Goal: Task Accomplishment & Management: Complete application form

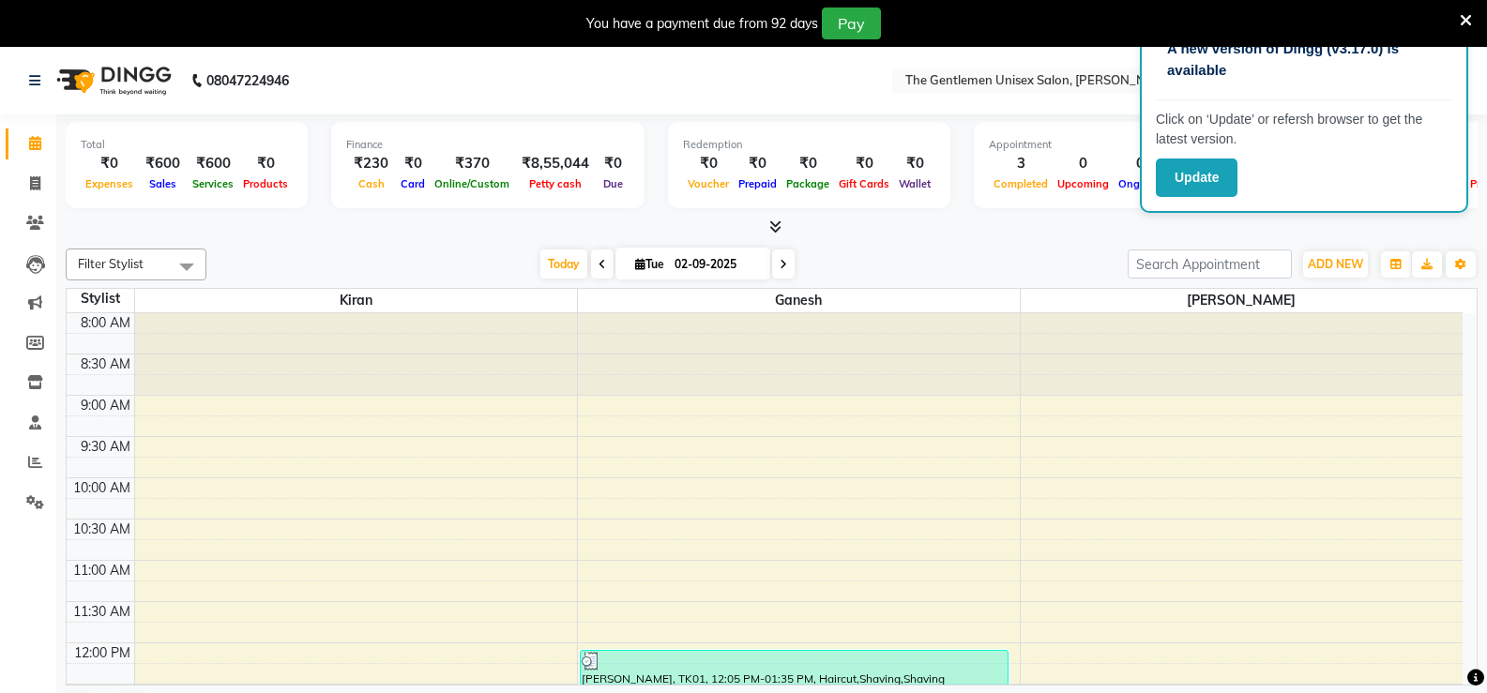
click at [932, 232] on div at bounding box center [772, 228] width 1412 height 20
click at [23, 174] on span at bounding box center [35, 185] width 33 height 22
select select "service"
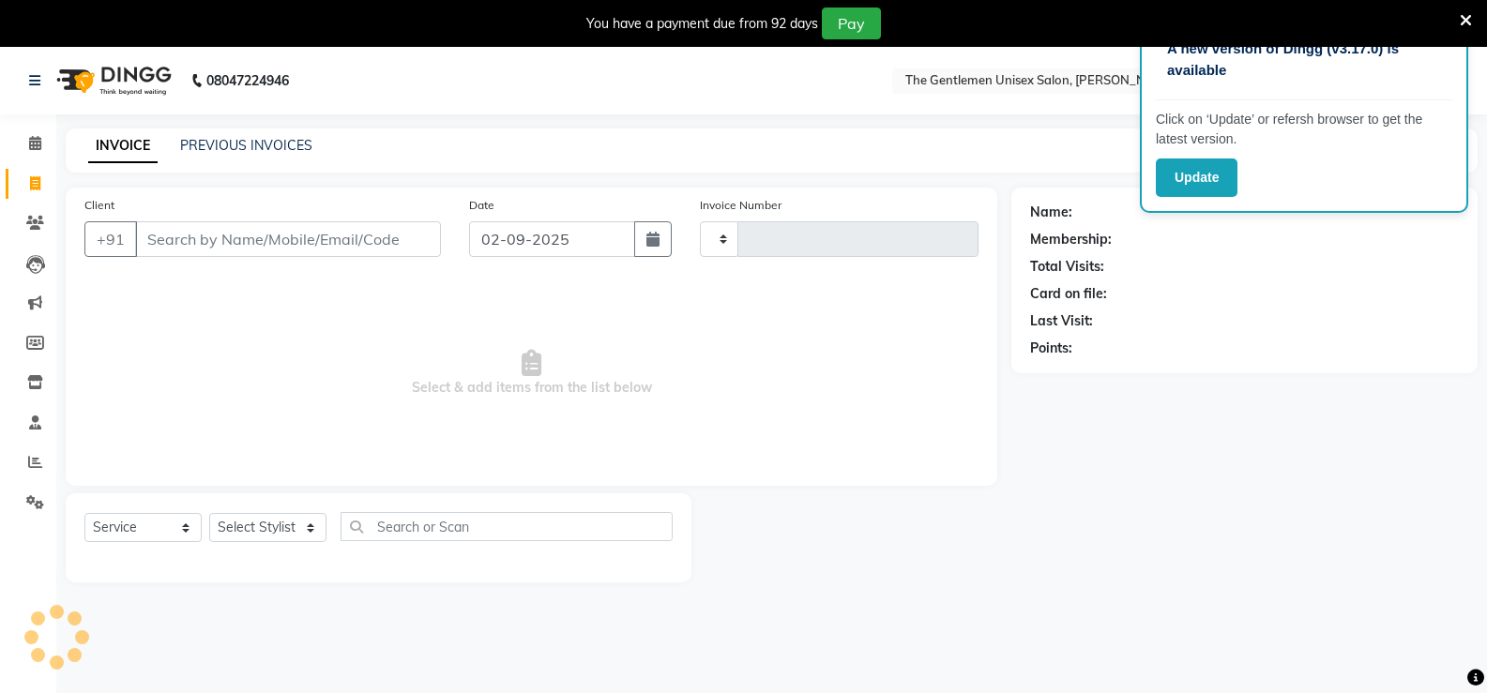
type input "1066"
select select "5552"
type input "j"
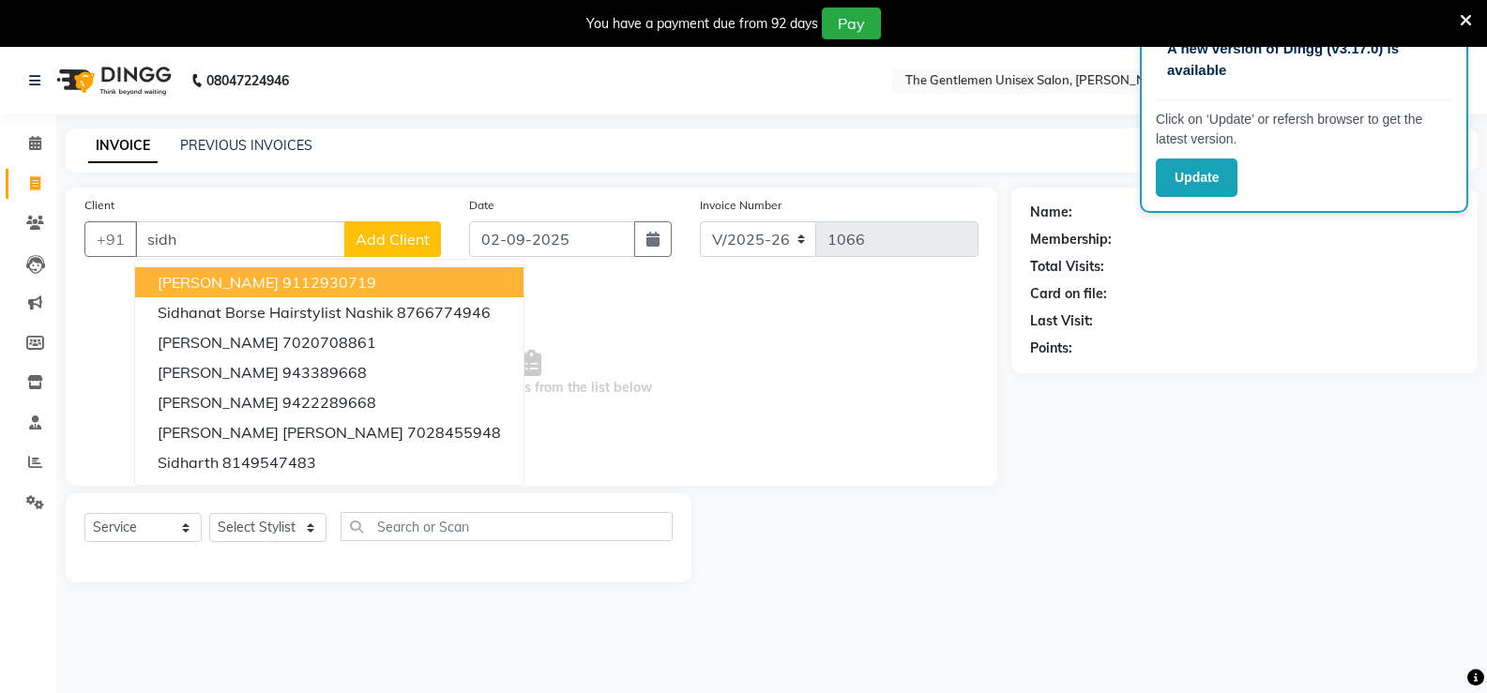
click at [256, 247] on input "sidh" at bounding box center [240, 239] width 210 height 36
type input "s"
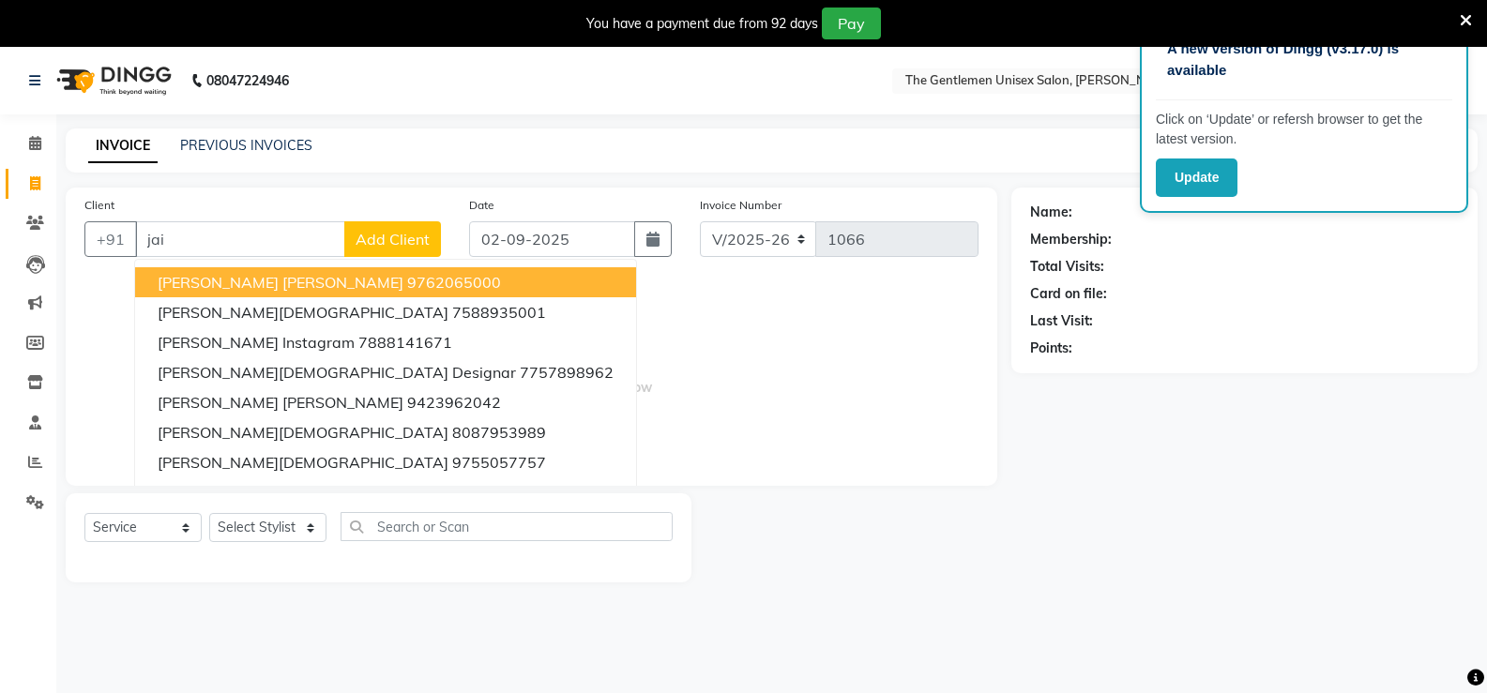
click at [290, 281] on span "Siddharth Jain Clint" at bounding box center [281, 282] width 246 height 19
type input "9762065000"
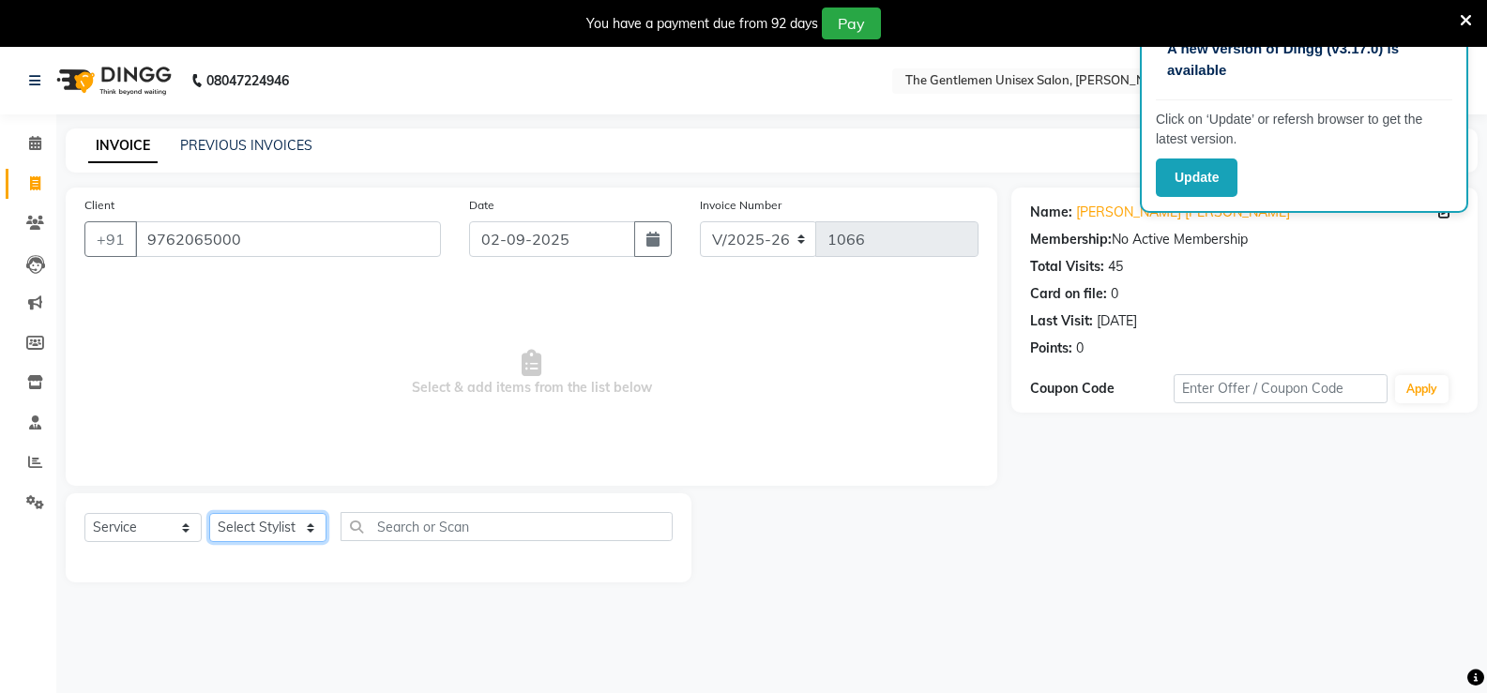
click at [282, 521] on select "Select Stylist [PERSON_NAME]" at bounding box center [267, 527] width 117 height 29
click at [302, 525] on select "Select Stylist [PERSON_NAME]" at bounding box center [267, 527] width 117 height 29
select select "47146"
click at [209, 513] on select "Select Stylist [PERSON_NAME]" at bounding box center [267, 527] width 117 height 29
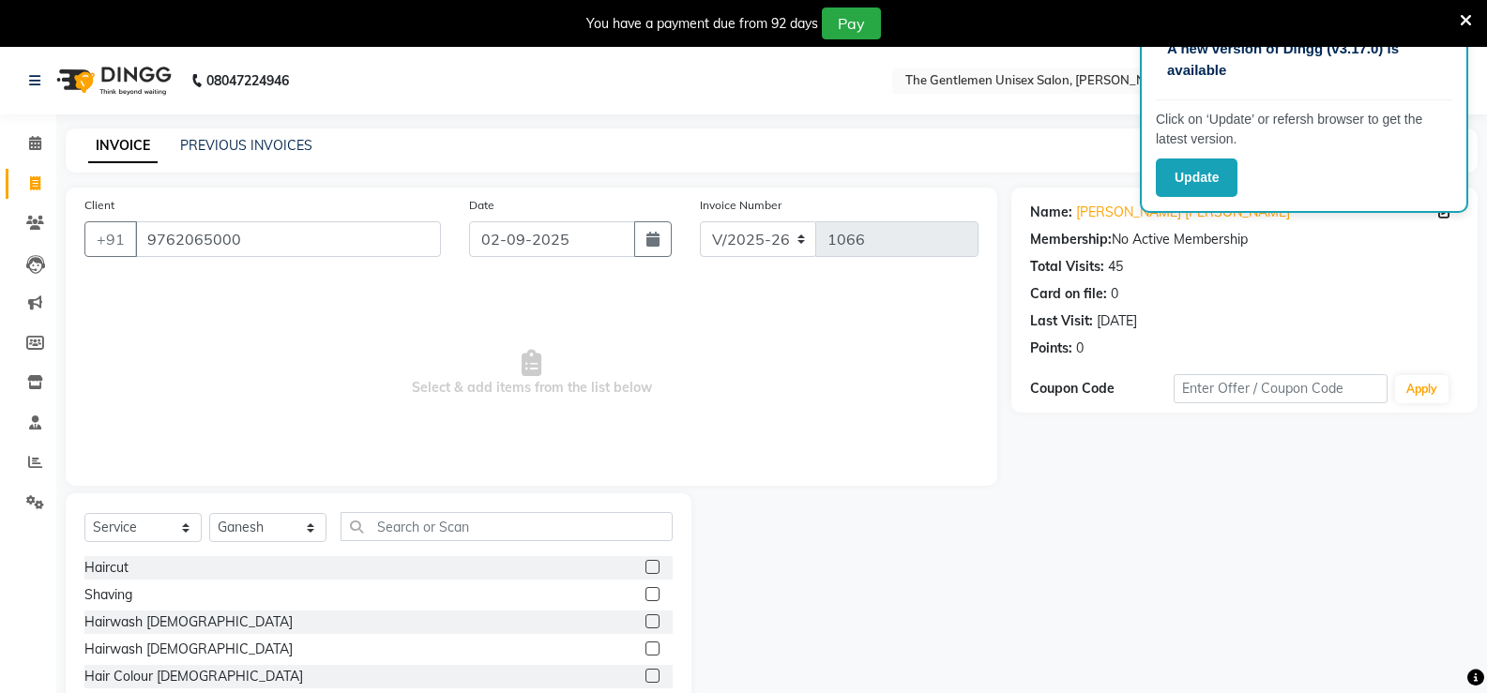
click at [646, 592] on label at bounding box center [653, 594] width 14 height 14
click at [646, 592] on input "checkbox" at bounding box center [652, 595] width 12 height 12
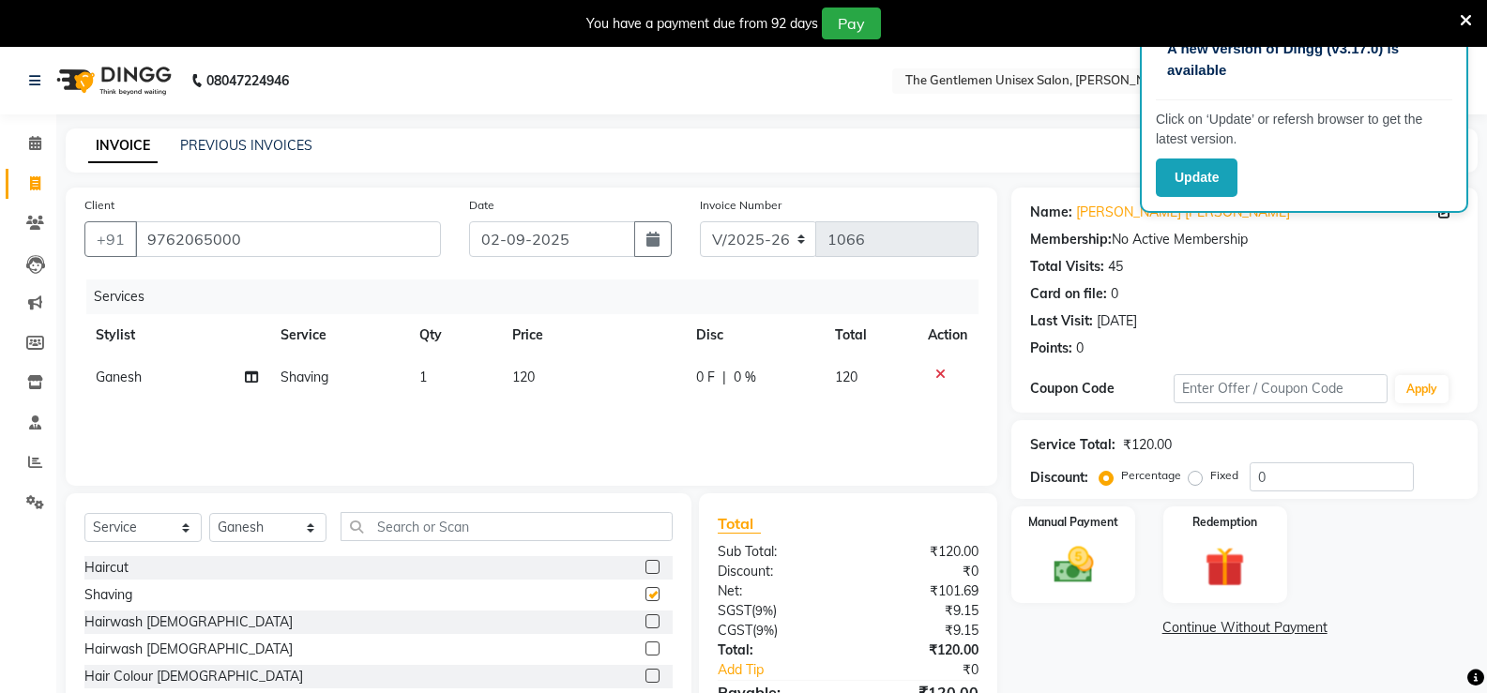
checkbox input "false"
click at [622, 377] on td "120" at bounding box center [593, 378] width 185 height 42
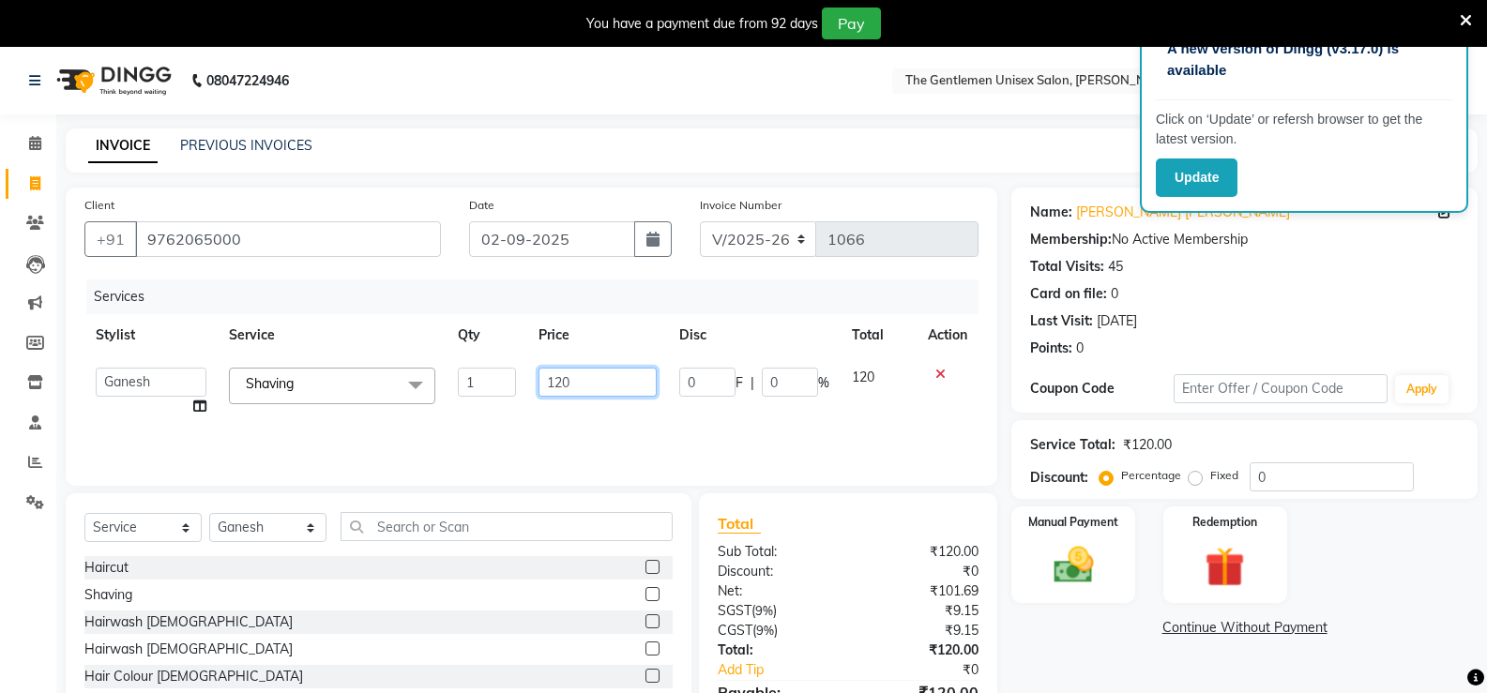
click at [619, 381] on input "120" at bounding box center [597, 382] width 117 height 29
type input "100"
click at [393, 531] on input "text" at bounding box center [507, 526] width 332 height 29
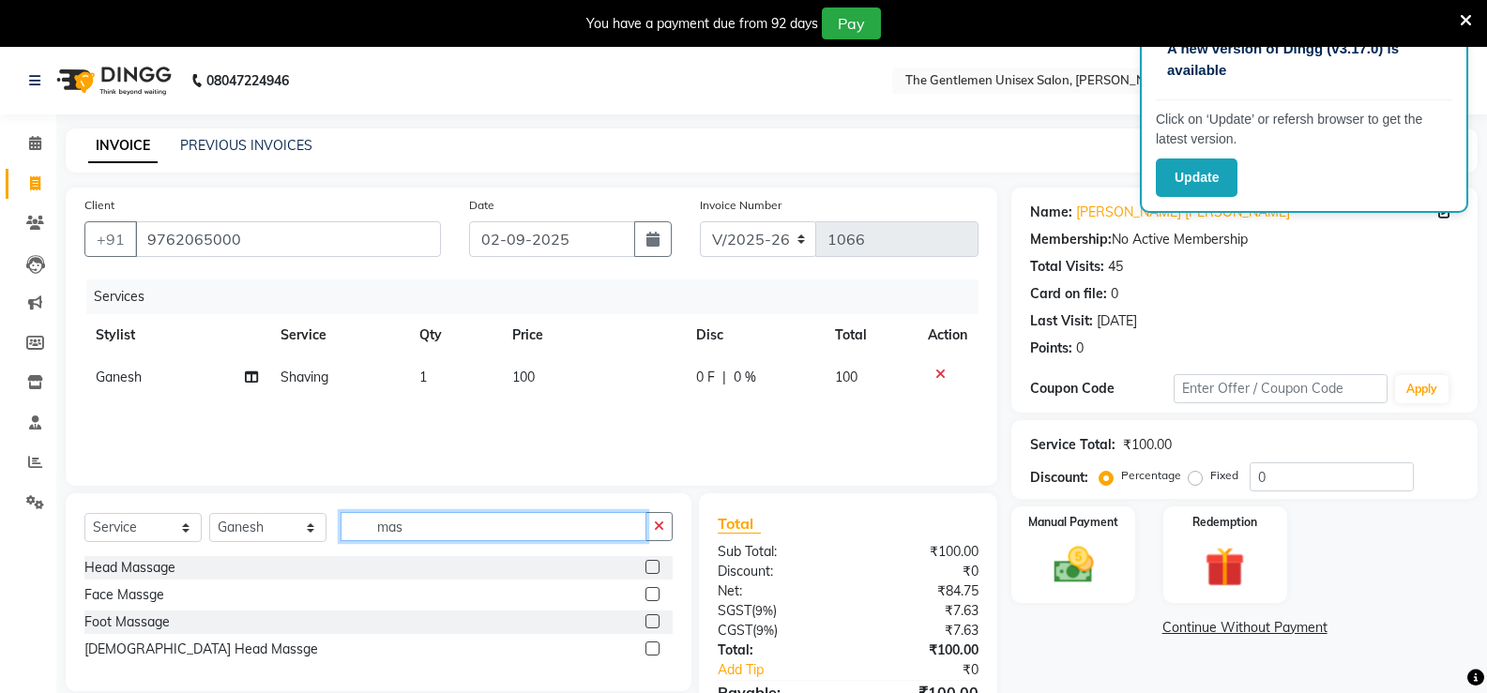
type input "mas"
click at [659, 569] on label at bounding box center [653, 567] width 14 height 14
click at [658, 569] on input "checkbox" at bounding box center [652, 568] width 12 height 12
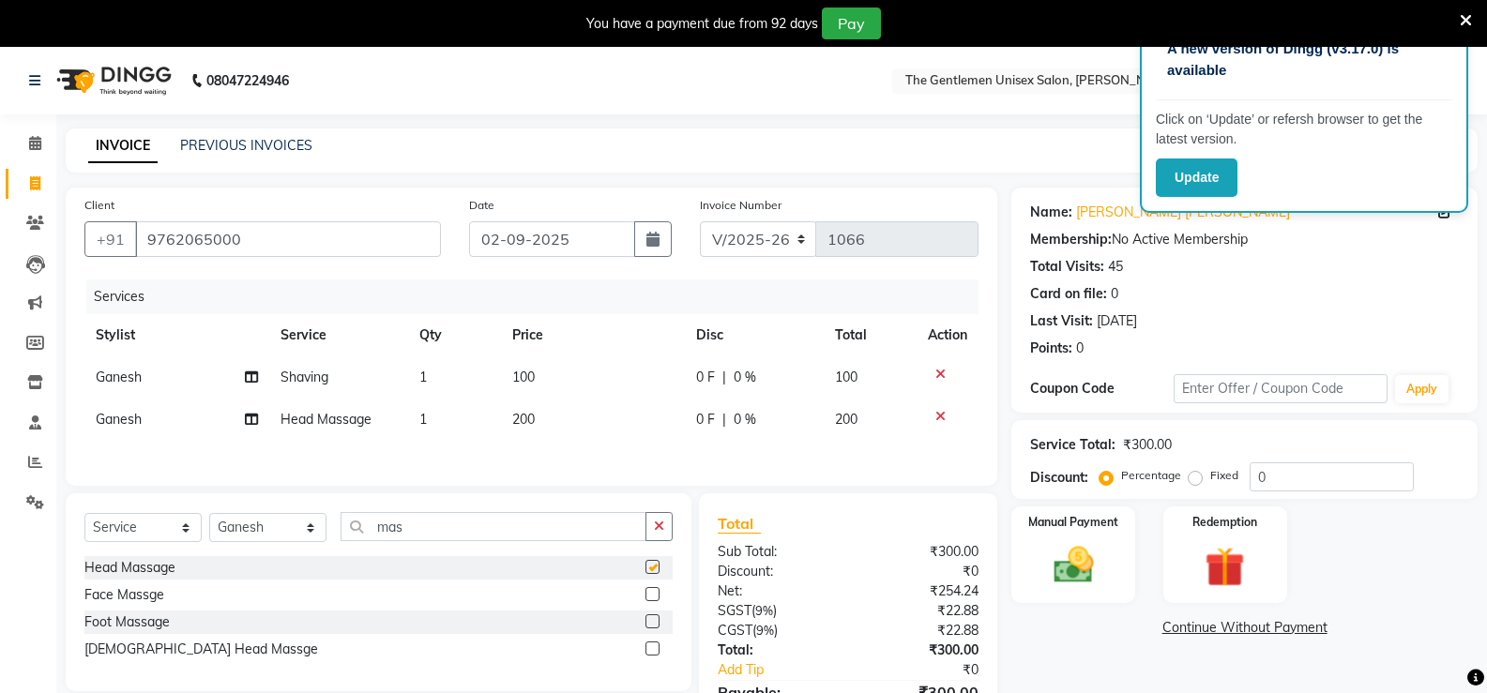
checkbox input "false"
click at [1107, 556] on div "Manual Payment" at bounding box center [1074, 555] width 129 height 100
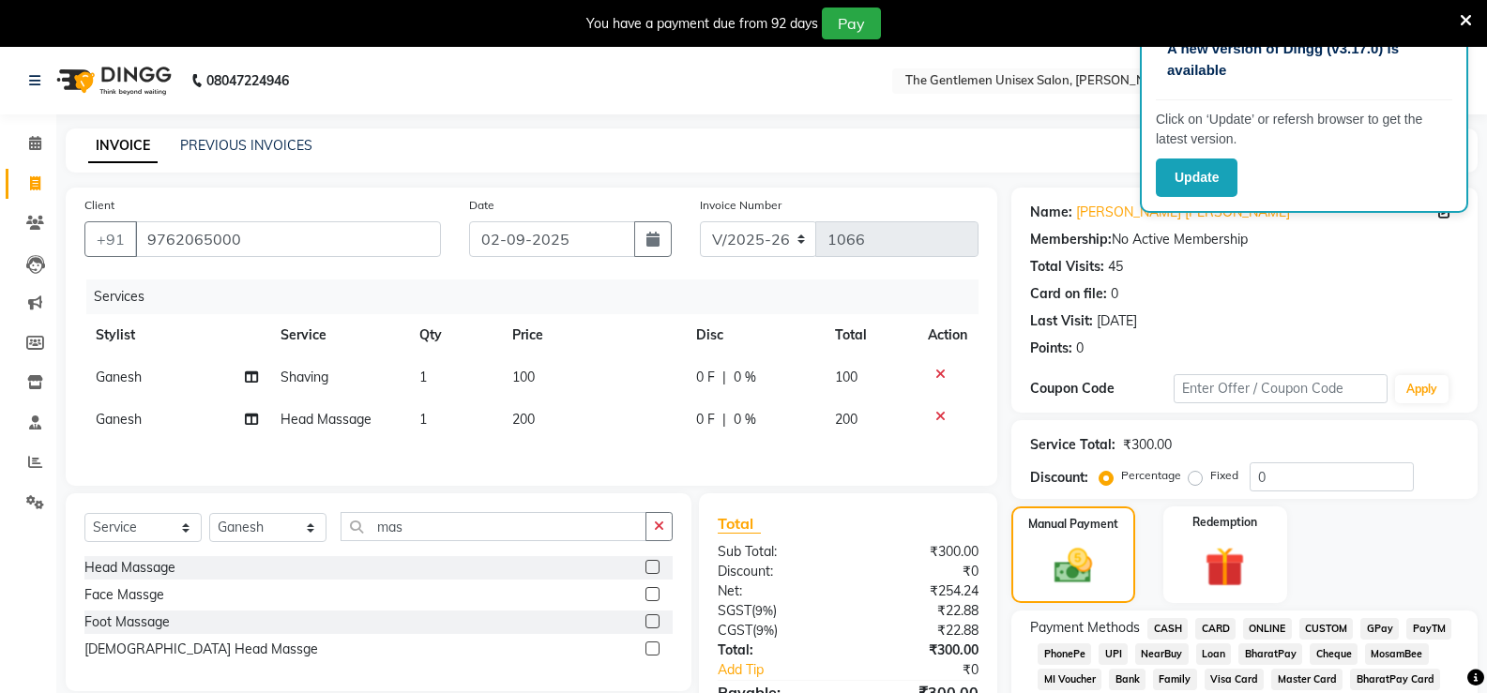
click at [624, 475] on div "Client +91 9762065000 Date 02-09-2025 Invoice Number V/2025 V/2025-26 1066 Serv…" at bounding box center [532, 337] width 932 height 298
click at [606, 476] on div "Client +91 9762065000 Date 02-09-2025 Invoice Number V/2025 V/2025-26 1066 Serv…" at bounding box center [532, 337] width 932 height 298
click at [652, 524] on button "button" at bounding box center [659, 526] width 27 height 29
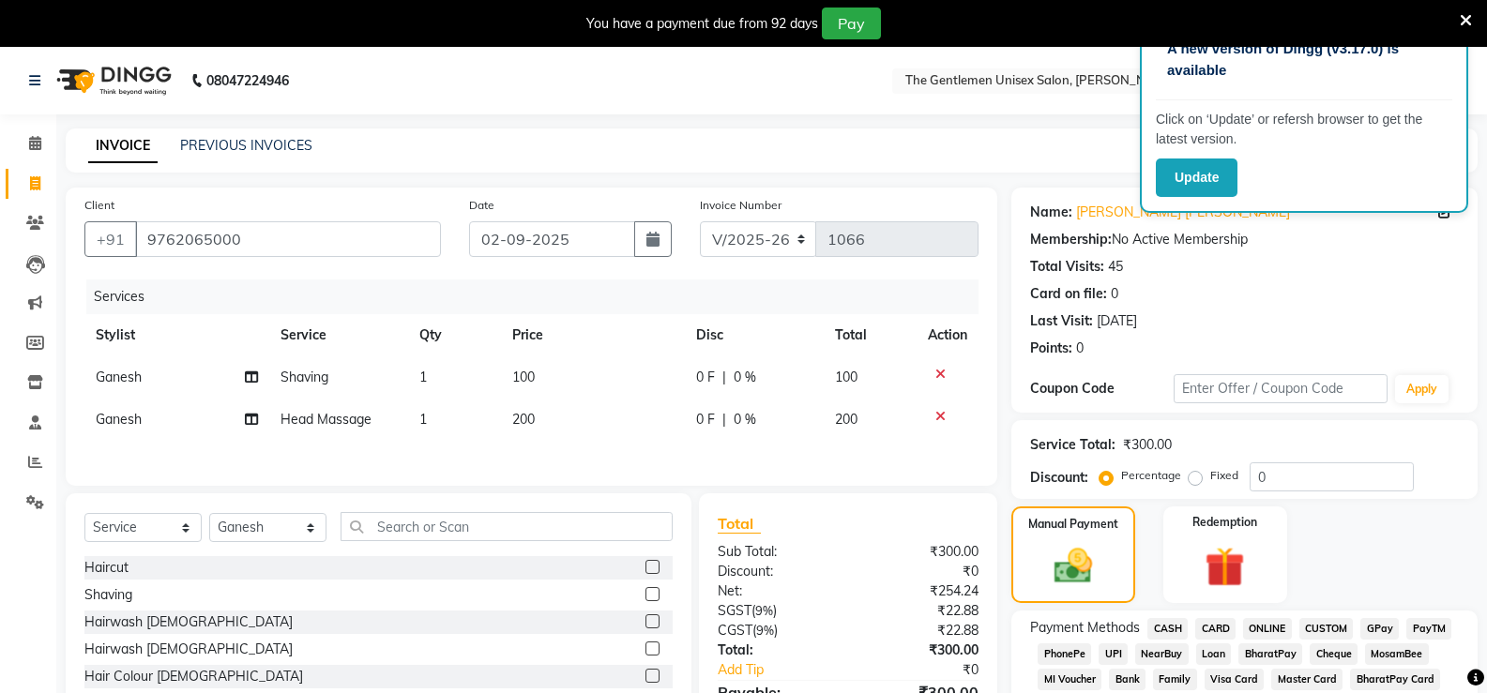
click at [646, 566] on label at bounding box center [653, 567] width 14 height 14
click at [646, 566] on input "checkbox" at bounding box center [652, 568] width 12 height 12
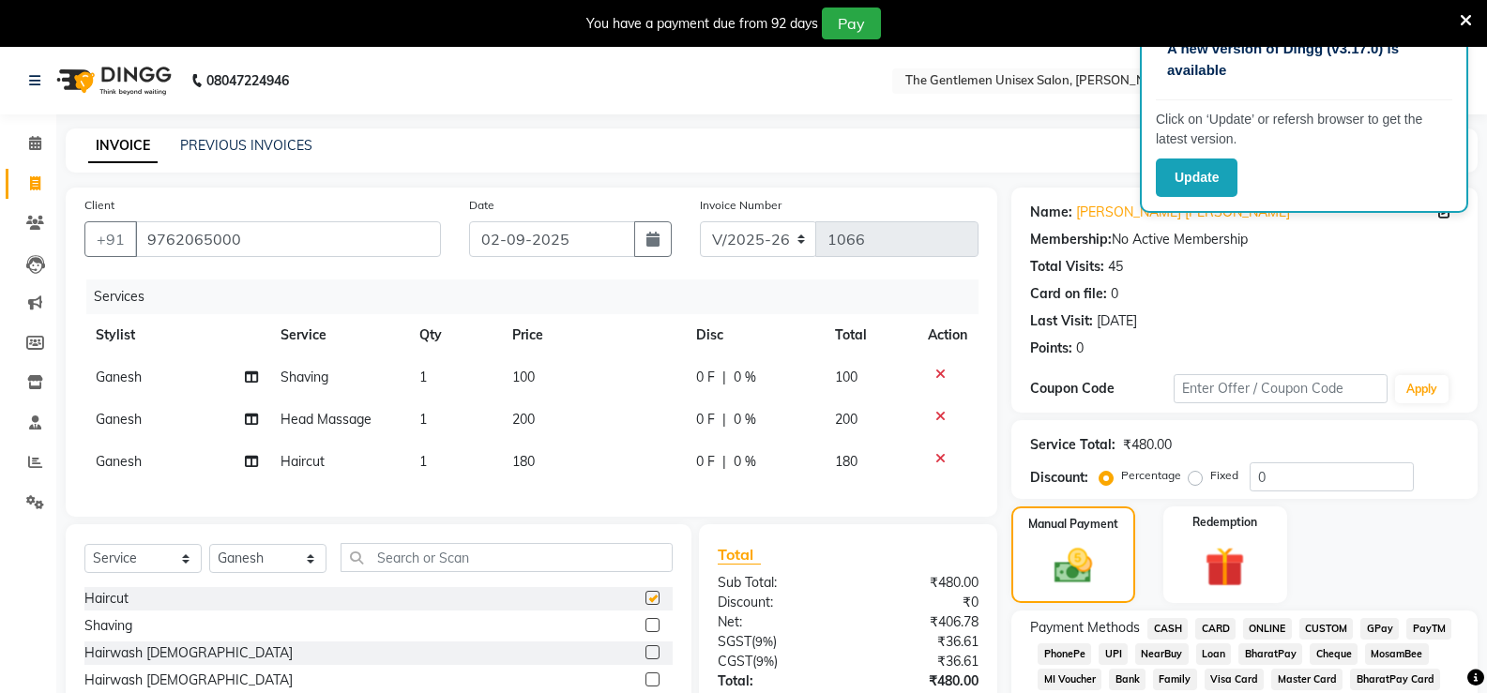
checkbox input "false"
click at [574, 449] on td "180" at bounding box center [593, 462] width 185 height 42
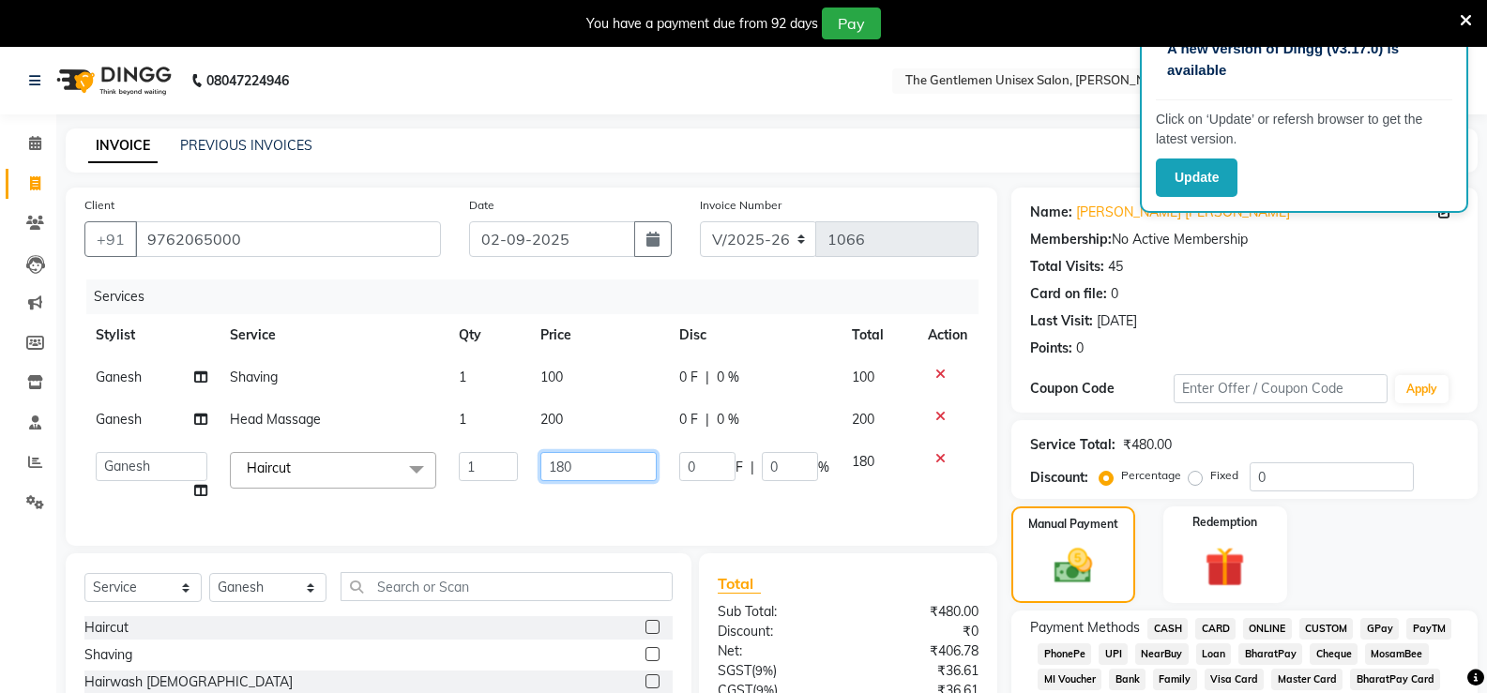
click at [573, 452] on input "180" at bounding box center [599, 466] width 116 height 29
click at [567, 466] on input "180" at bounding box center [599, 466] width 116 height 29
click at [588, 466] on input "180" at bounding box center [599, 466] width 116 height 29
type input "150"
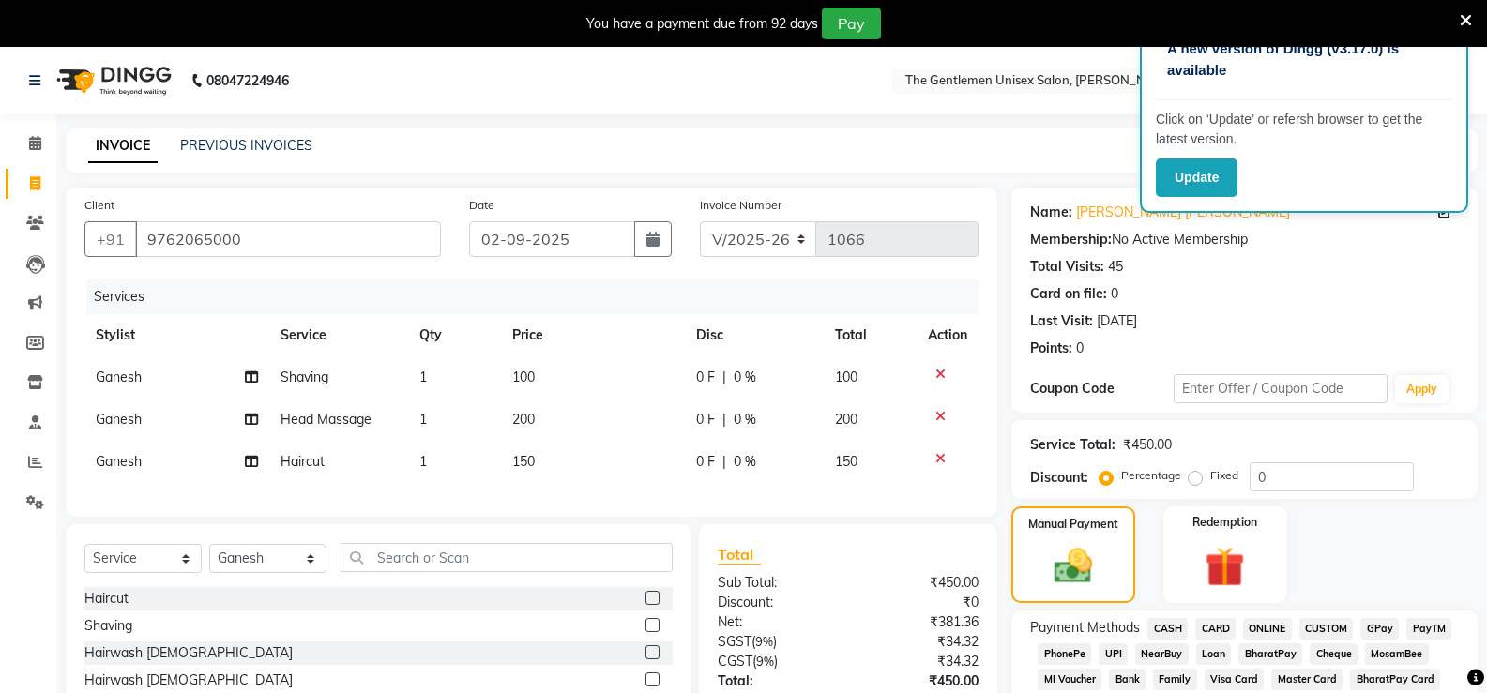
click at [647, 672] on div "Haircut Shaving Hairwash Male Hairwash Female Hair Colour Male Global Hair Colo…" at bounding box center [378, 681] width 588 height 188
click at [646, 660] on label at bounding box center [653, 653] width 14 height 14
click at [646, 660] on input "checkbox" at bounding box center [652, 653] width 12 height 12
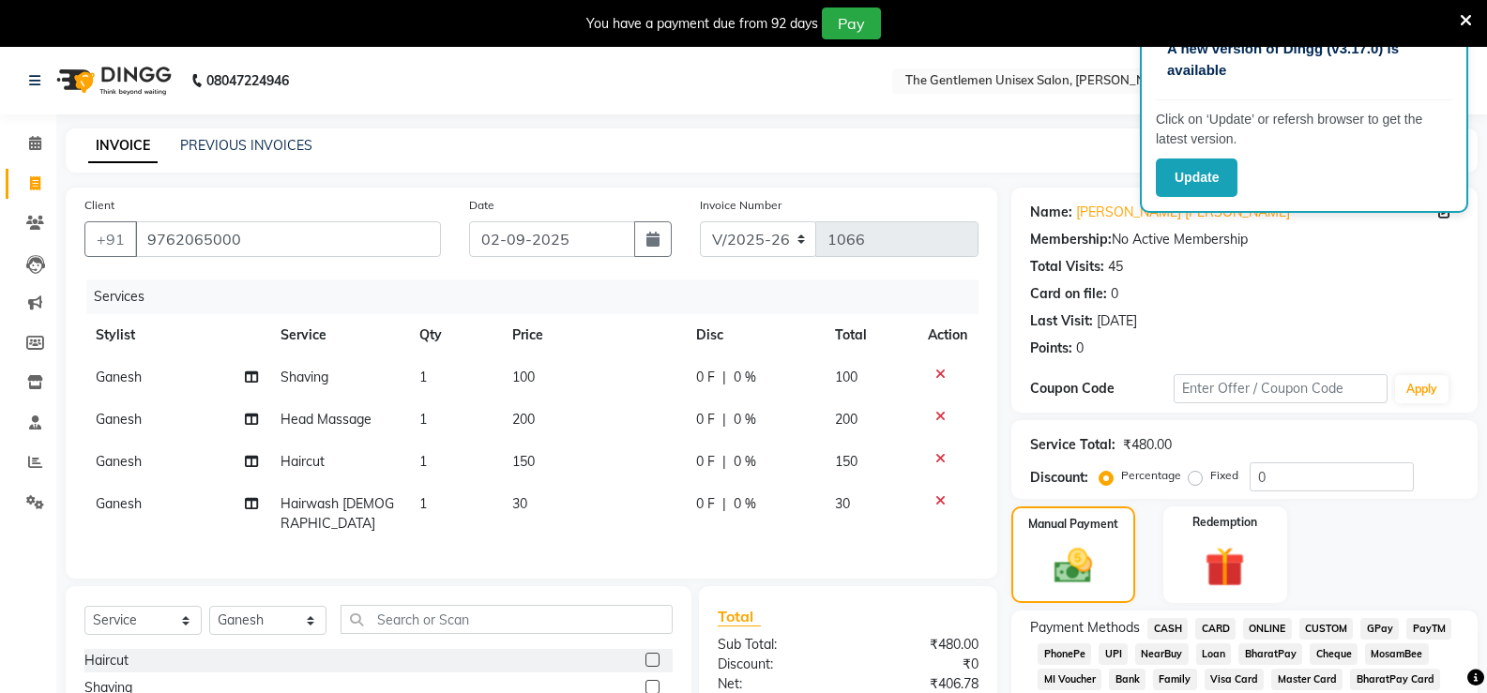
checkbox input "false"
click at [941, 501] on icon at bounding box center [941, 501] width 10 height 13
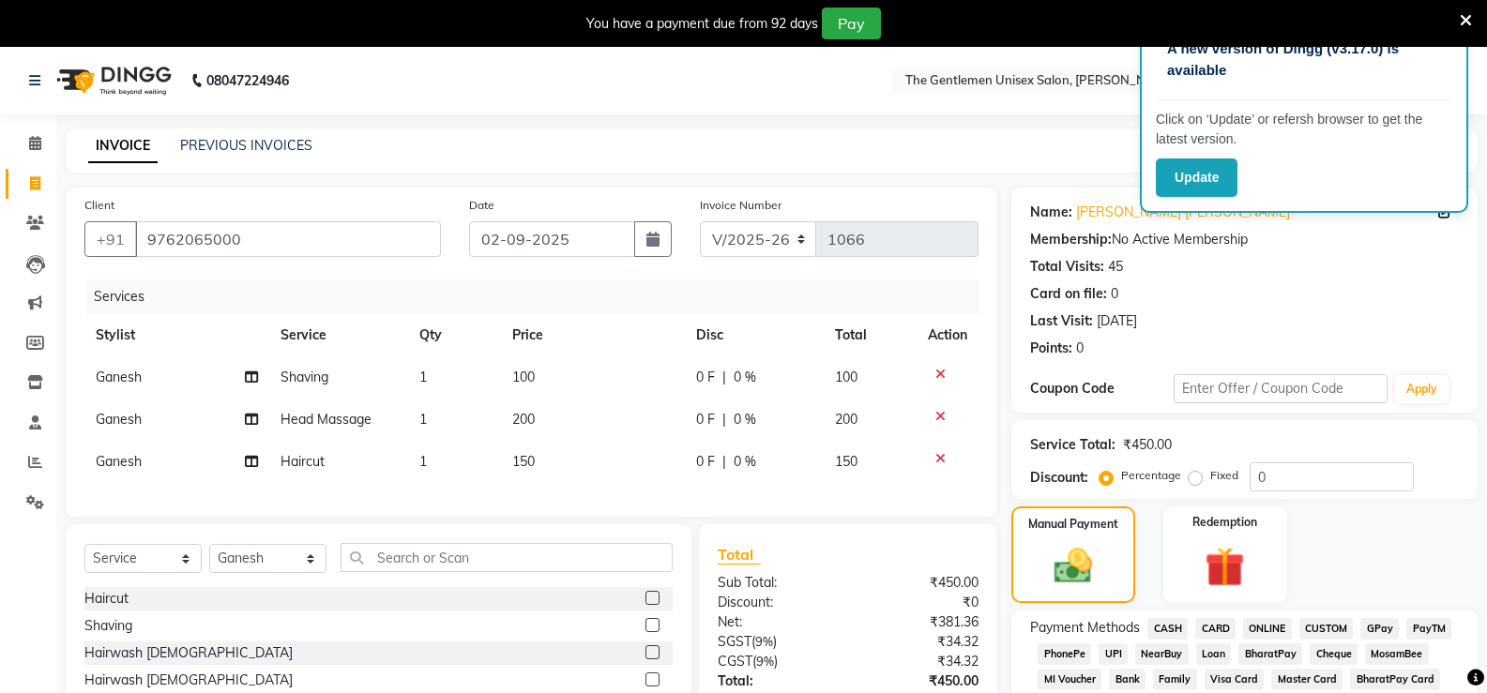
click at [646, 632] on label at bounding box center [653, 625] width 14 height 14
click at [646, 632] on input "checkbox" at bounding box center [652, 626] width 12 height 12
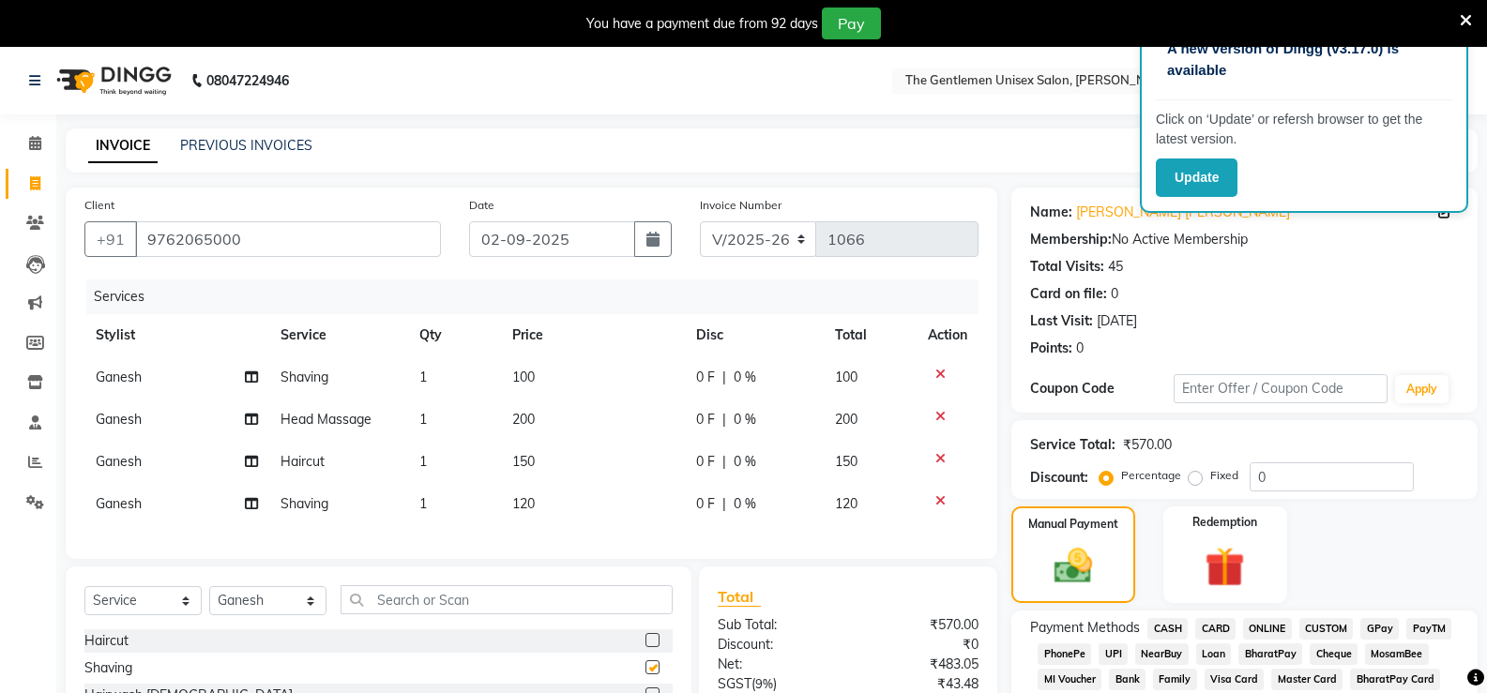
checkbox input "false"
click at [592, 521] on td "120" at bounding box center [593, 504] width 185 height 42
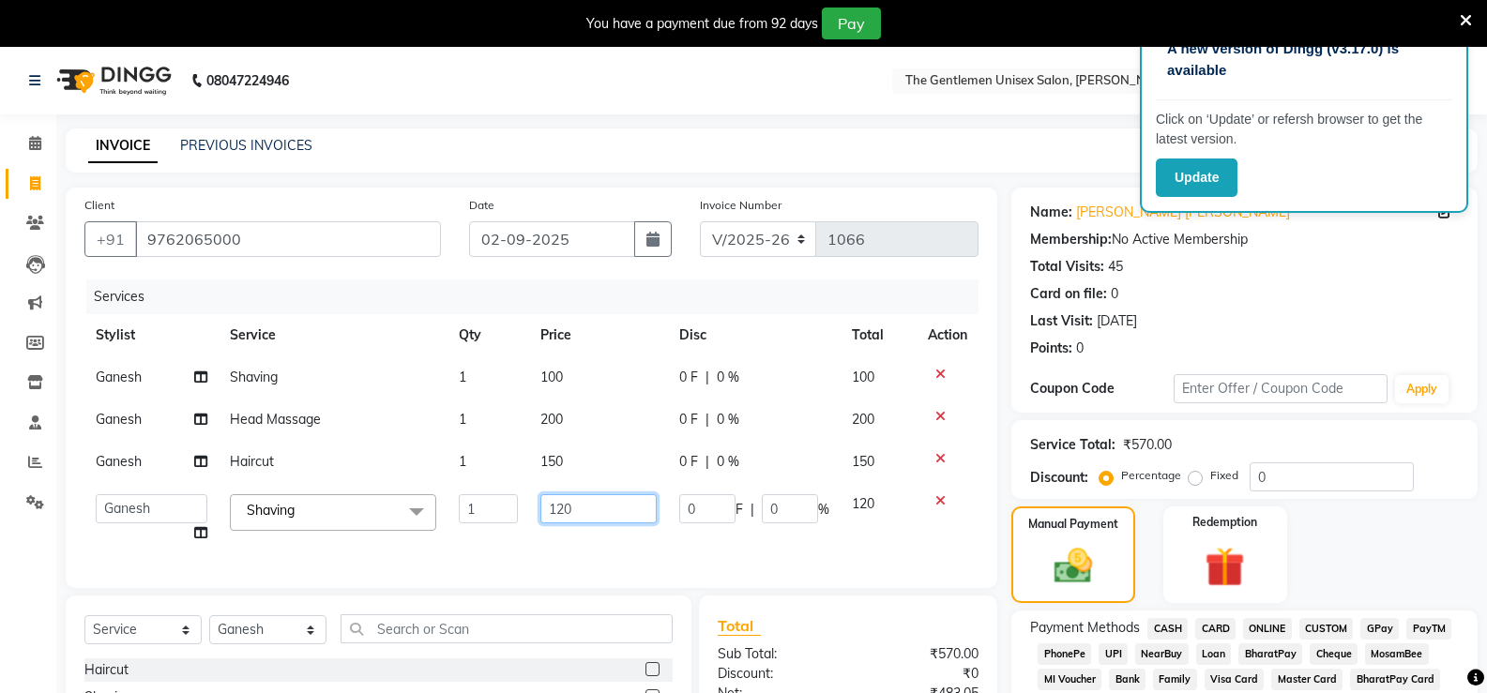
click at [610, 505] on input "120" at bounding box center [599, 509] width 116 height 29
type input "1"
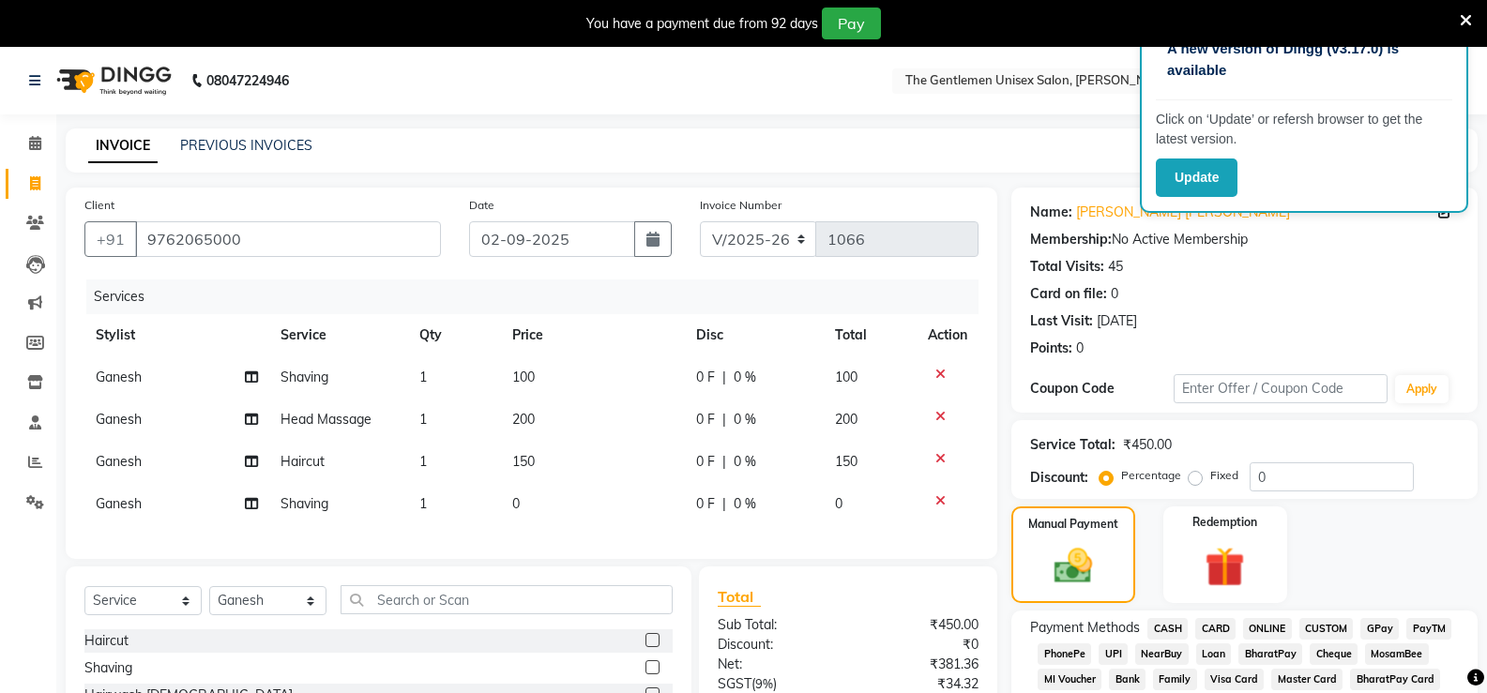
click at [586, 451] on td "150" at bounding box center [593, 462] width 185 height 42
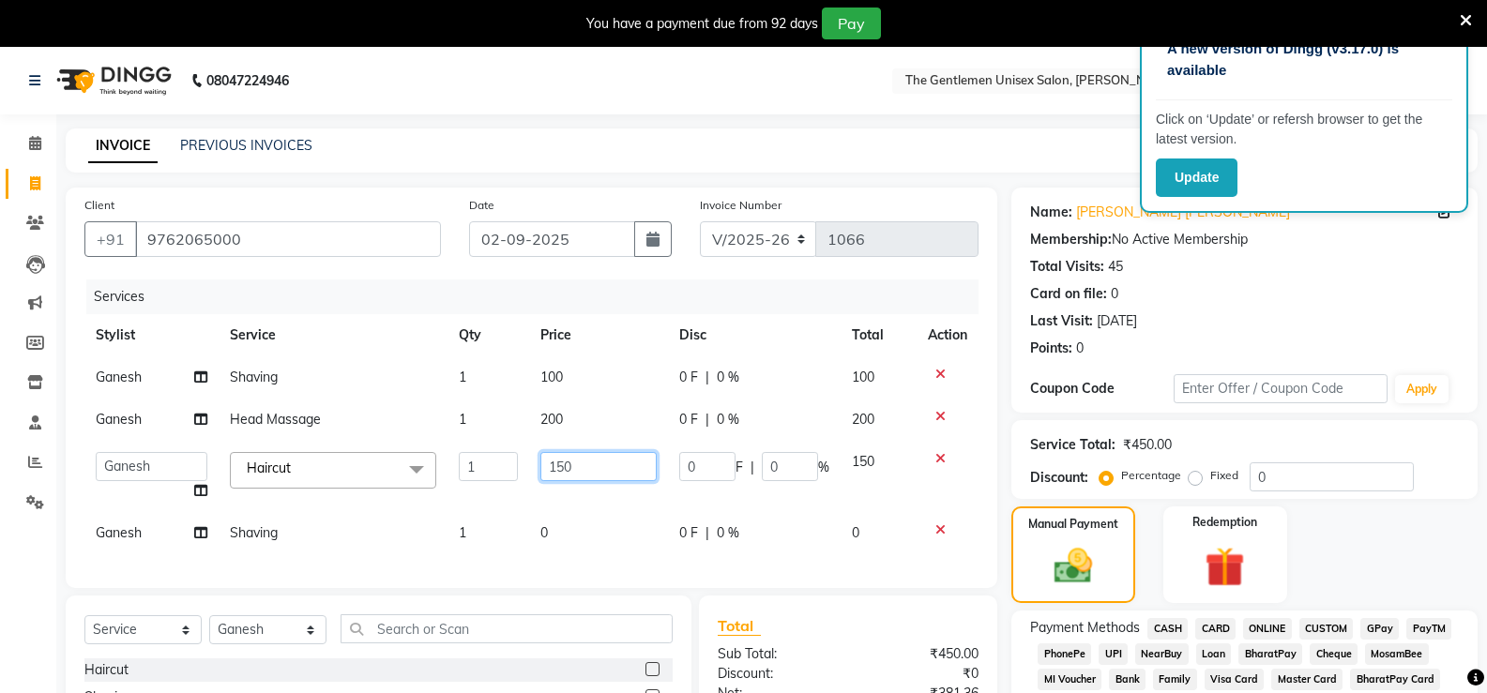
click at [586, 464] on input "150" at bounding box center [599, 466] width 116 height 29
type input "125"
click at [641, 532] on div "Services Stylist Service Qty Price Disc Total Action Ganesh Shaving 1 100 0 F |…" at bounding box center [531, 425] width 894 height 290
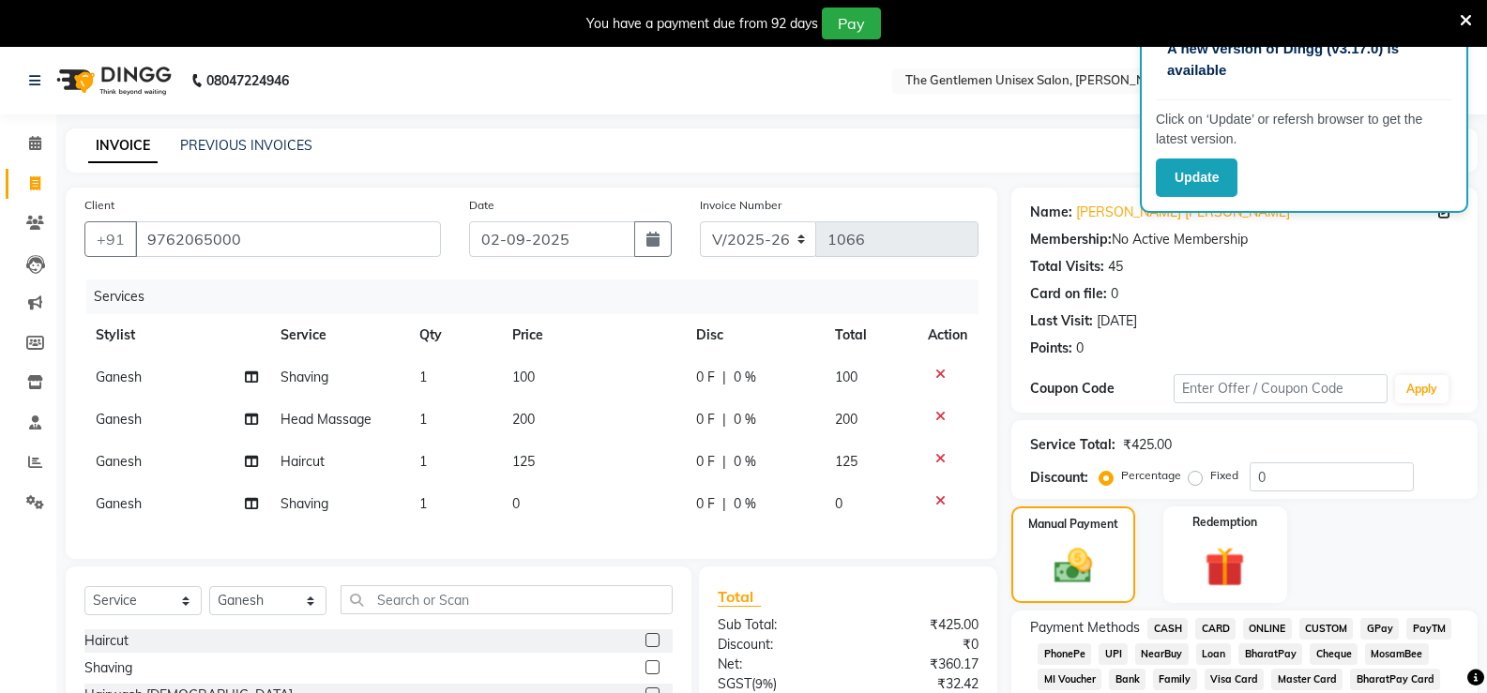
click at [609, 525] on div "Services Stylist Service Qty Price Disc Total Action Ganesh Shaving 1 100 0 F |…" at bounding box center [531, 410] width 894 height 261
click at [599, 503] on td "0" at bounding box center [593, 504] width 185 height 42
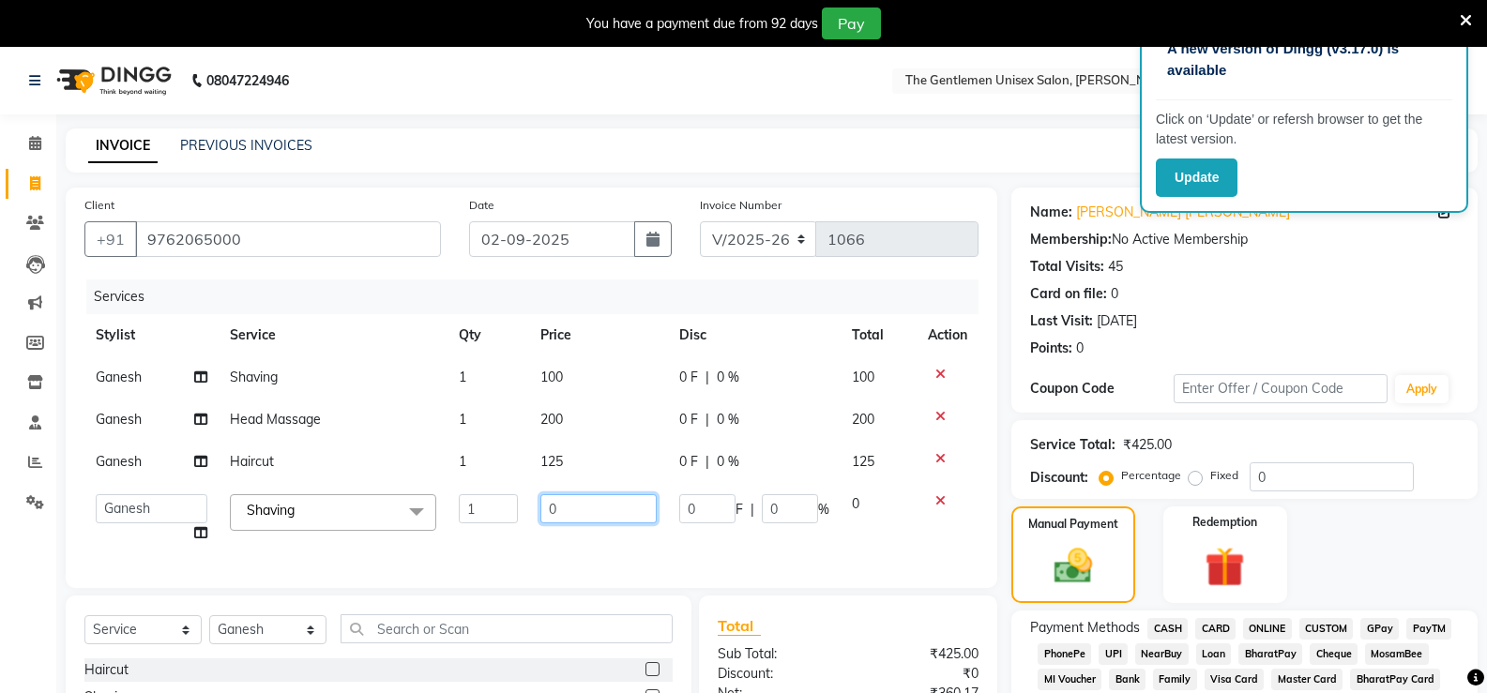
click at [599, 503] on input "0" at bounding box center [599, 509] width 116 height 29
type input "120"
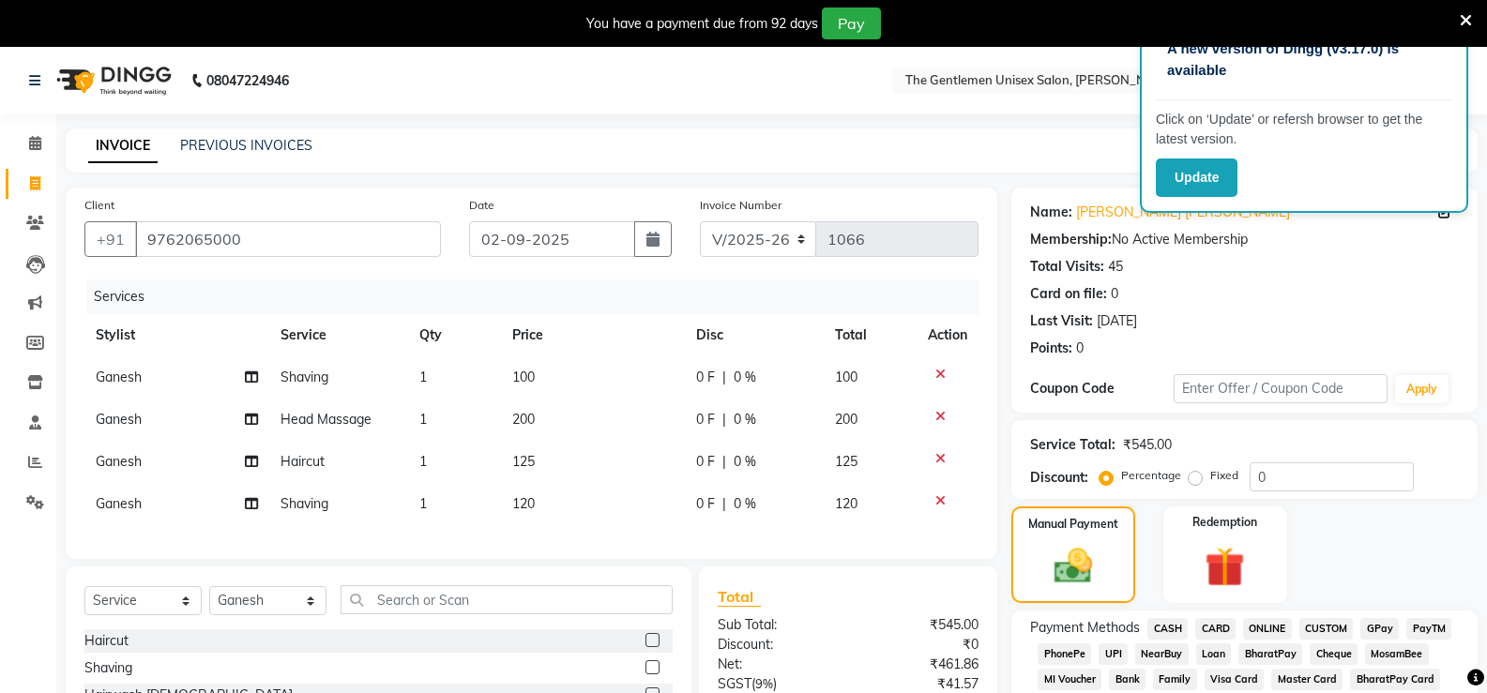
click at [944, 507] on icon at bounding box center [941, 501] width 10 height 13
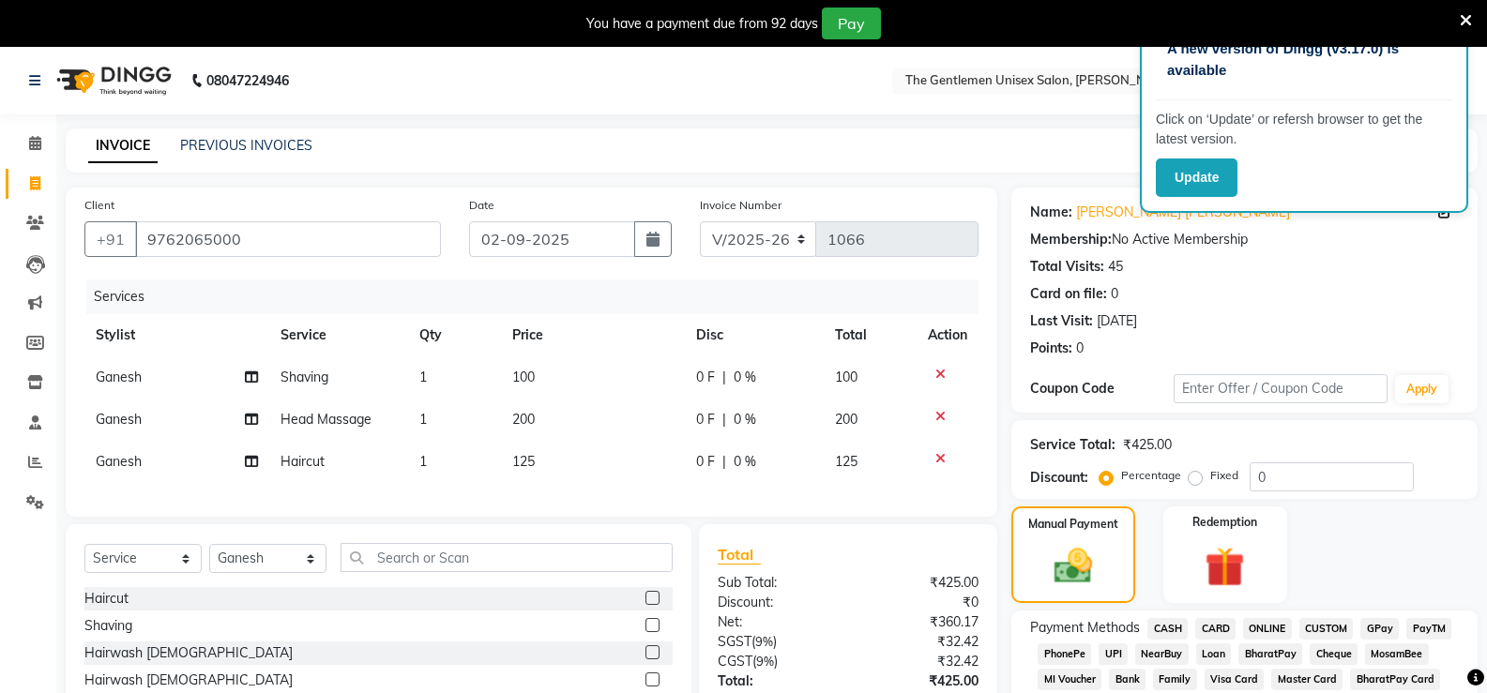
click at [945, 457] on div at bounding box center [947, 458] width 39 height 13
click at [933, 458] on div at bounding box center [947, 458] width 39 height 13
click at [943, 453] on icon at bounding box center [941, 458] width 10 height 13
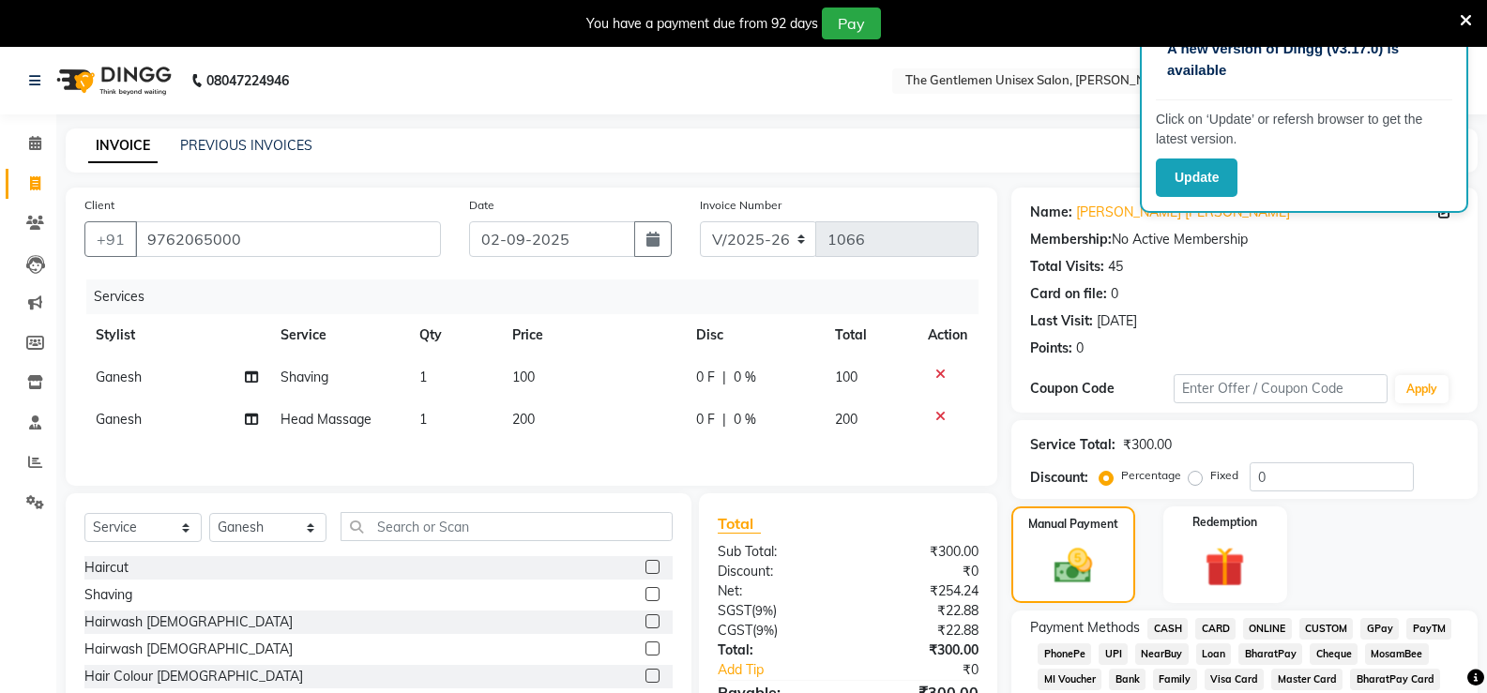
click at [1171, 632] on span "CASH" at bounding box center [1168, 629] width 40 height 22
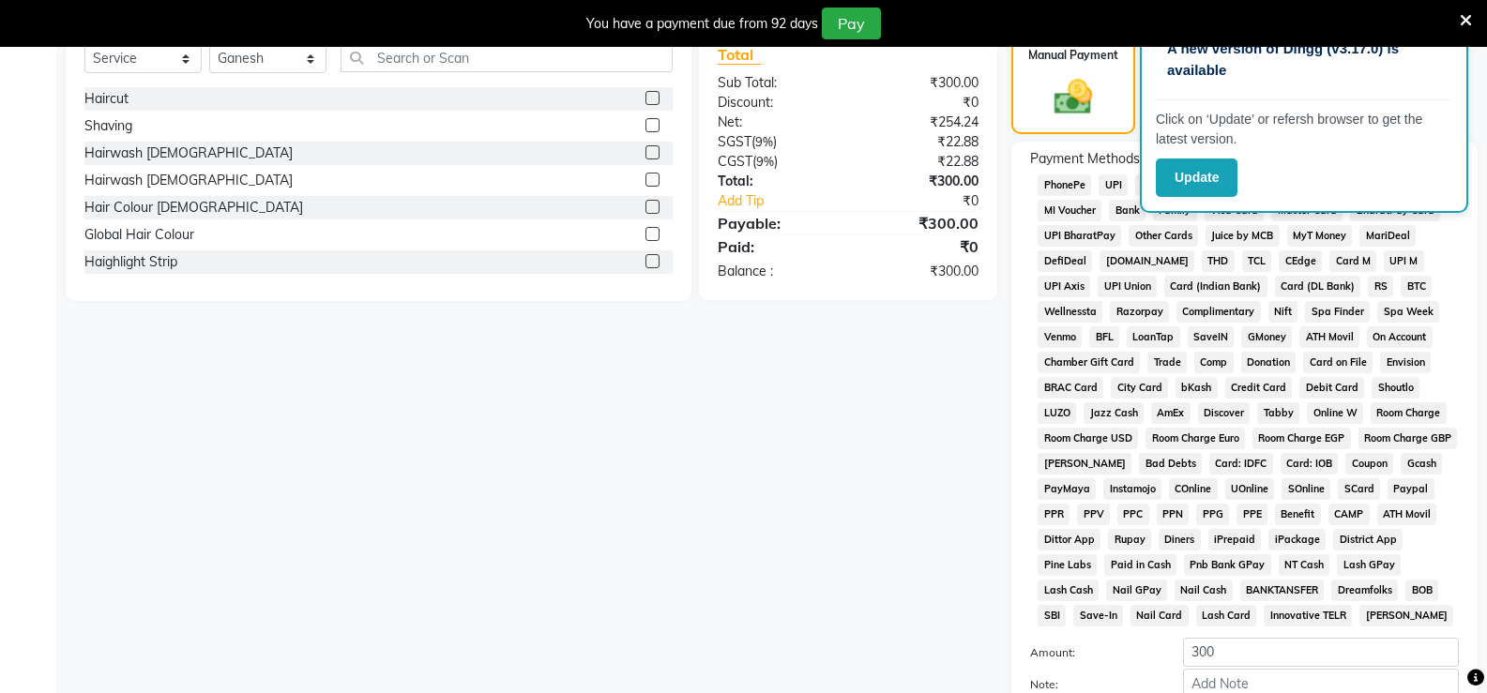
scroll to position [563, 0]
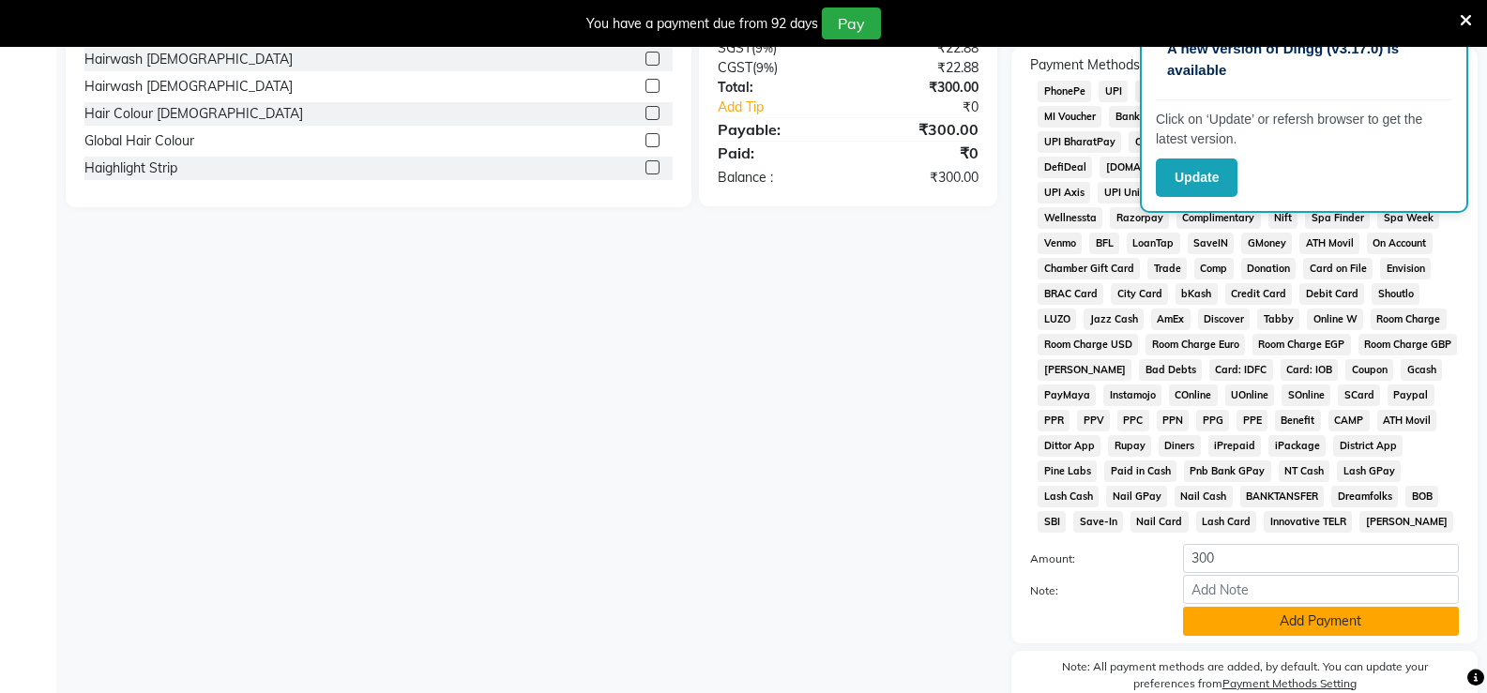
click at [1209, 609] on button "Add Payment" at bounding box center [1321, 621] width 276 height 29
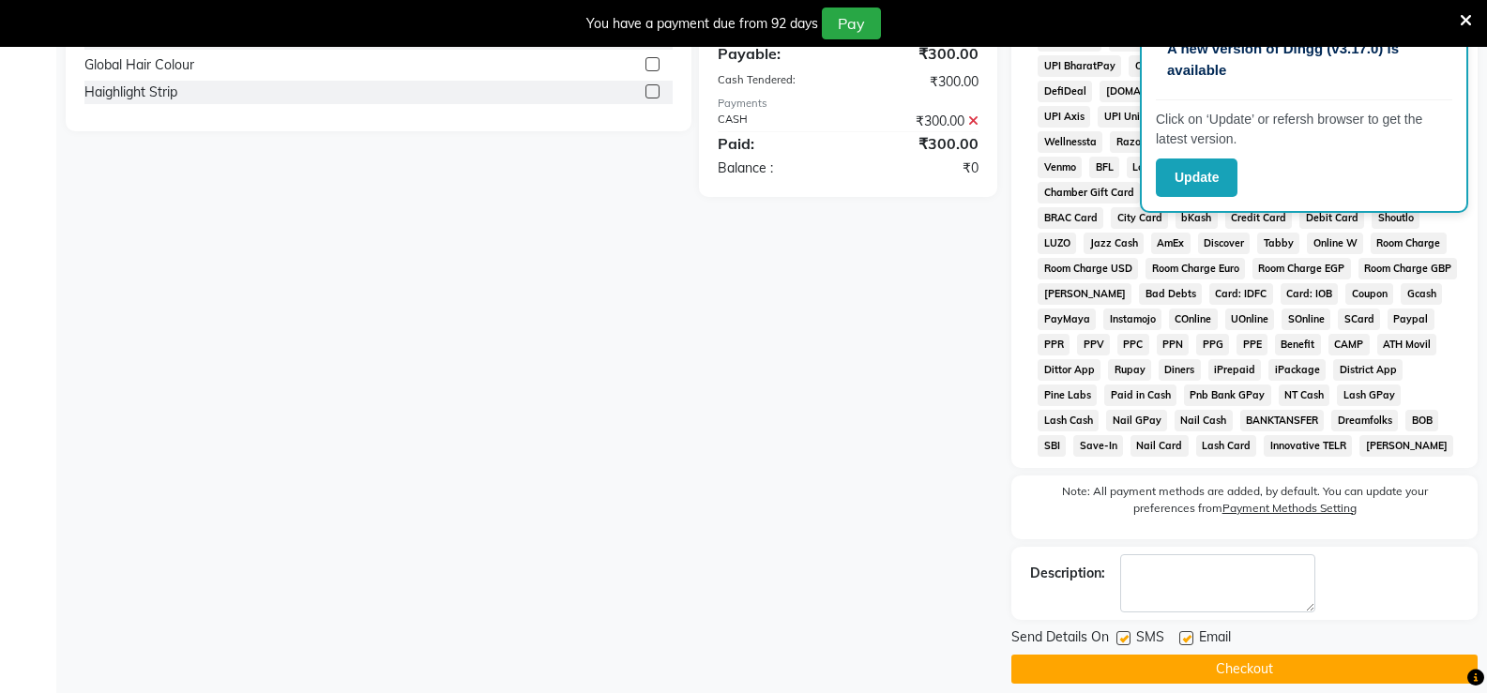
scroll to position [658, 0]
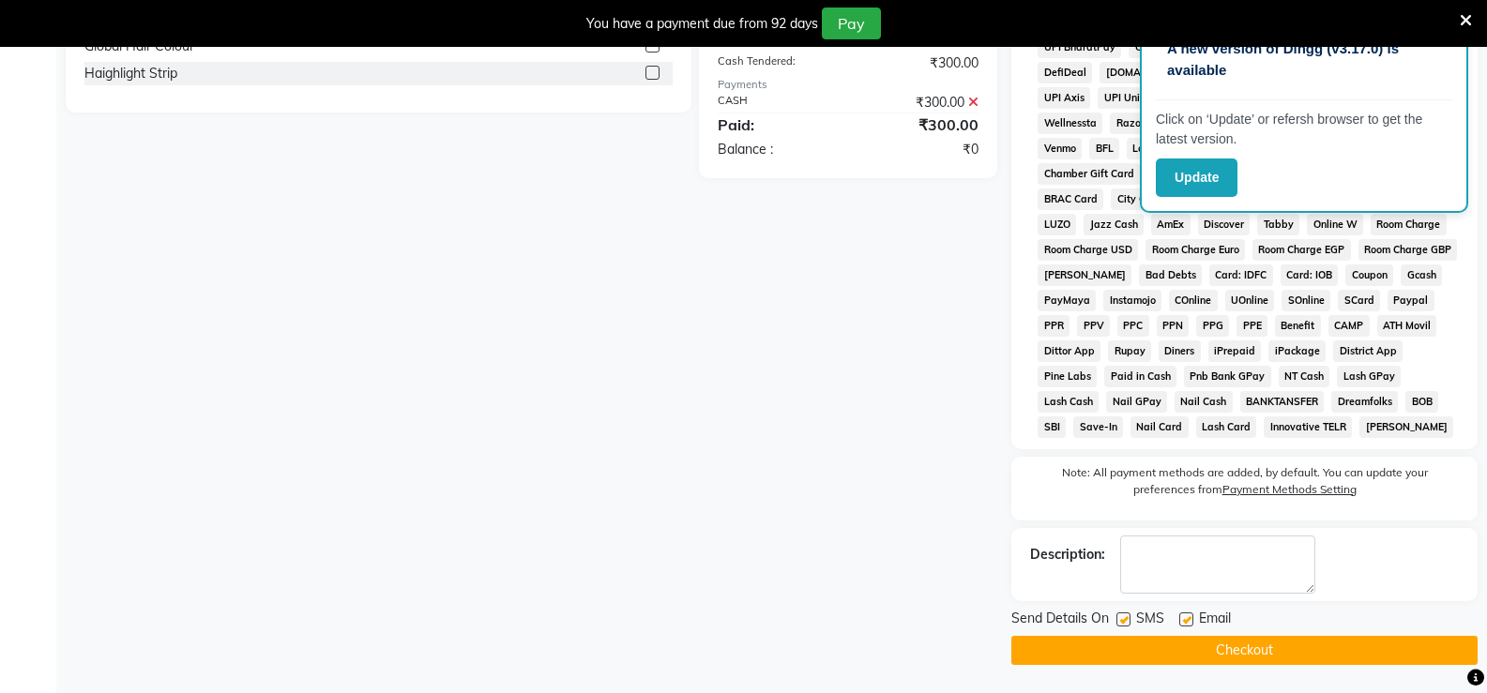
click at [1225, 645] on button "Checkout" at bounding box center [1245, 650] width 466 height 29
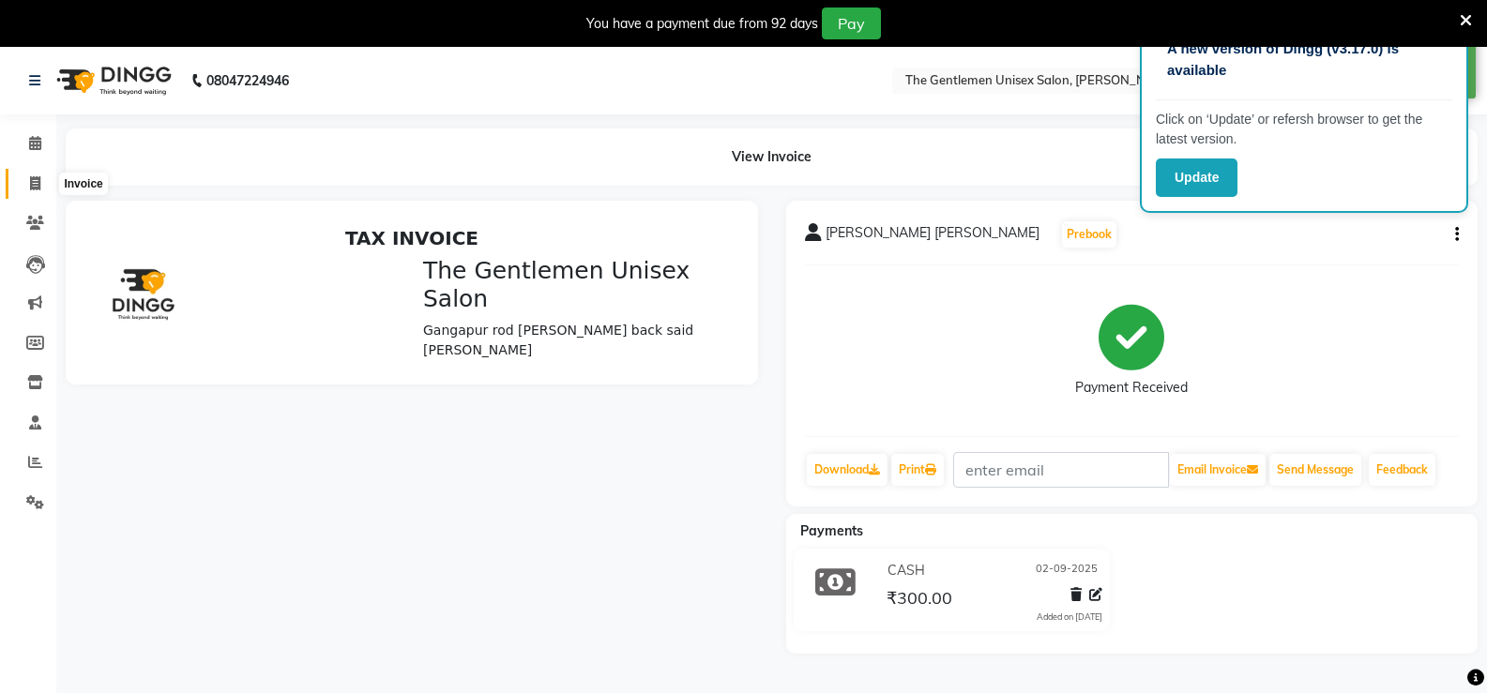
click at [48, 185] on span at bounding box center [35, 185] width 33 height 22
select select "service"
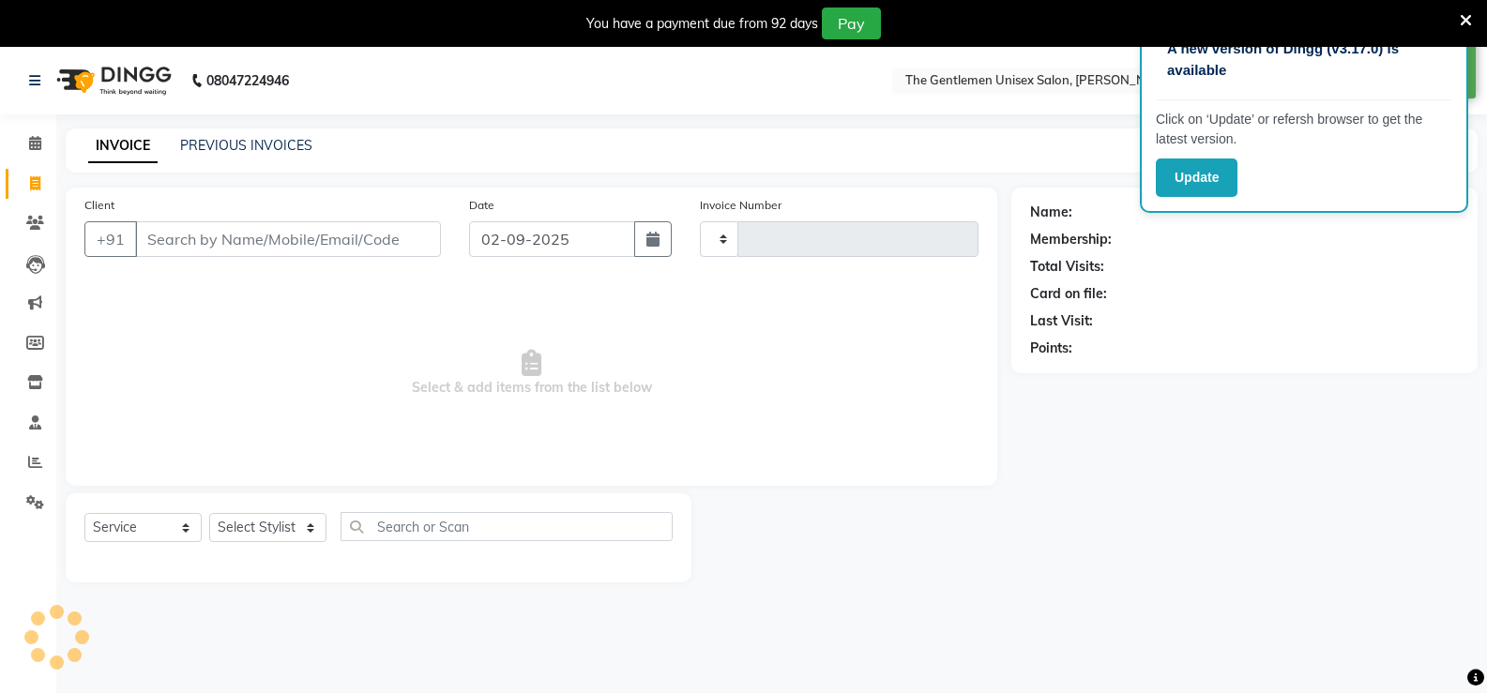
type input "1067"
select select "5552"
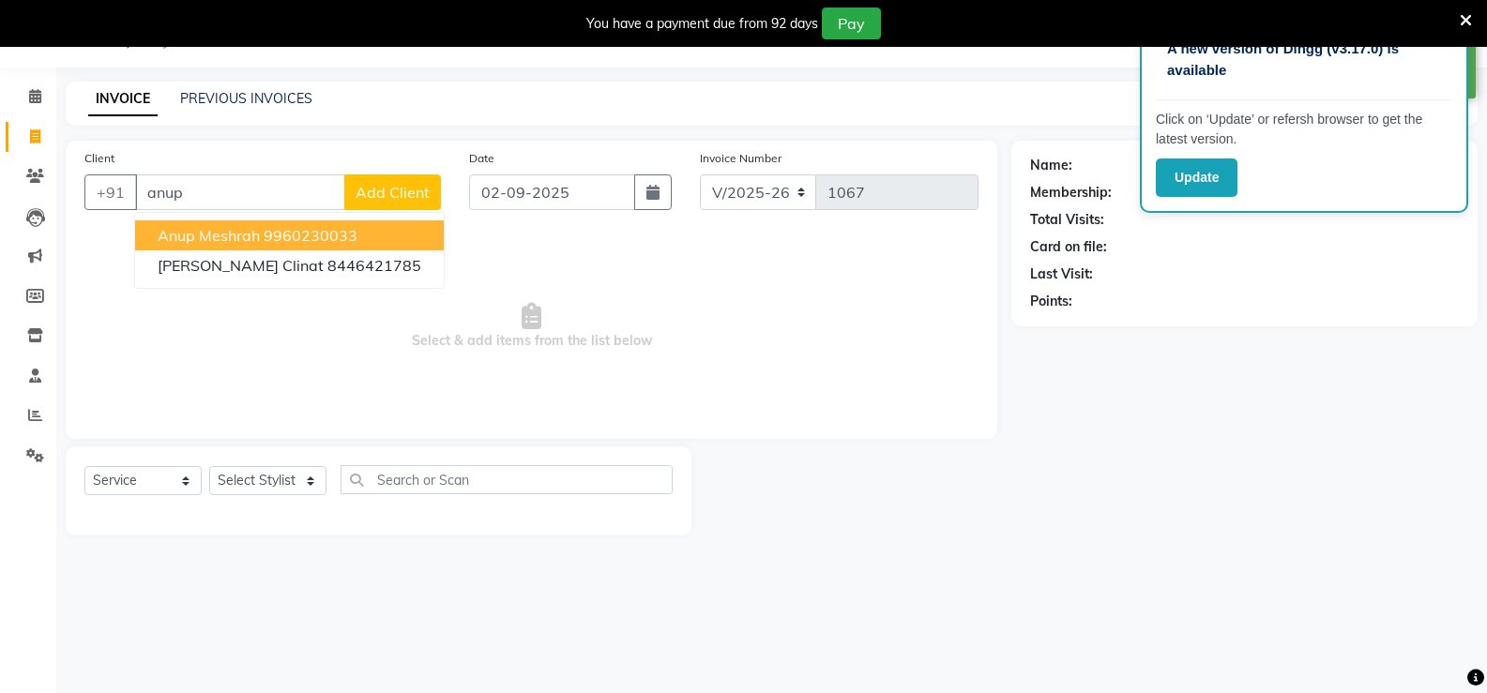
click at [337, 230] on ngb-highlight "9960230033" at bounding box center [311, 235] width 94 height 19
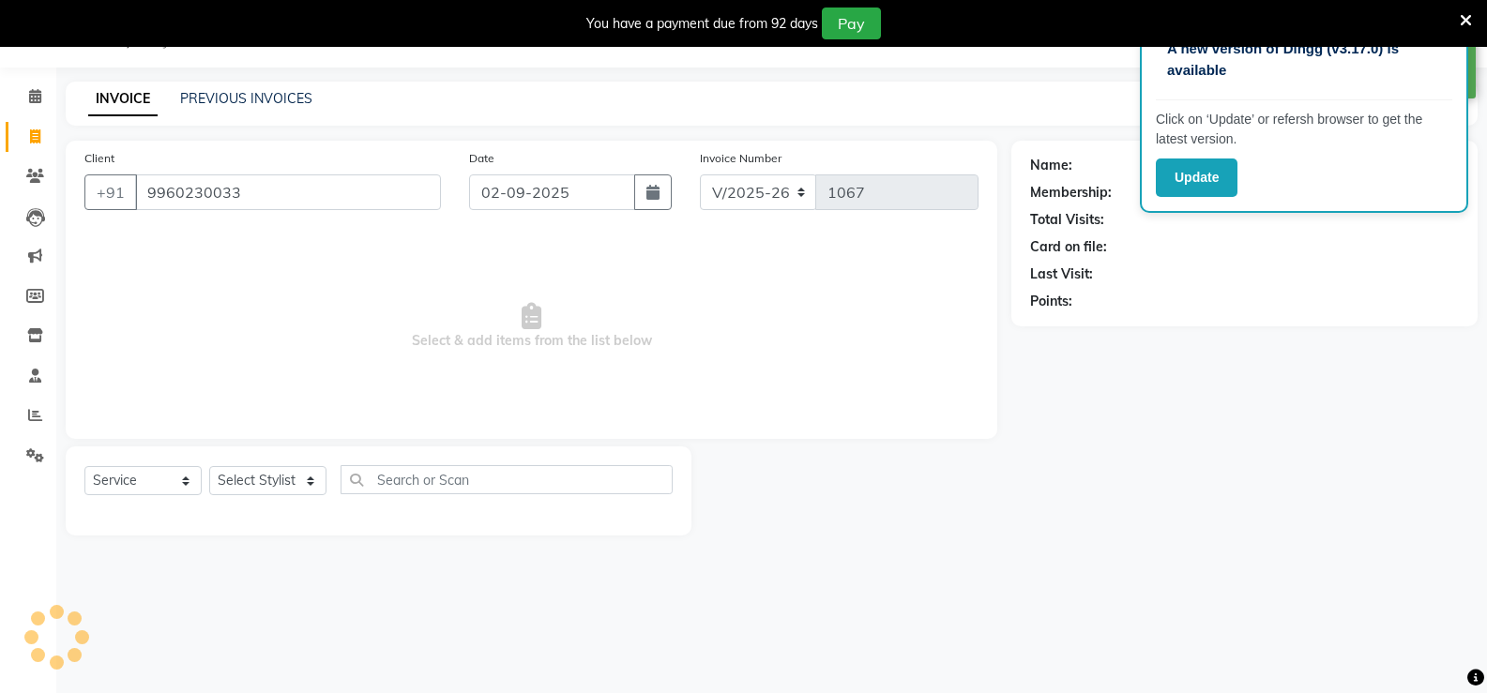
type input "9960230033"
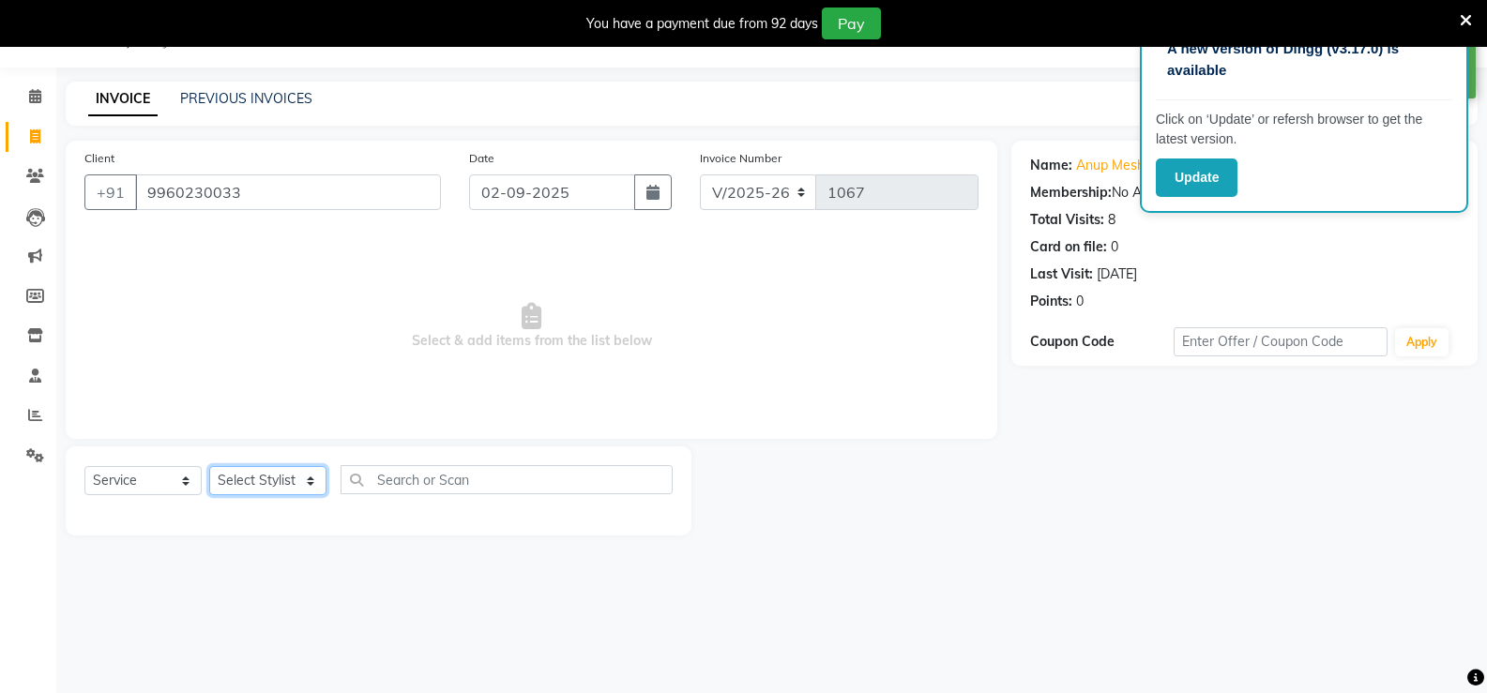
click at [307, 477] on select "Select Stylist [PERSON_NAME]" at bounding box center [267, 480] width 117 height 29
select select "47146"
click at [209, 466] on select "Select Stylist [PERSON_NAME]" at bounding box center [267, 480] width 117 height 29
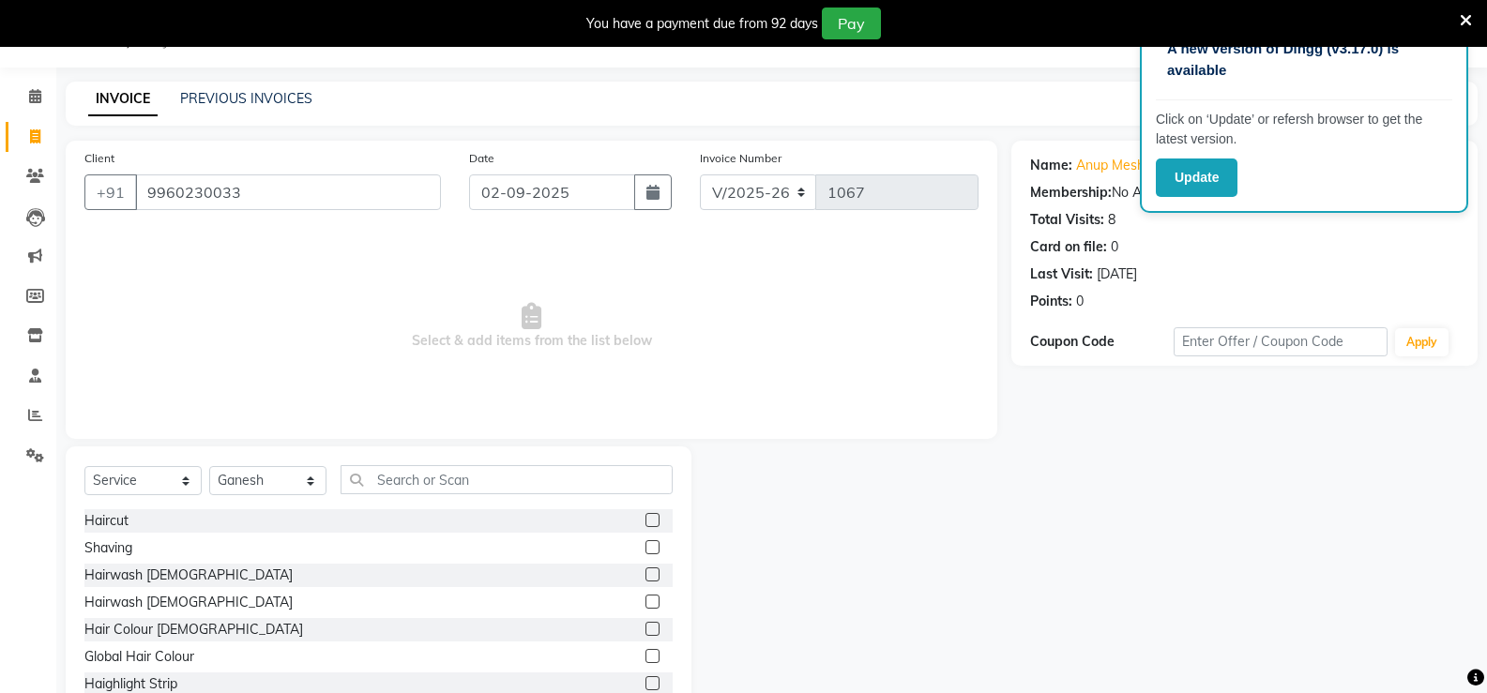
click at [646, 517] on label at bounding box center [653, 520] width 14 height 14
click at [646, 517] on input "checkbox" at bounding box center [652, 521] width 12 height 12
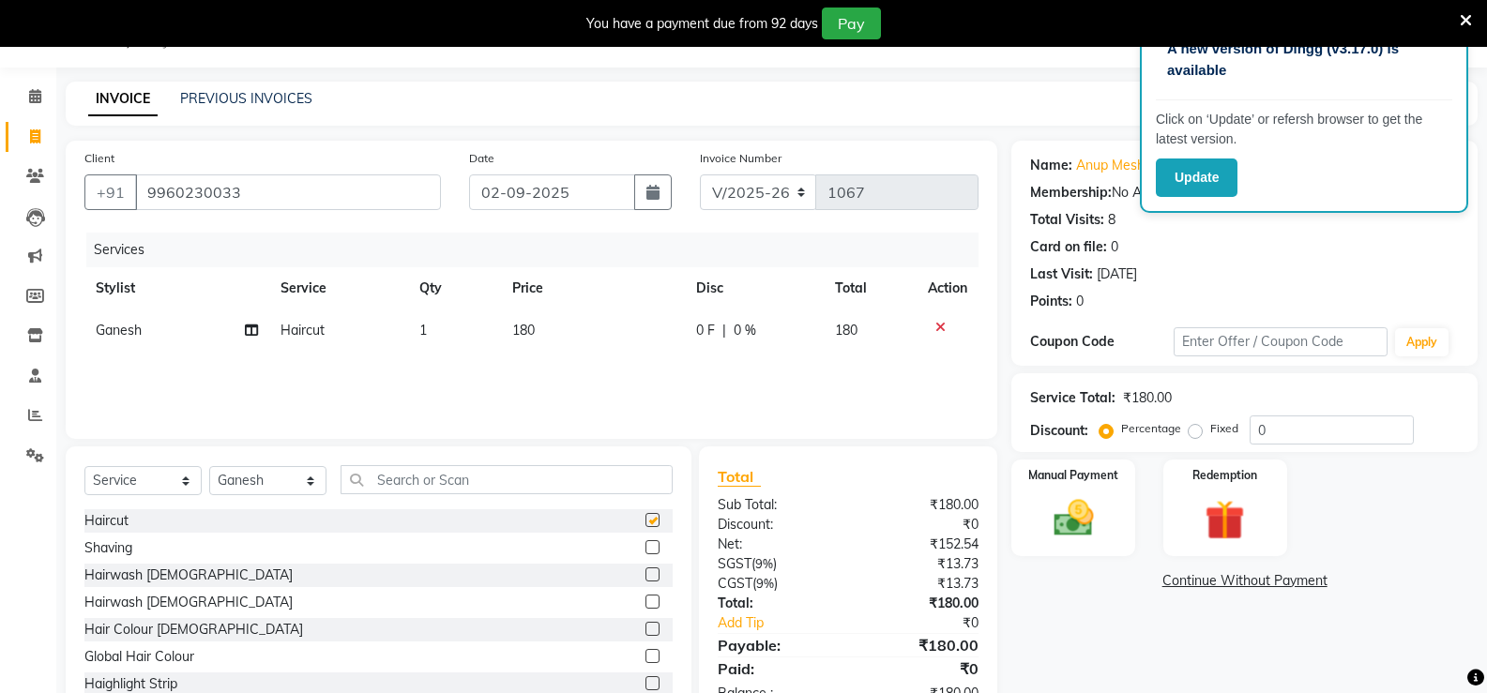
checkbox input "false"
click at [592, 324] on td "180" at bounding box center [593, 331] width 185 height 42
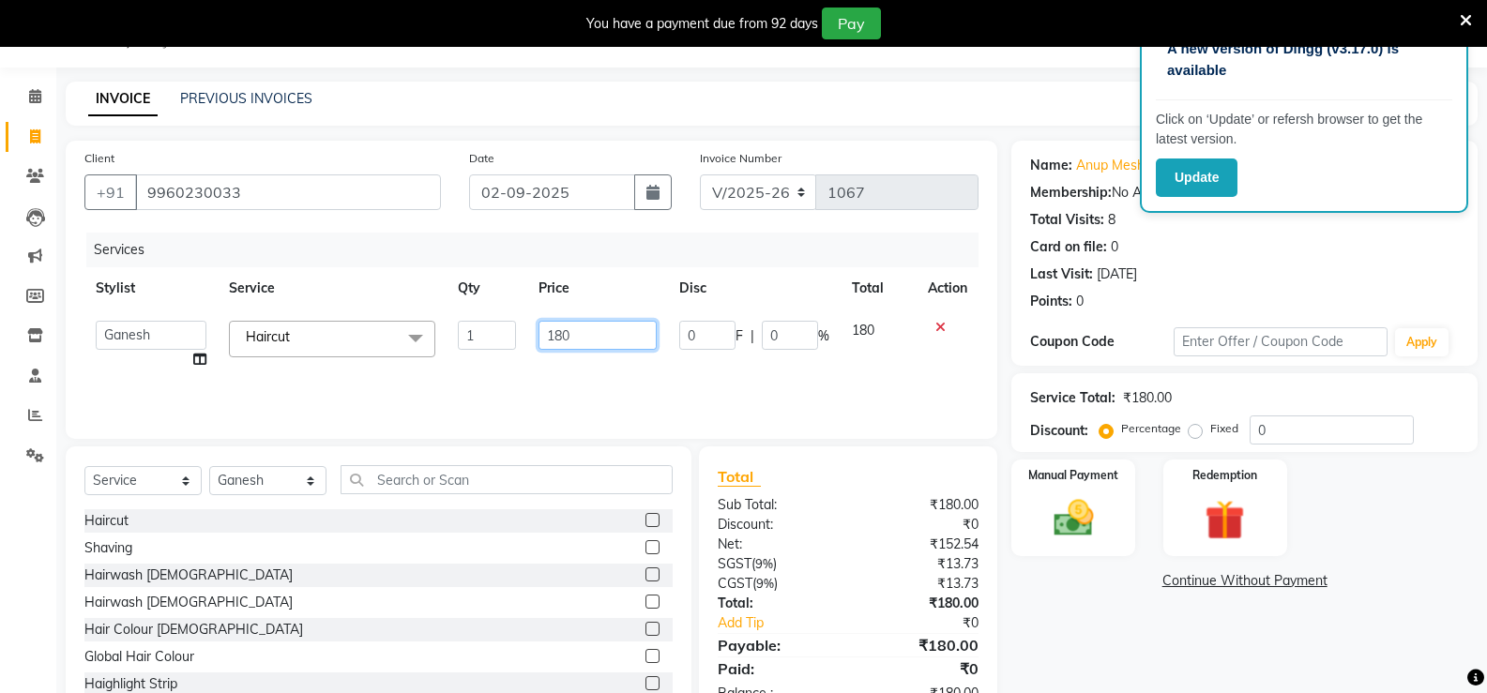
click at [618, 337] on input "180" at bounding box center [597, 335] width 117 height 29
type input "1"
type input "125"
click at [646, 546] on label at bounding box center [653, 548] width 14 height 14
click at [646, 546] on input "checkbox" at bounding box center [652, 548] width 12 height 12
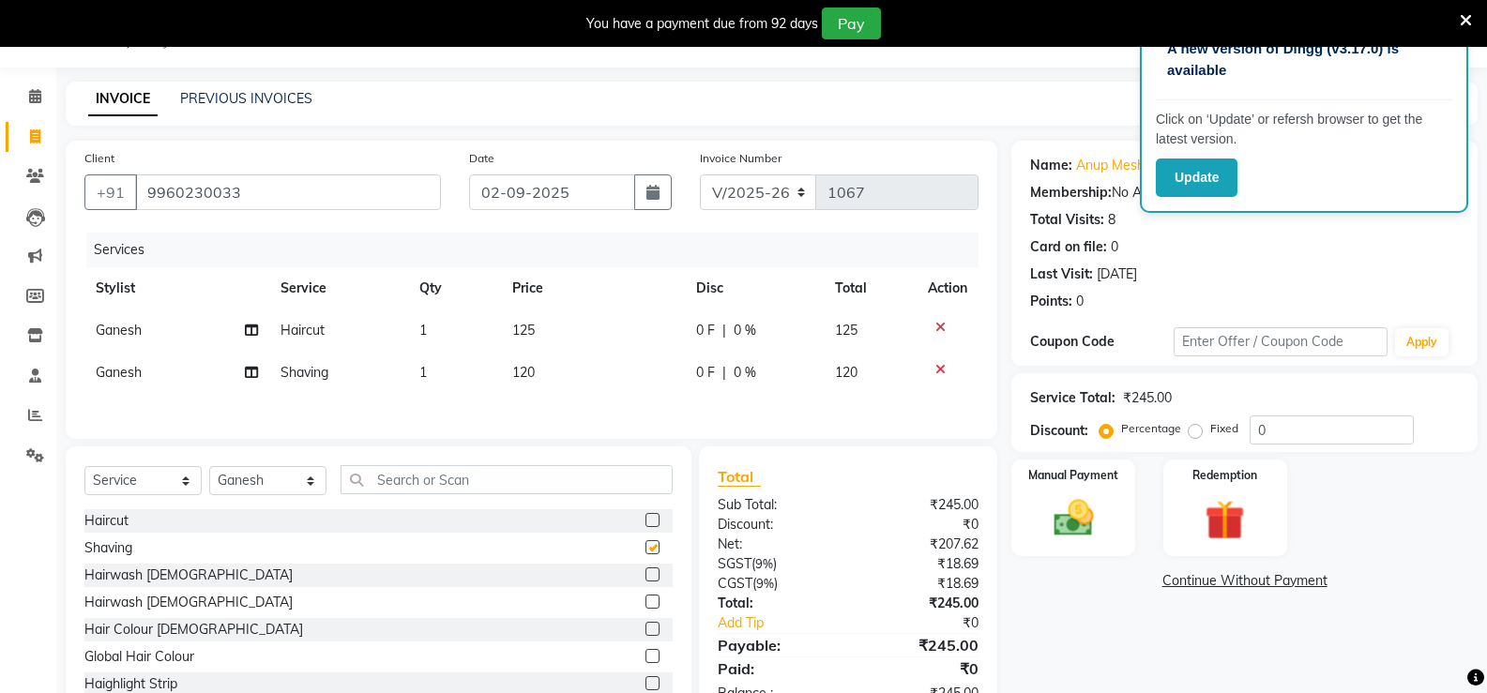
checkbox input "false"
click at [576, 379] on td "120" at bounding box center [593, 373] width 185 height 42
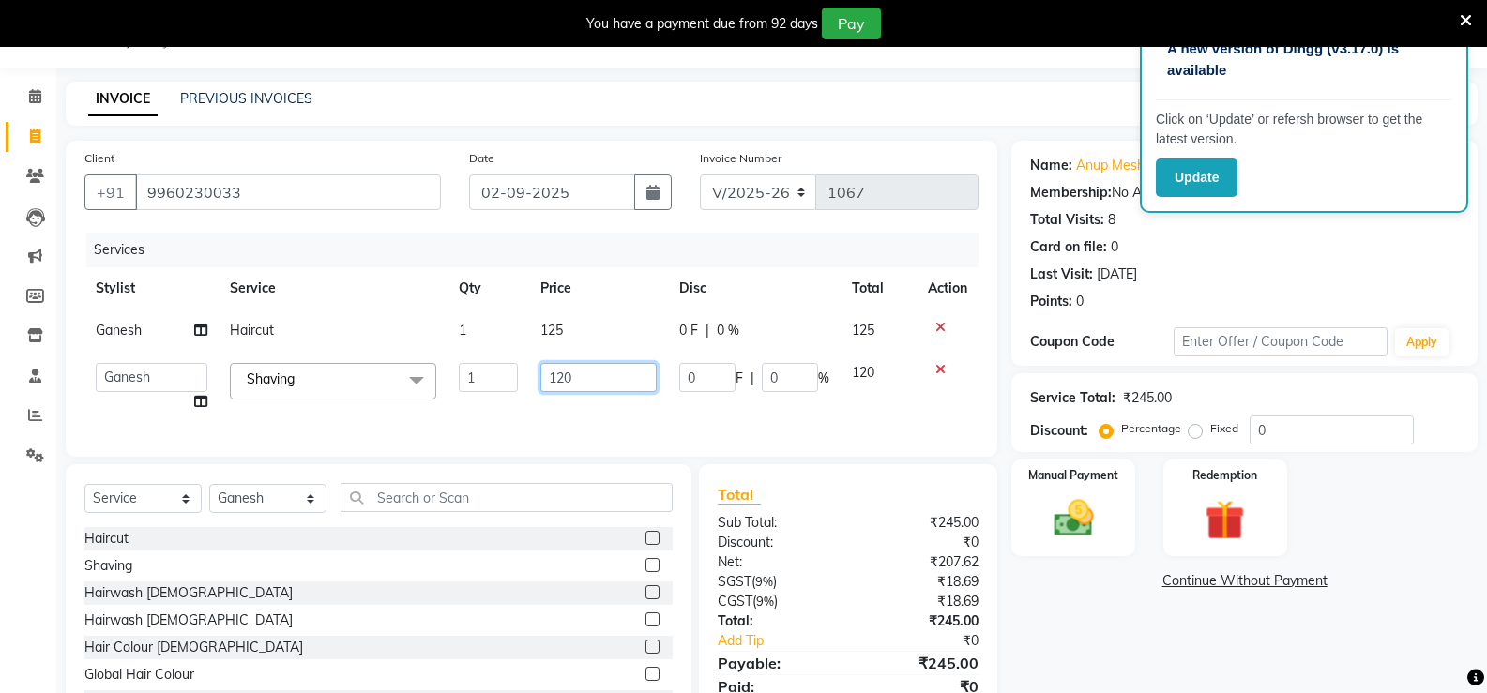
click at [576, 374] on input "120" at bounding box center [599, 377] width 116 height 29
type input "125"
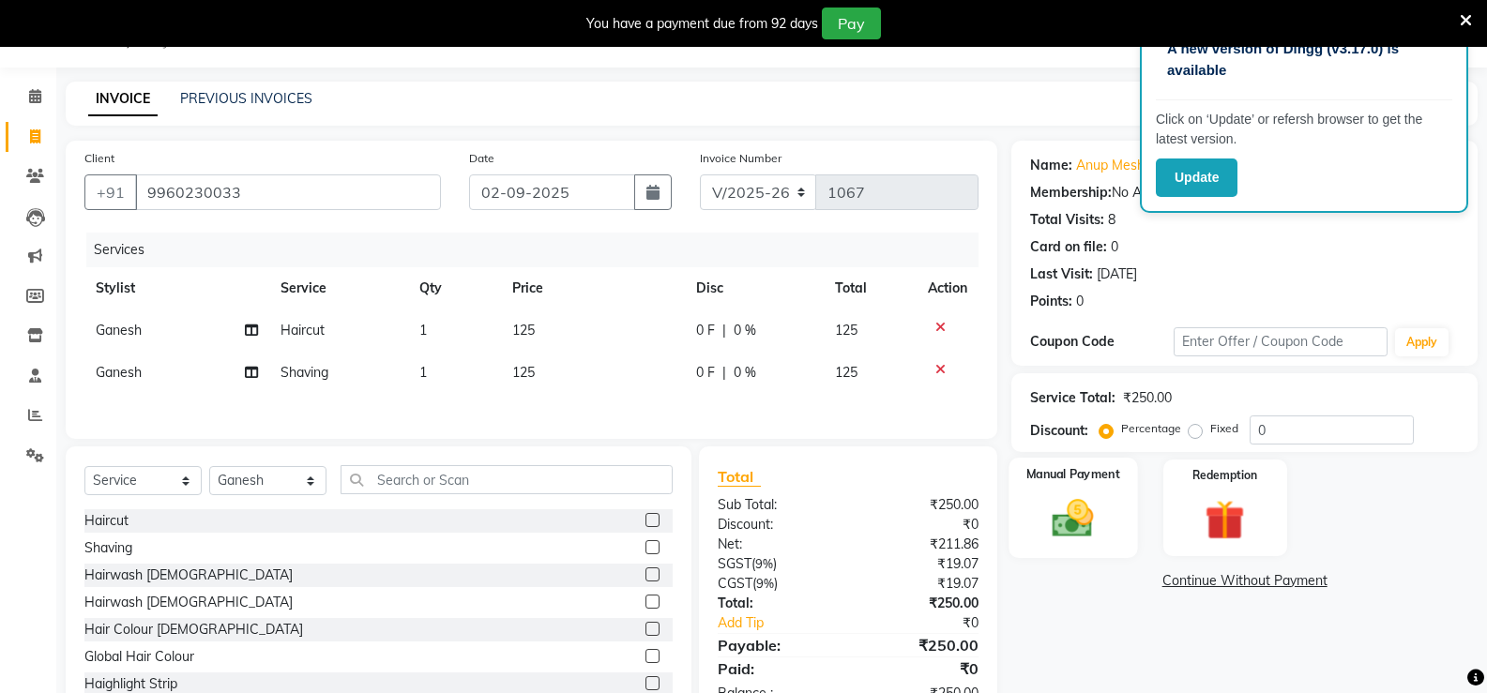
click at [1112, 529] on div "Manual Payment" at bounding box center [1074, 508] width 129 height 100
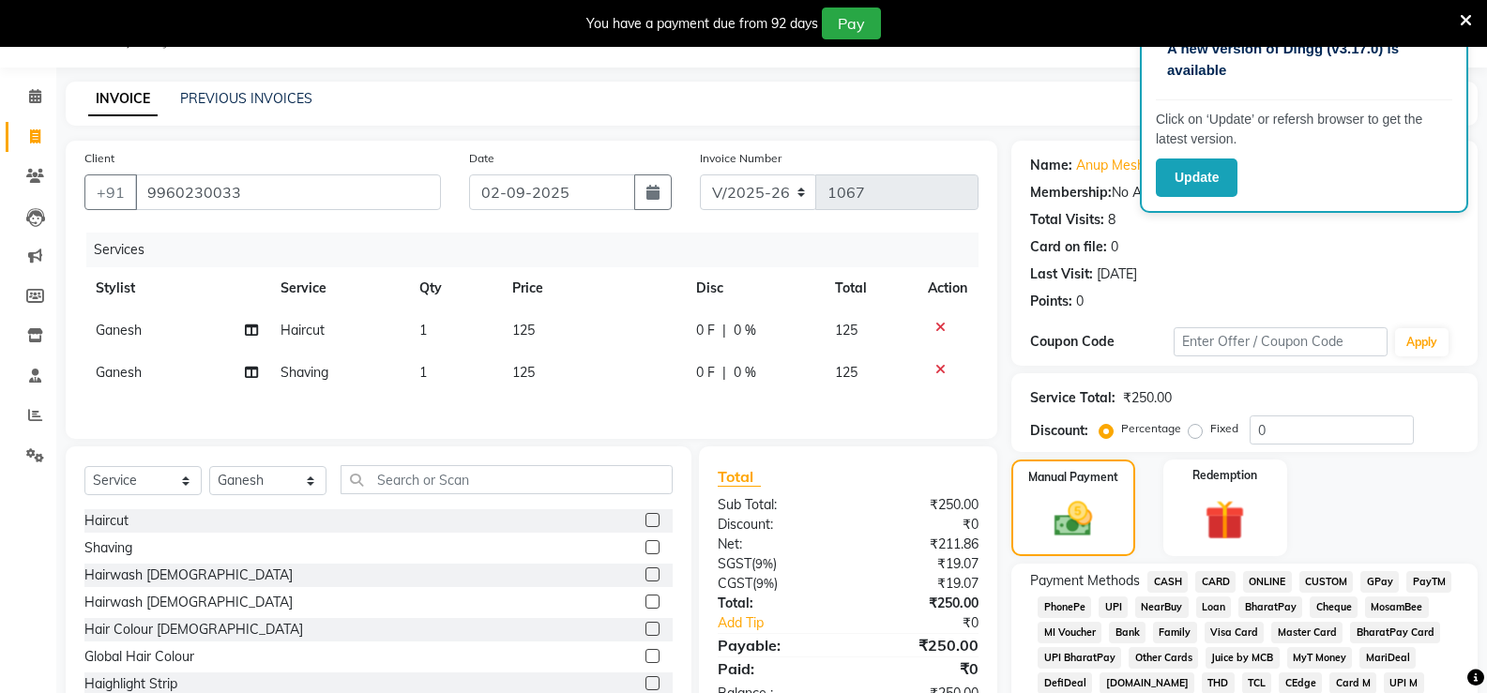
click at [1257, 574] on span "ONLINE" at bounding box center [1267, 582] width 49 height 22
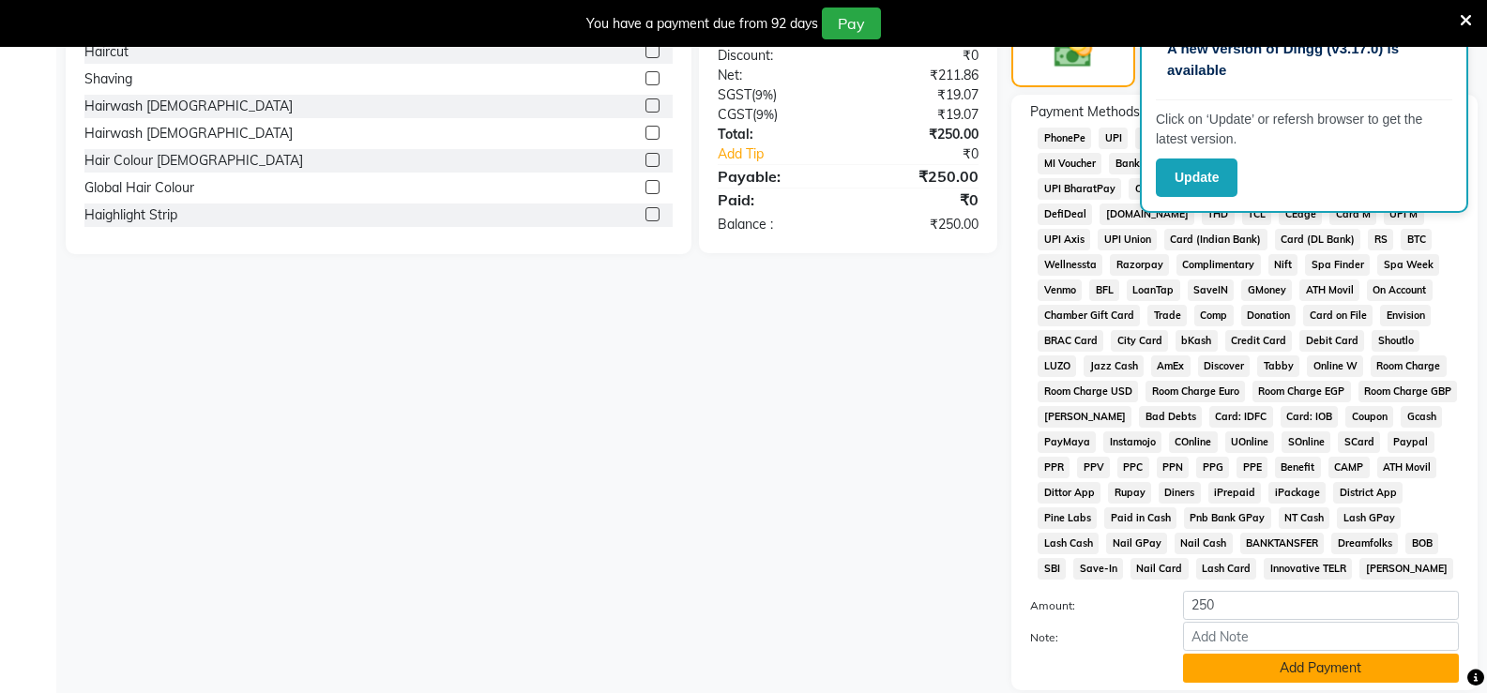
click at [1275, 678] on button "Add Payment" at bounding box center [1321, 668] width 276 height 29
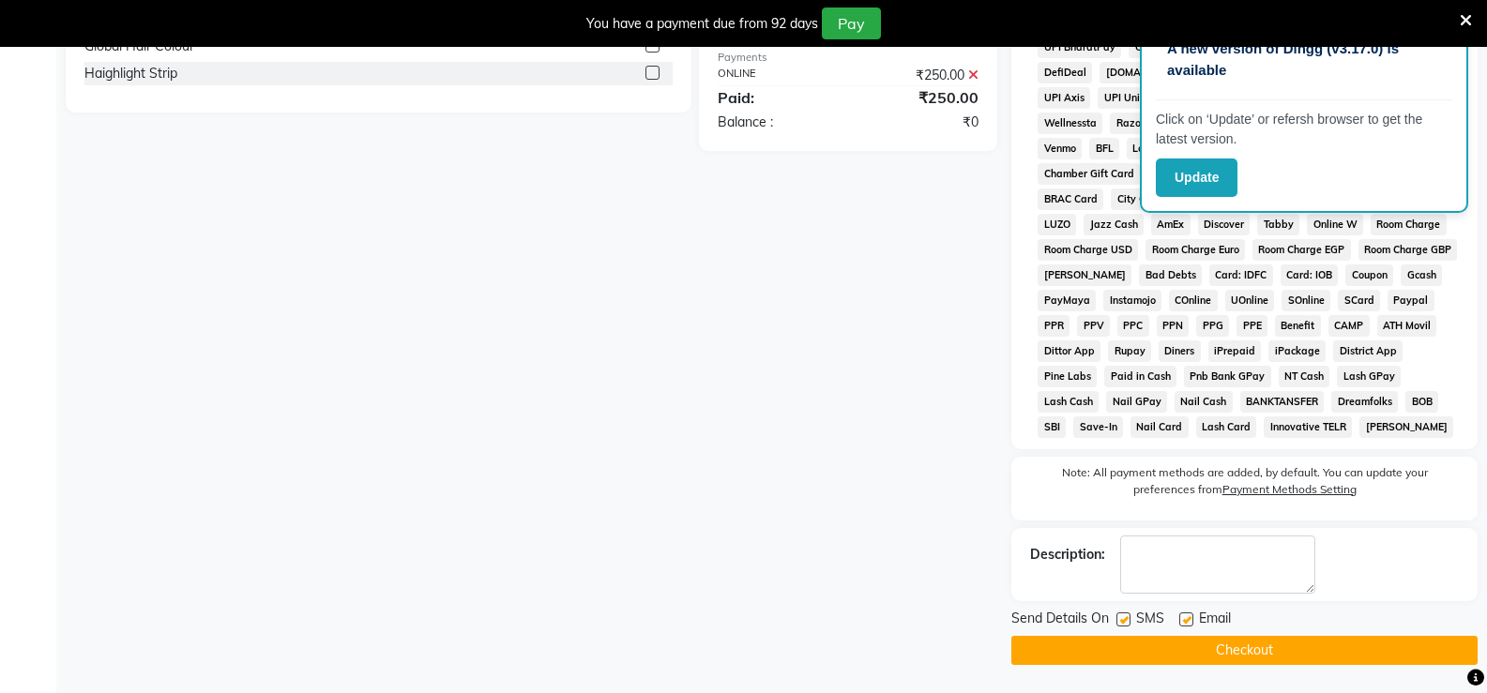
click at [1279, 663] on button "Checkout" at bounding box center [1245, 650] width 466 height 29
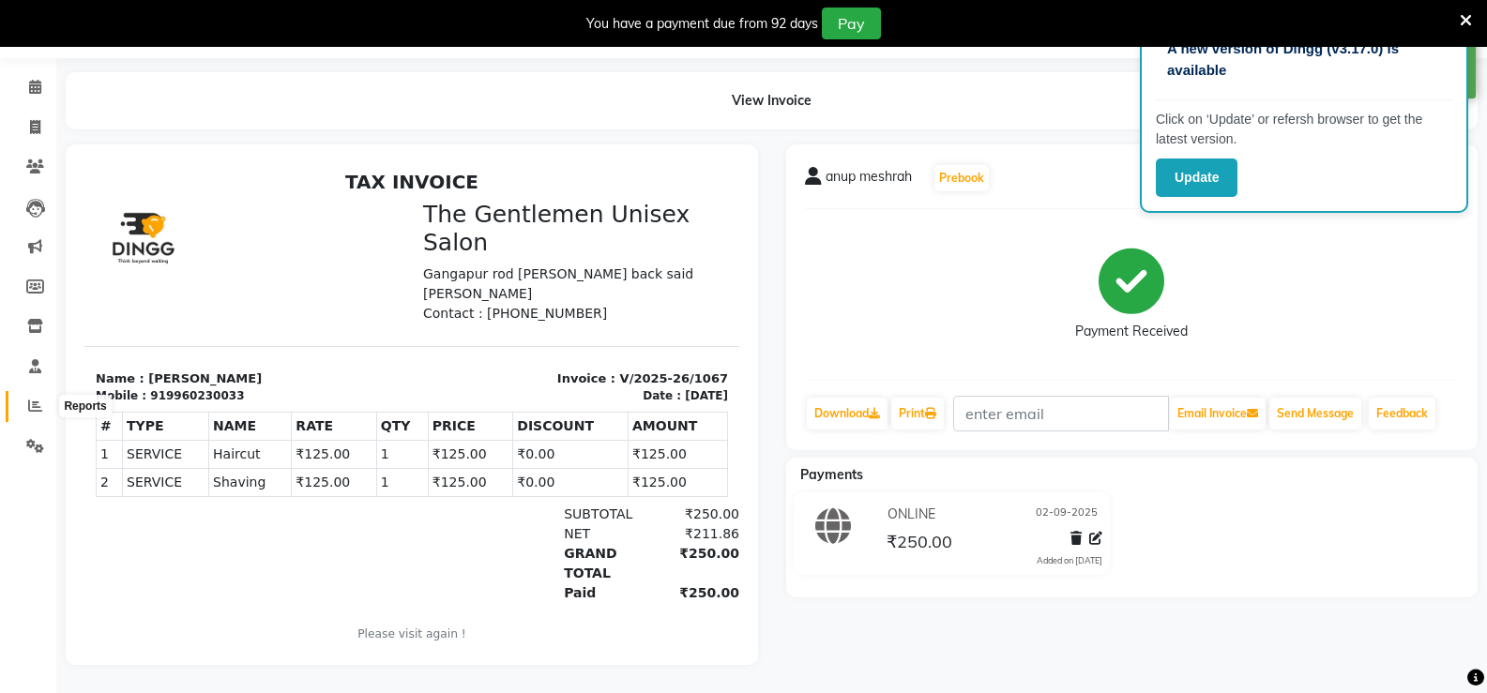
click at [31, 399] on icon at bounding box center [35, 406] width 14 height 14
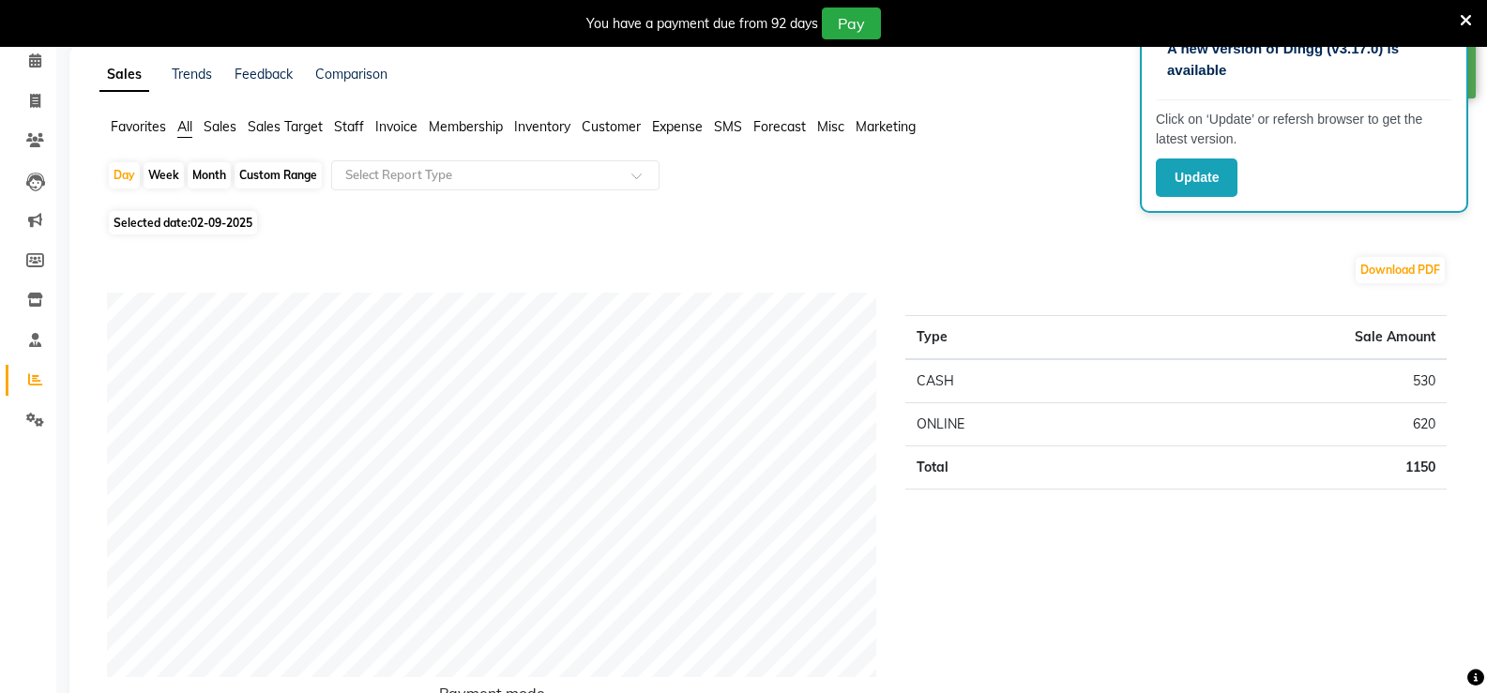
scroll to position [70, 0]
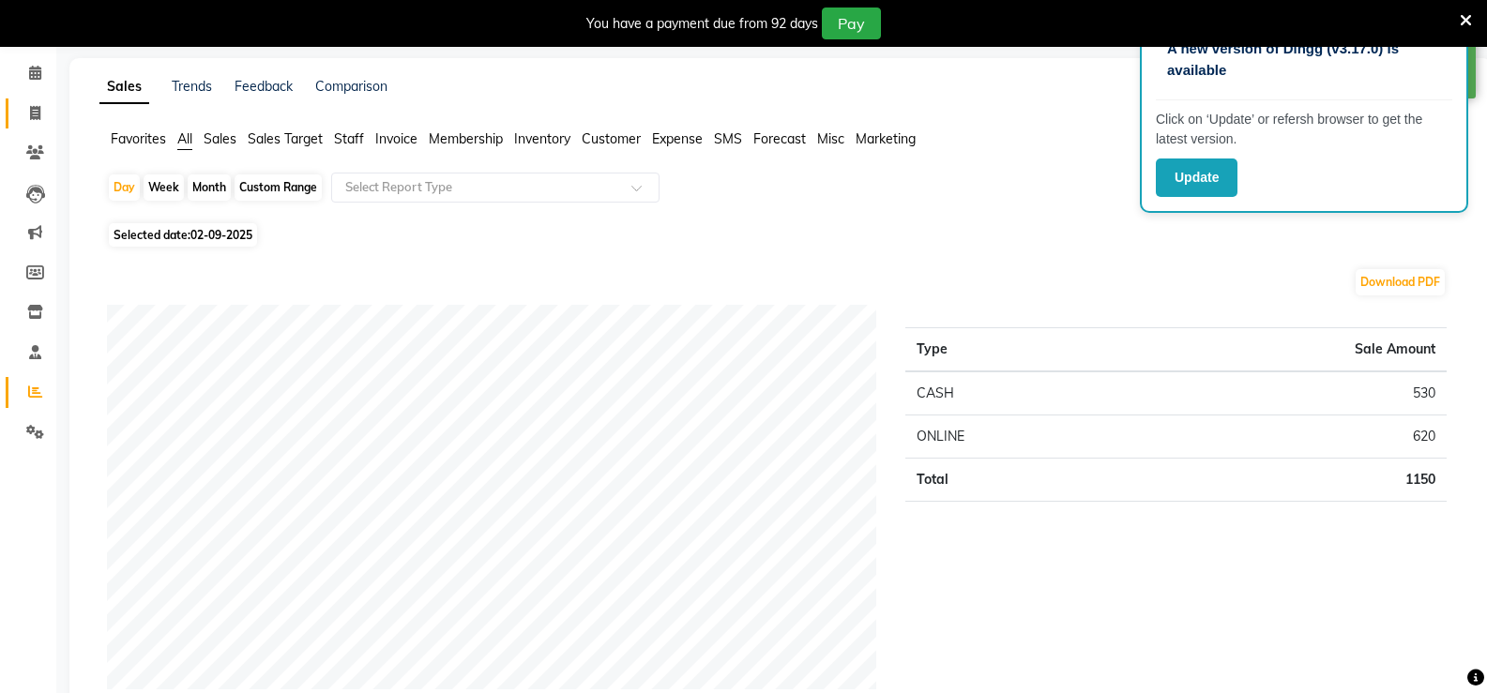
click at [18, 100] on link "Invoice" at bounding box center [28, 114] width 45 height 31
select select "service"
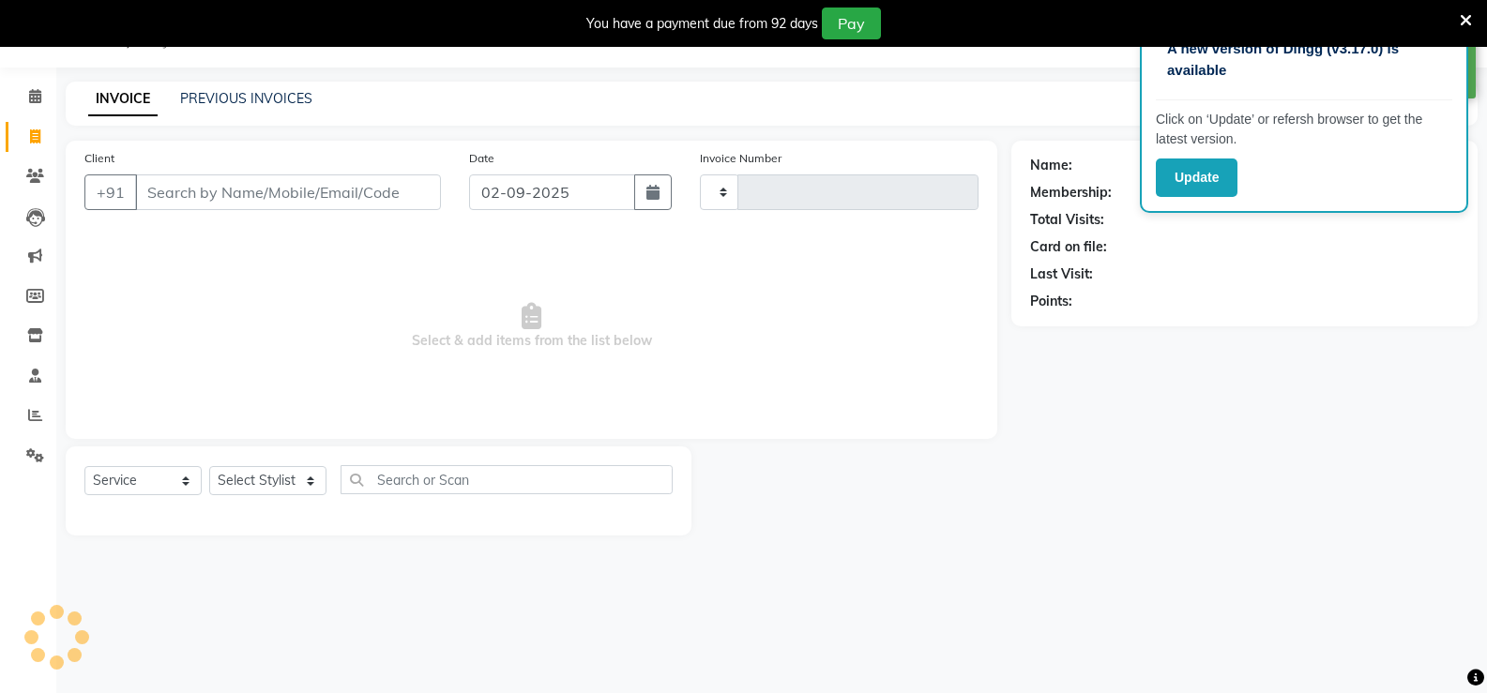
scroll to position [47, 0]
type input "1068"
select select "5552"
click at [1463, 19] on icon at bounding box center [1466, 20] width 12 height 17
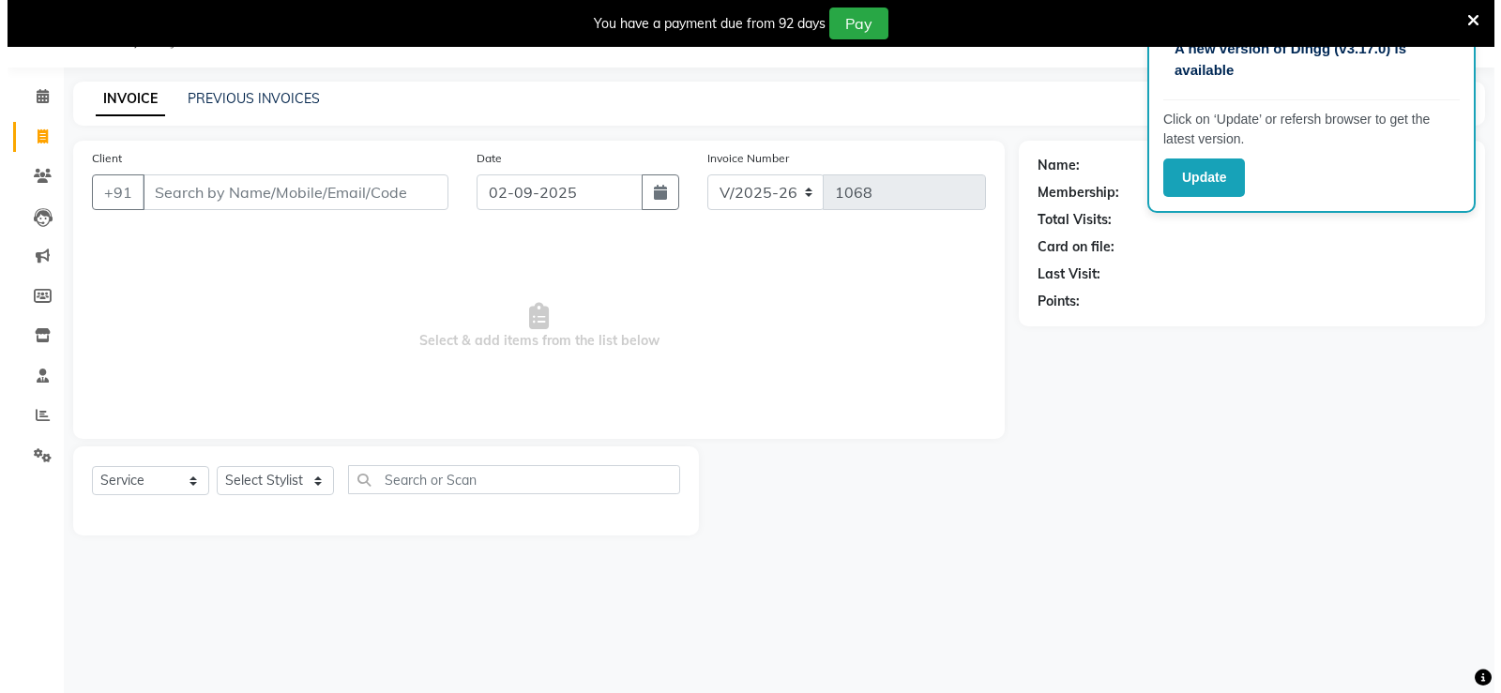
scroll to position [0, 0]
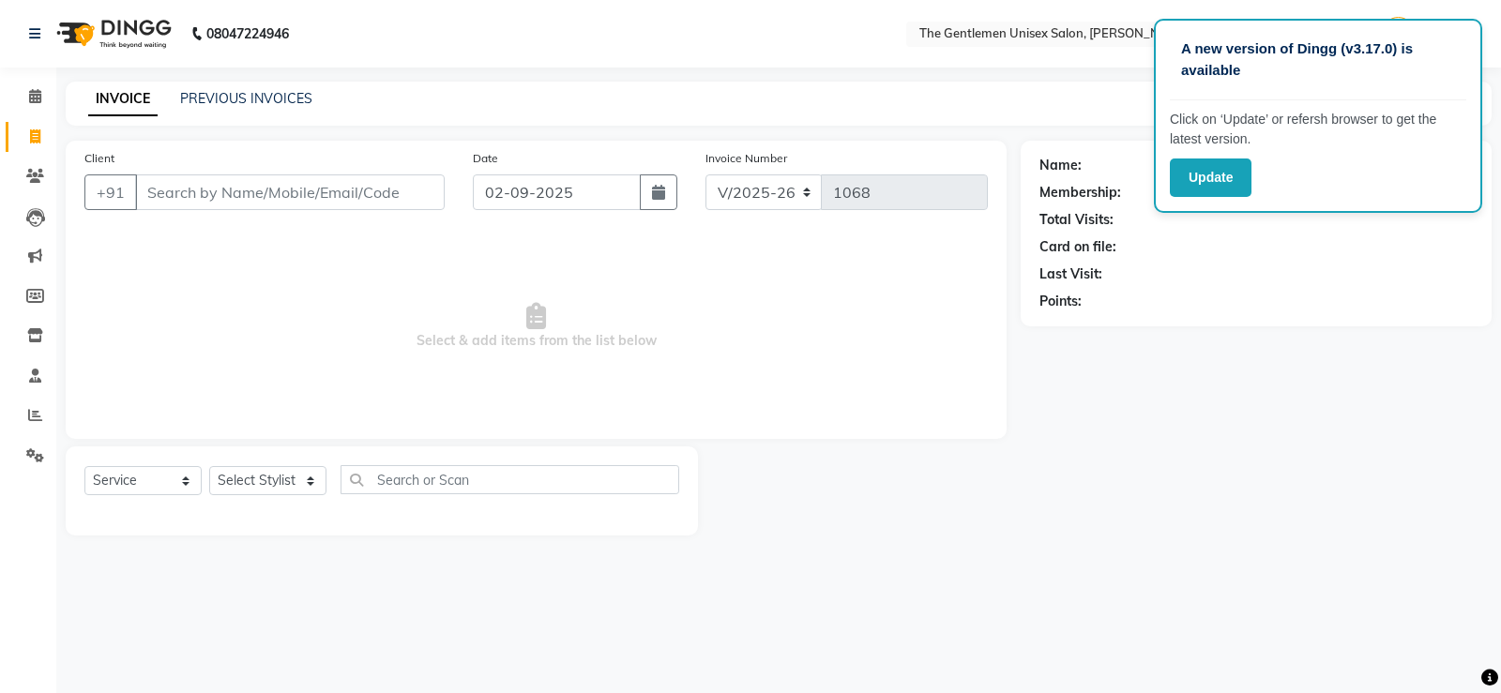
click at [1343, 318] on div "Name: Membership: Total Visits: Card on file: Last Visit: Points:" at bounding box center [1256, 234] width 471 height 186
drag, startPoint x: 1104, startPoint y: 285, endPoint x: 1040, endPoint y: 159, distance: 141.8
click at [1040, 159] on div "Name: Membership: Total Visits: Card on file: Last Visit: Points:" at bounding box center [1257, 229] width 434 height 163
click at [1219, 466] on div "Name: Membership: Total Visits: Card on file: Last Visit: Points:" at bounding box center [1263, 338] width 485 height 395
drag, startPoint x: 1036, startPoint y: 159, endPoint x: 1193, endPoint y: 477, distance: 354.6
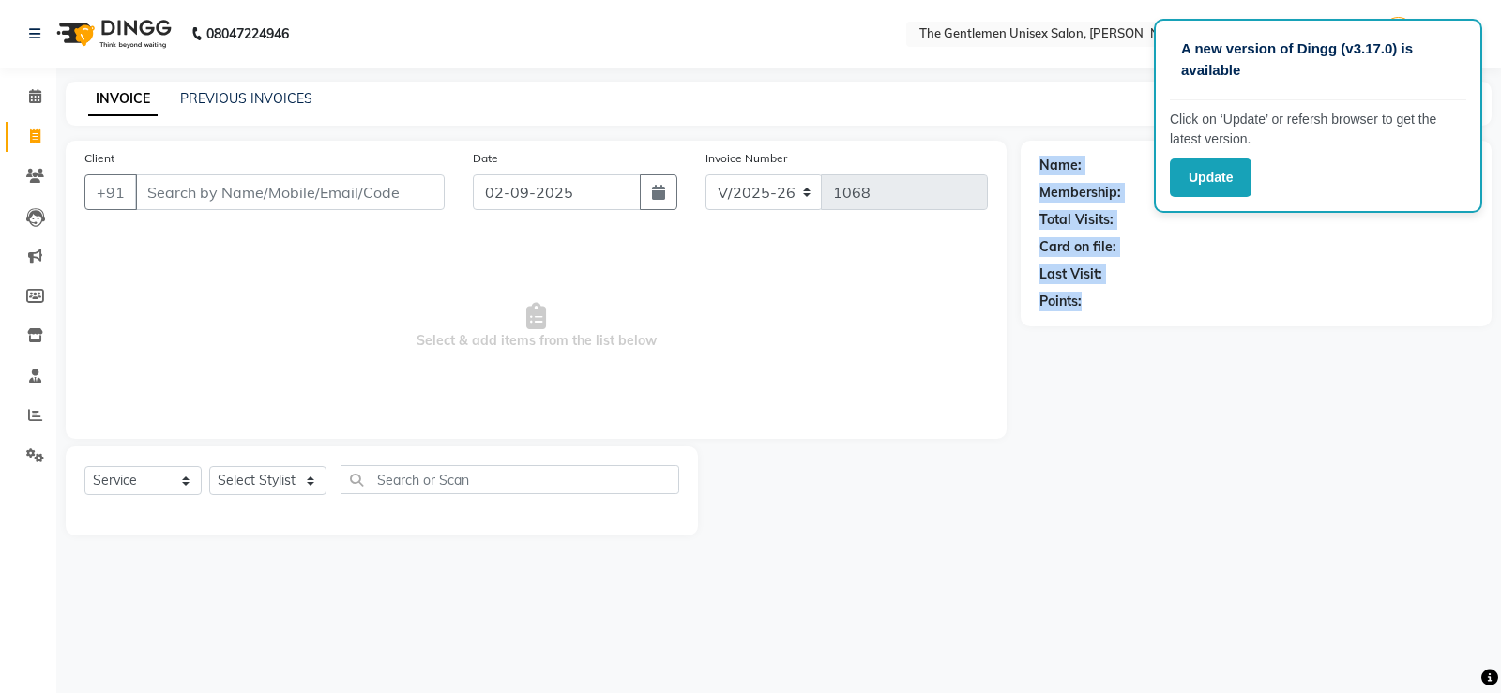
click at [1193, 477] on div "Name: Membership: Total Visits: Card on file: Last Visit: Points:" at bounding box center [1263, 338] width 485 height 395
click at [1333, 327] on div "Name: Membership: Total Visits: Card on file: Last Visit: Points:" at bounding box center [1263, 338] width 485 height 395
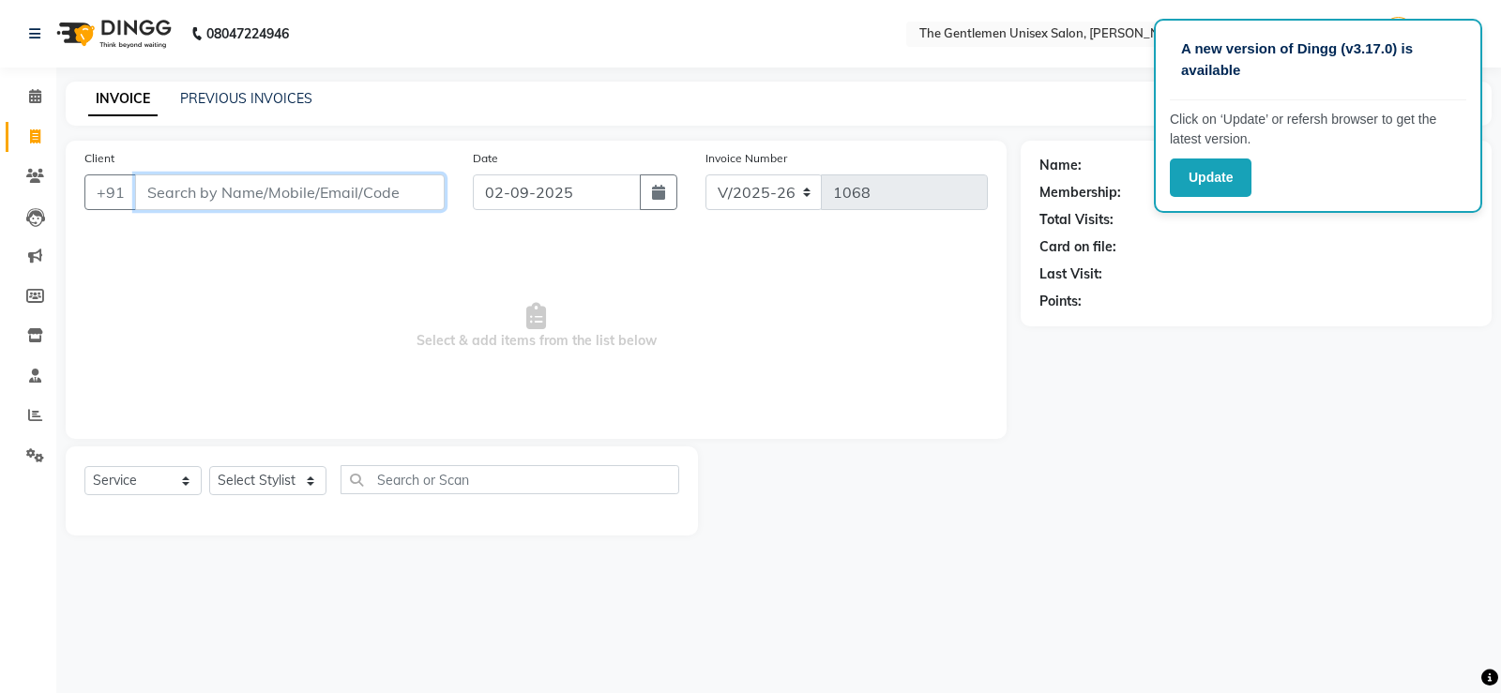
click at [210, 195] on input "Client" at bounding box center [290, 193] width 310 height 36
type input "d"
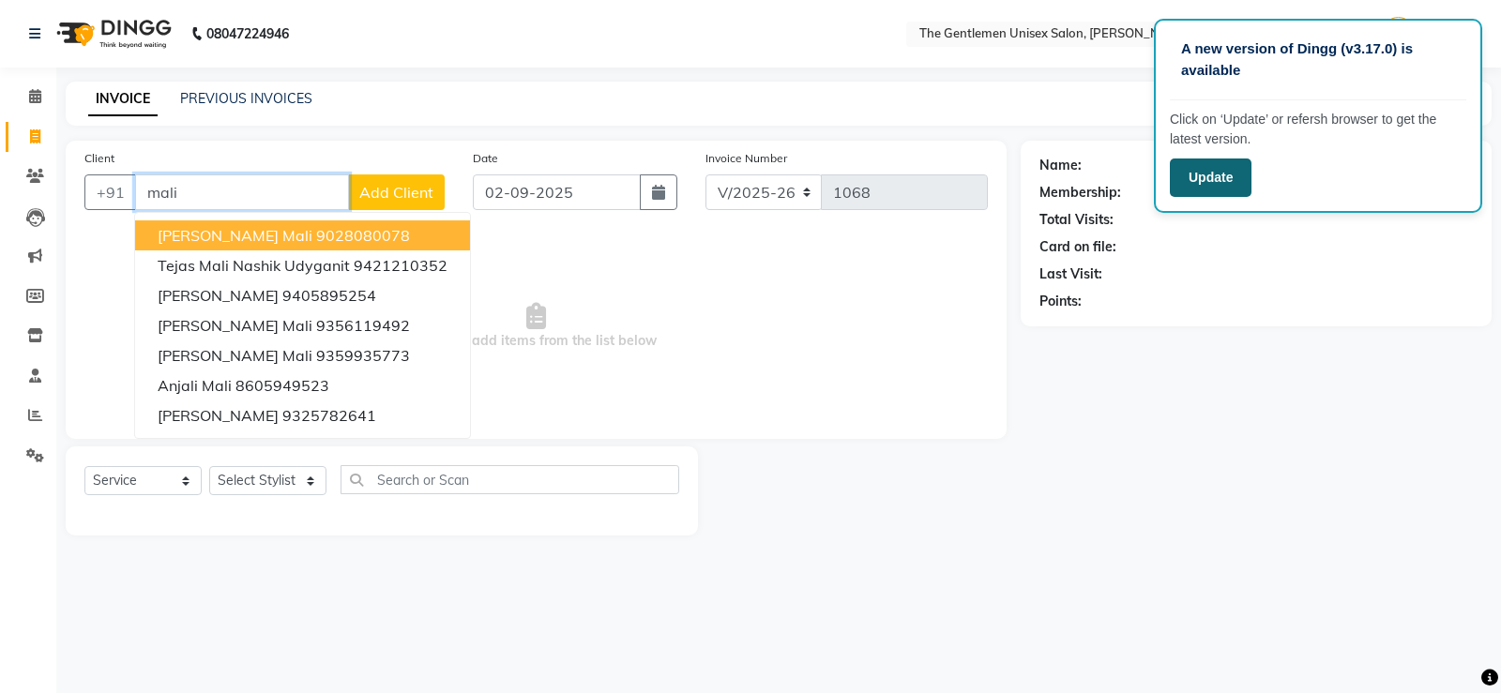
type input "mali"
click at [1214, 175] on button "Update" at bounding box center [1211, 178] width 82 height 38
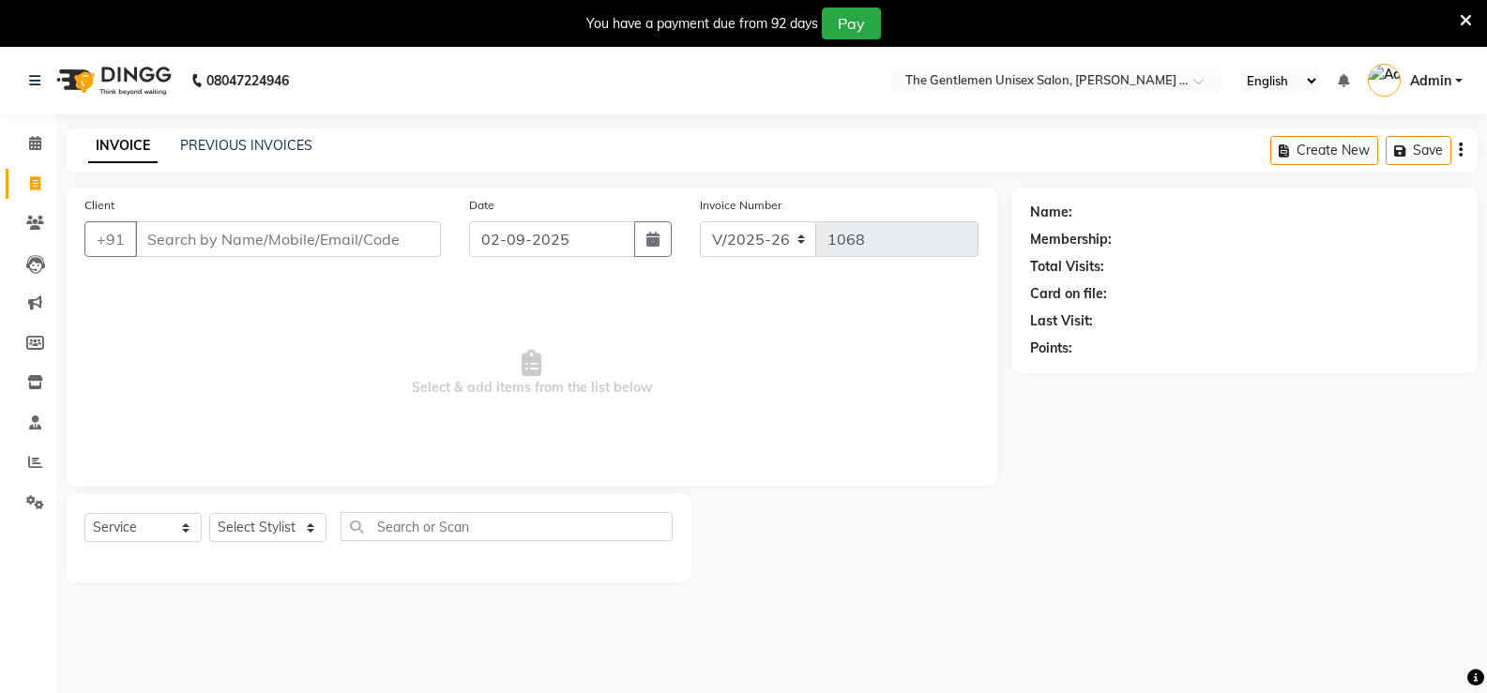
select select "5552"
select select "service"
click at [237, 225] on input "Client" at bounding box center [288, 239] width 306 height 36
click at [237, 236] on input "Client" at bounding box center [288, 239] width 306 height 36
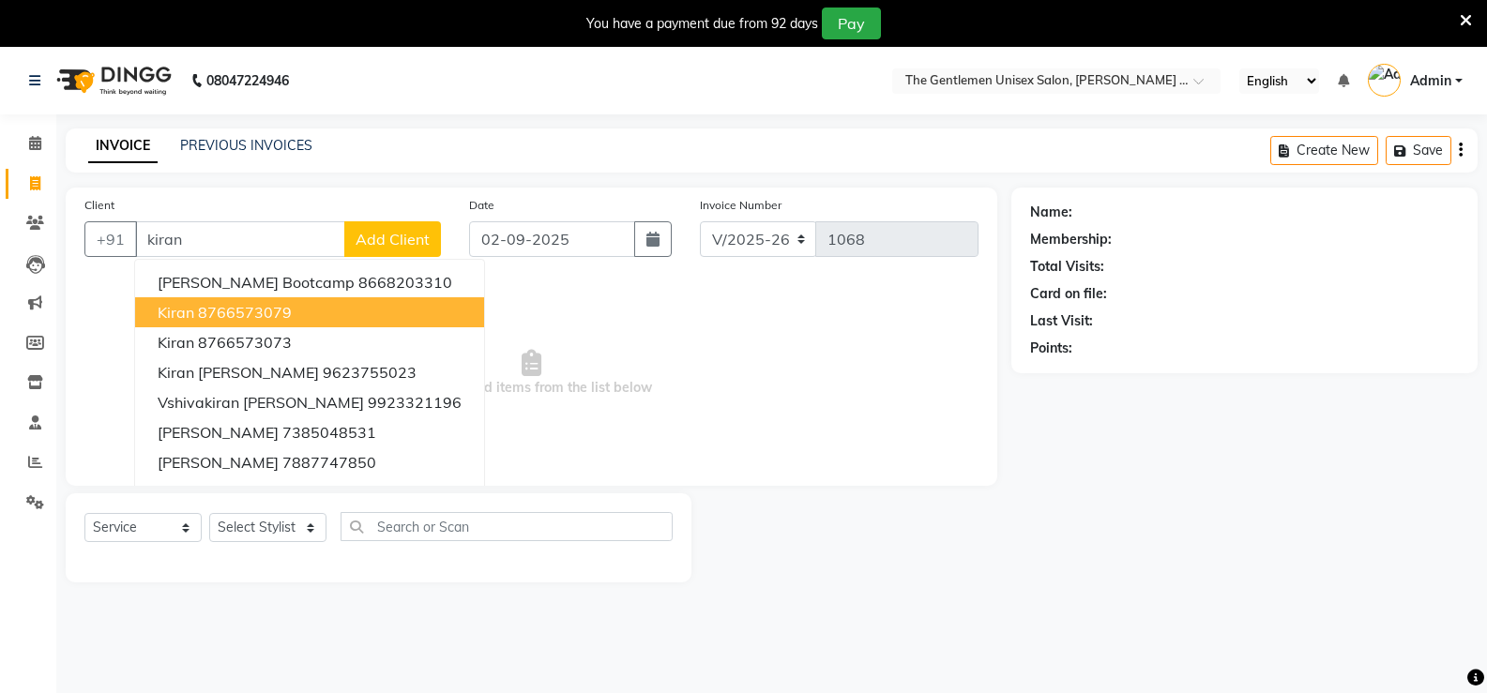
click at [211, 307] on ngb-highlight "8766573079" at bounding box center [245, 312] width 94 height 19
type input "8766573079"
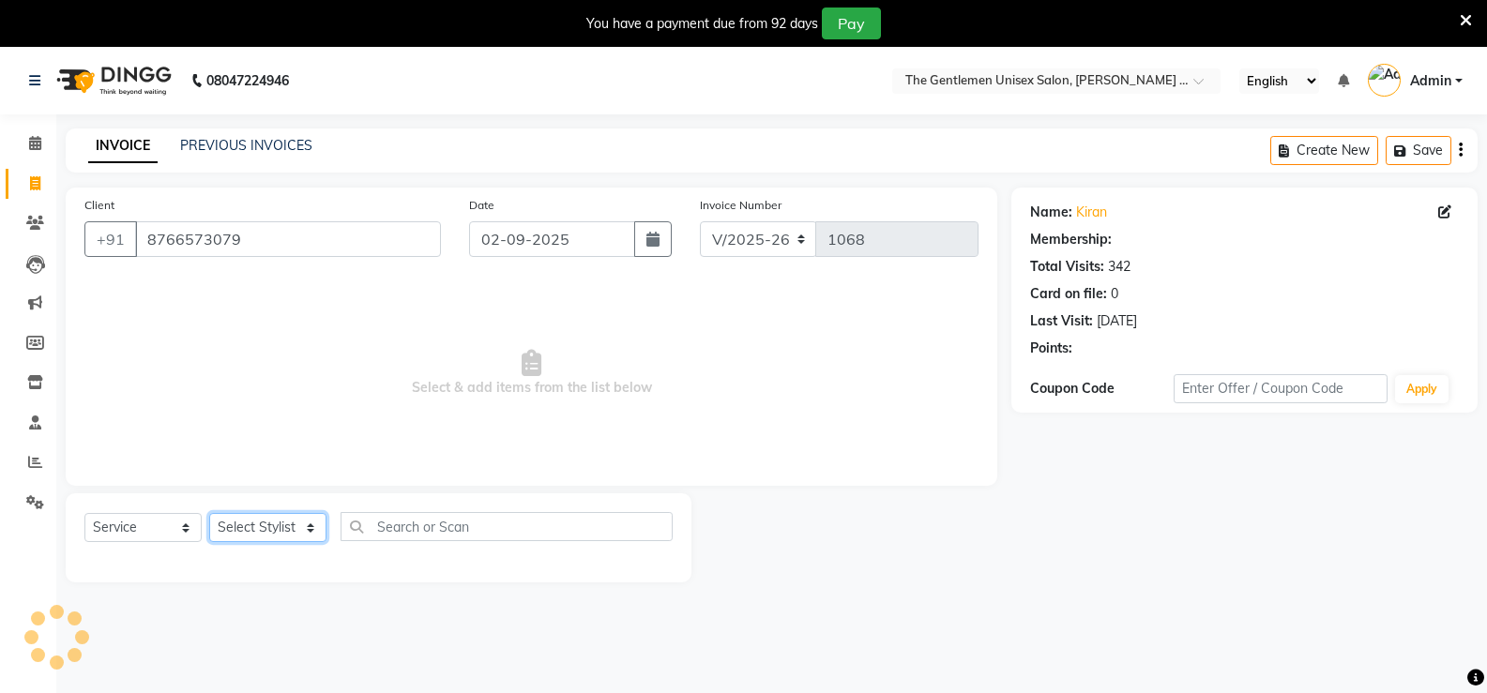
click at [246, 525] on select "Select Stylist [PERSON_NAME]" at bounding box center [267, 527] width 117 height 29
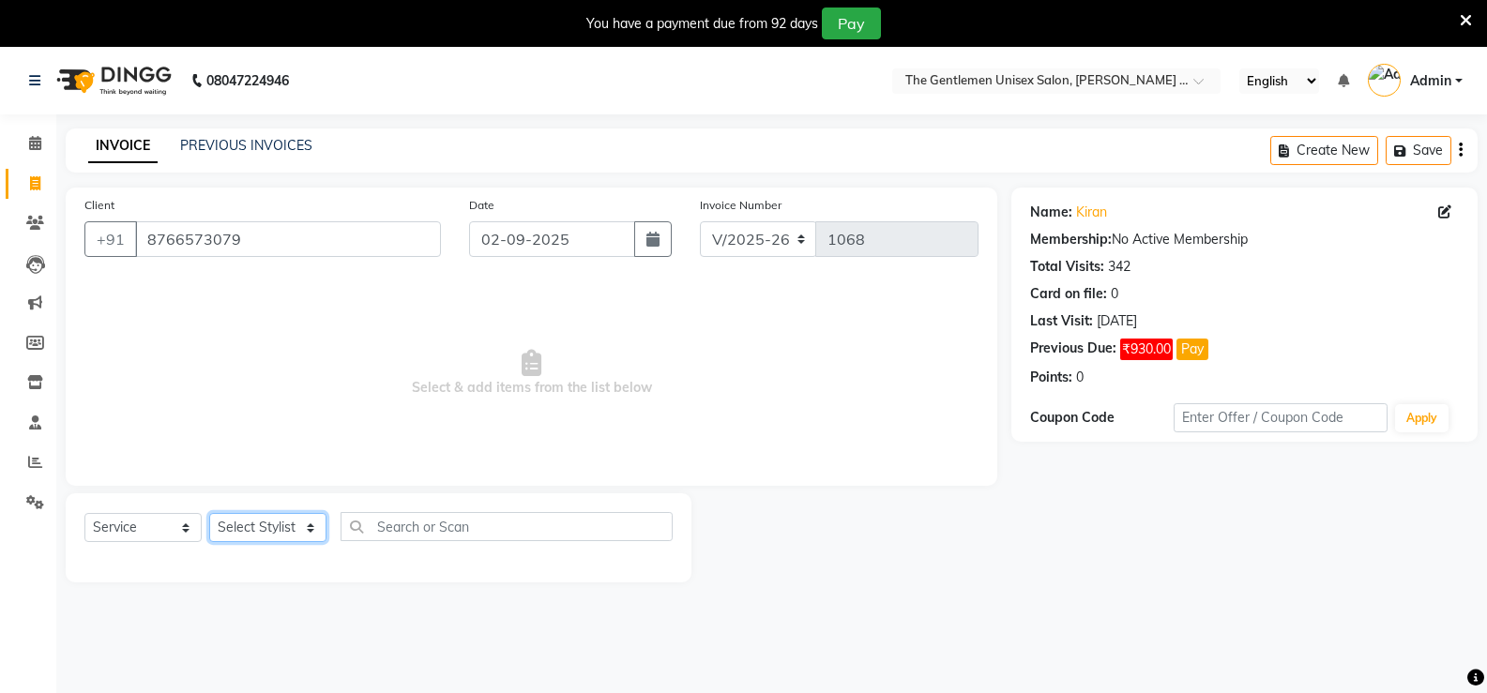
select select "58203"
click at [209, 513] on select "Select Stylist [PERSON_NAME]" at bounding box center [267, 527] width 117 height 29
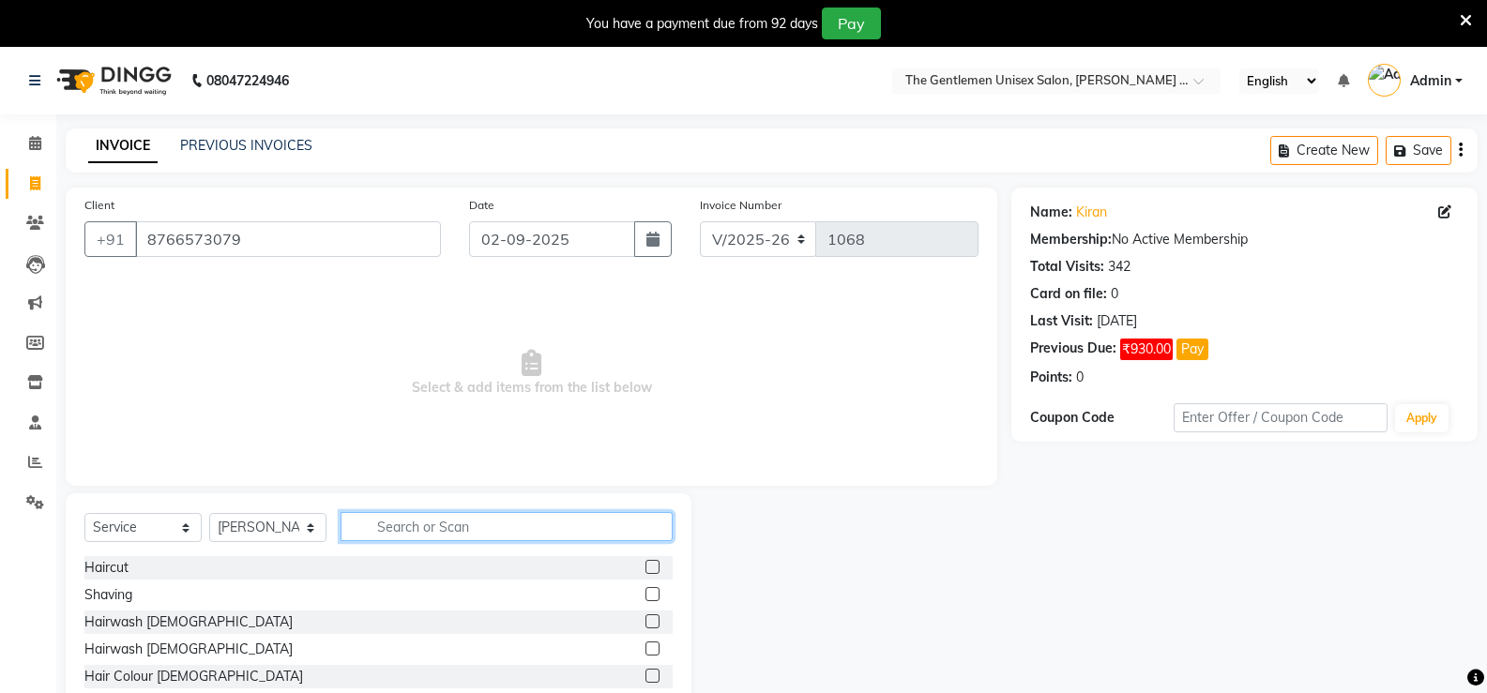
click at [399, 533] on input "text" at bounding box center [507, 526] width 332 height 29
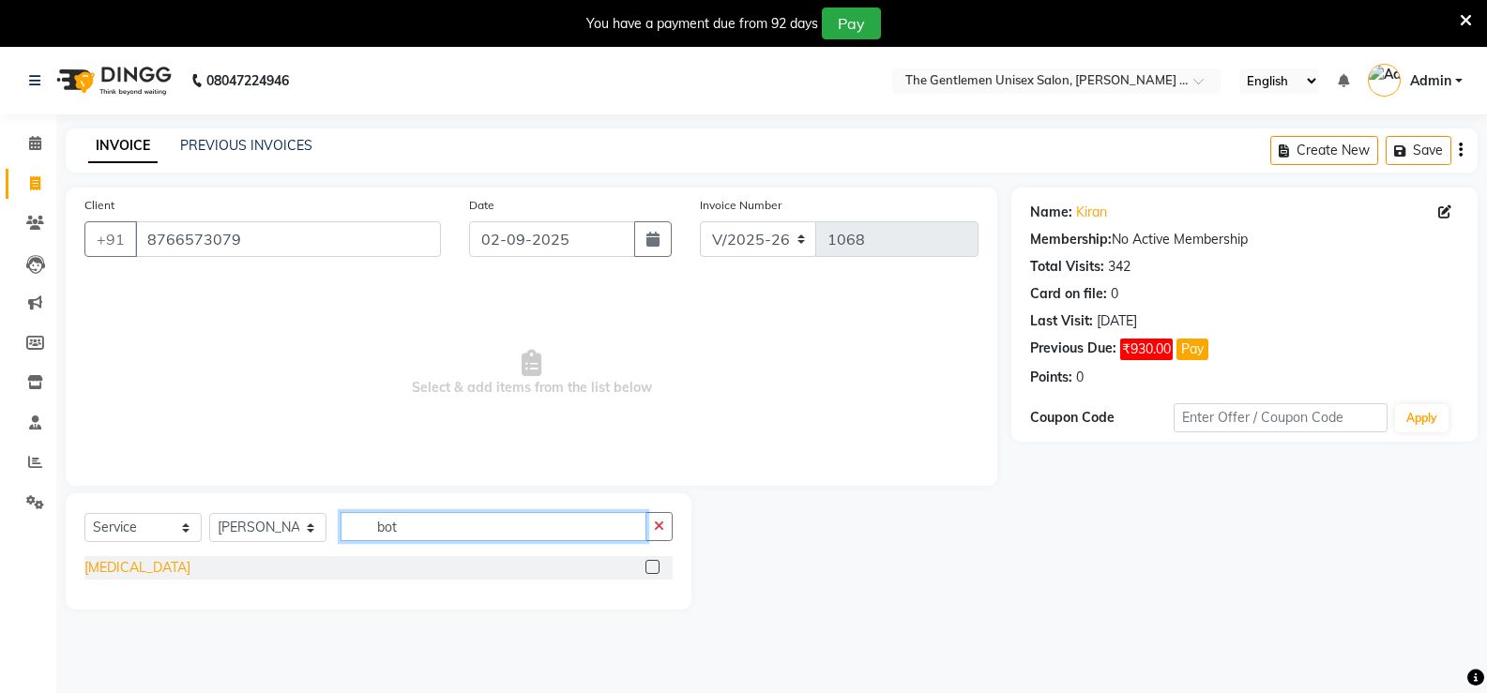
type input "bot"
click at [104, 568] on div "[MEDICAL_DATA]" at bounding box center [137, 568] width 106 height 20
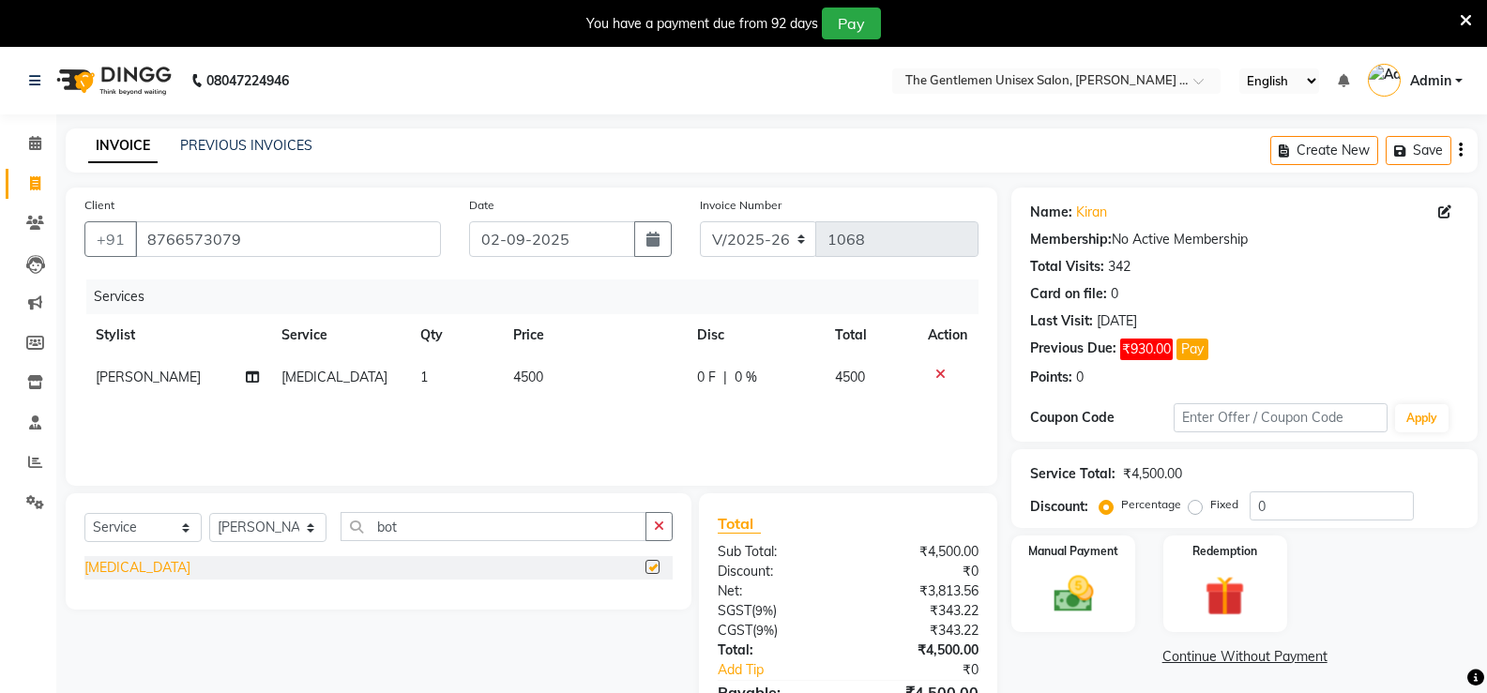
checkbox input "false"
click at [221, 529] on select "Select Stylist [PERSON_NAME]" at bounding box center [267, 527] width 117 height 29
select select "37722"
click at [209, 513] on select "Select Stylist [PERSON_NAME]" at bounding box center [267, 527] width 117 height 29
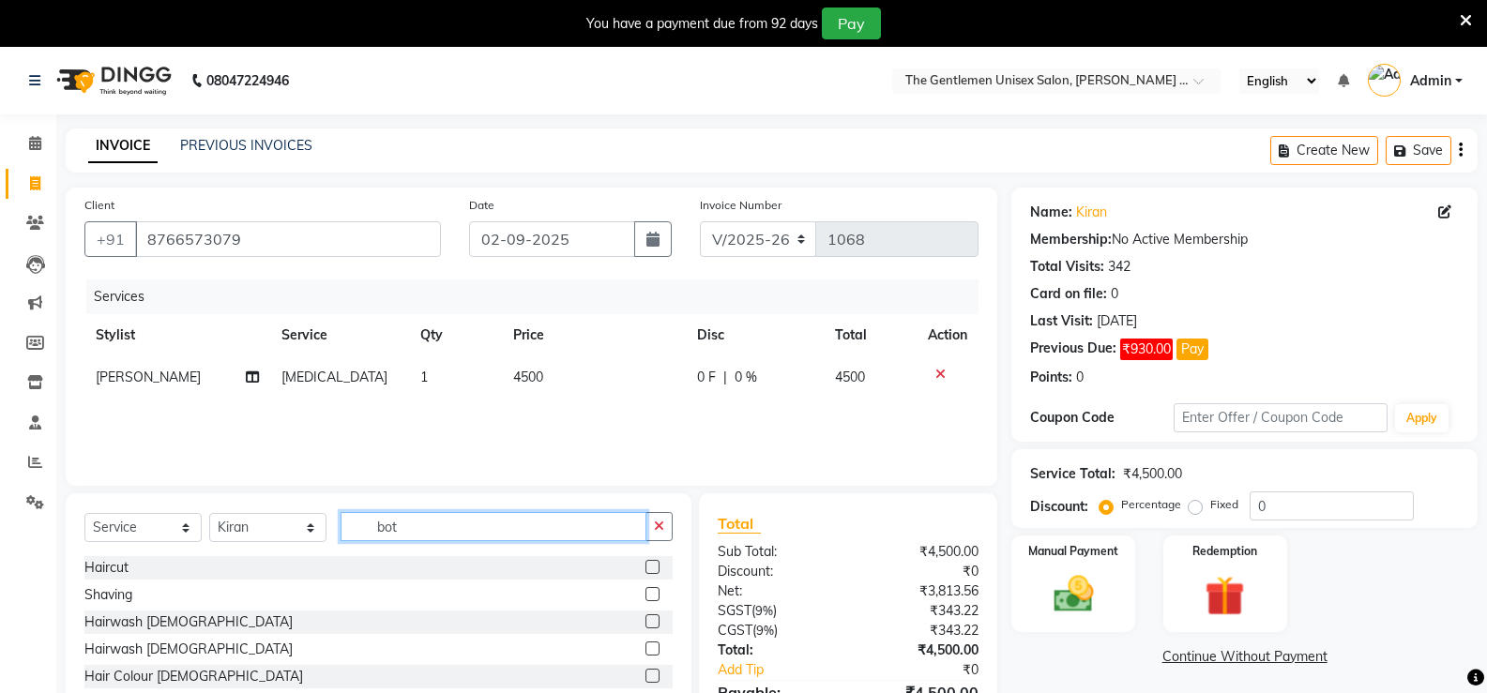
click at [424, 529] on input "bot" at bounding box center [494, 526] width 306 height 29
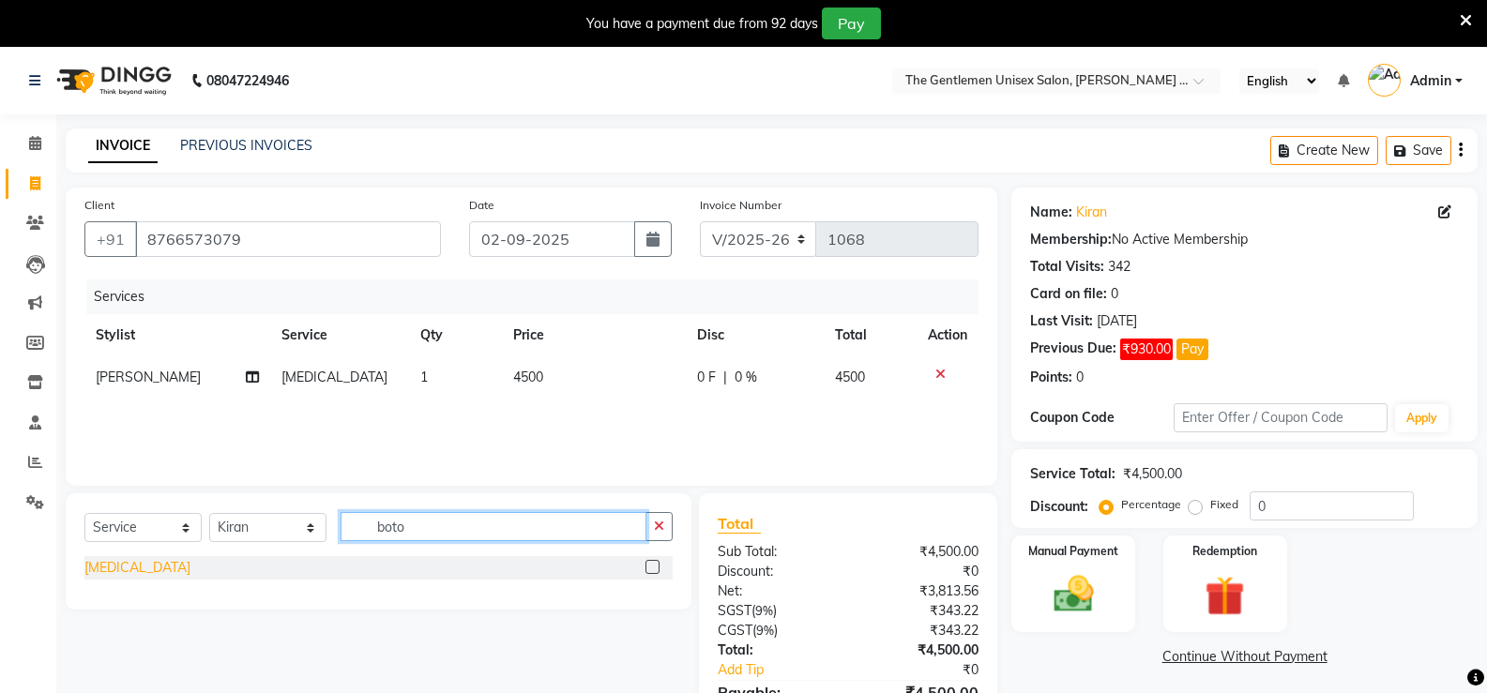
type input "boto"
click at [114, 571] on div "[MEDICAL_DATA]" at bounding box center [137, 568] width 106 height 20
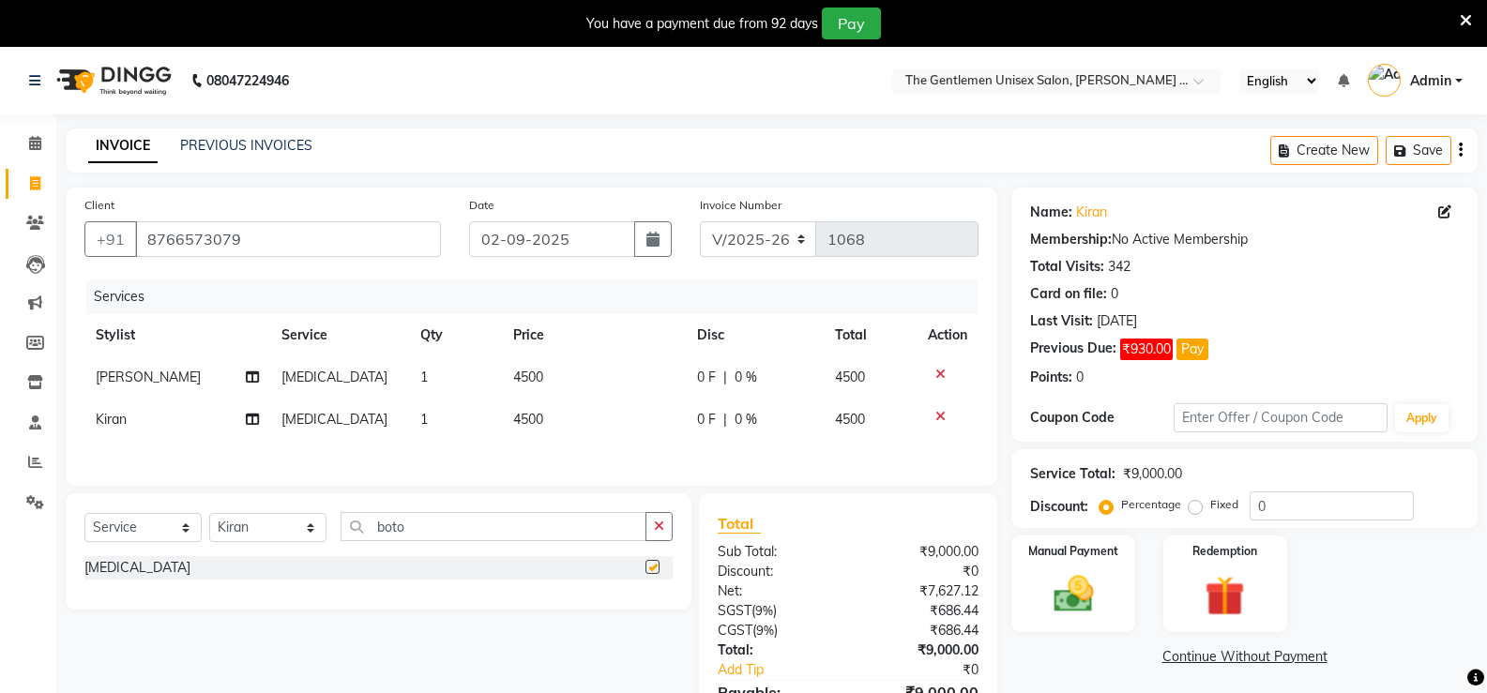
checkbox input "false"
click at [526, 376] on span "4500" at bounding box center [528, 377] width 30 height 17
select select "58203"
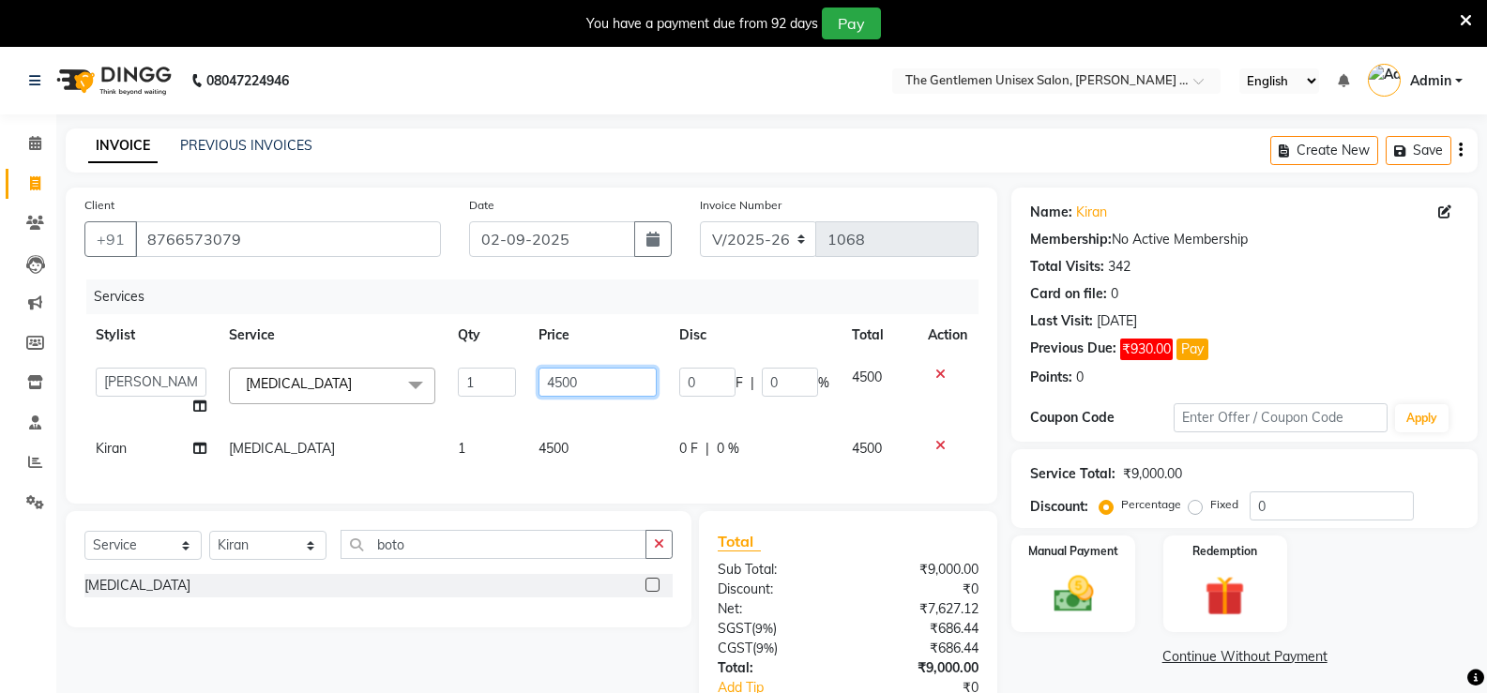
click at [562, 384] on input "4500" at bounding box center [597, 382] width 117 height 29
type input "2000"
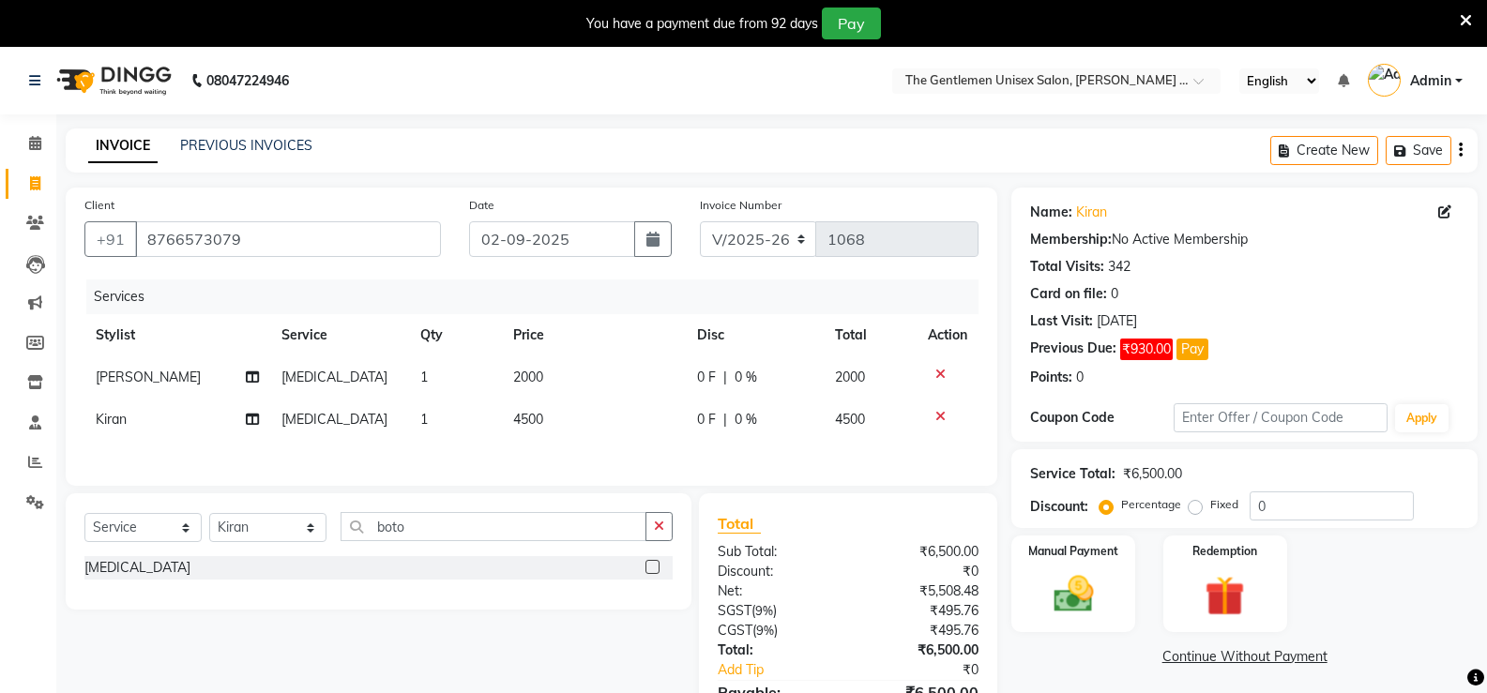
click at [547, 444] on div "Services Stylist Service Qty Price Disc Total Action [PERSON_NAME] [MEDICAL_DAT…" at bounding box center [531, 374] width 894 height 188
click at [527, 416] on span "4500" at bounding box center [528, 419] width 30 height 17
select select "37722"
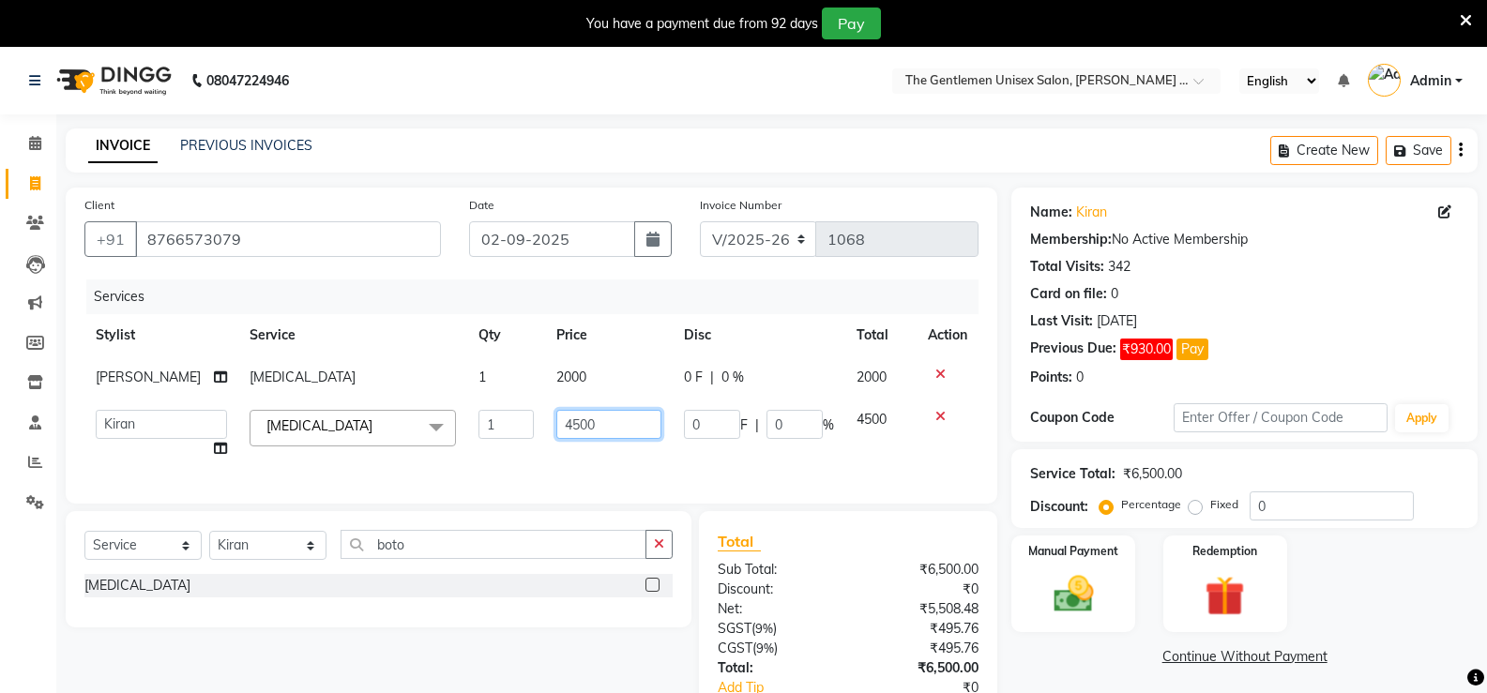
click at [564, 429] on input "4500" at bounding box center [608, 424] width 105 height 29
type input "2000"
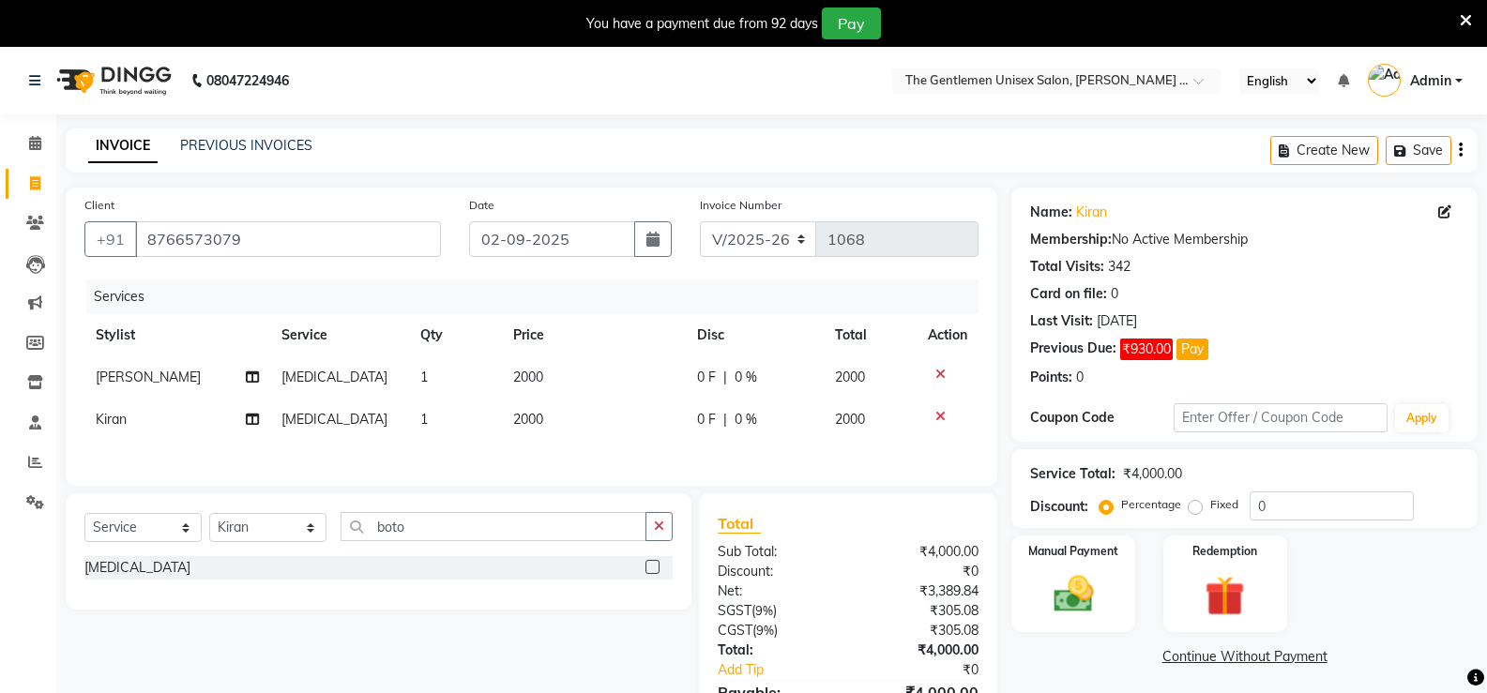
click at [560, 465] on div "Services Stylist Service Qty Price Disc Total Action [PERSON_NAME] [MEDICAL_DAT…" at bounding box center [531, 374] width 894 height 188
drag, startPoint x: 1129, startPoint y: 574, endPoint x: 1115, endPoint y: 574, distance: 14.1
click at [1128, 574] on div "Manual Payment" at bounding box center [1074, 584] width 129 height 100
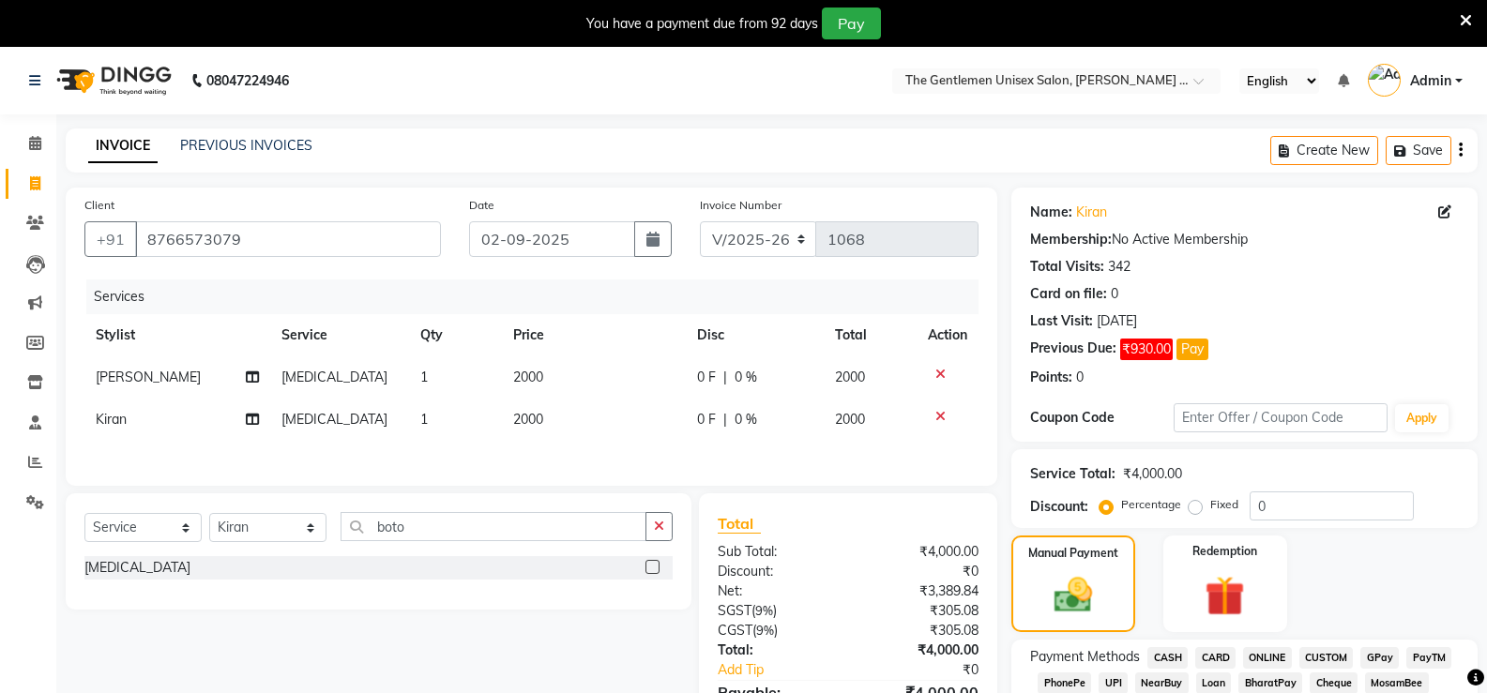
click at [1165, 649] on span "CASH" at bounding box center [1168, 658] width 40 height 22
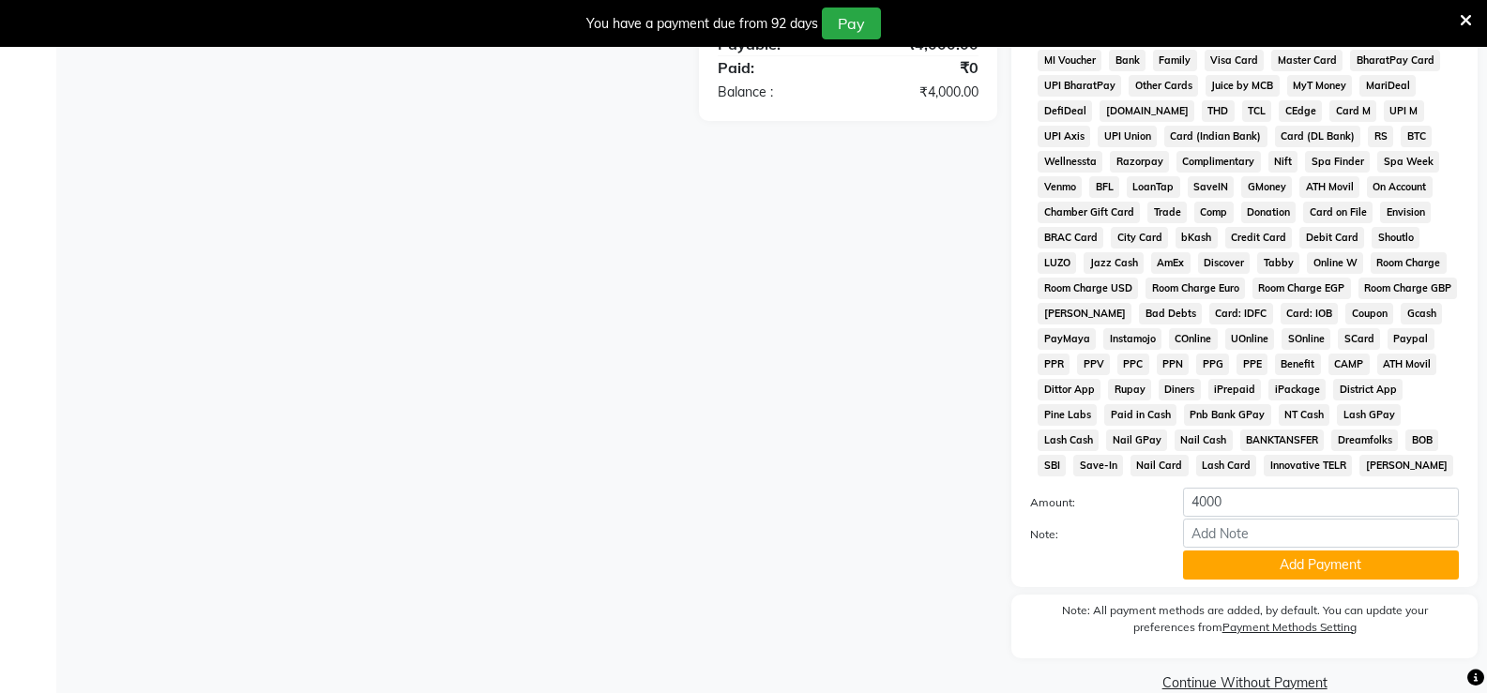
scroll to position [680, 0]
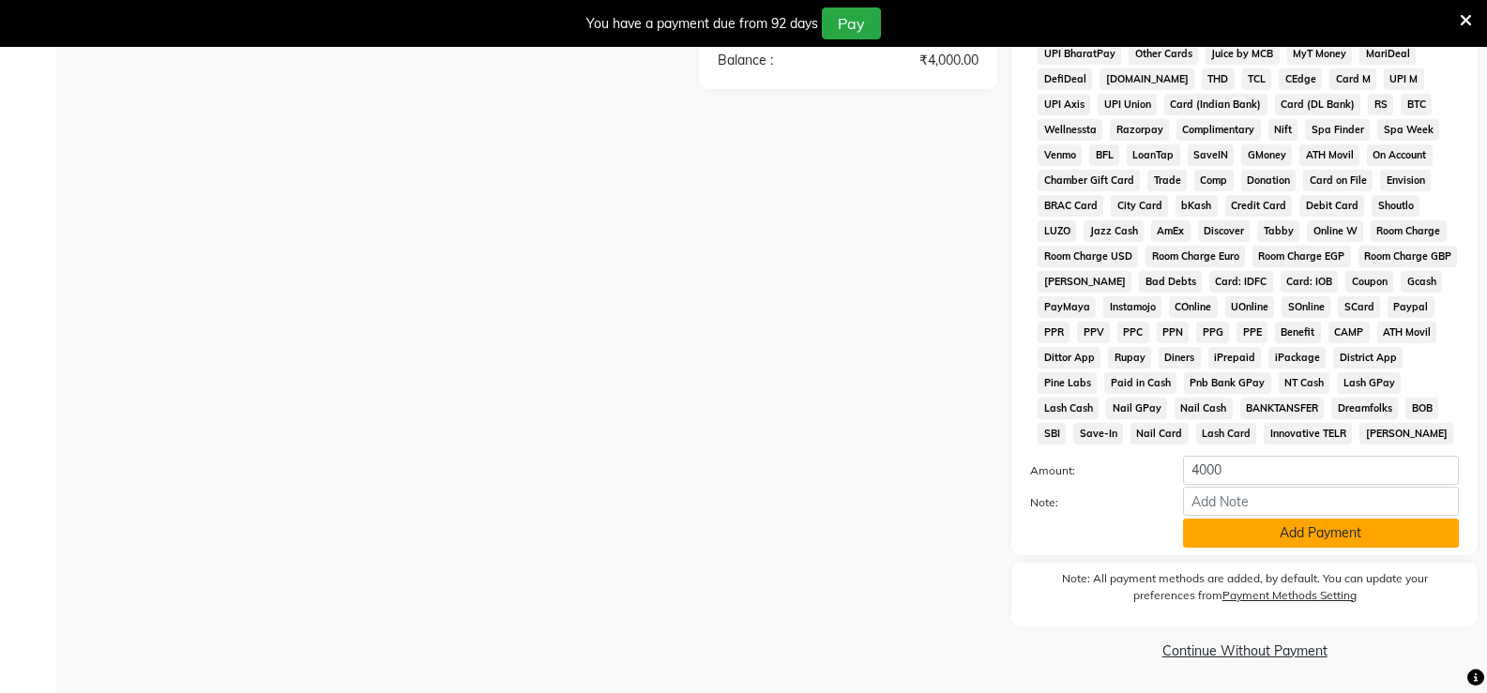
click at [1211, 533] on button "Add Payment" at bounding box center [1321, 533] width 276 height 29
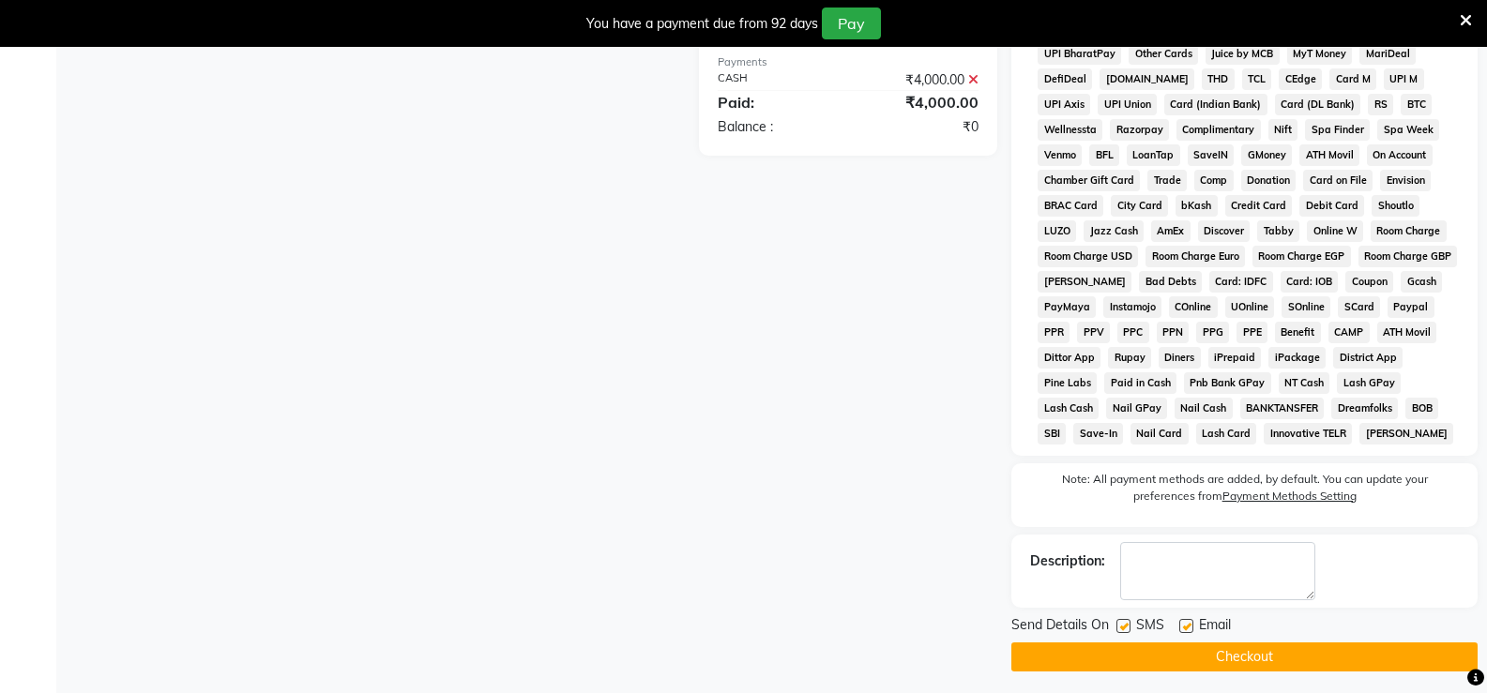
click at [1214, 663] on button "Checkout" at bounding box center [1245, 657] width 466 height 29
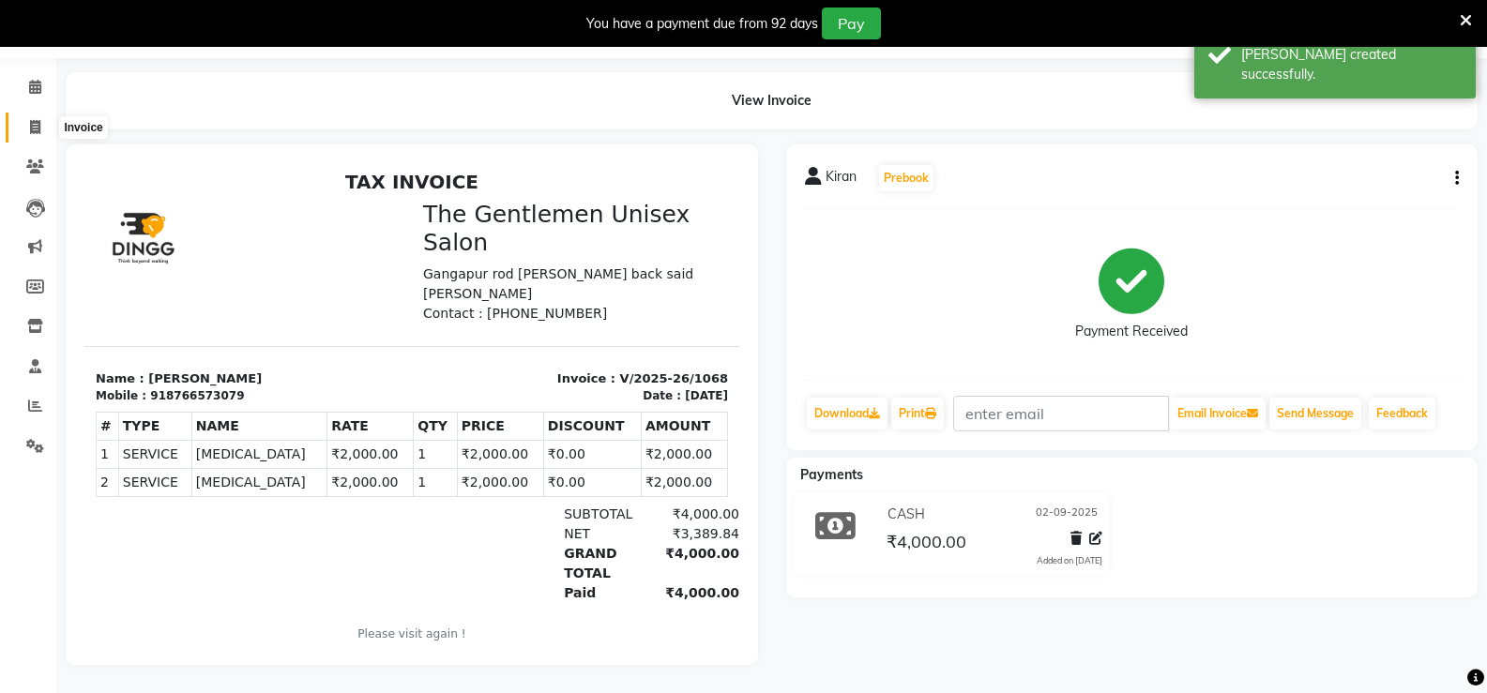
click at [41, 117] on span at bounding box center [35, 128] width 33 height 22
select select "5552"
select select "service"
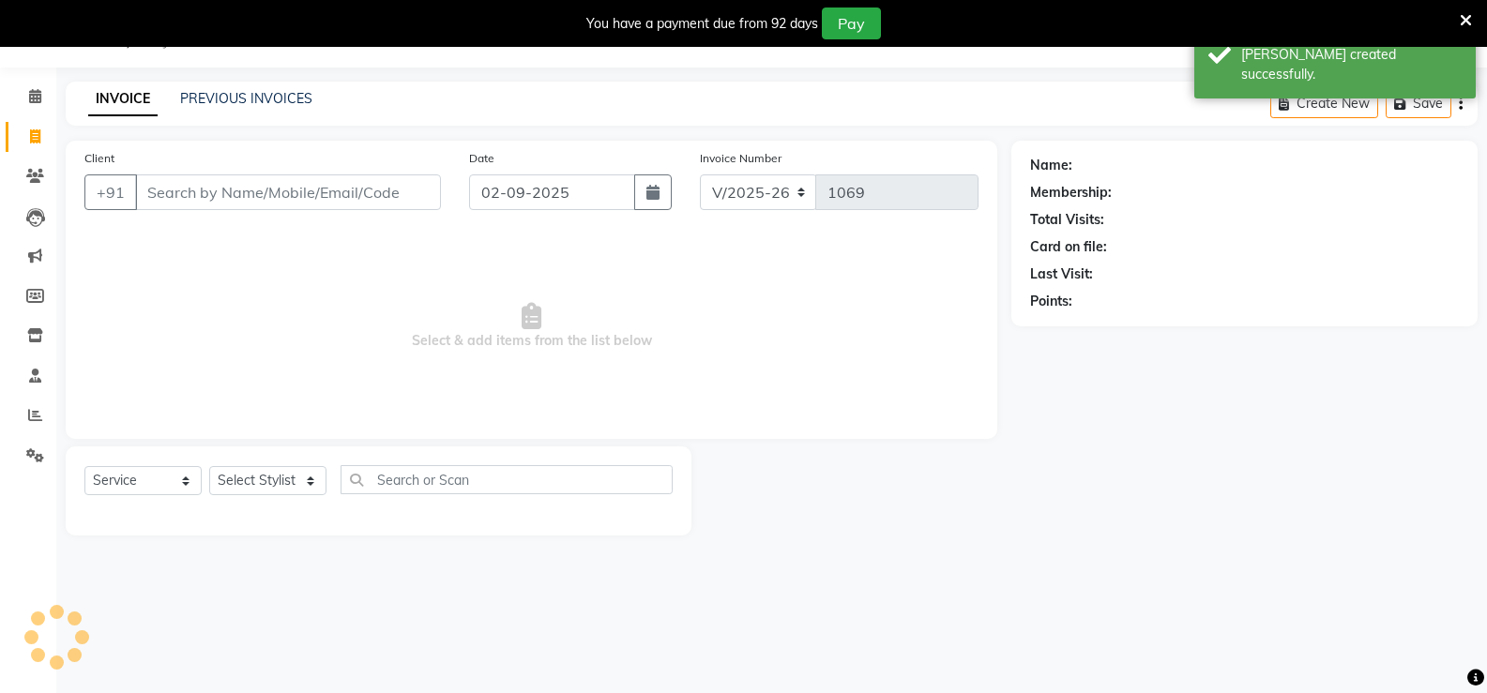
scroll to position [47, 0]
click at [203, 198] on input "Client" at bounding box center [288, 193] width 306 height 36
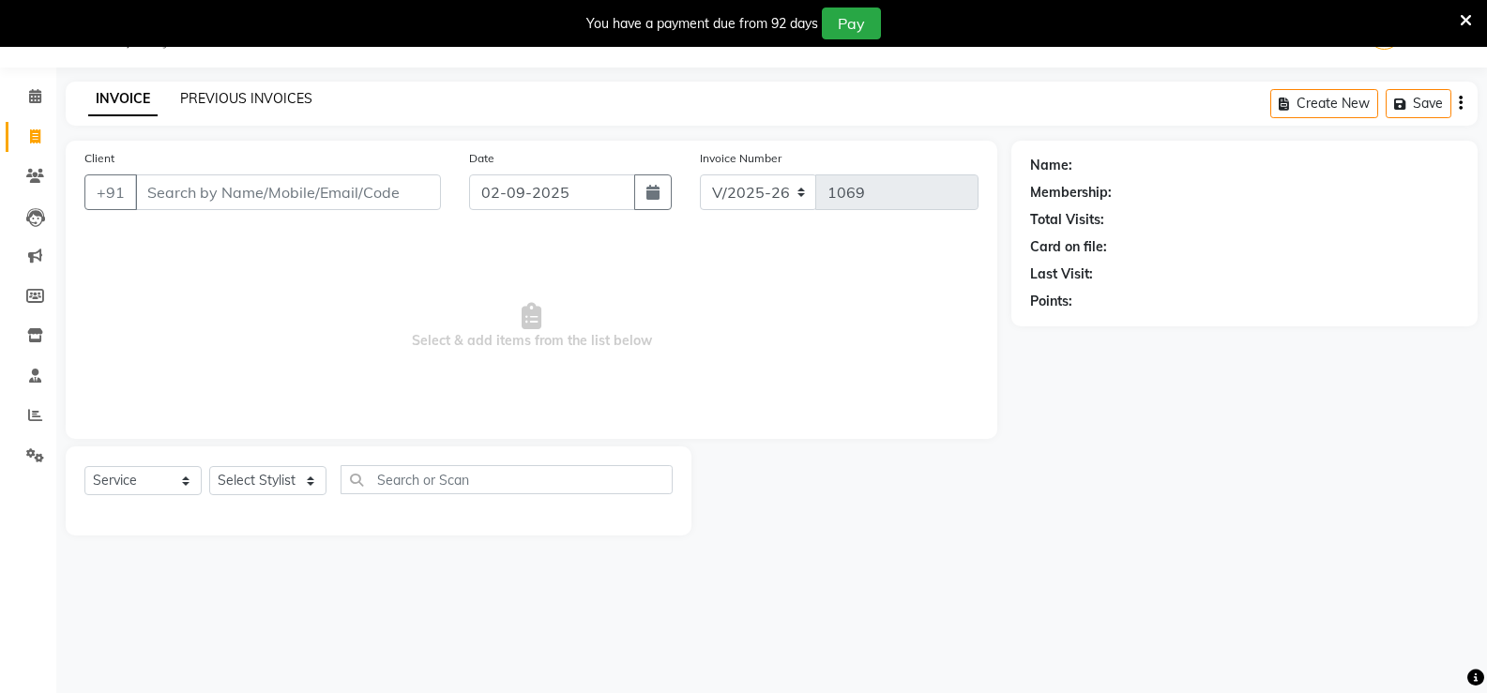
click at [227, 96] on link "PREVIOUS INVOICES" at bounding box center [246, 98] width 132 height 17
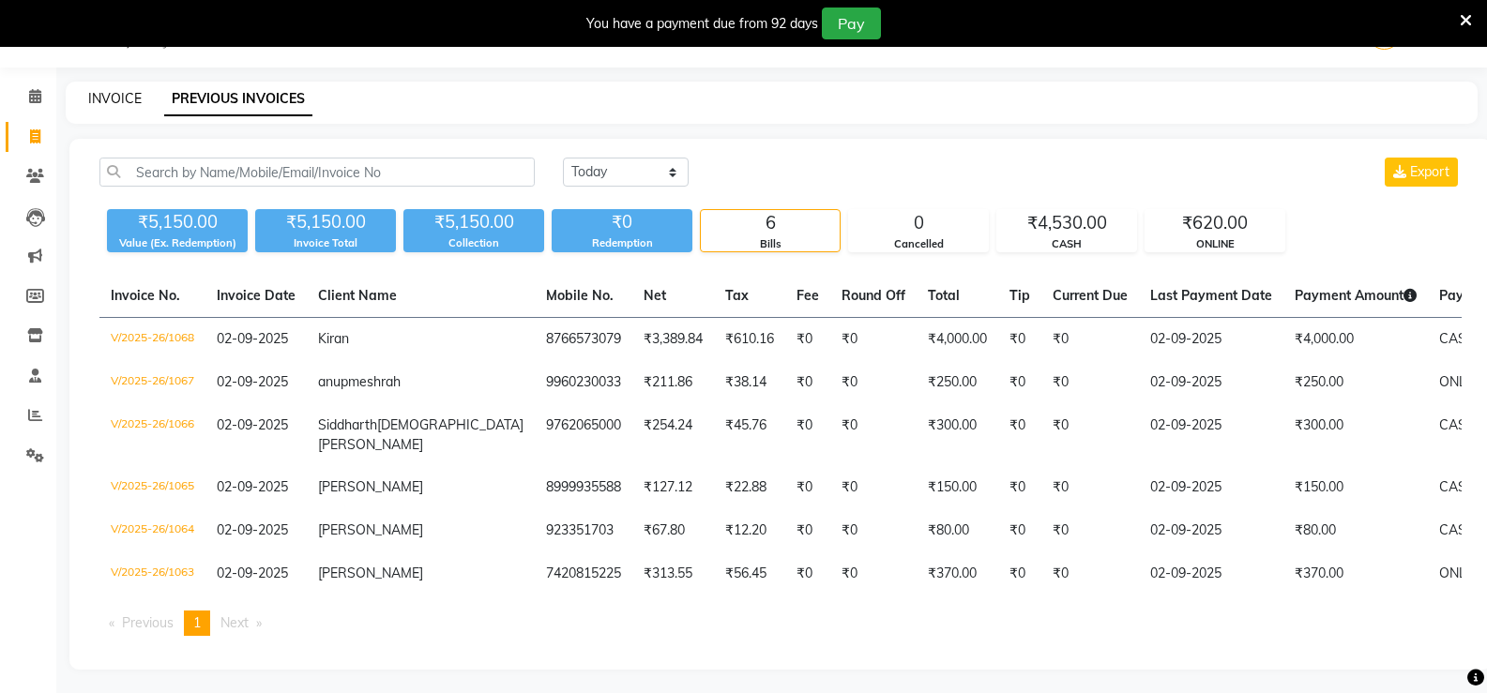
click at [121, 95] on link "INVOICE" at bounding box center [114, 98] width 53 height 17
select select "service"
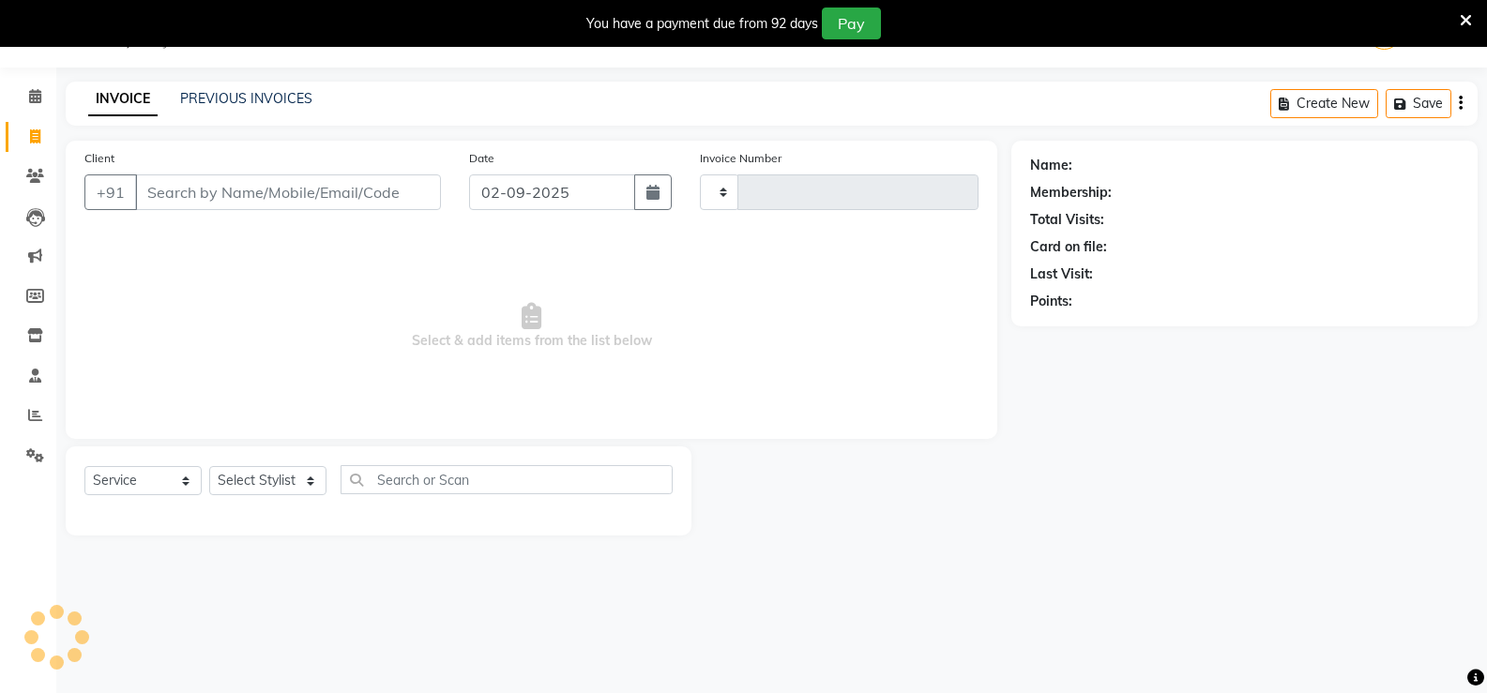
type input "1069"
select select "5552"
click at [189, 184] on input "Client" at bounding box center [288, 193] width 306 height 36
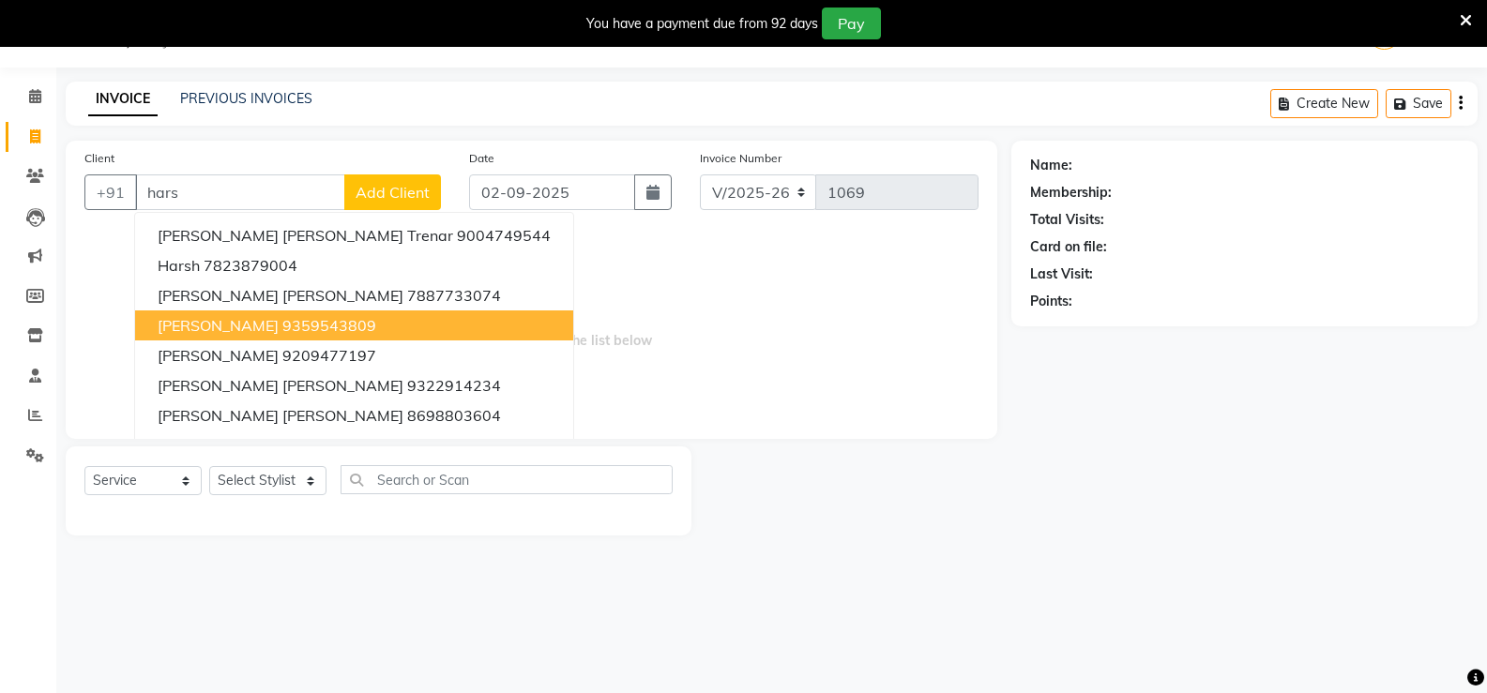
click at [282, 334] on ngb-highlight "9359543809" at bounding box center [329, 325] width 94 height 19
type input "9359543809"
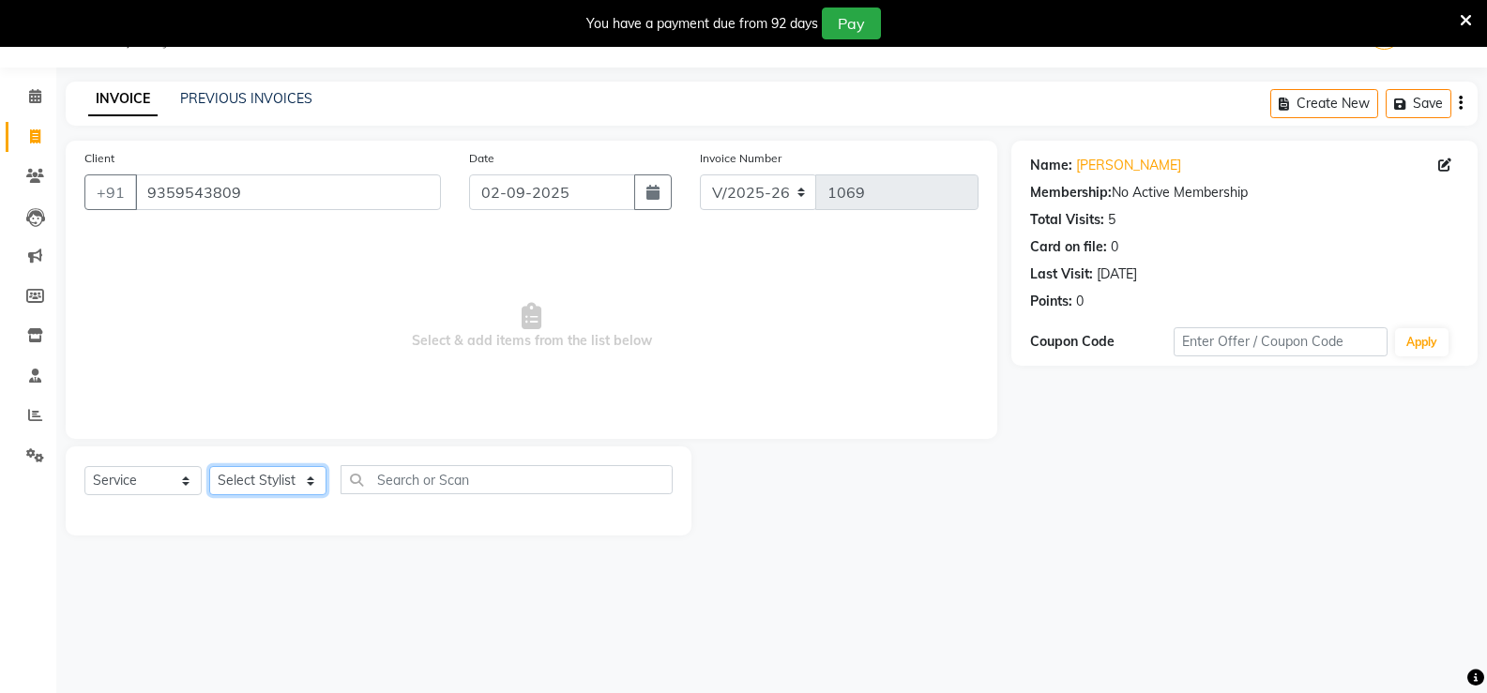
click at [261, 470] on select "Select Stylist [PERSON_NAME]" at bounding box center [267, 480] width 117 height 29
select select "58203"
click at [209, 466] on select "Select Stylist [PERSON_NAME]" at bounding box center [267, 480] width 117 height 29
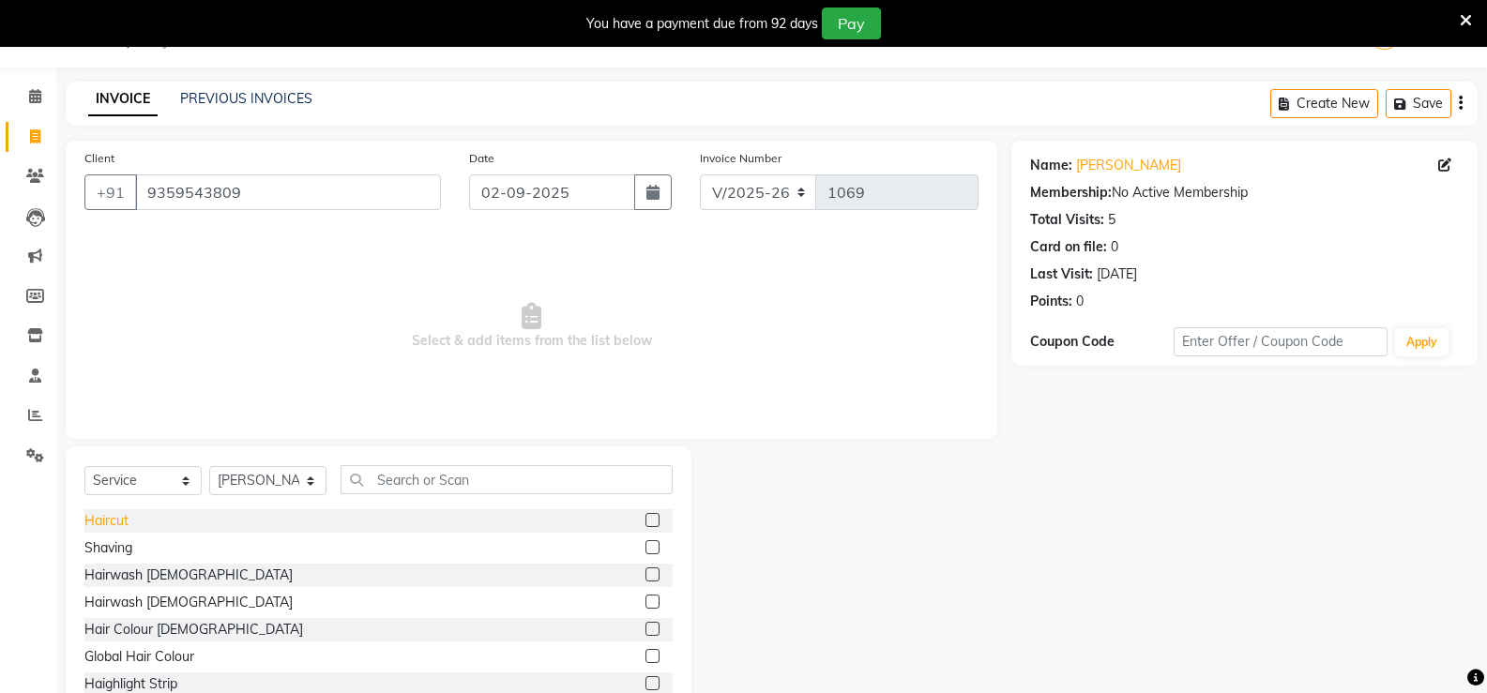
click at [121, 520] on div "Haircut" at bounding box center [106, 521] width 44 height 20
checkbox input "false"
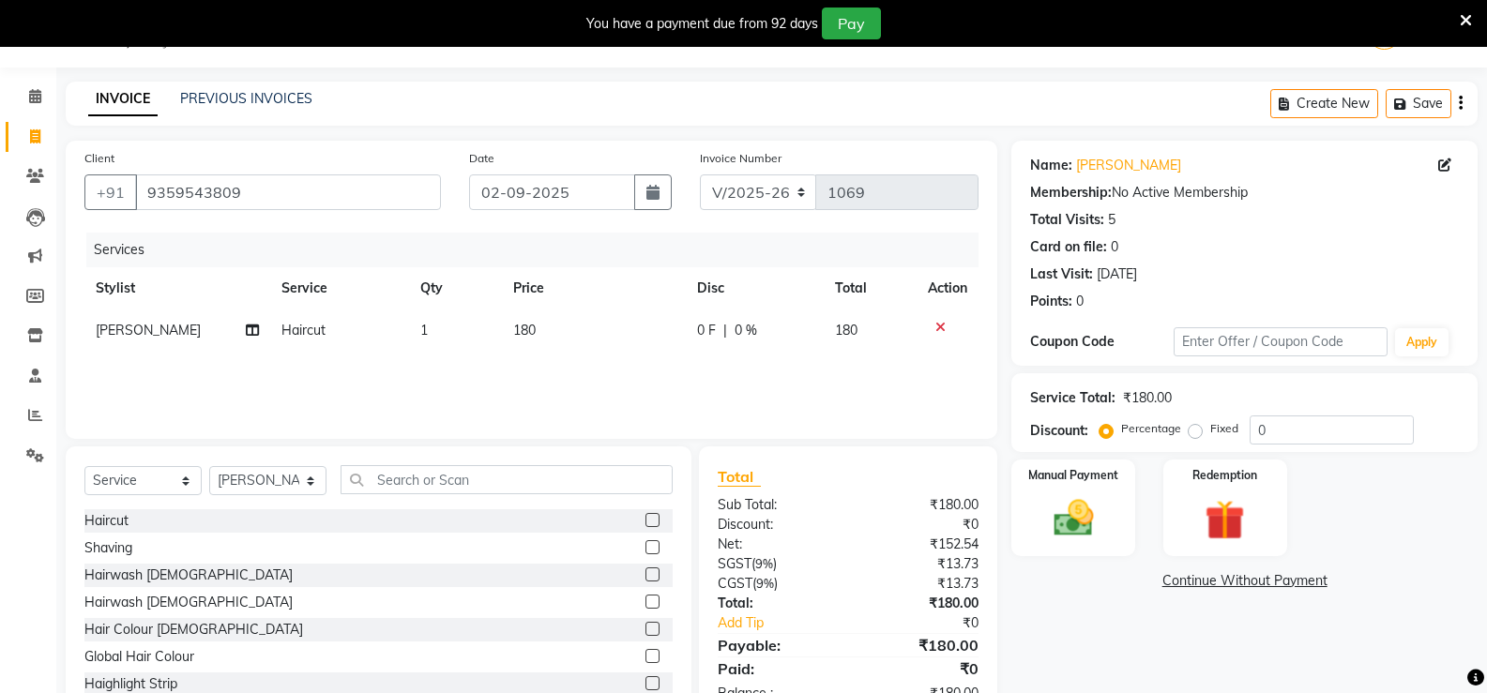
click at [532, 332] on span "180" at bounding box center [524, 330] width 23 height 17
select select "58203"
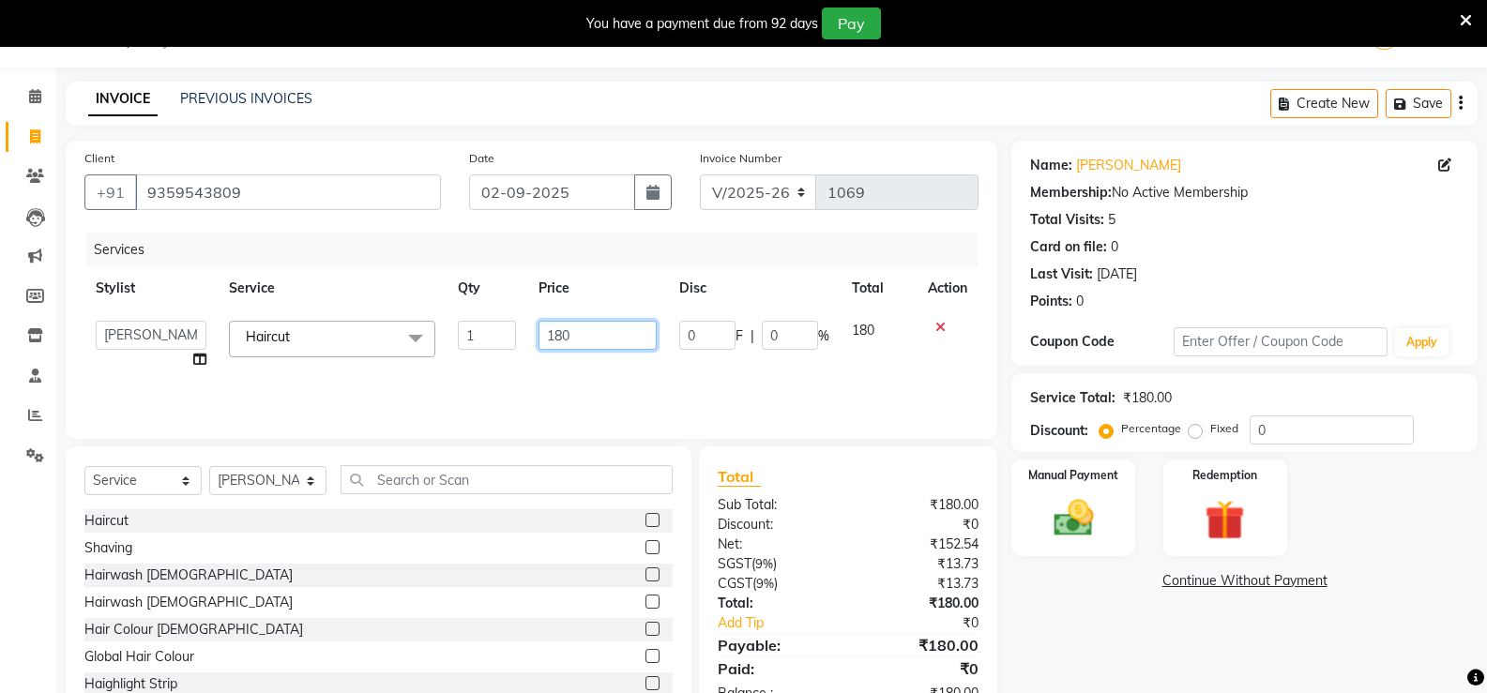
click at [573, 332] on input "180" at bounding box center [597, 335] width 117 height 29
type input "1"
type input "150"
click at [691, 358] on div "Services Stylist Service Qty Price Disc Total Action Ganesh [PERSON_NAME] Hairc…" at bounding box center [531, 327] width 894 height 188
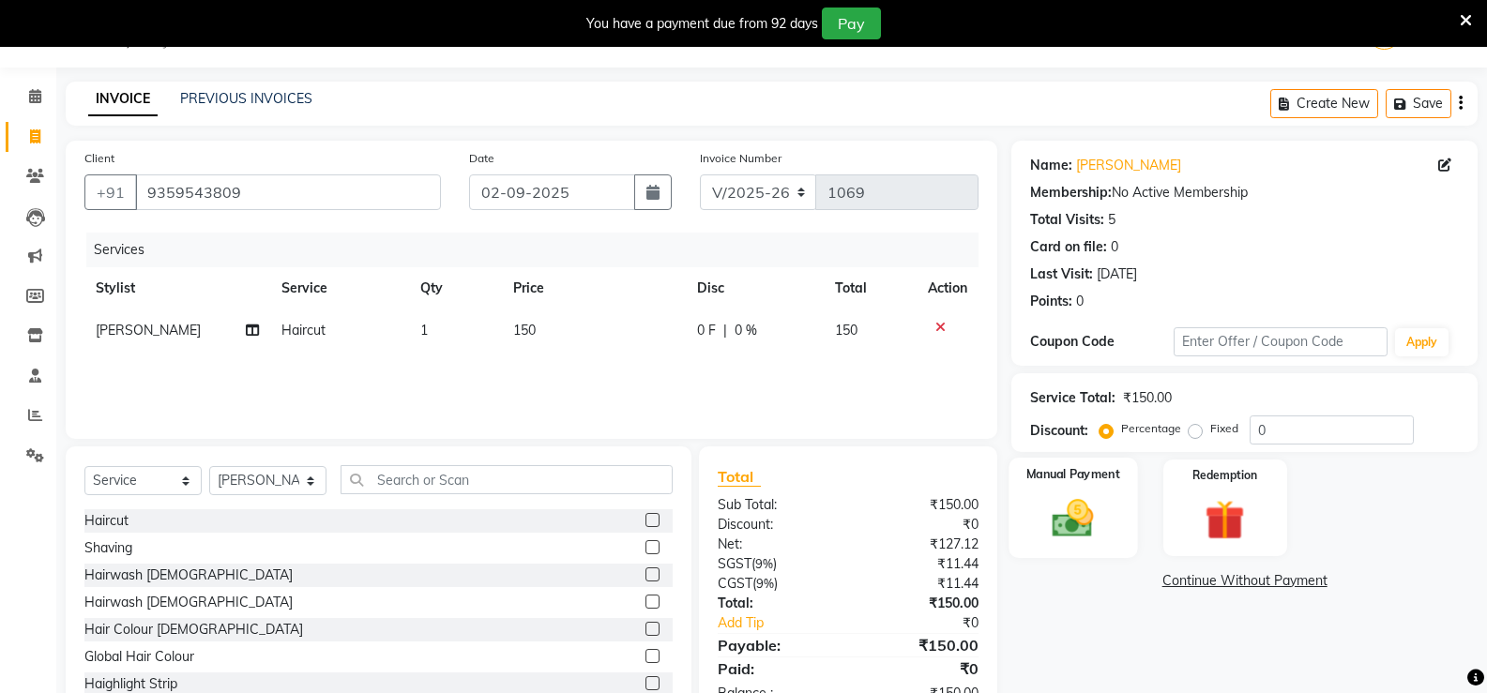
click at [1059, 502] on img at bounding box center [1073, 519] width 67 height 48
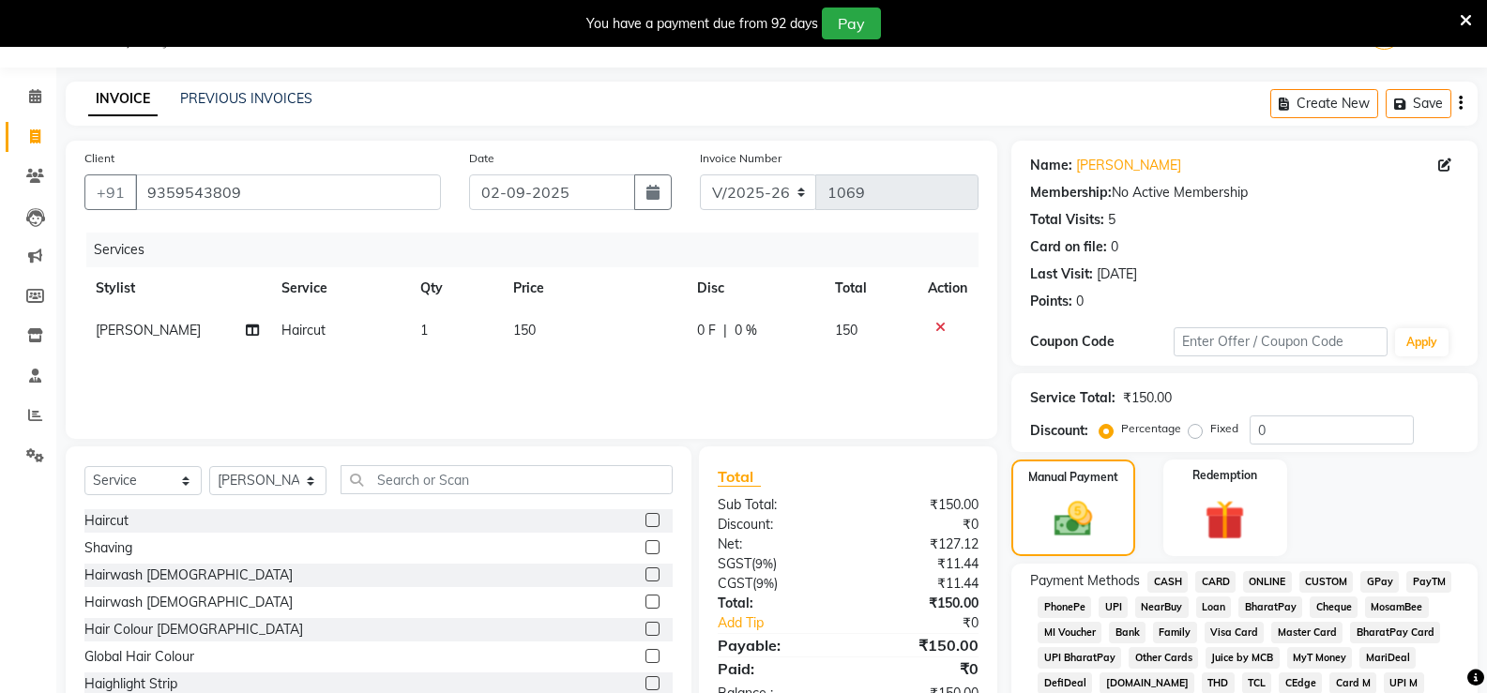
click at [1167, 578] on span "CASH" at bounding box center [1168, 582] width 40 height 22
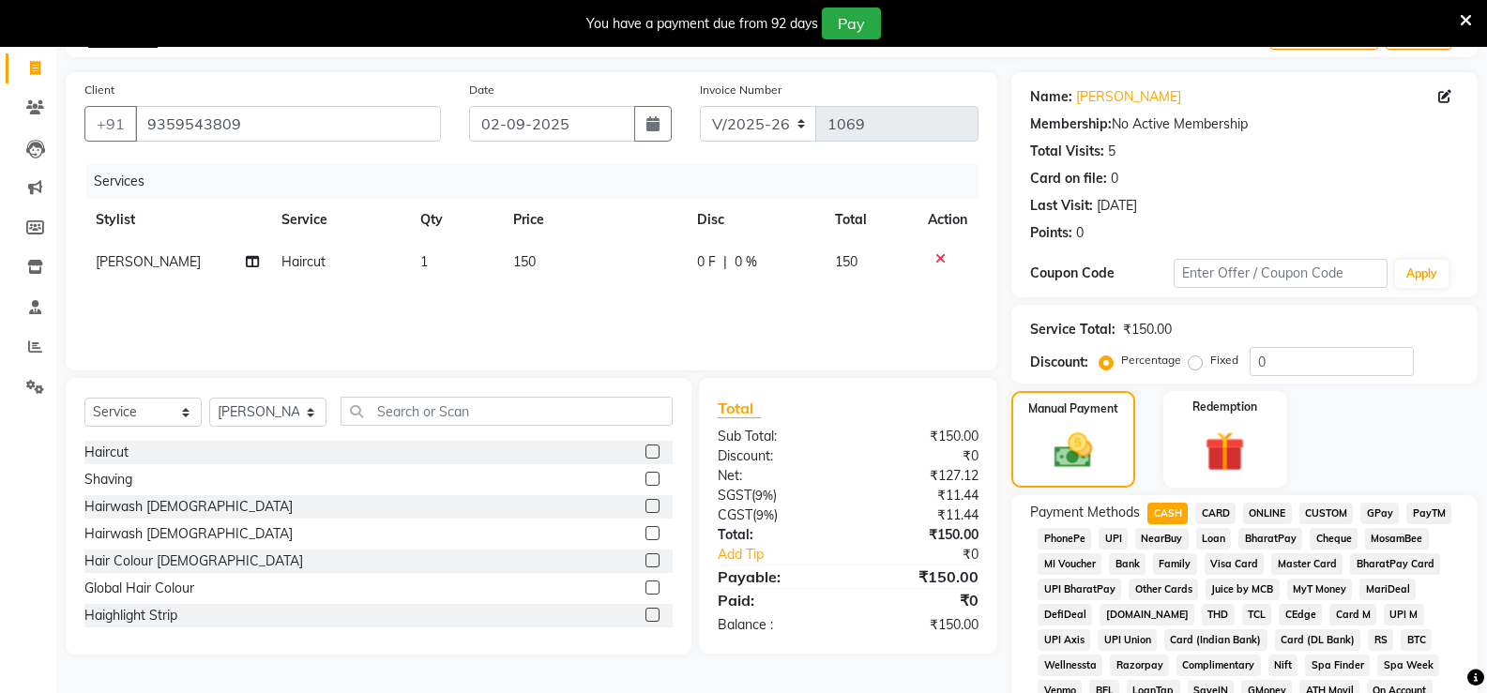
scroll to position [516, 0]
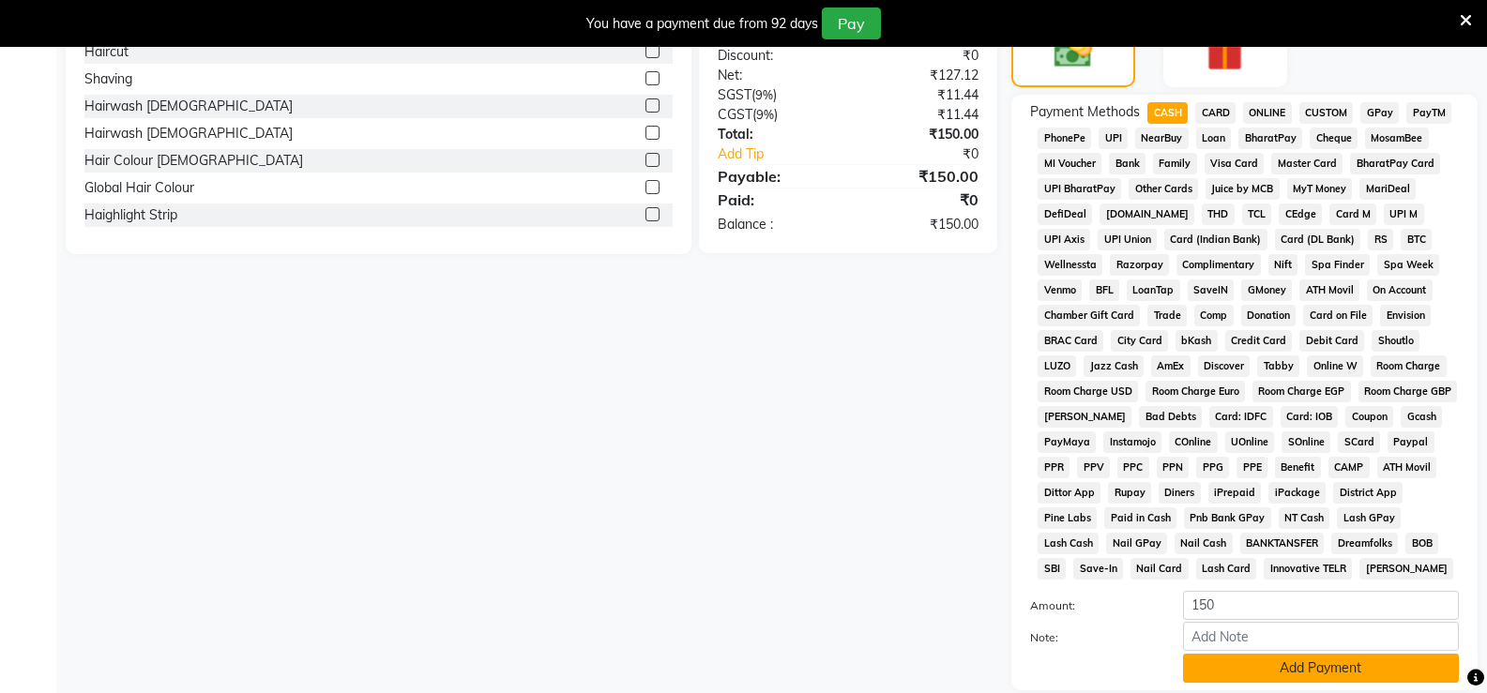
click at [1252, 659] on button "Add Payment" at bounding box center [1321, 668] width 276 height 29
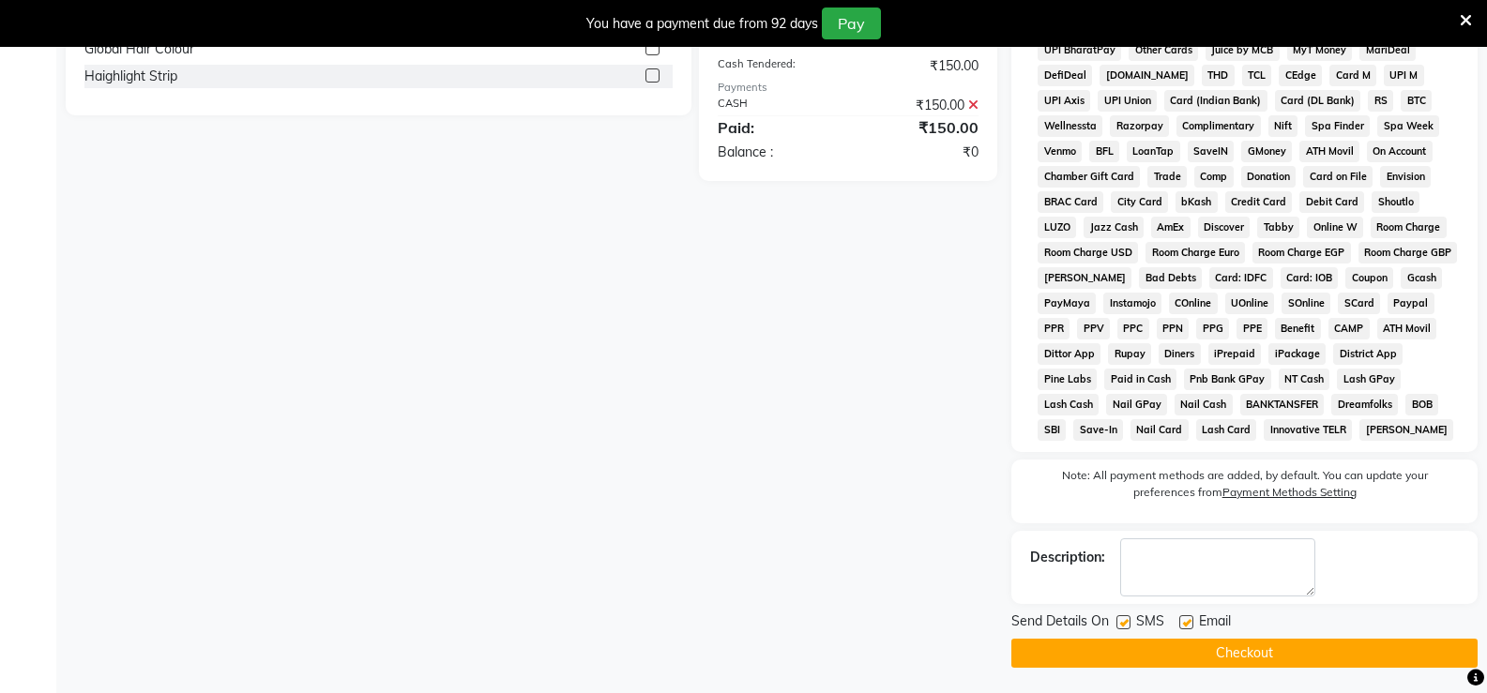
scroll to position [658, 0]
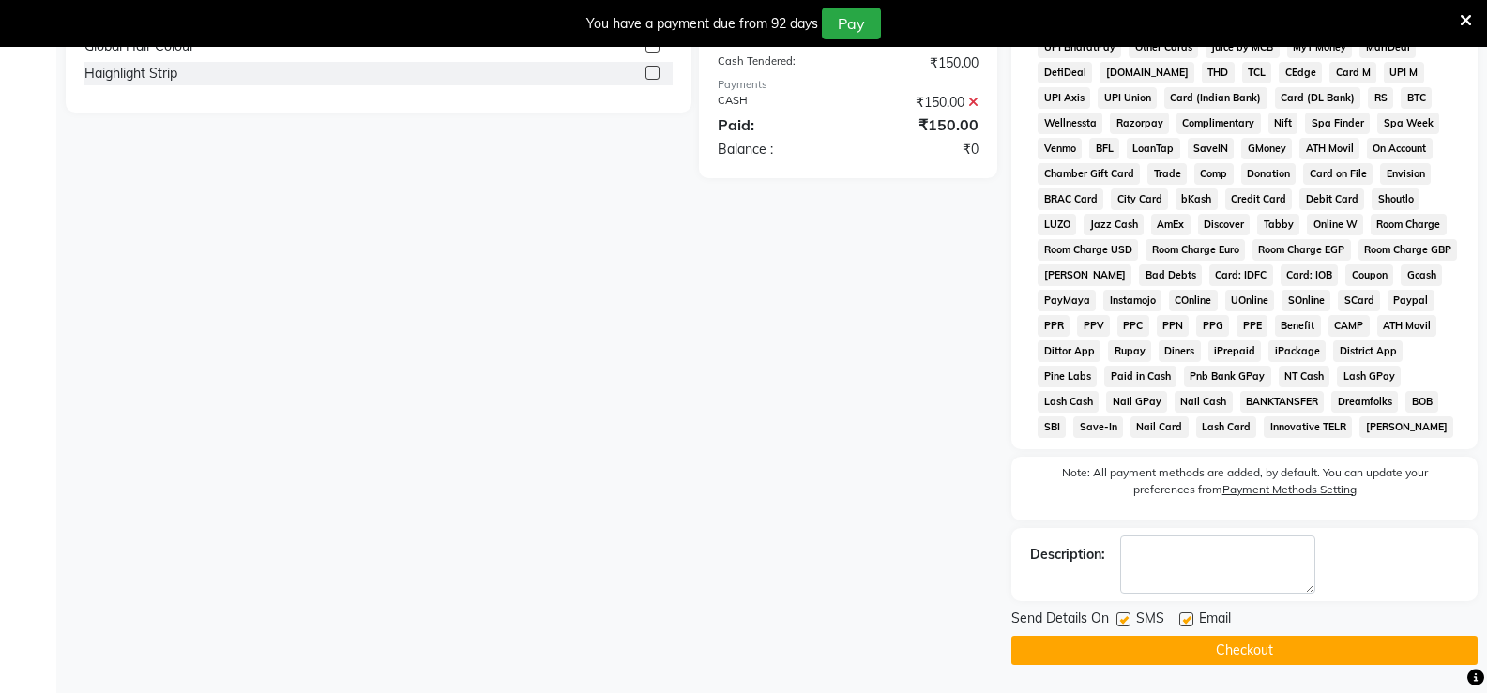
click at [1316, 643] on button "Checkout" at bounding box center [1245, 650] width 466 height 29
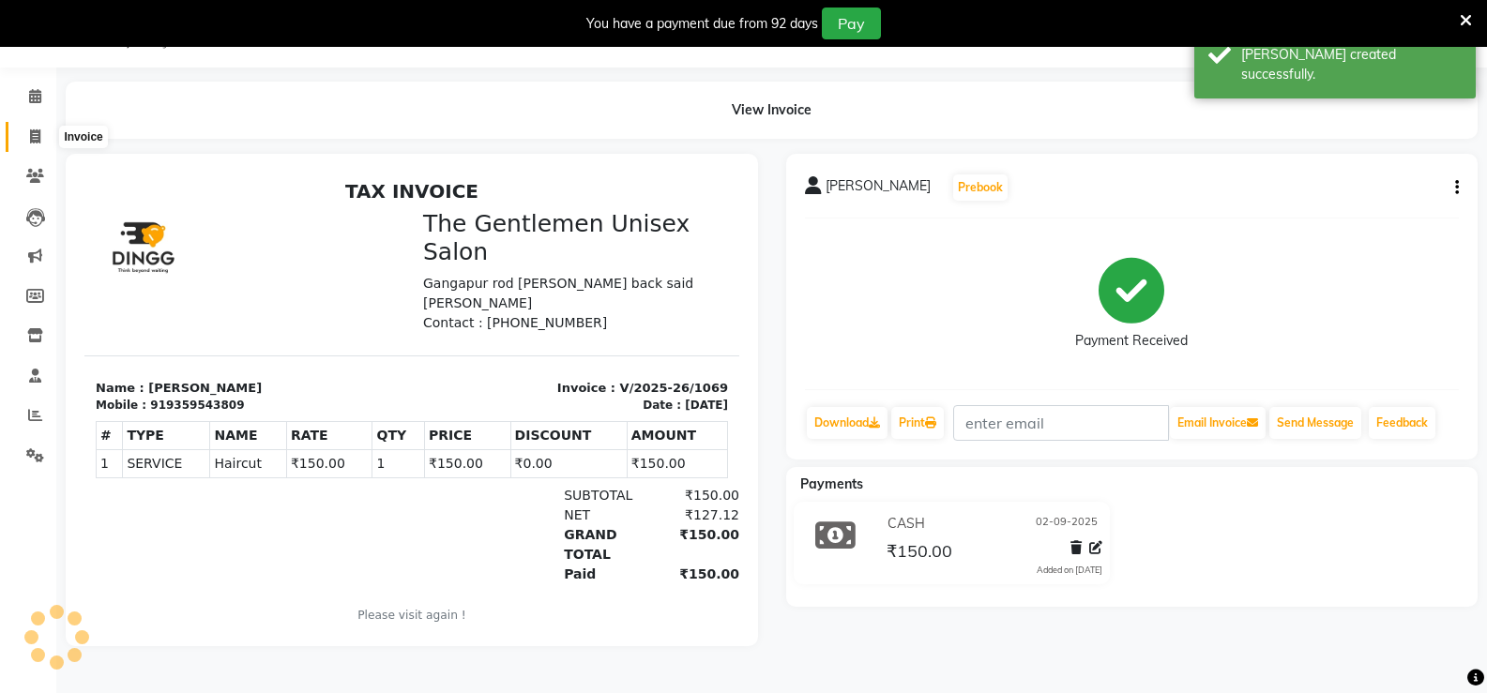
click at [30, 138] on icon at bounding box center [35, 136] width 10 height 14
select select "5552"
select select "service"
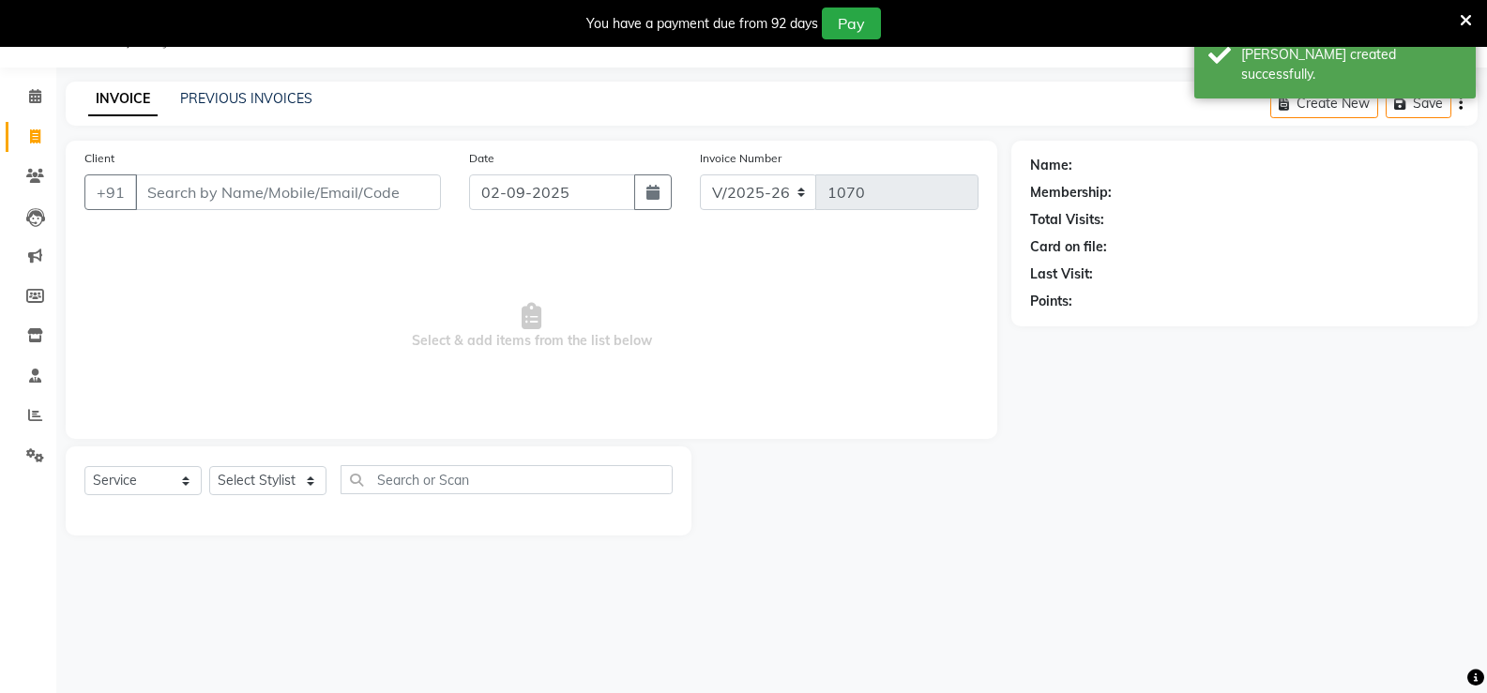
click at [281, 198] on input "Client" at bounding box center [288, 193] width 306 height 36
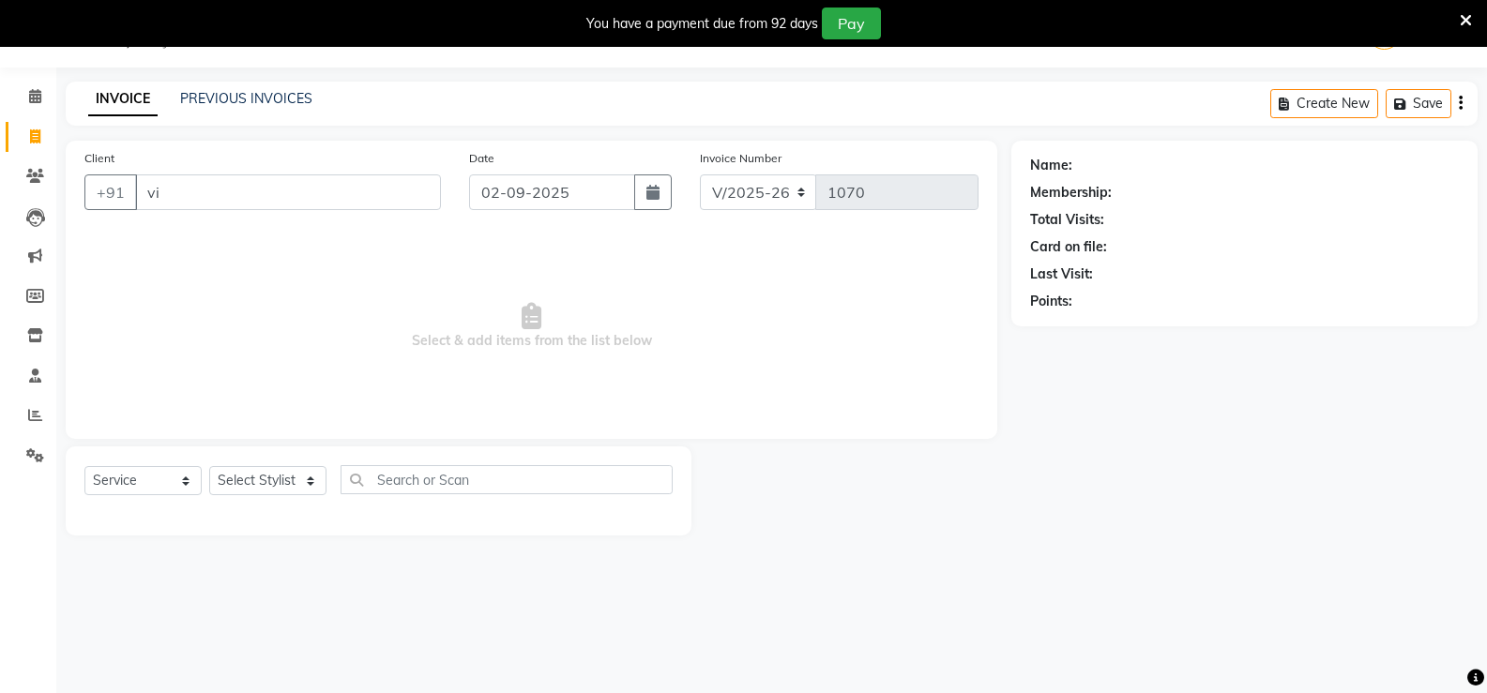
type input "v"
type input "9356514176"
click at [365, 189] on span "Add Client" at bounding box center [393, 192] width 74 height 19
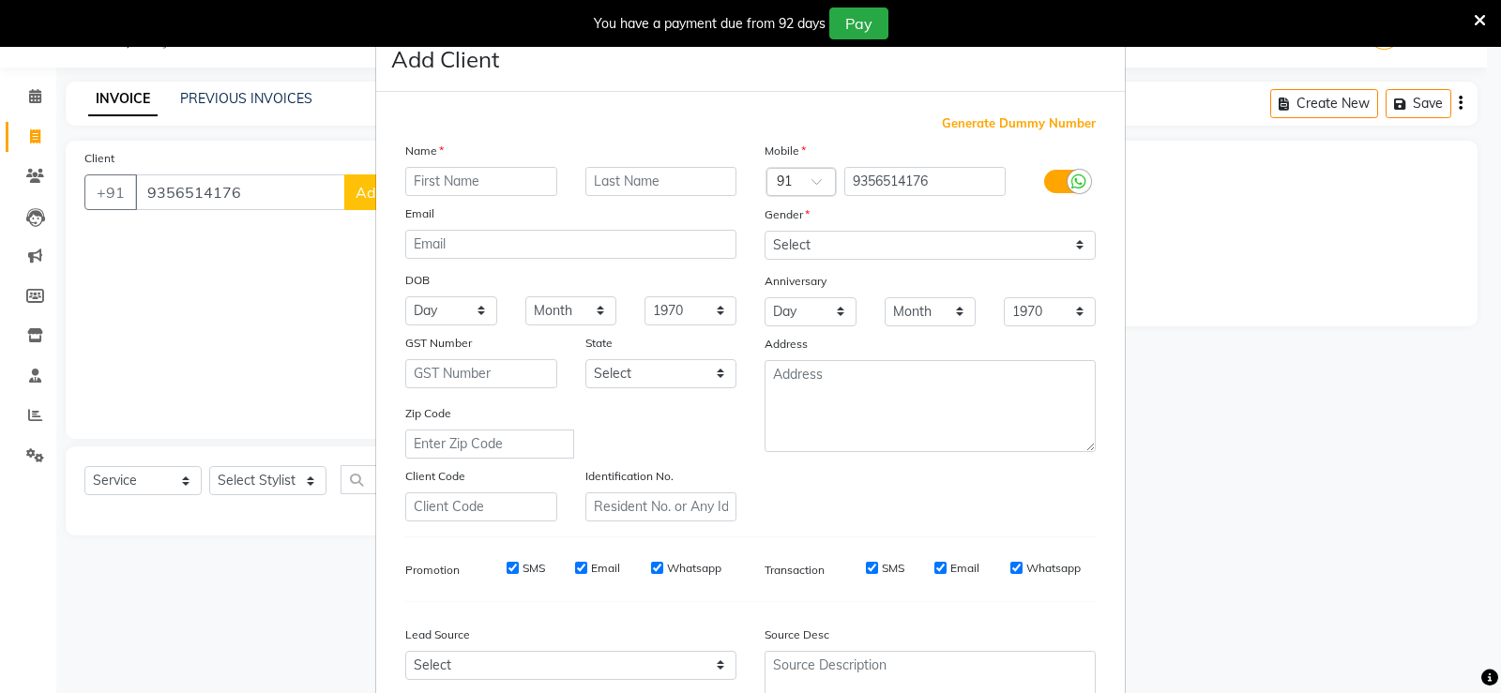
click at [455, 177] on input "text" at bounding box center [481, 181] width 152 height 29
type input "kunal"
click at [778, 254] on select "Select [DEMOGRAPHIC_DATA] [DEMOGRAPHIC_DATA] Other Prefer Not To Say" at bounding box center [930, 245] width 331 height 29
select select "[DEMOGRAPHIC_DATA]"
click at [765, 231] on select "Select [DEMOGRAPHIC_DATA] [DEMOGRAPHIC_DATA] Other Prefer Not To Say" at bounding box center [930, 245] width 331 height 29
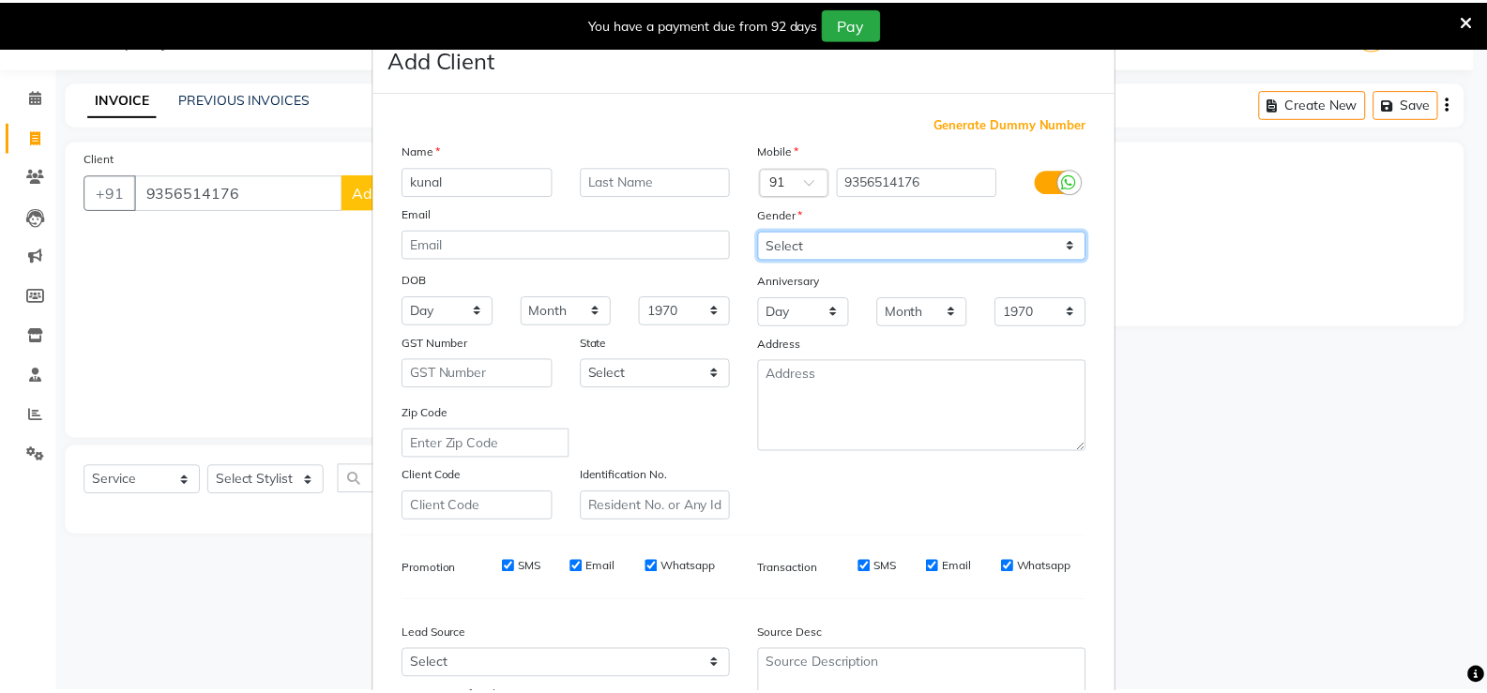
scroll to position [173, 0]
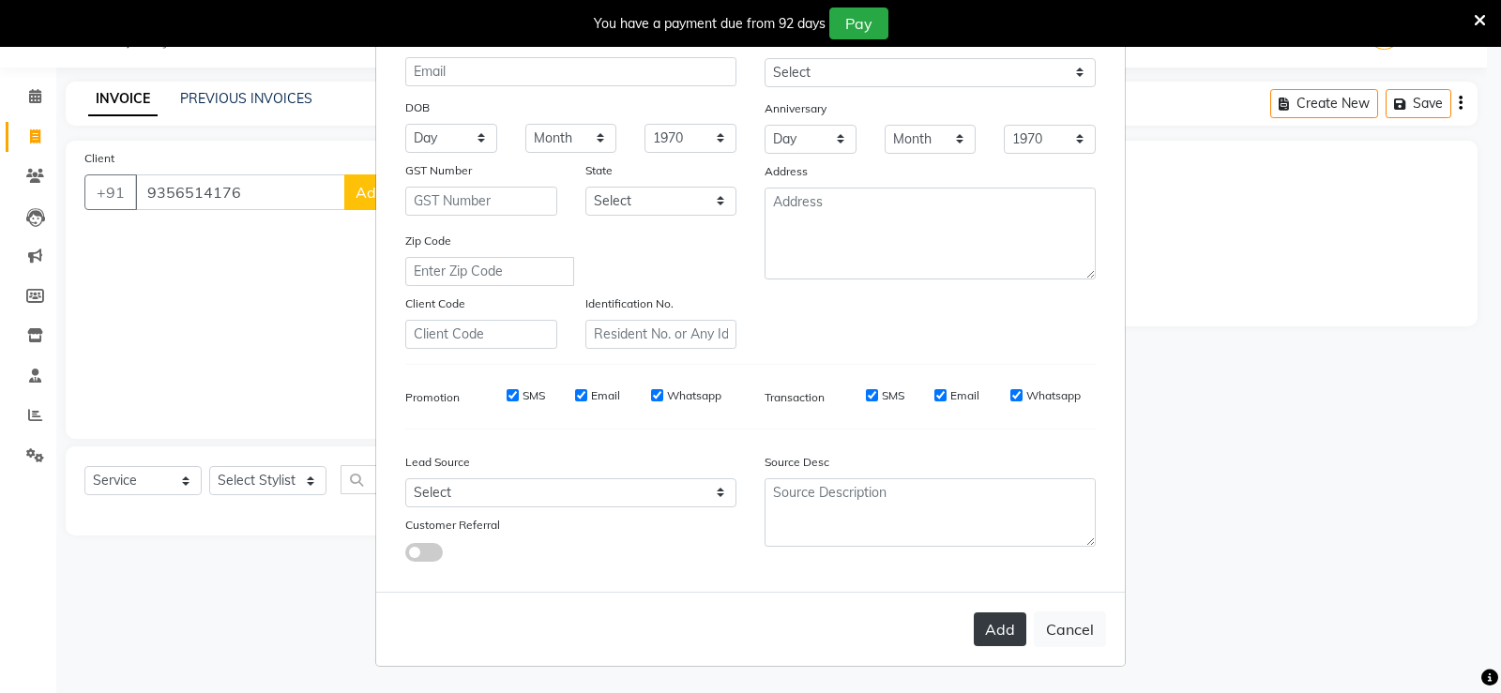
click at [975, 619] on button "Add" at bounding box center [1000, 630] width 53 height 34
select select
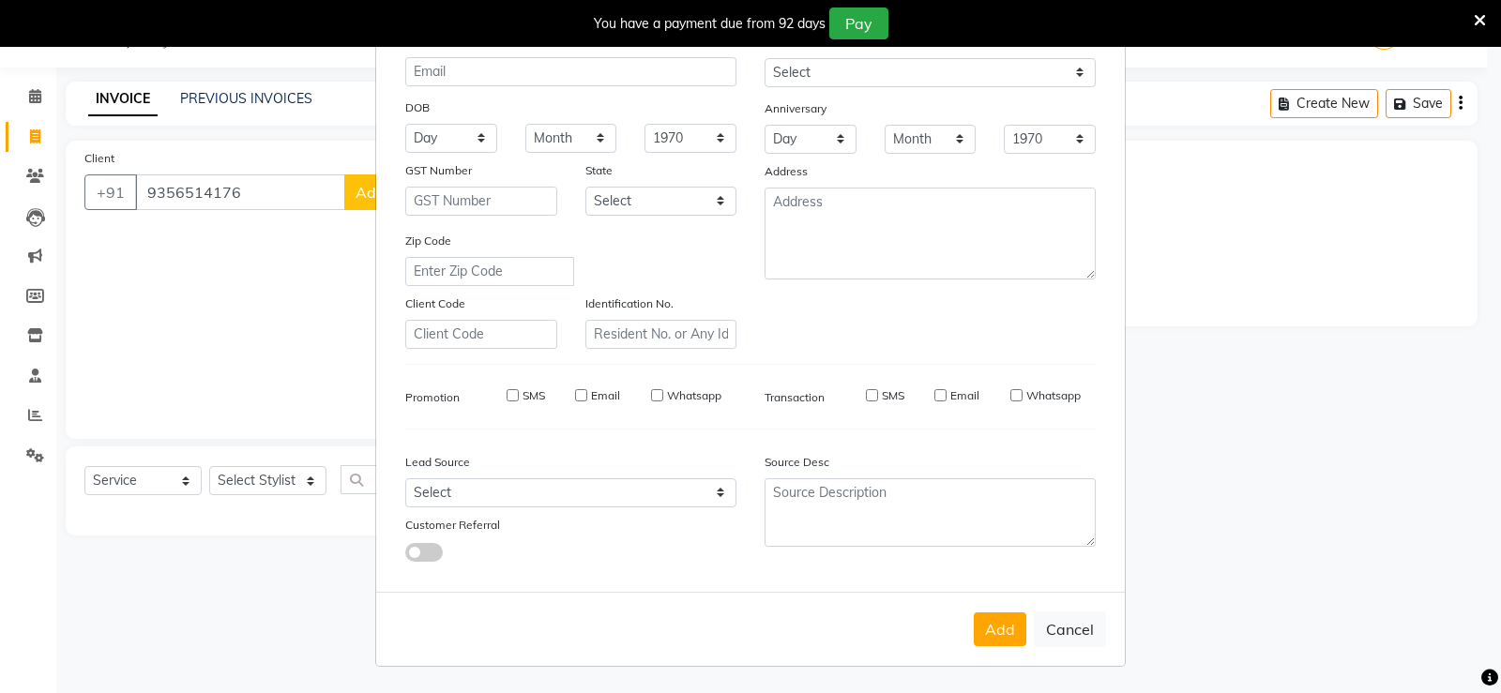
select select
checkbox input "false"
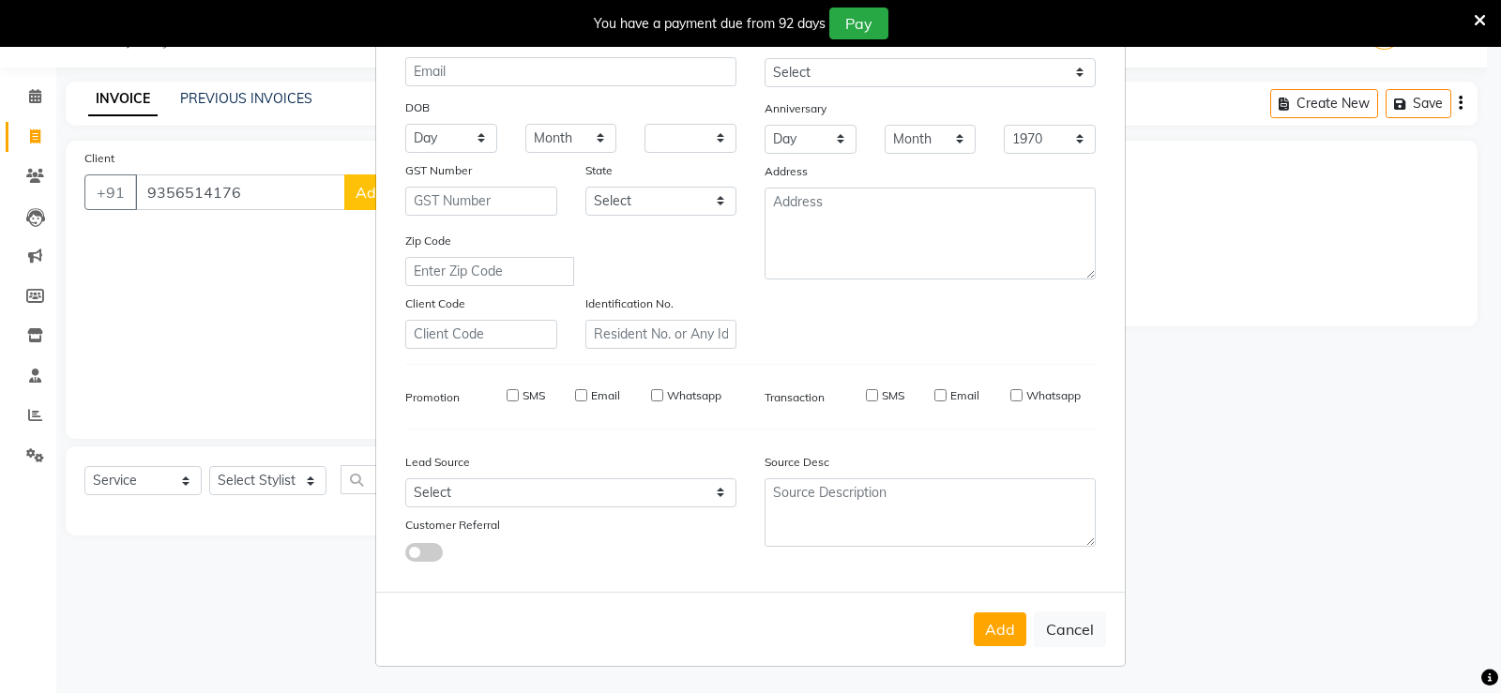
checkbox input "false"
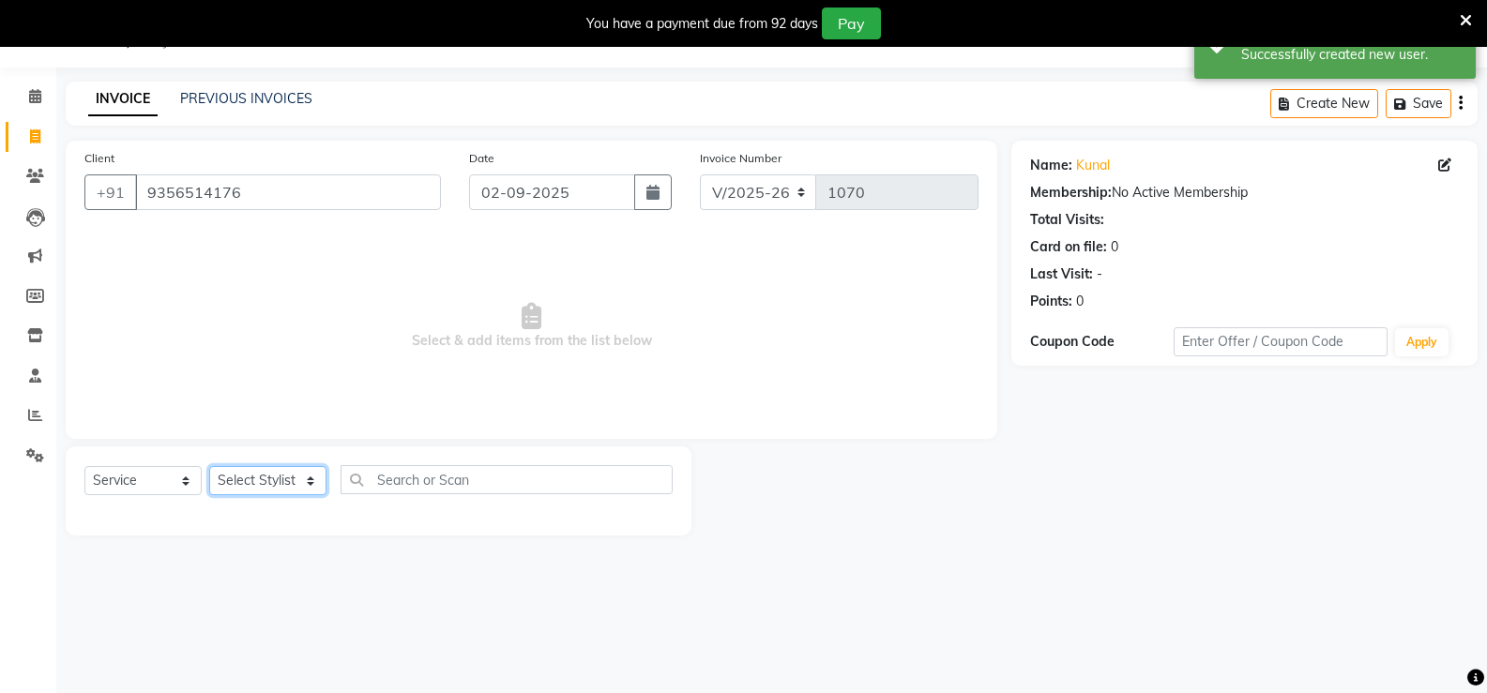
click at [306, 491] on select "Select Stylist [PERSON_NAME]" at bounding box center [267, 480] width 117 height 29
select select "58203"
click at [209, 466] on select "Select Stylist [PERSON_NAME]" at bounding box center [267, 480] width 117 height 29
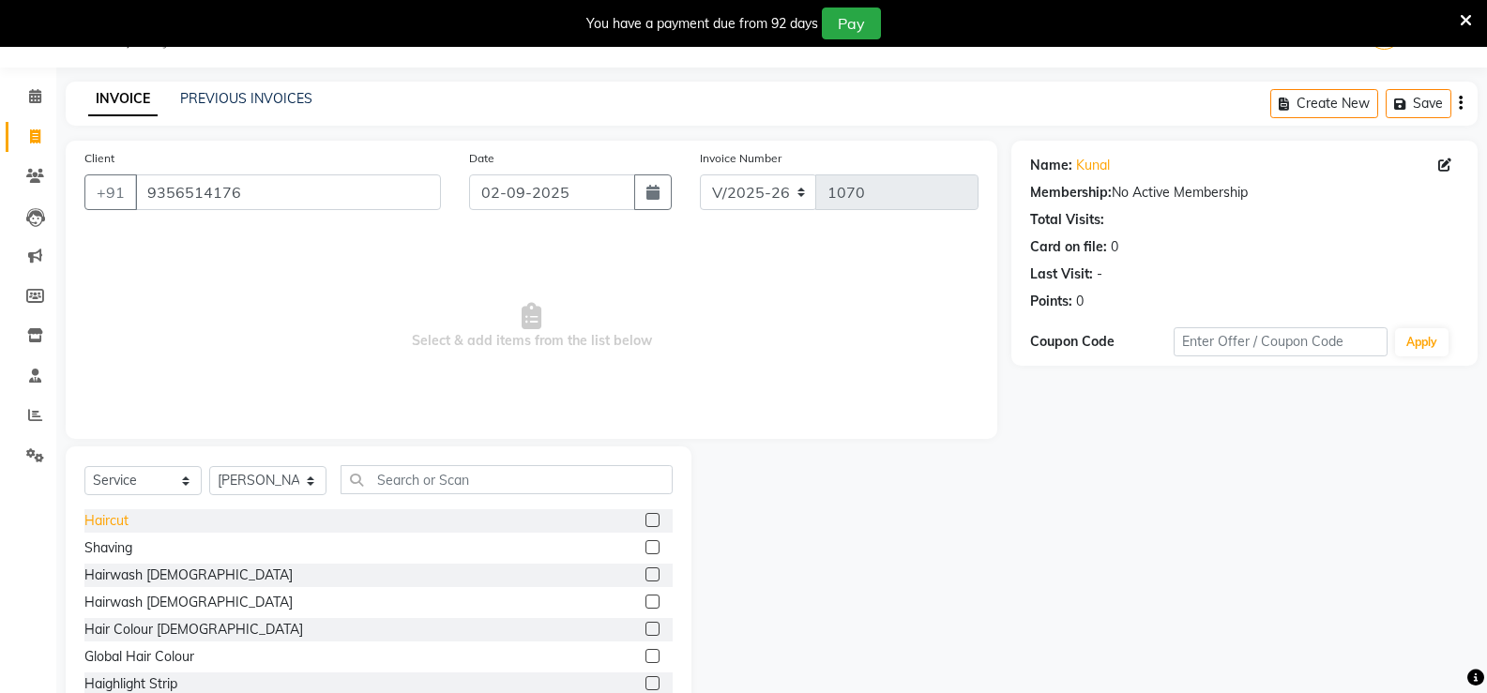
click at [124, 521] on div "Haircut" at bounding box center [106, 521] width 44 height 20
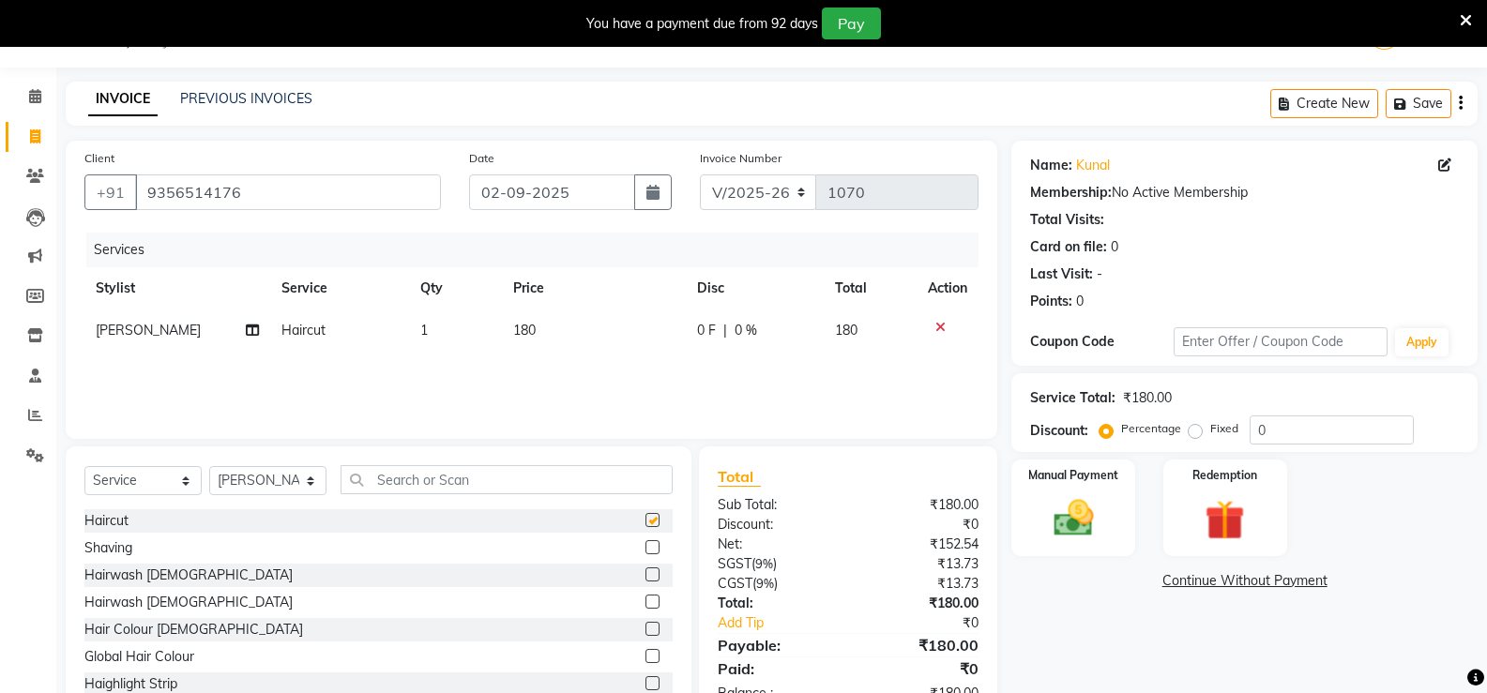
checkbox input "false"
click at [117, 539] on div "Shaving" at bounding box center [108, 549] width 48 height 20
checkbox input "false"
click at [546, 324] on td "180" at bounding box center [594, 331] width 184 height 42
select select "58203"
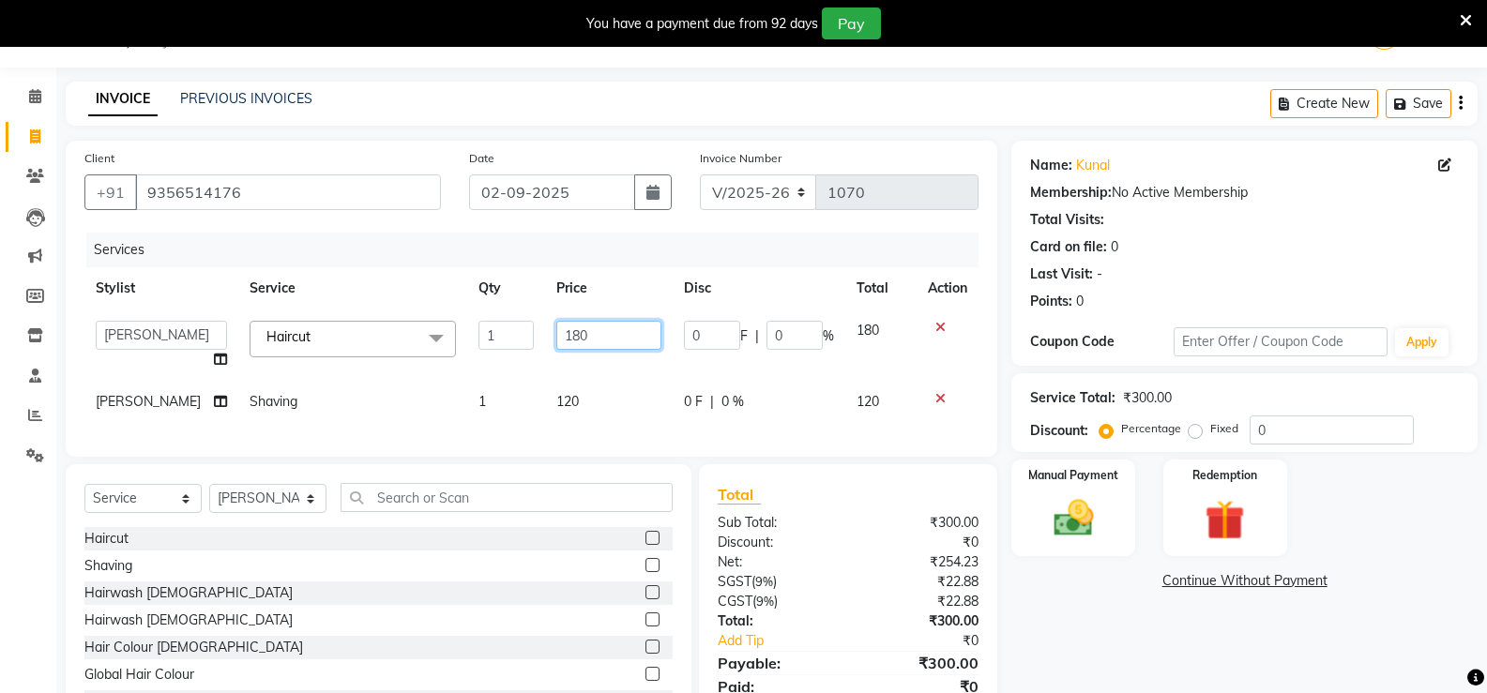
click at [593, 339] on input "180" at bounding box center [608, 335] width 105 height 29
type input "1"
type input "150"
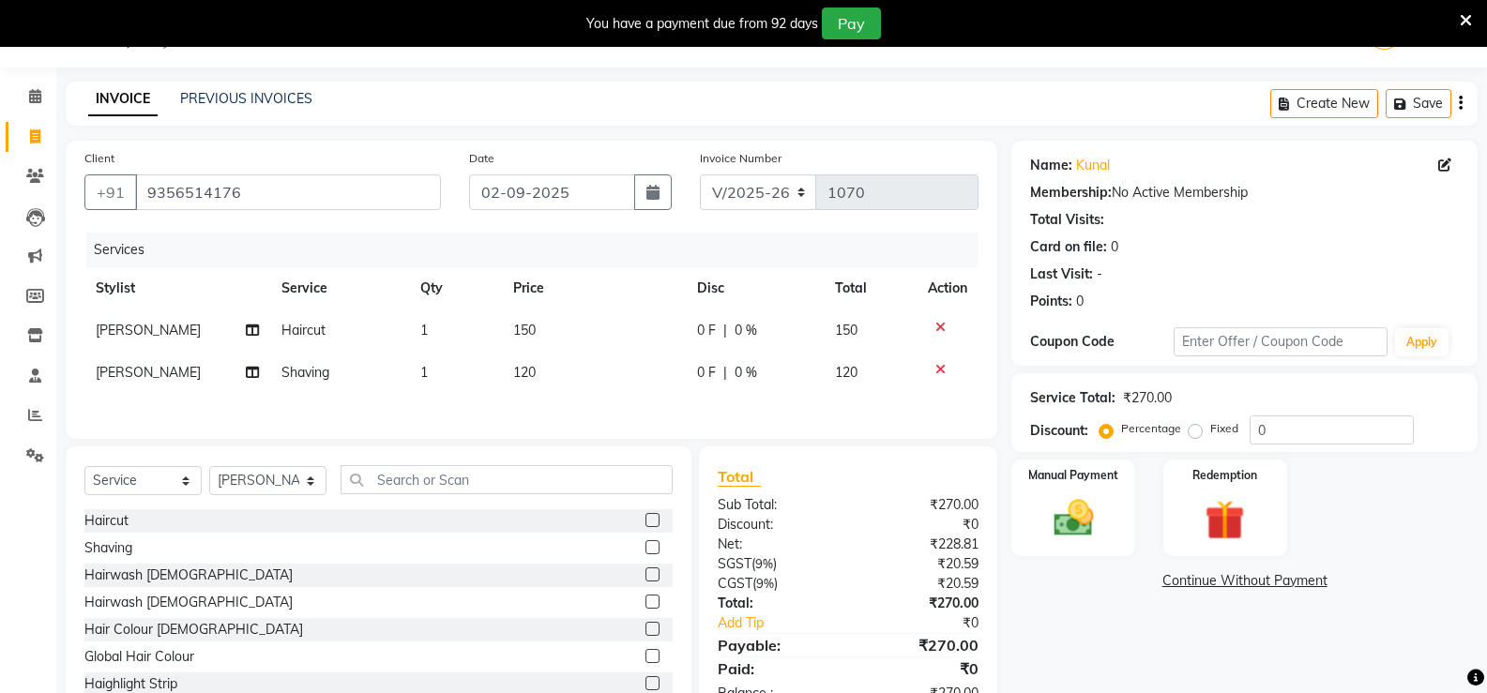
click at [601, 408] on div "Services Stylist Service Qty Price Disc Total Action [PERSON_NAME] Haircut 1 15…" at bounding box center [531, 327] width 894 height 188
click at [556, 373] on td "120" at bounding box center [594, 373] width 184 height 42
select select "58203"
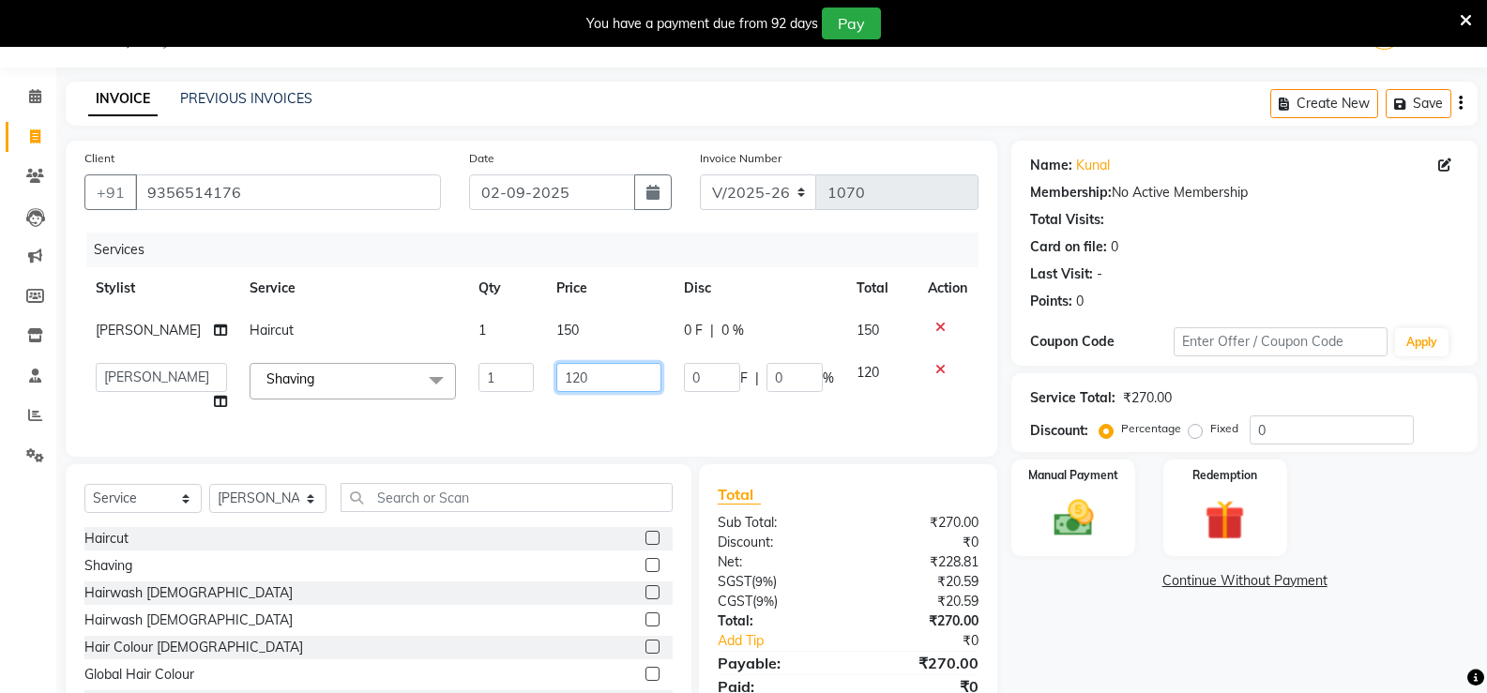
click at [597, 376] on input "120" at bounding box center [608, 377] width 105 height 29
type input "1"
type input "100"
click at [679, 408] on div "Services Stylist Service Qty Price Disc Total Action [PERSON_NAME] Haircut 1 15…" at bounding box center [531, 336] width 894 height 206
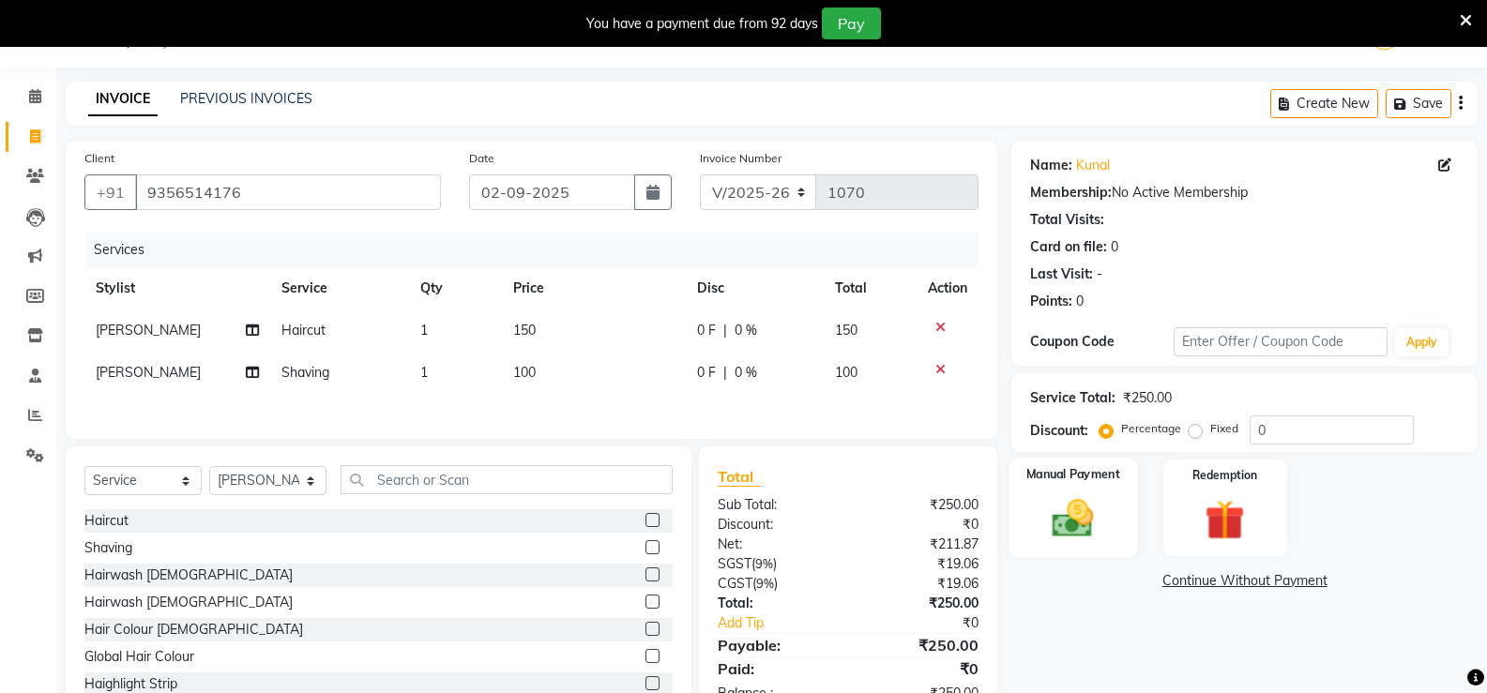
click at [1077, 516] on img at bounding box center [1073, 519] width 67 height 48
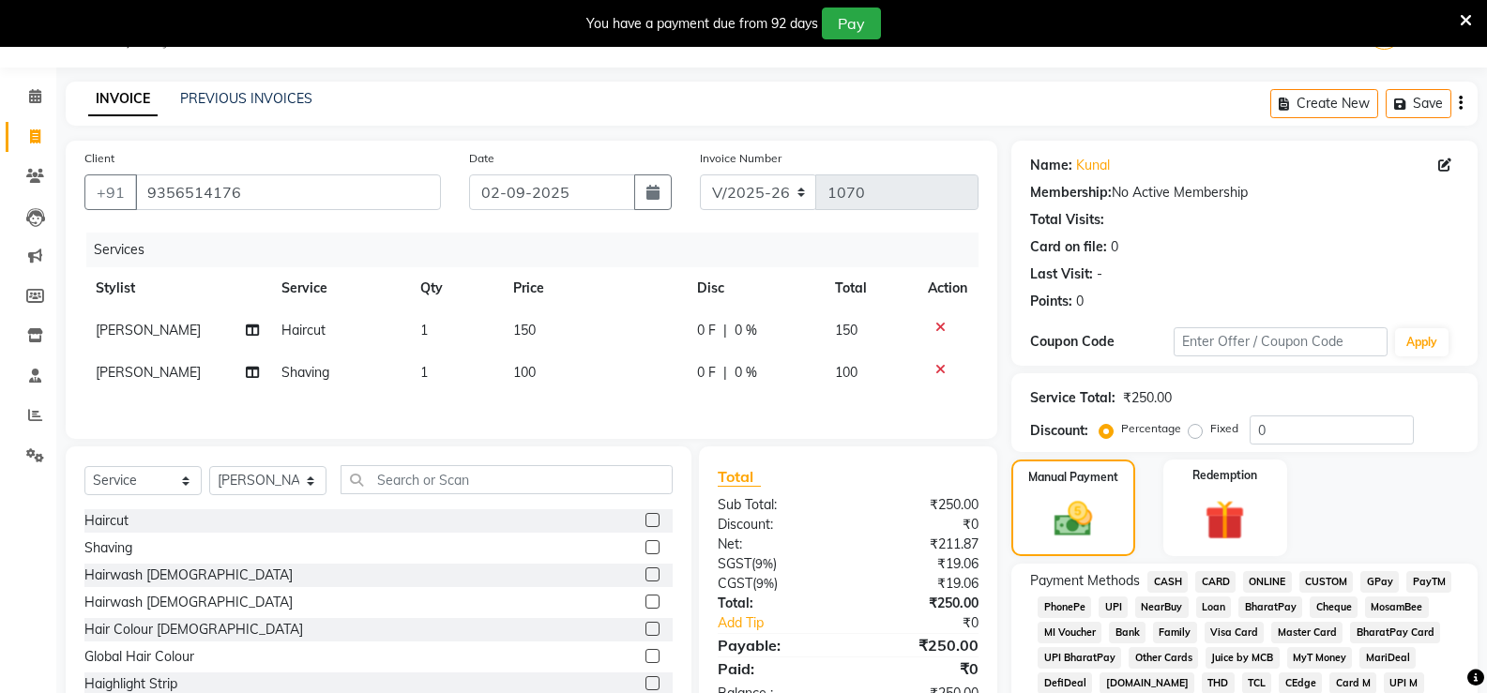
click at [1276, 585] on span "ONLINE" at bounding box center [1267, 582] width 49 height 22
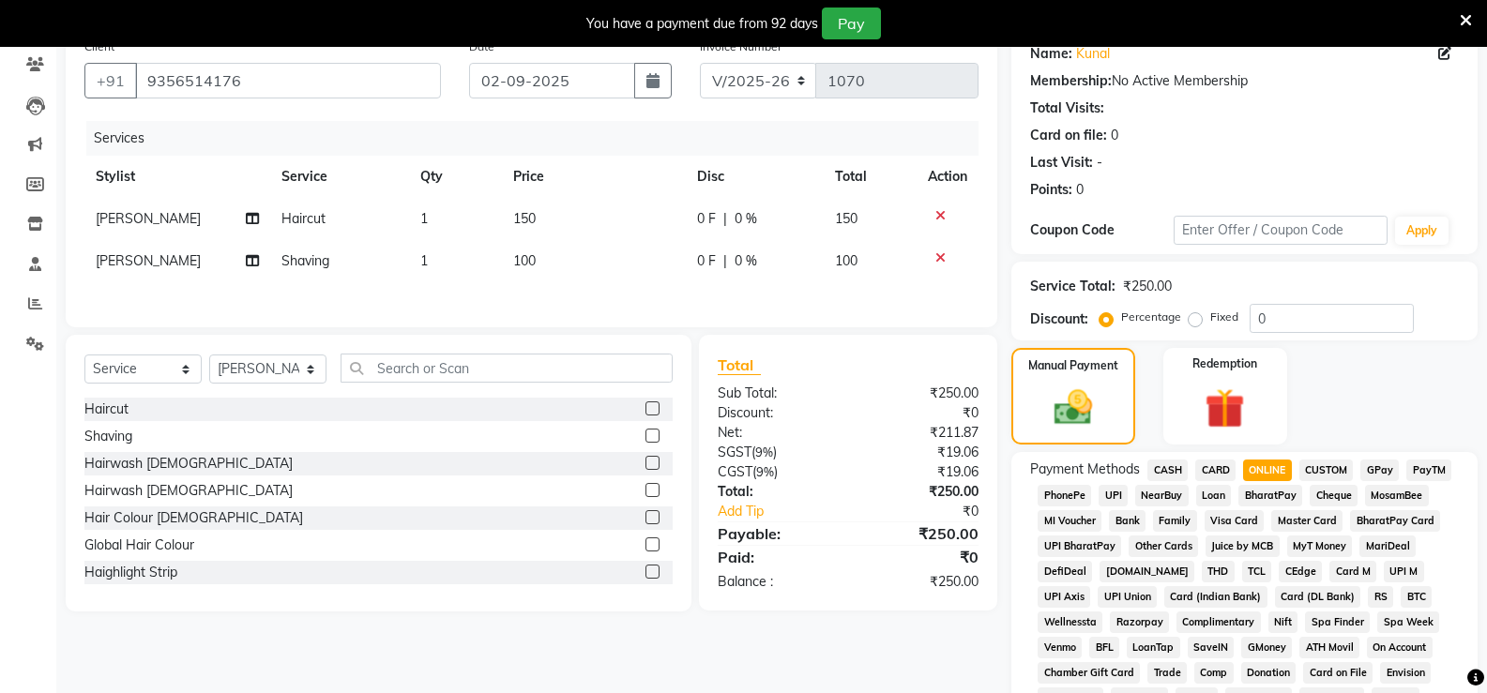
scroll to position [516, 0]
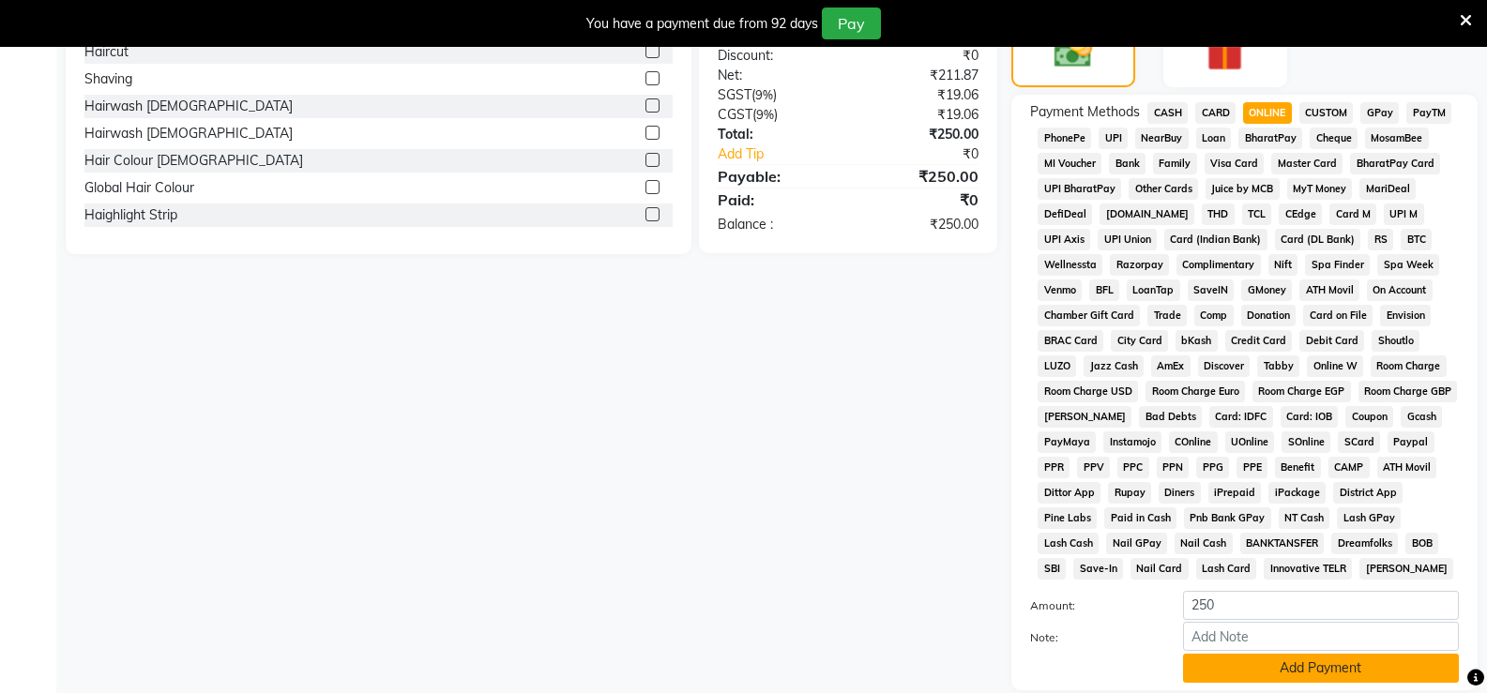
click at [1340, 674] on button "Add Payment" at bounding box center [1321, 668] width 276 height 29
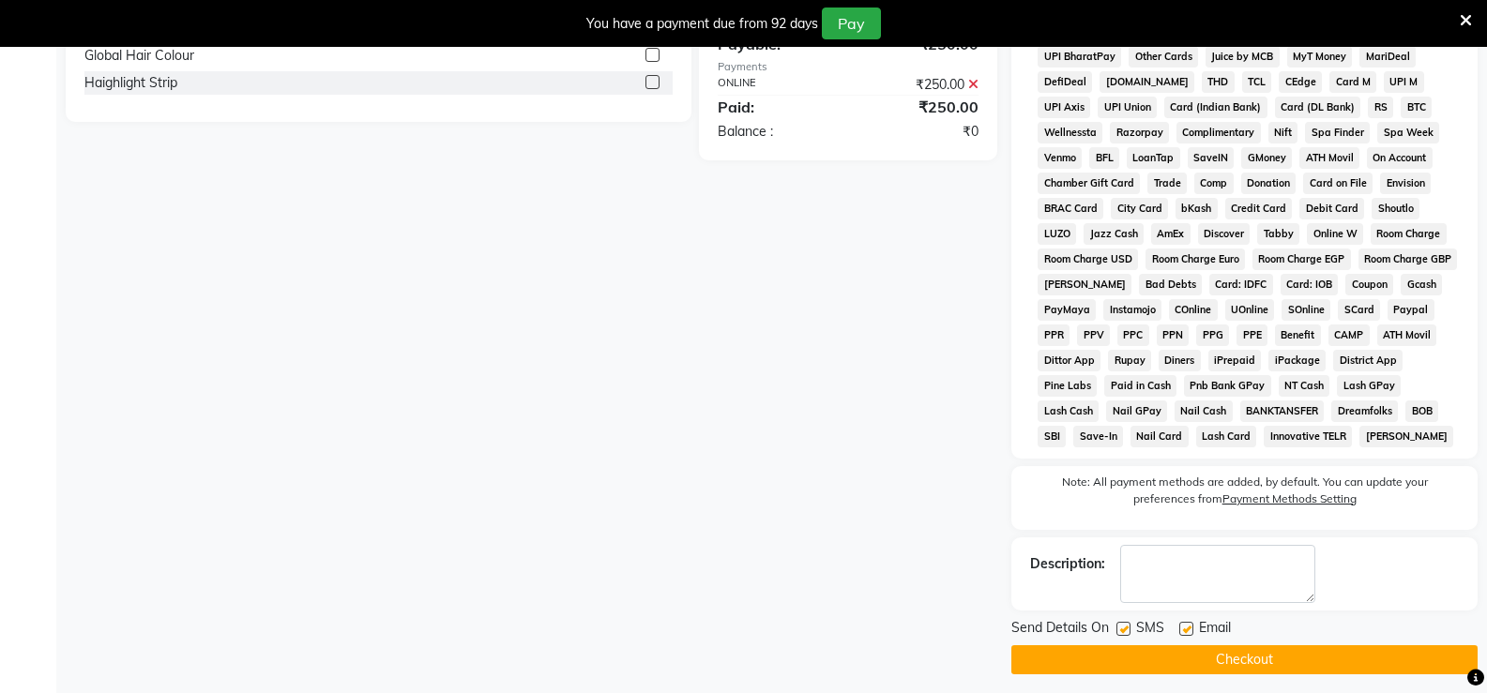
scroll to position [658, 0]
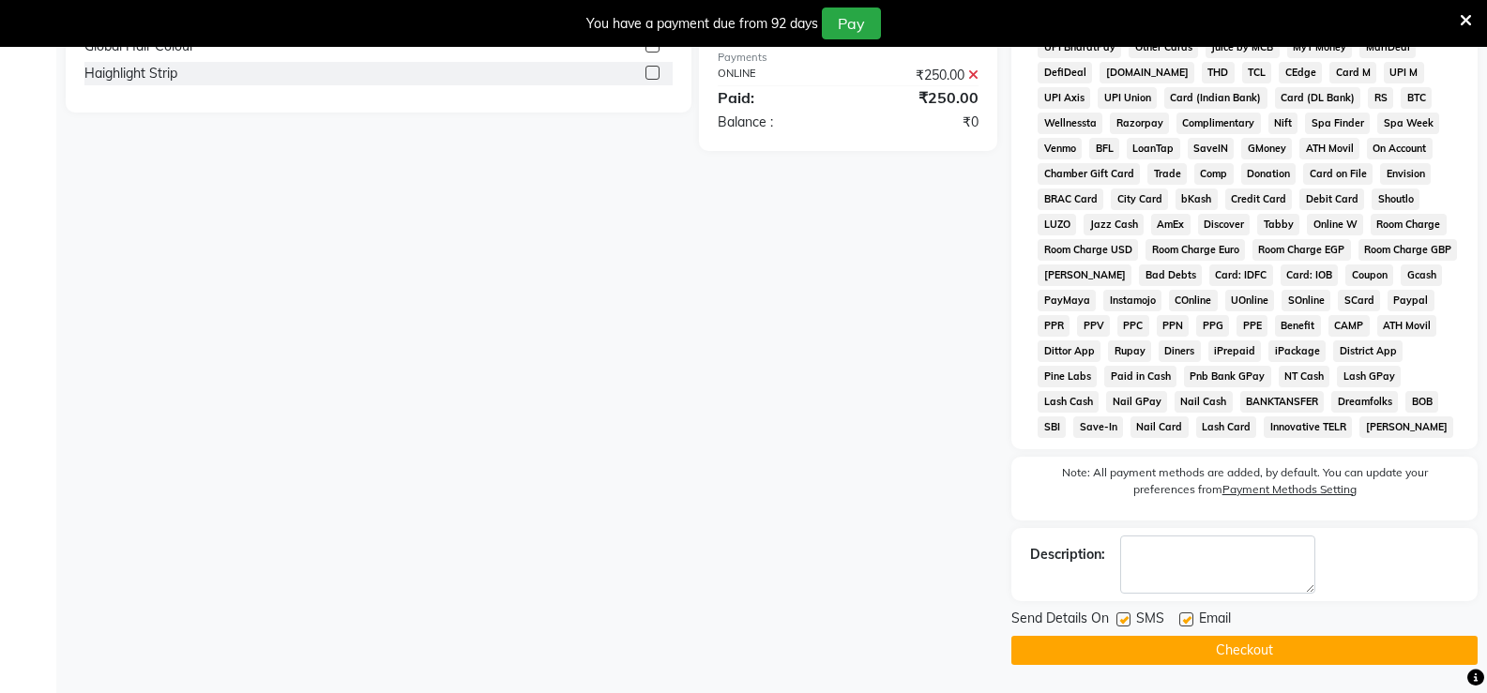
click at [1329, 645] on button "Checkout" at bounding box center [1245, 650] width 466 height 29
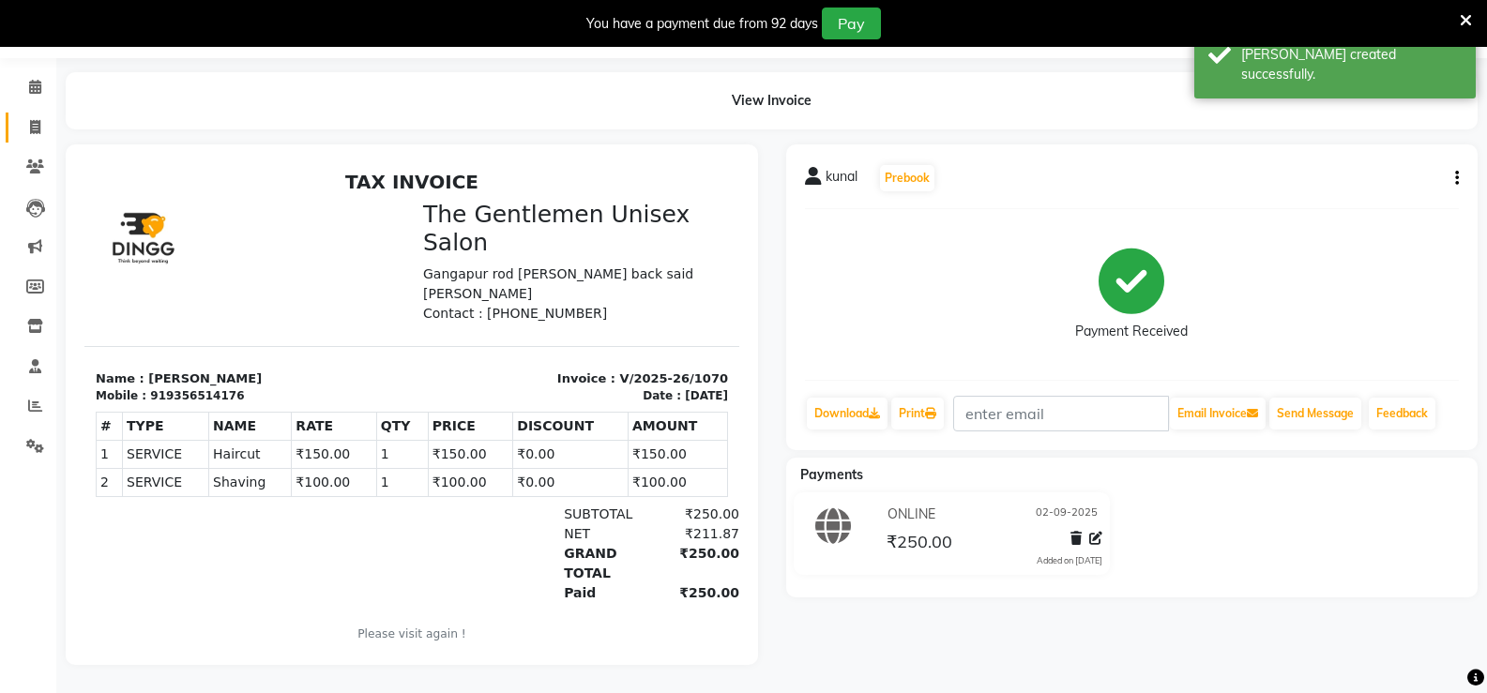
click at [33, 120] on icon at bounding box center [35, 127] width 10 height 14
select select "5552"
select select "service"
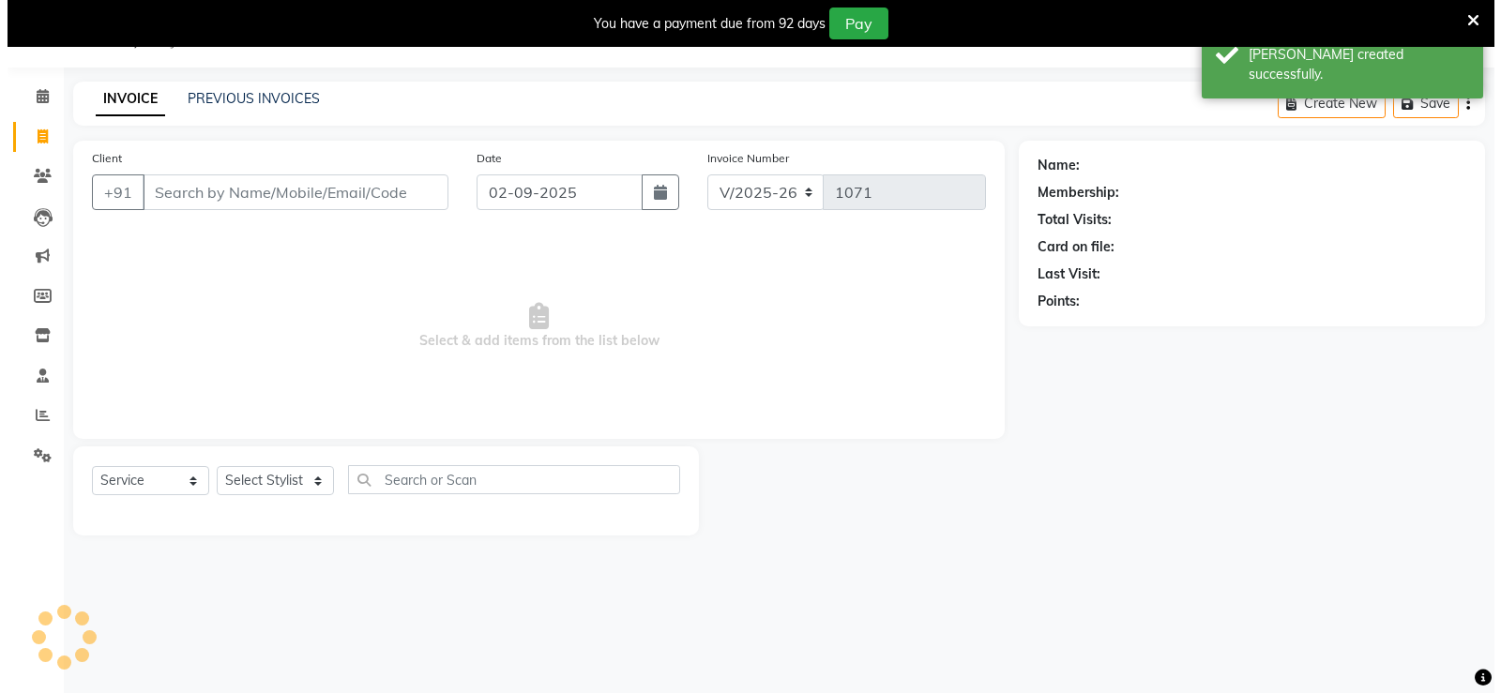
scroll to position [47, 0]
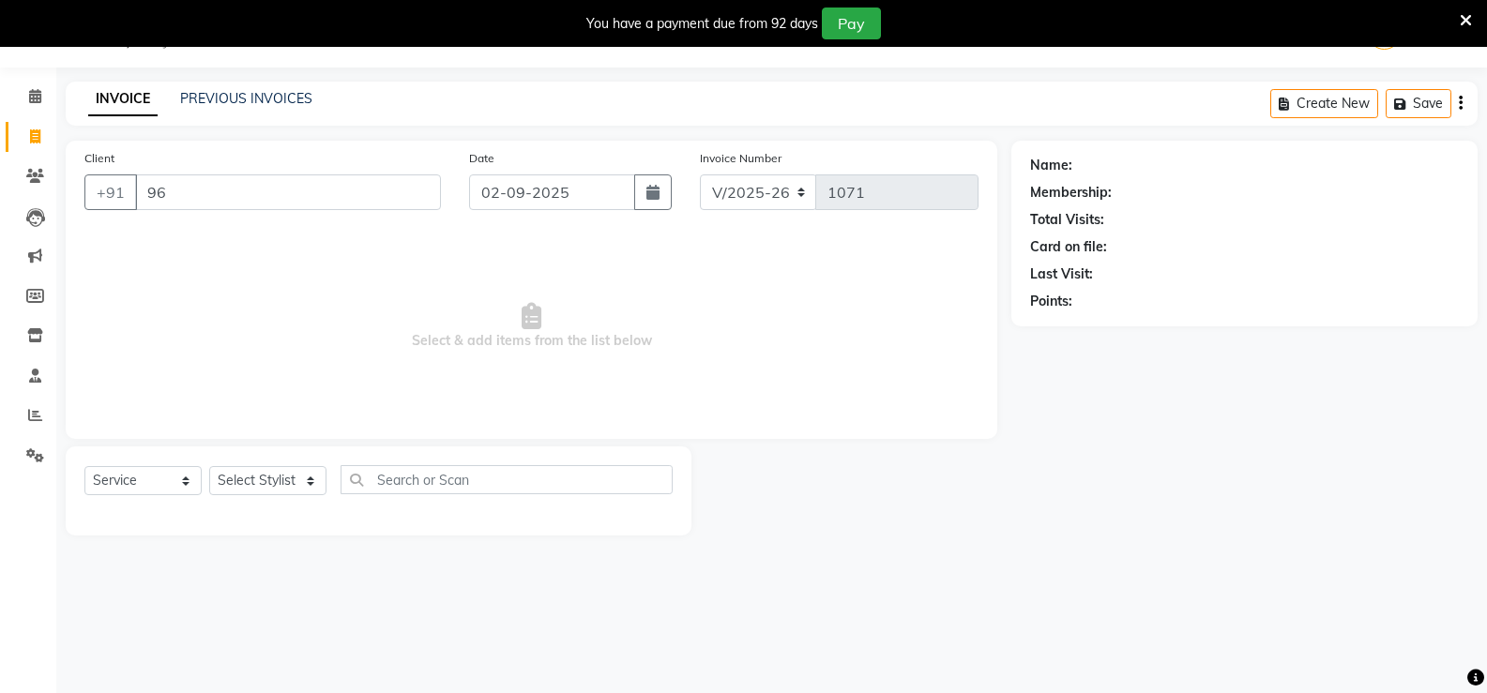
type input "9"
type input "7666709112"
click at [393, 191] on span "Add Client" at bounding box center [393, 192] width 74 height 19
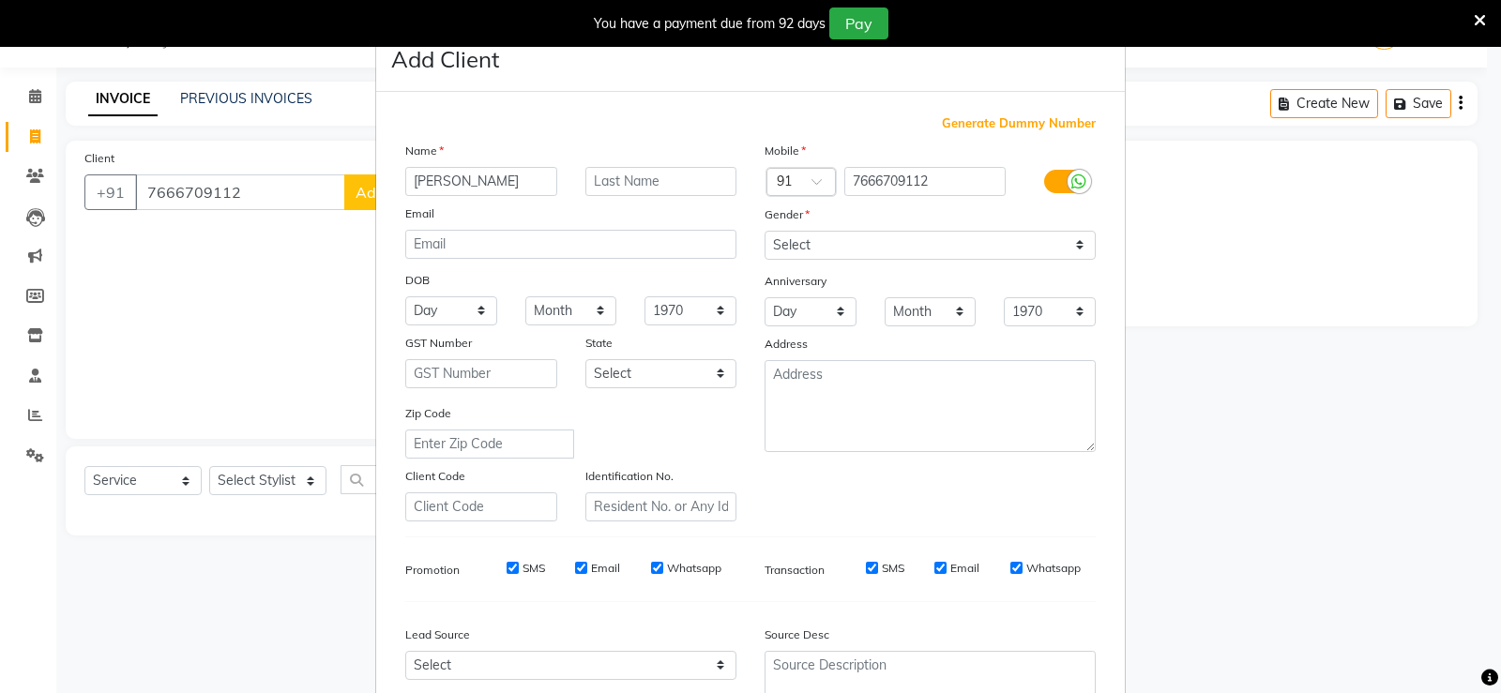
type input "[PERSON_NAME]"
click at [811, 240] on select "Select [DEMOGRAPHIC_DATA] [DEMOGRAPHIC_DATA] Other Prefer Not To Say" at bounding box center [930, 245] width 331 height 29
select select "[DEMOGRAPHIC_DATA]"
click at [765, 231] on select "Select [DEMOGRAPHIC_DATA] [DEMOGRAPHIC_DATA] Other Prefer Not To Say" at bounding box center [930, 245] width 331 height 29
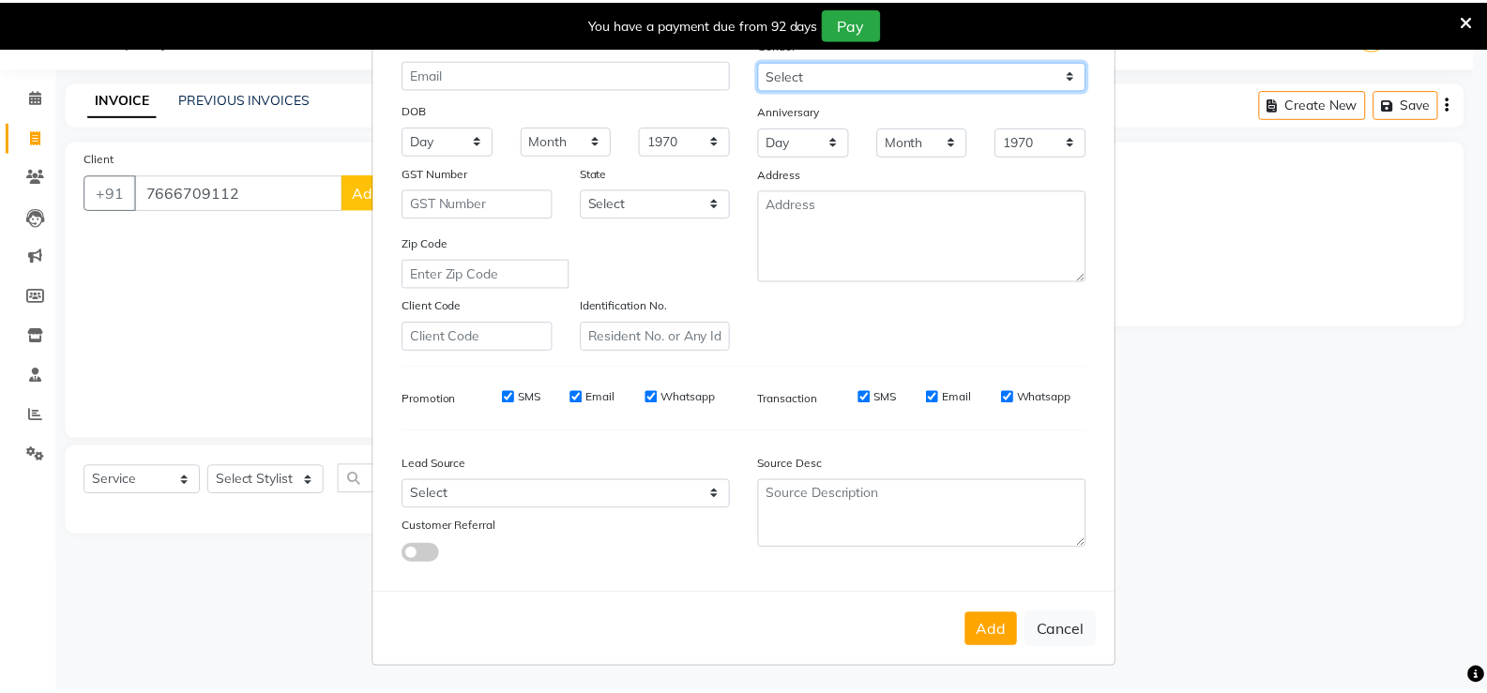
scroll to position [173, 0]
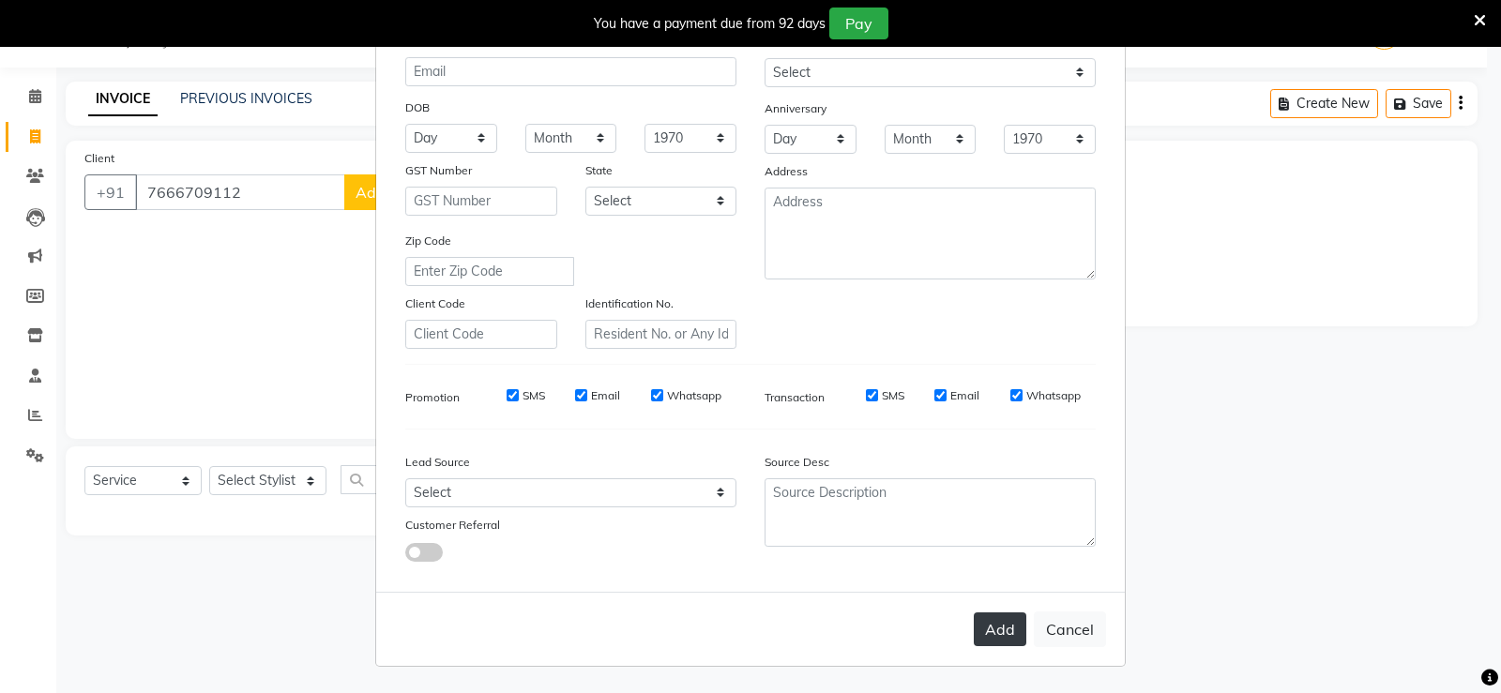
click at [1005, 631] on button "Add" at bounding box center [1000, 630] width 53 height 34
select select
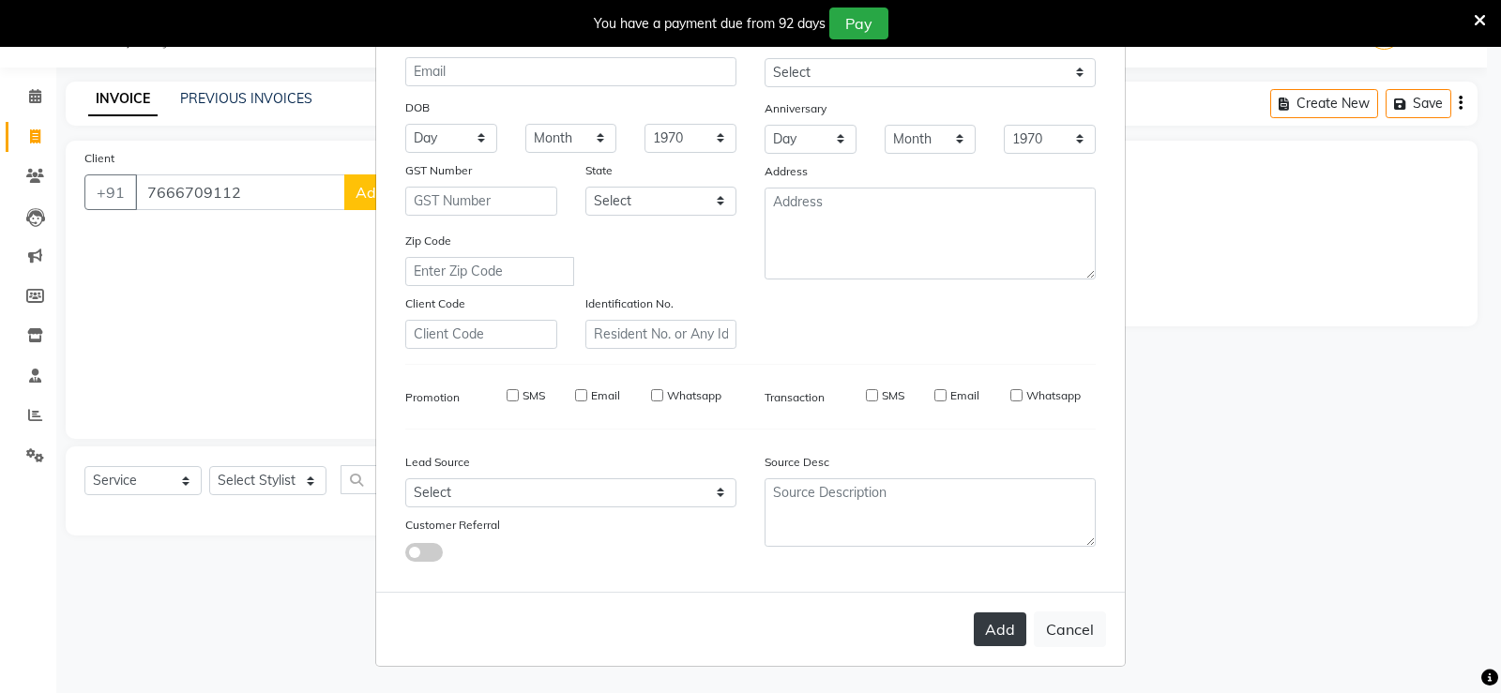
select select
checkbox input "false"
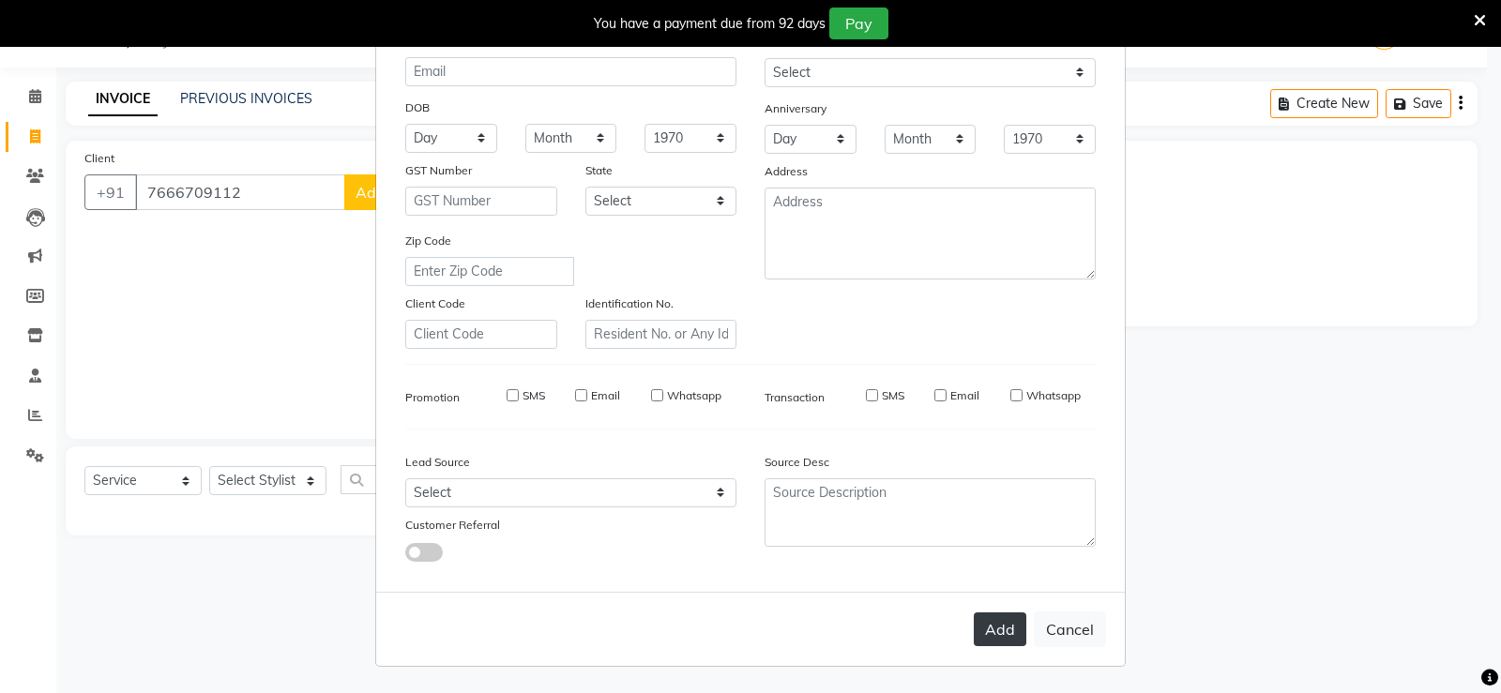
checkbox input "false"
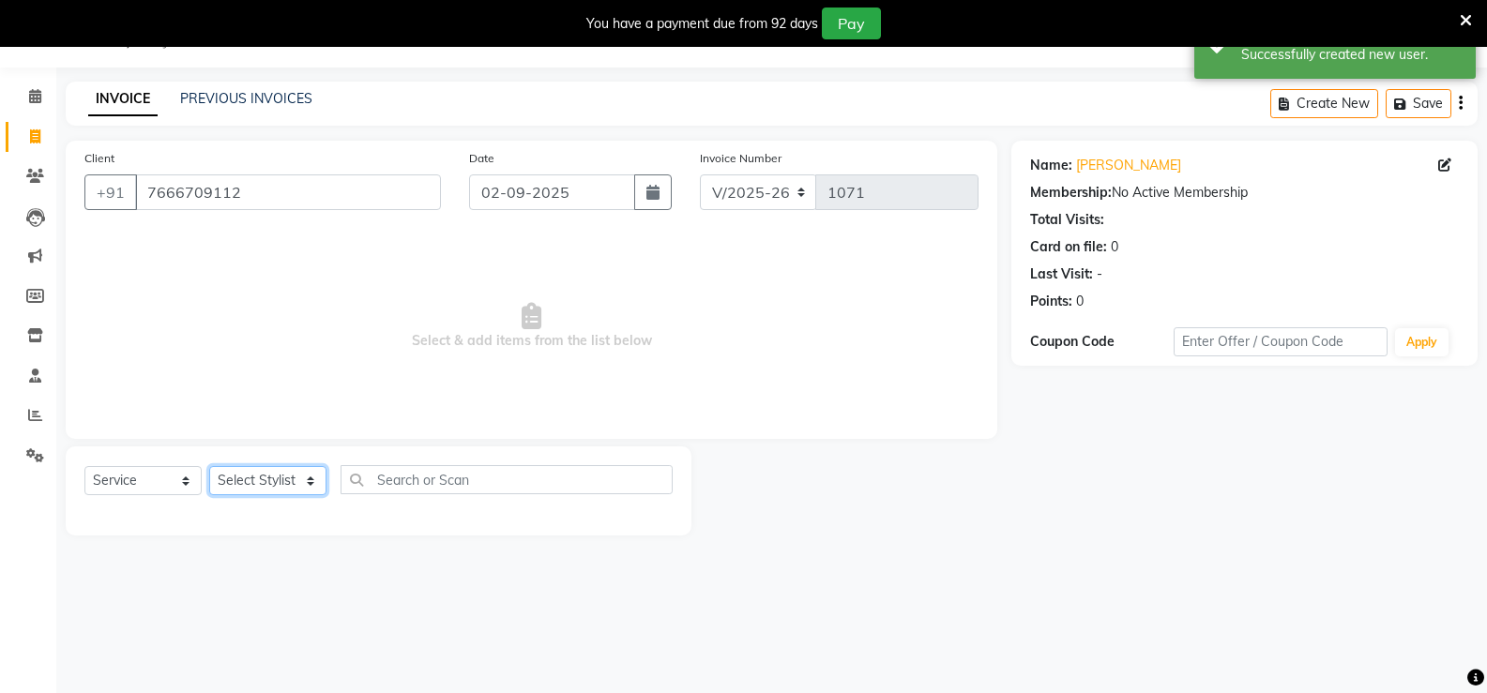
click at [302, 486] on select "Select Stylist [PERSON_NAME]" at bounding box center [267, 480] width 117 height 29
select select "58203"
click at [209, 466] on select "Select Stylist [PERSON_NAME]" at bounding box center [267, 480] width 117 height 29
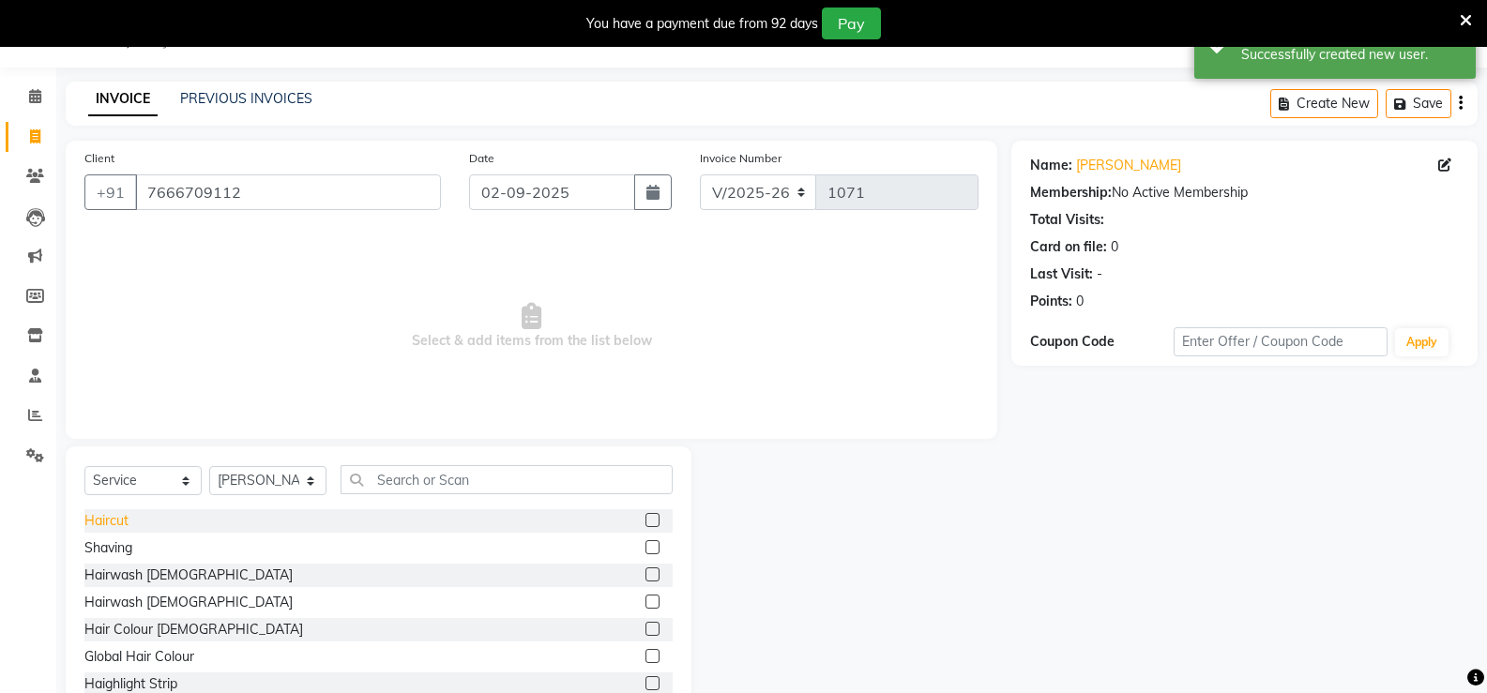
click at [99, 524] on div "Haircut" at bounding box center [106, 521] width 44 height 20
checkbox input "false"
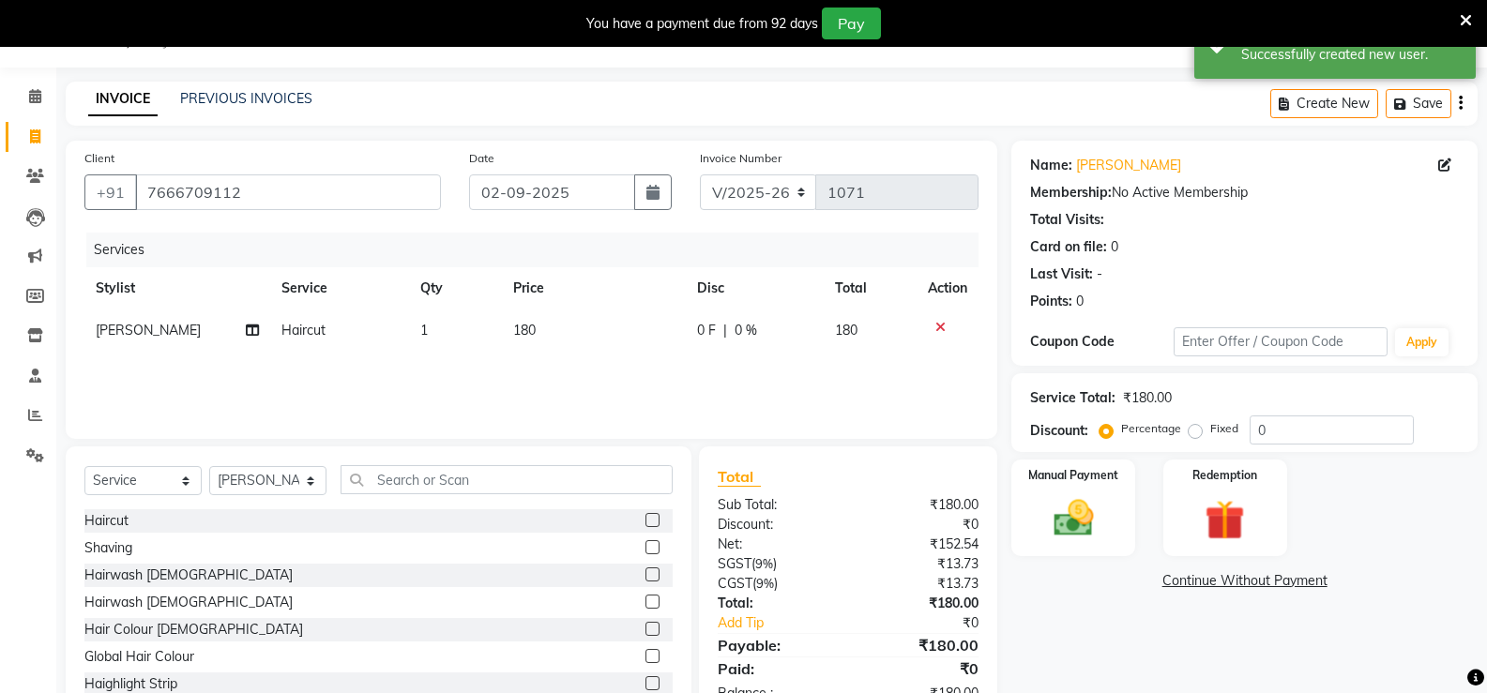
click at [113, 559] on div "Shaving" at bounding box center [378, 548] width 588 height 23
click at [111, 550] on div "Shaving" at bounding box center [108, 549] width 48 height 20
checkbox input "false"
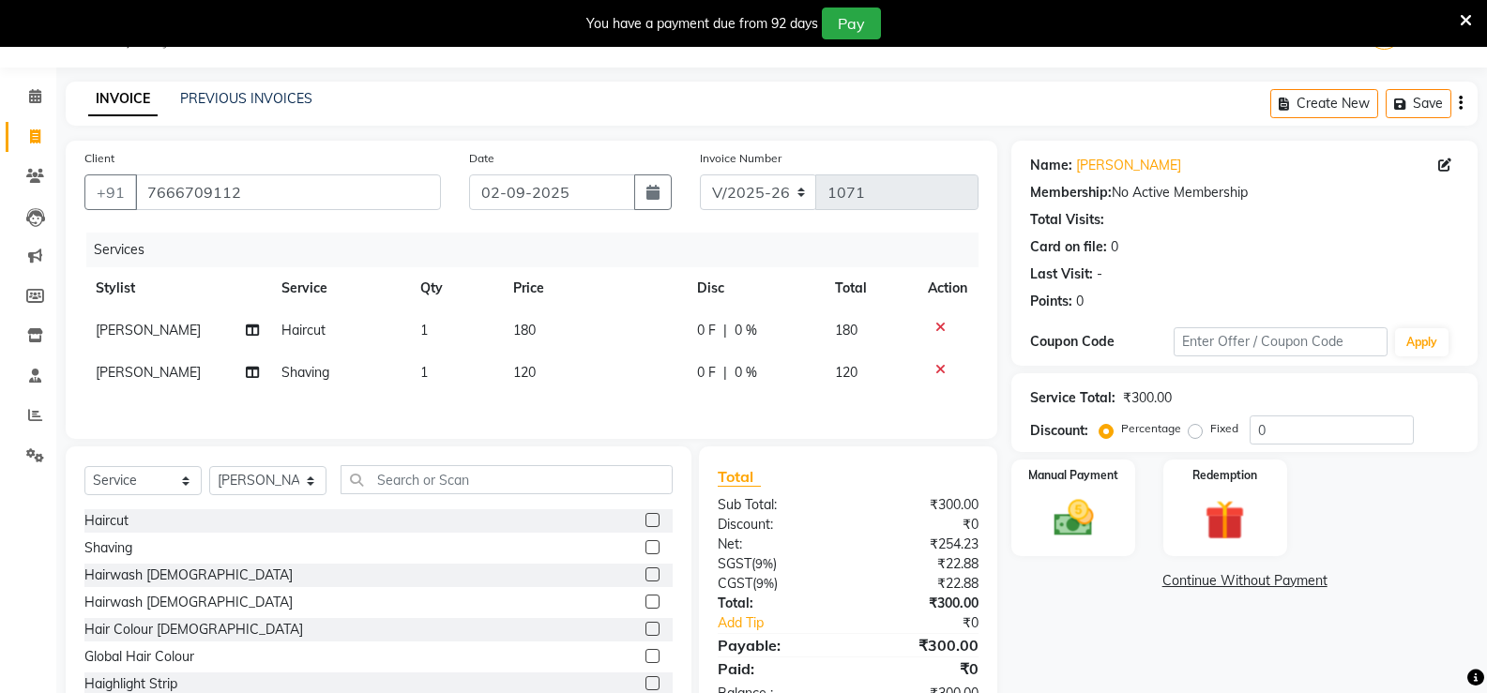
click at [542, 326] on td "180" at bounding box center [594, 331] width 184 height 42
select select "58203"
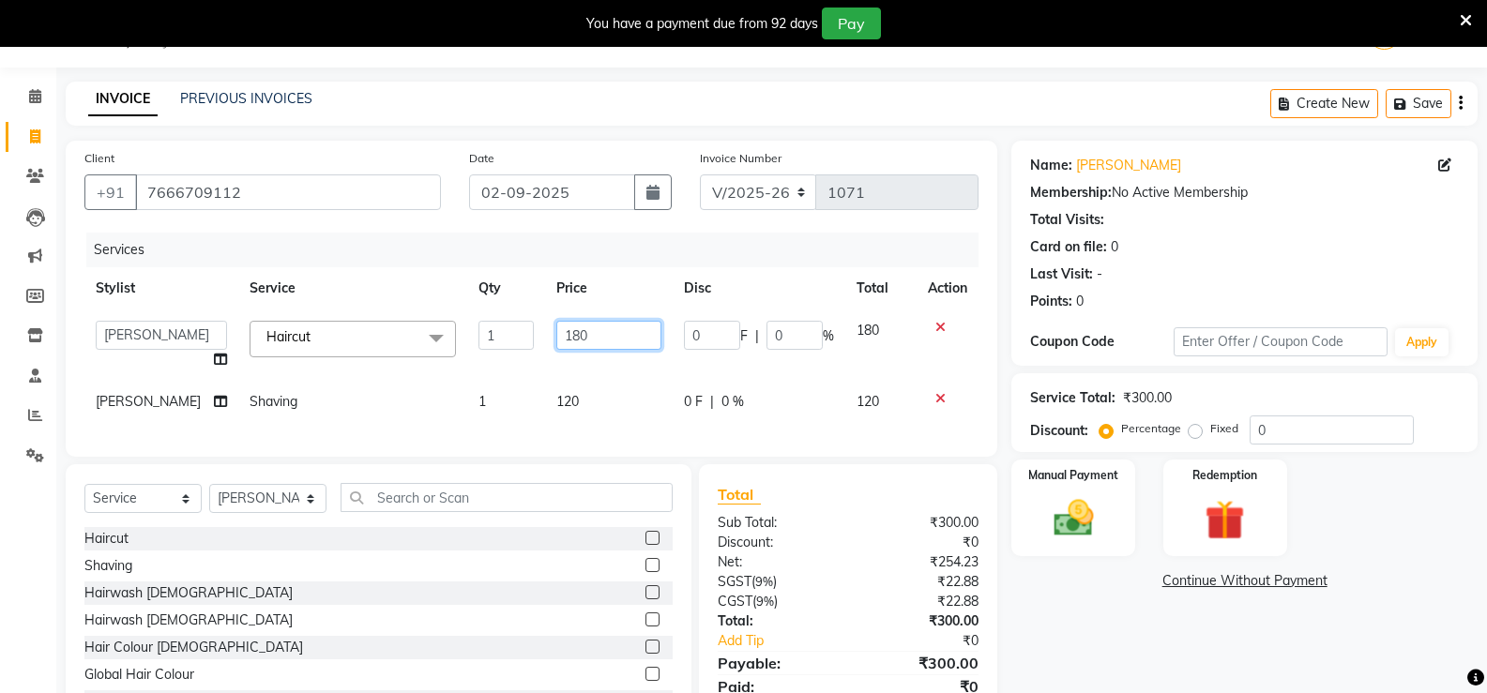
click at [638, 346] on input "180" at bounding box center [608, 335] width 105 height 29
type input "1"
type input "150"
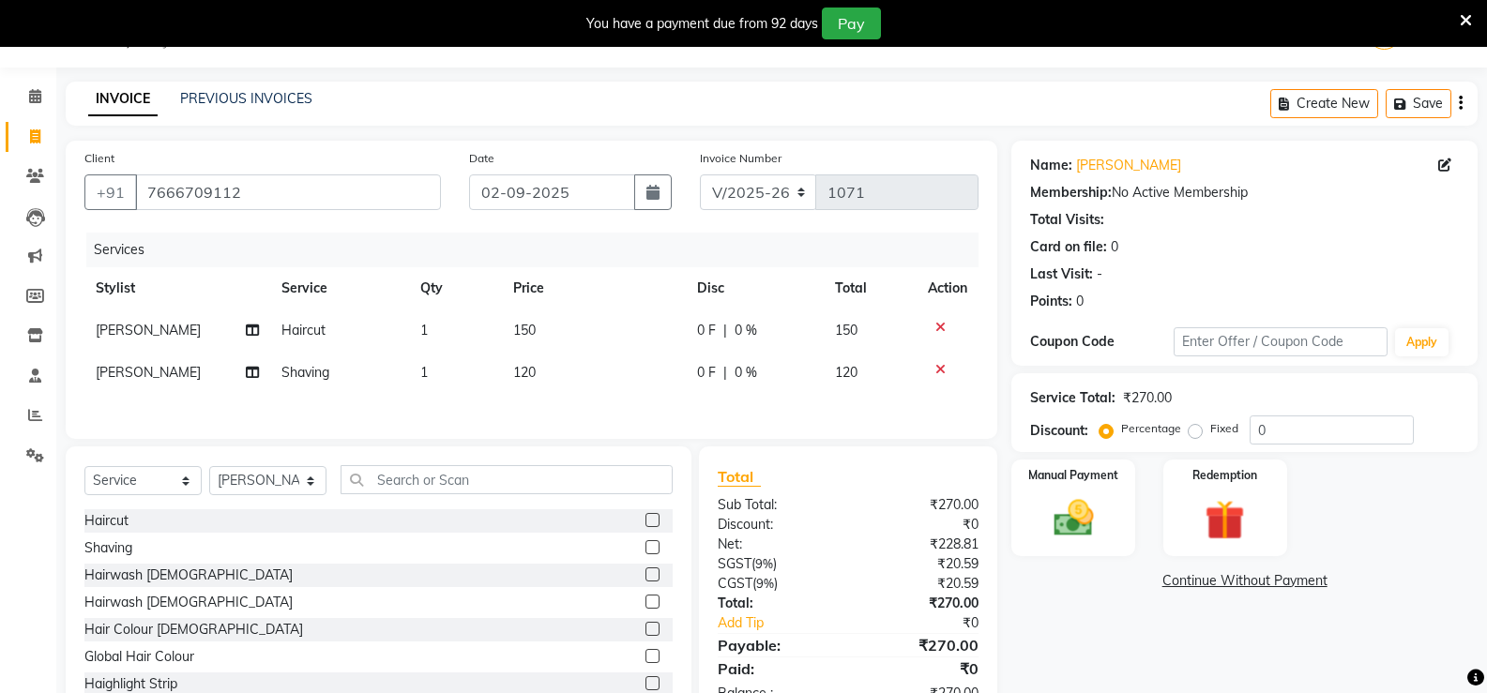
click at [580, 392] on td "120" at bounding box center [594, 373] width 184 height 42
select select "58203"
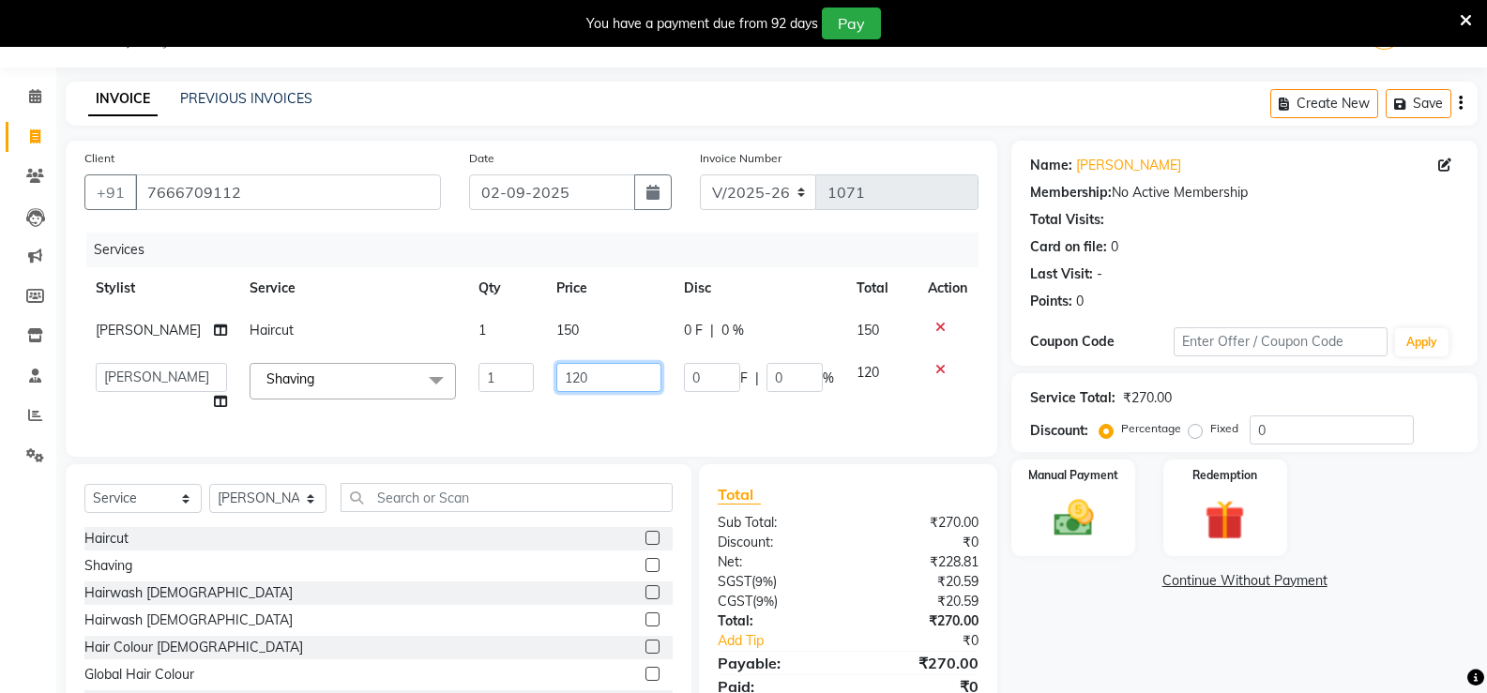
click at [586, 380] on input "120" at bounding box center [608, 377] width 105 height 29
type input "100"
click at [543, 411] on div "Services Stylist Service Qty Price Disc Total Action [PERSON_NAME] Haircut 1 15…" at bounding box center [531, 336] width 894 height 206
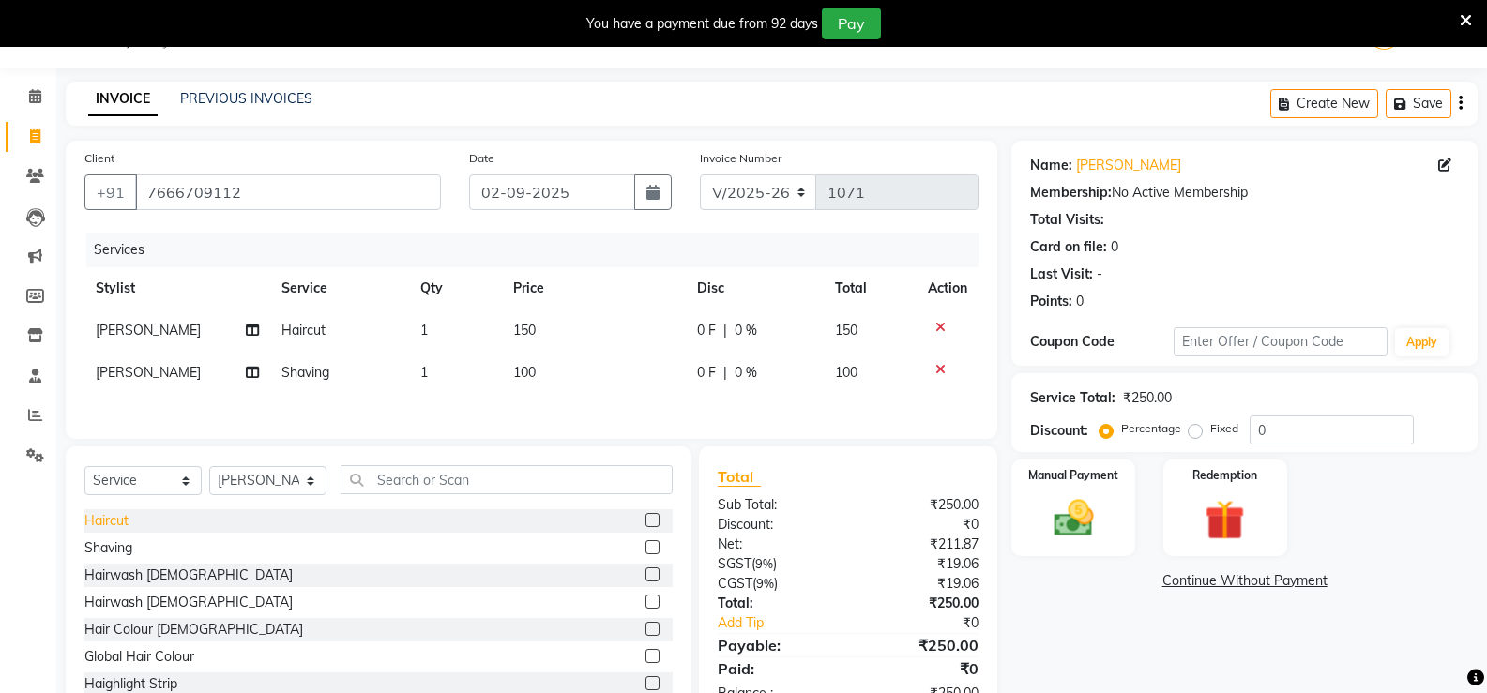
click at [114, 520] on div "Haircut" at bounding box center [106, 521] width 44 height 20
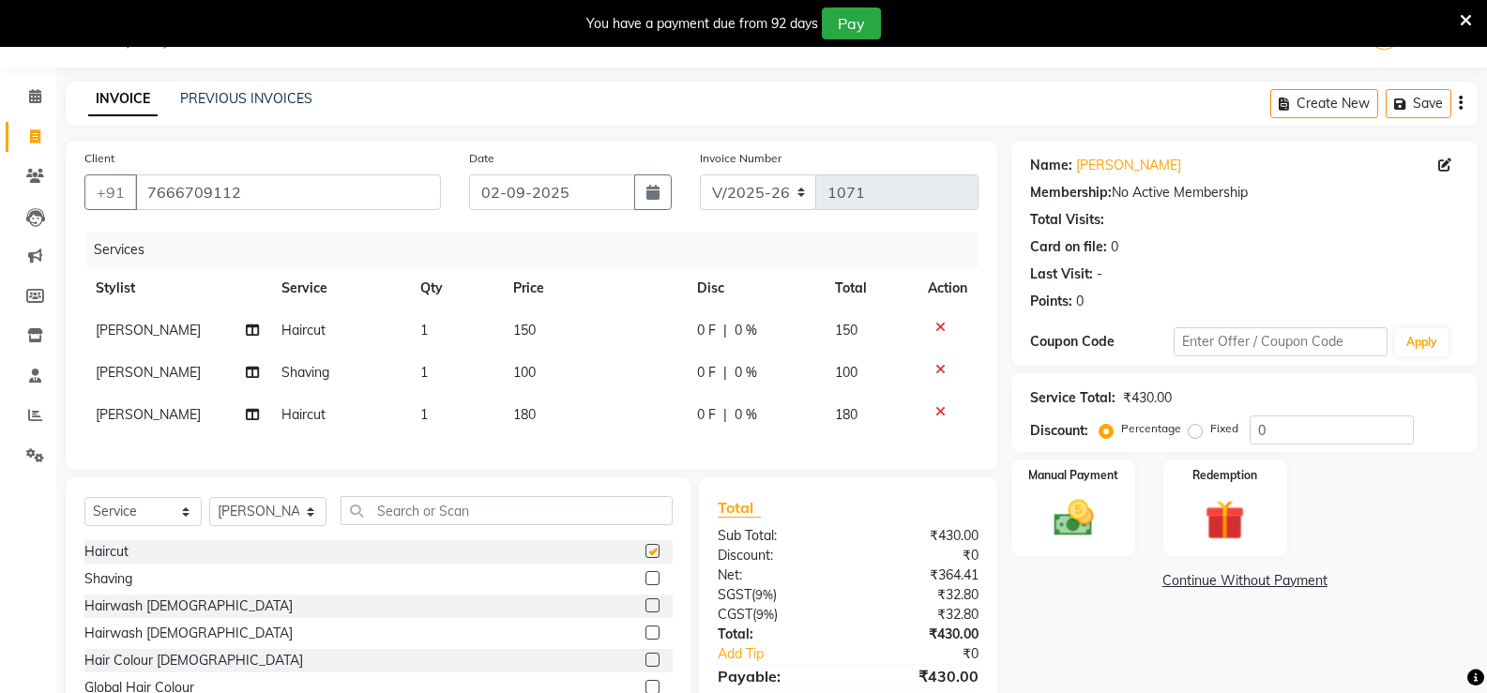
checkbox input "false"
click at [533, 404] on td "180" at bounding box center [594, 415] width 184 height 42
select select "58203"
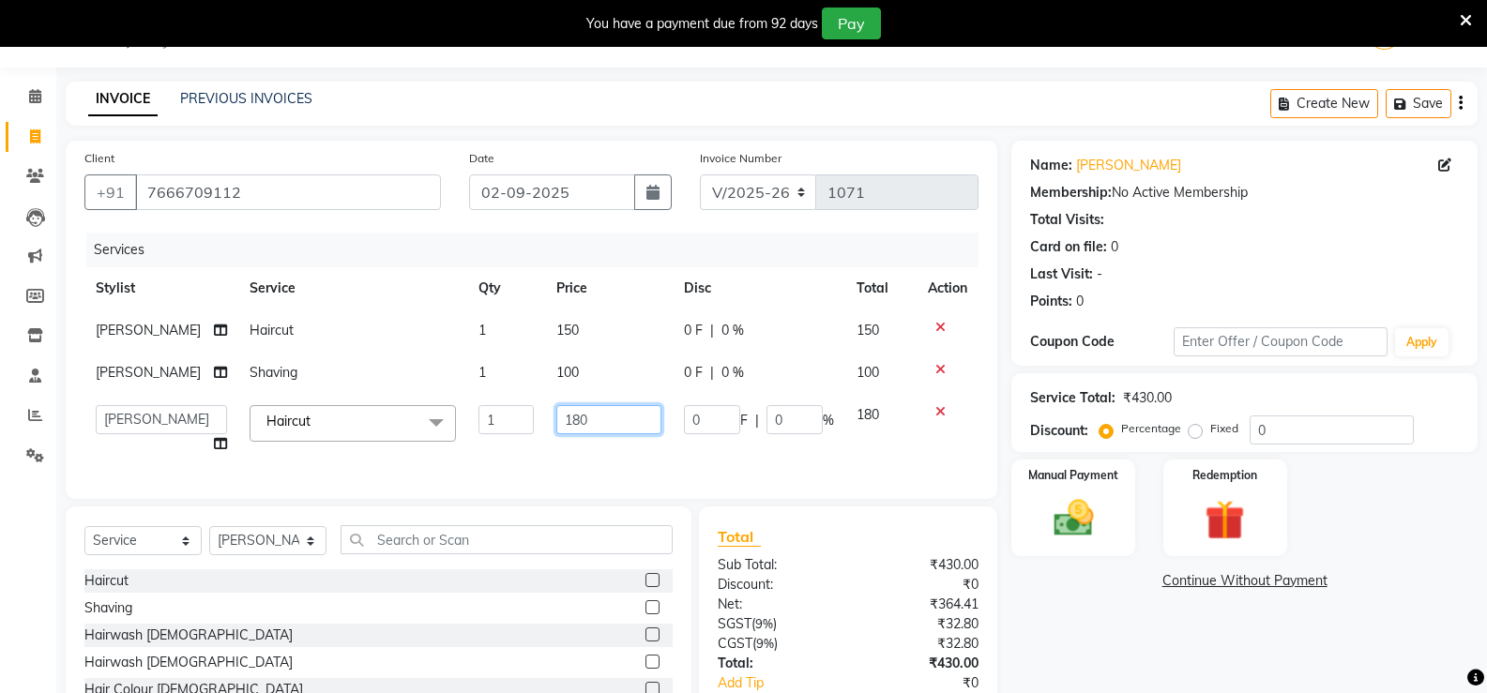
click at [585, 412] on input "180" at bounding box center [608, 419] width 105 height 29
type input "1"
type input "200"
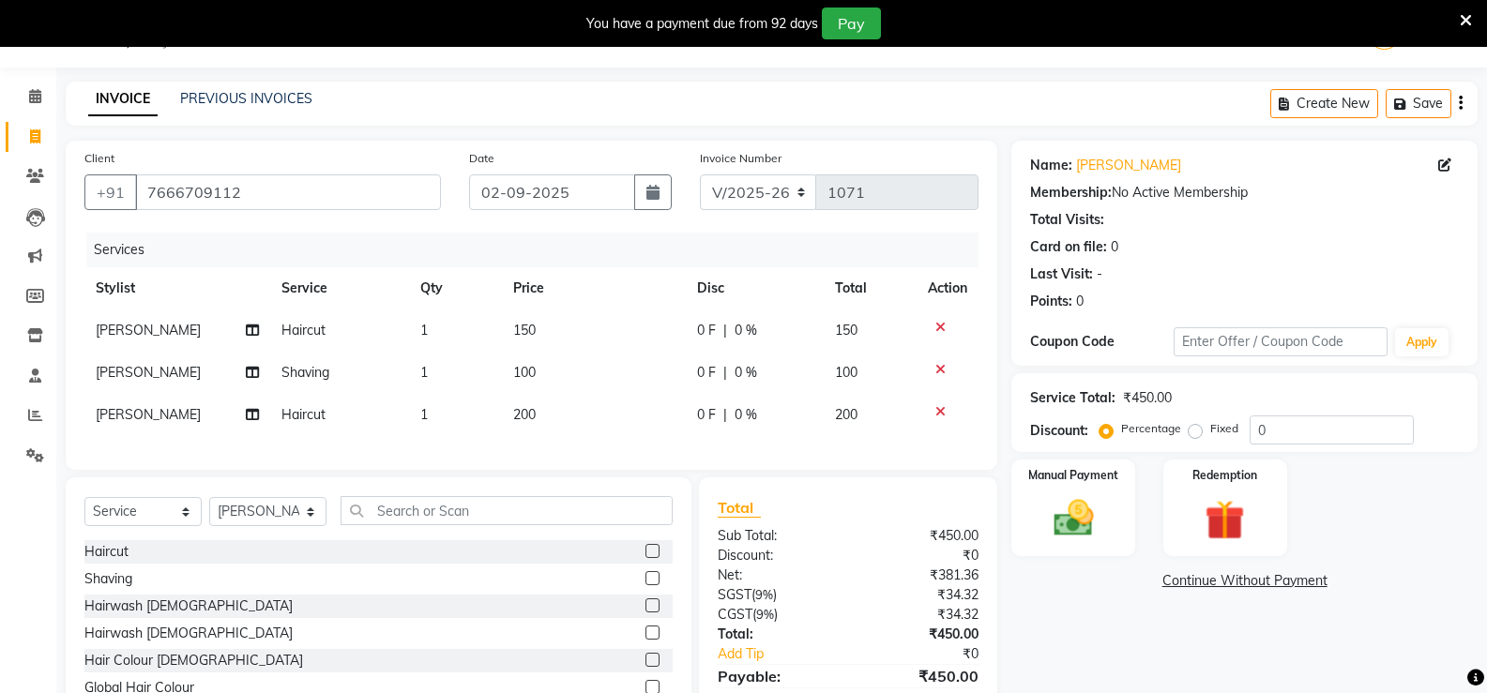
click at [509, 451] on div "Services Stylist Service Qty Price Disc Total Action [PERSON_NAME] Haircut 1 15…" at bounding box center [531, 342] width 894 height 219
click at [96, 557] on div "Haircut" at bounding box center [106, 552] width 44 height 20
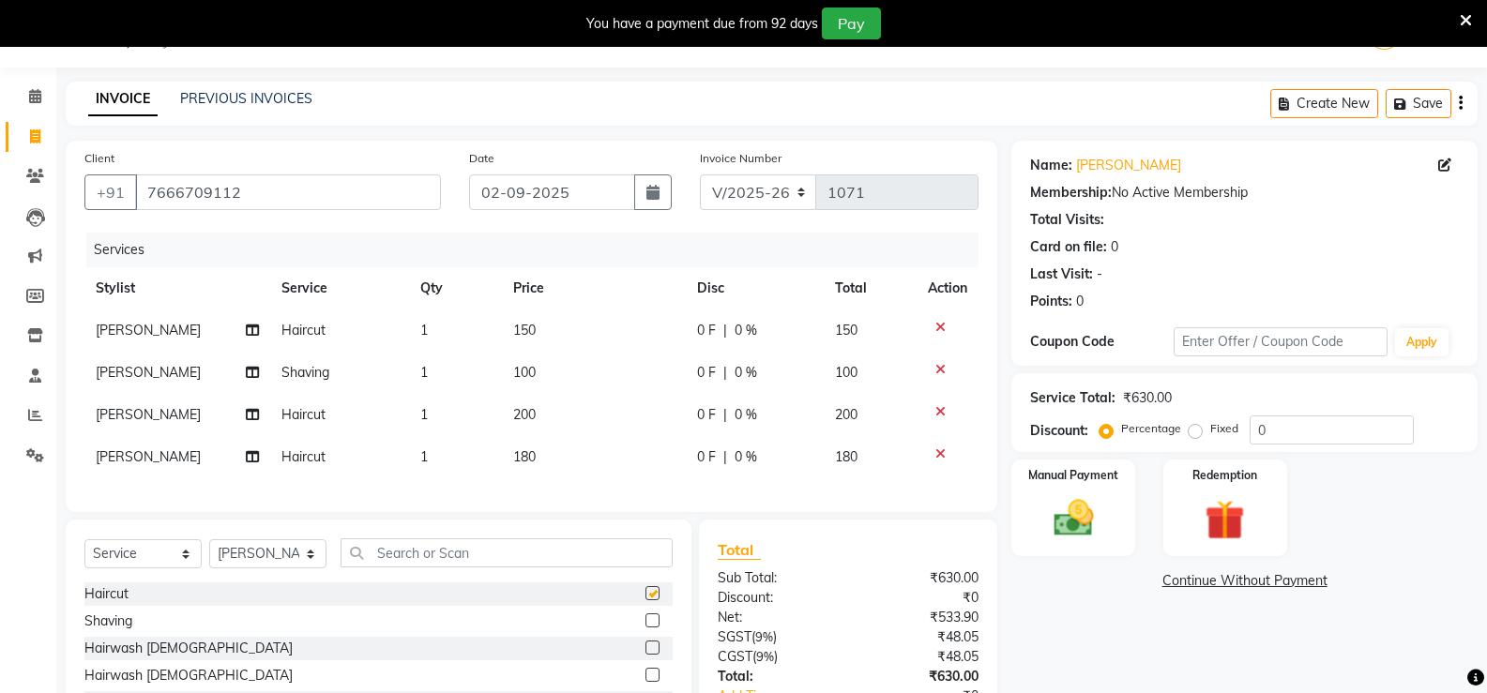
checkbox input "false"
click at [539, 450] on td "180" at bounding box center [594, 457] width 184 height 42
select select "58203"
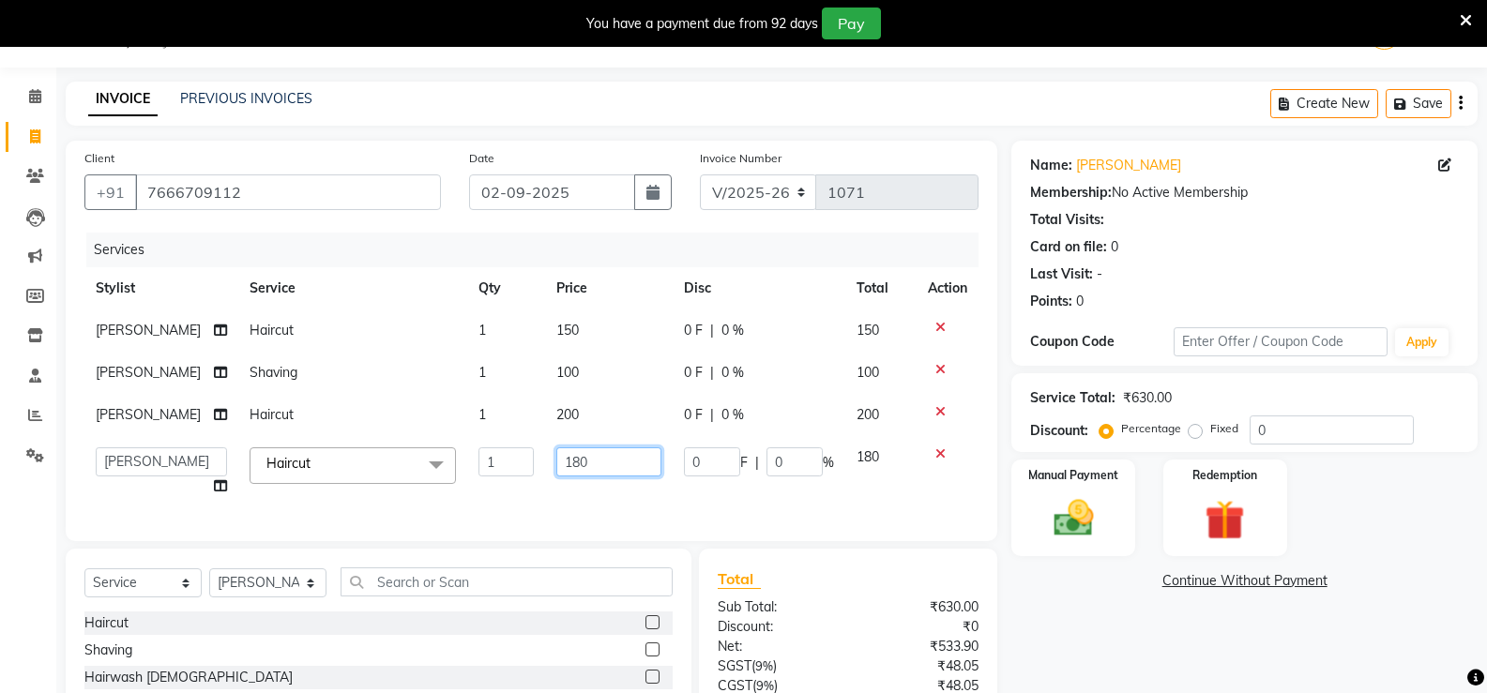
click at [602, 453] on input "180" at bounding box center [608, 462] width 105 height 29
type input "1"
type input "150"
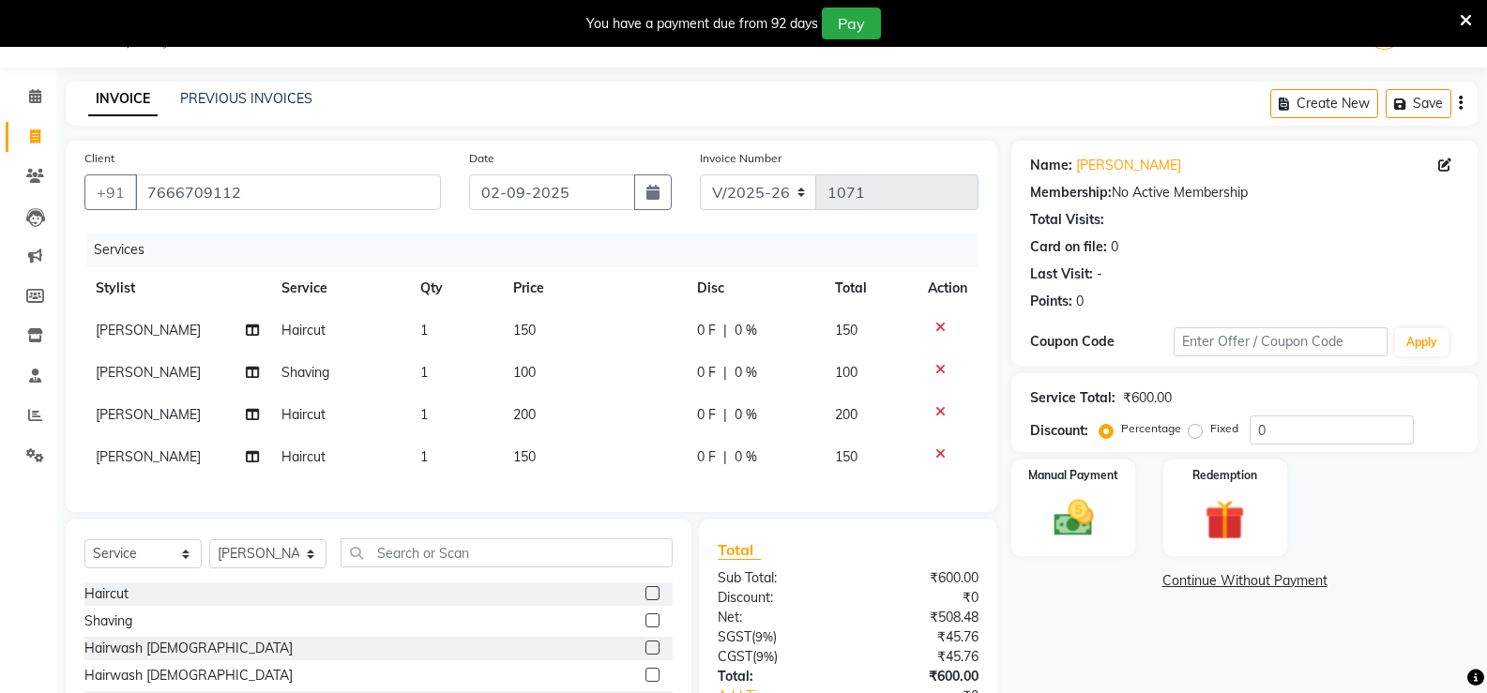
click at [339, 388] on td "Shaving" at bounding box center [339, 373] width 139 height 42
select select "58203"
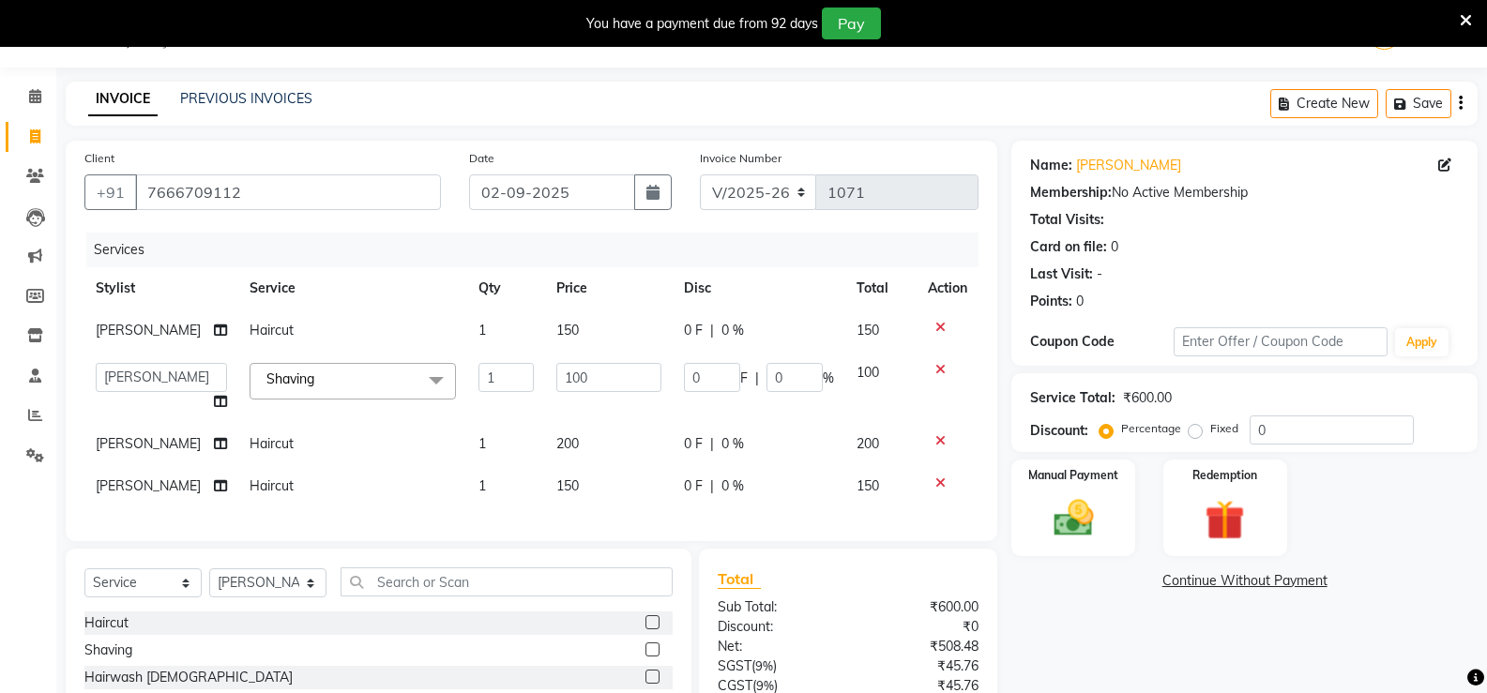
click at [467, 406] on td "1" at bounding box center [506, 387] width 78 height 71
click at [620, 429] on td "200" at bounding box center [609, 444] width 128 height 42
select select "58203"
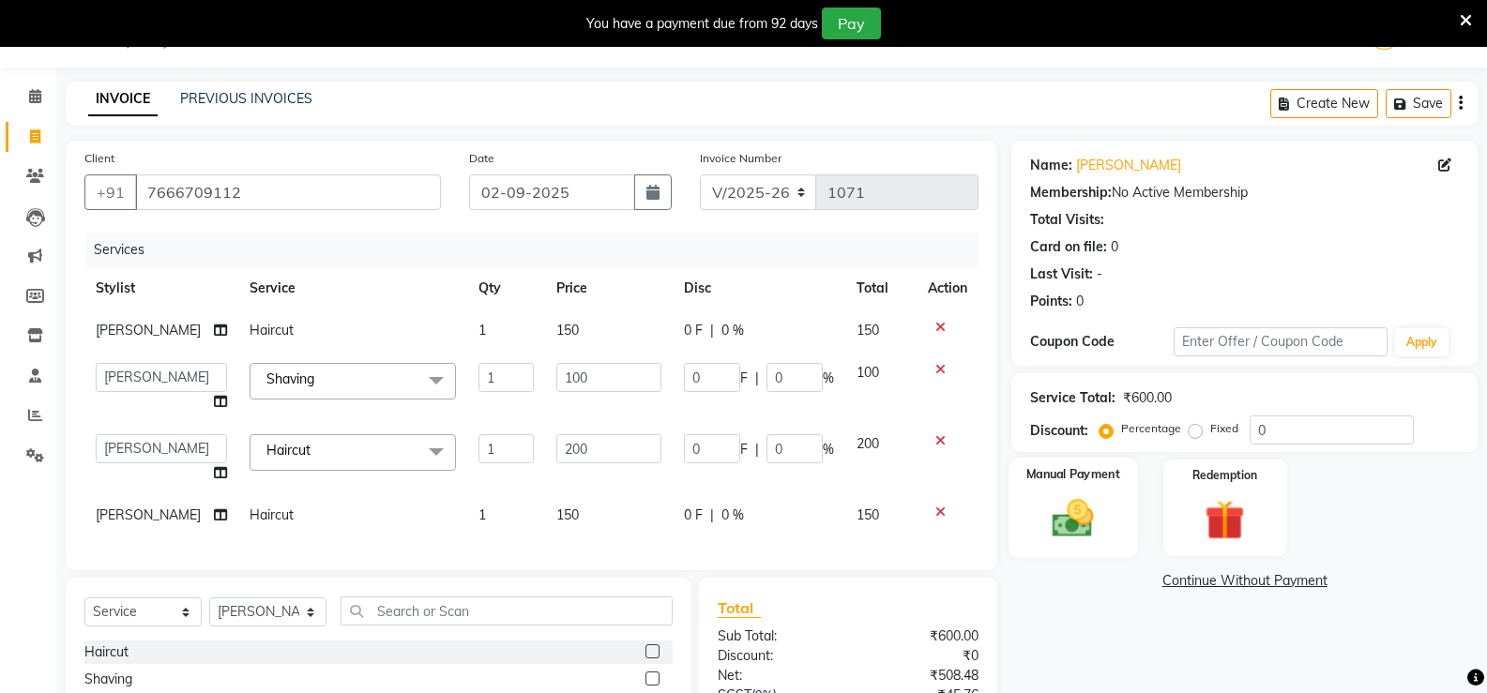
click at [1079, 491] on div "Manual Payment" at bounding box center [1074, 508] width 129 height 100
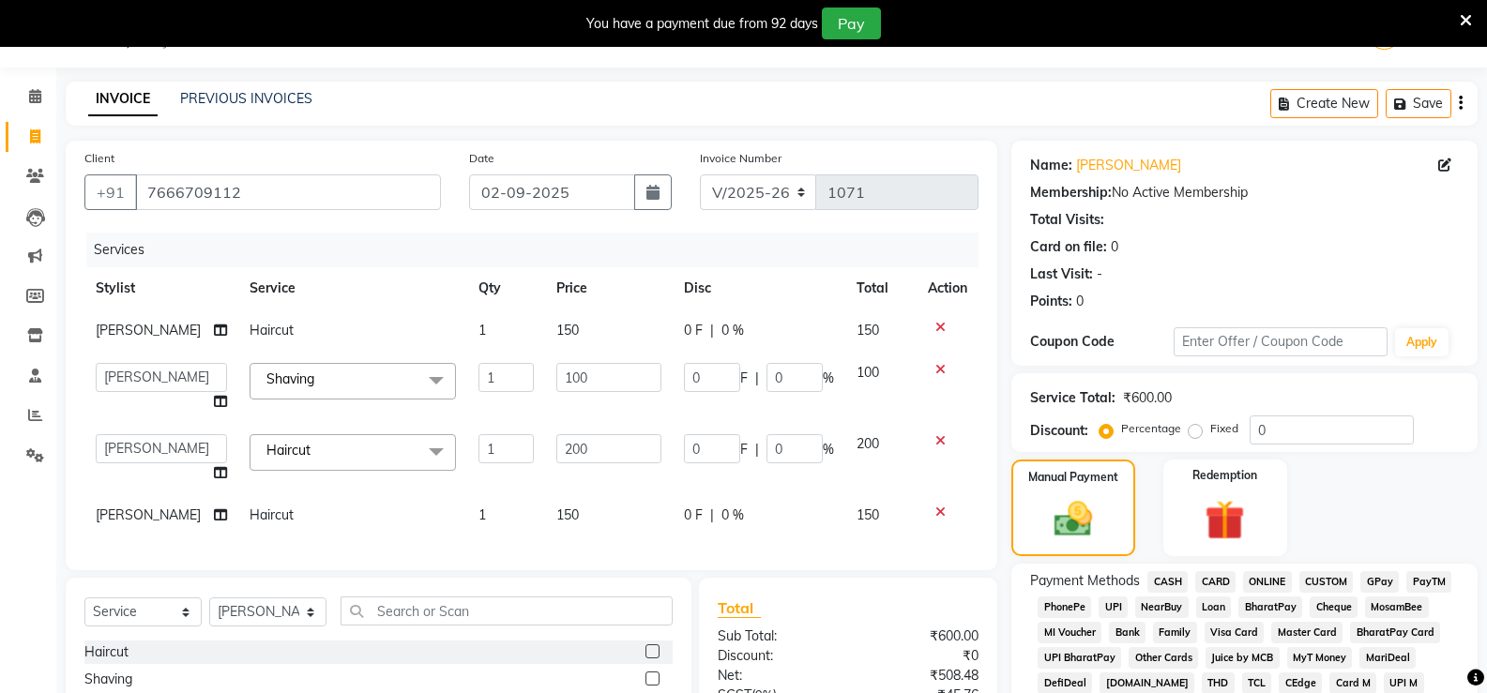
click at [1264, 588] on span "ONLINE" at bounding box center [1267, 582] width 49 height 22
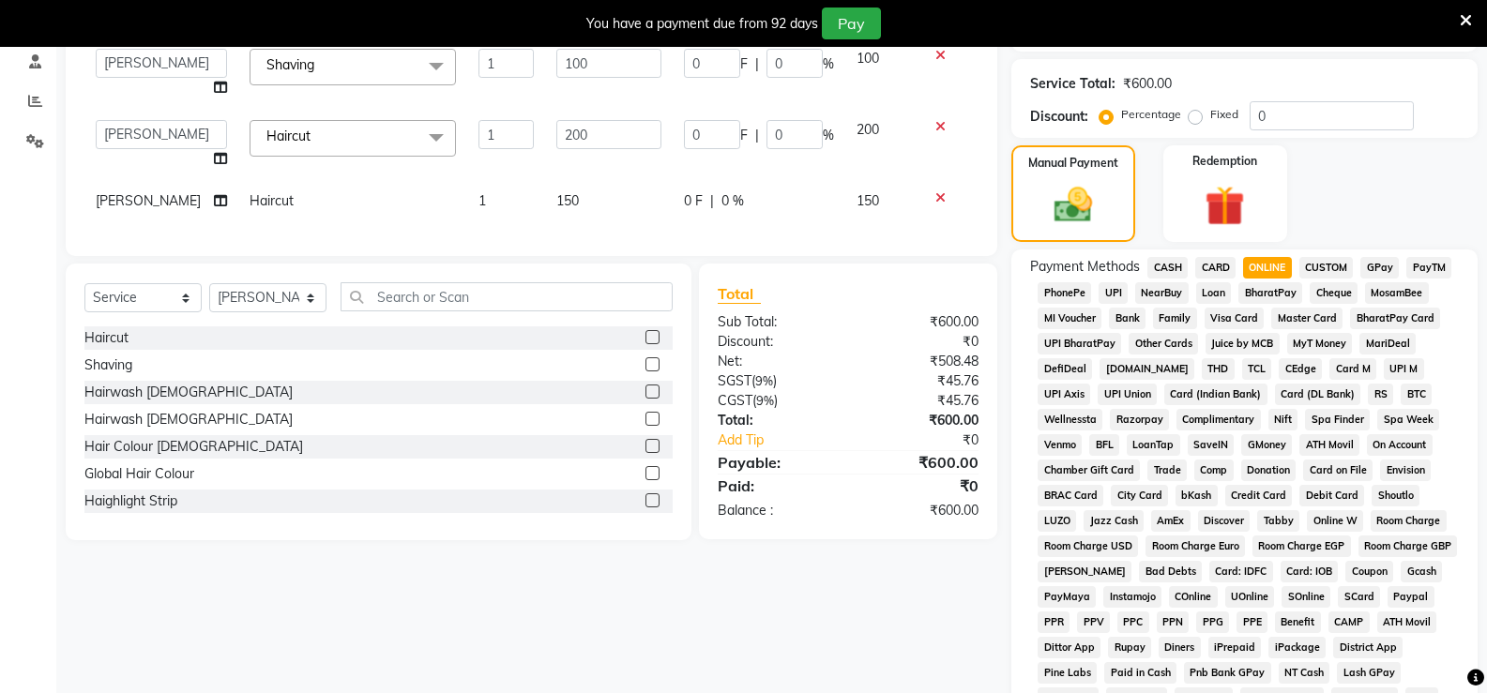
scroll to position [610, 0]
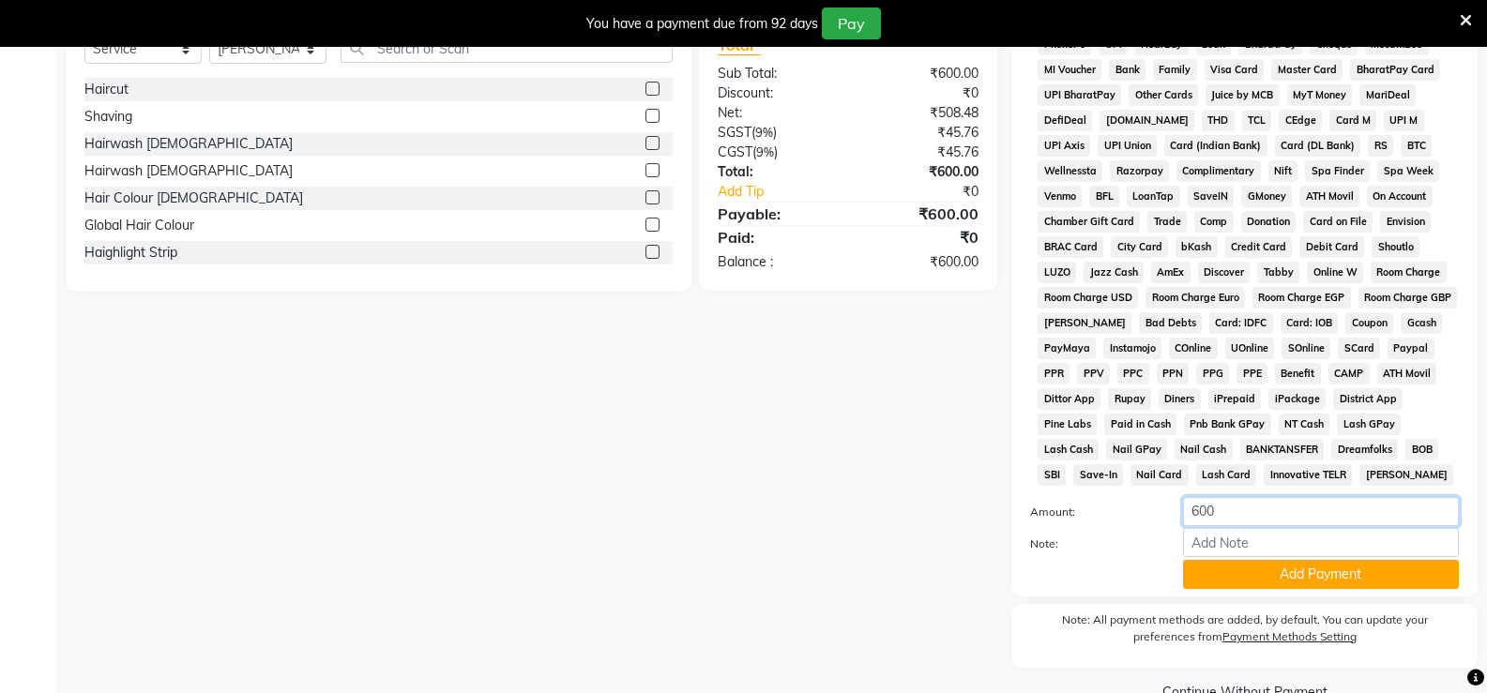
click at [1259, 501] on input "600" at bounding box center [1321, 511] width 276 height 29
type input "6"
type input "150"
click at [1257, 574] on button "Add Payment" at bounding box center [1321, 574] width 276 height 29
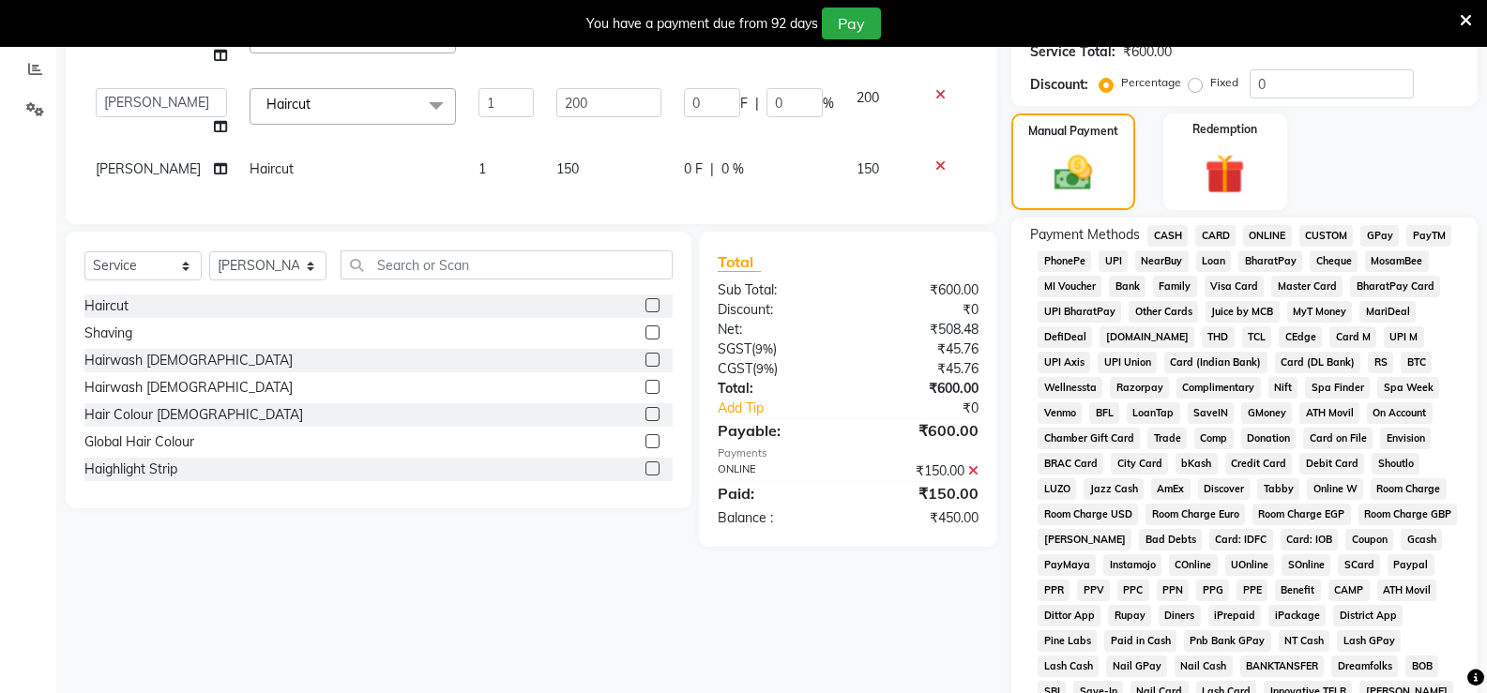
scroll to position [328, 0]
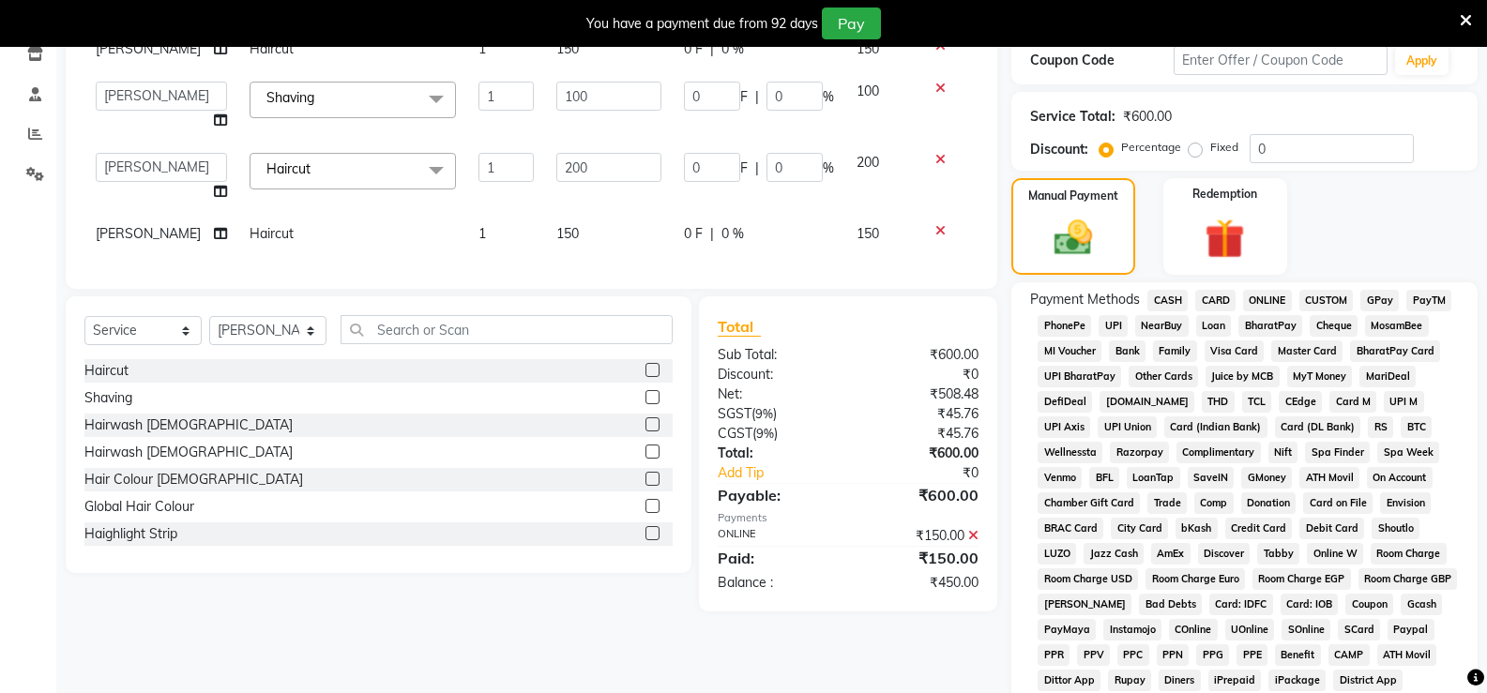
click at [1165, 305] on span "CASH" at bounding box center [1168, 301] width 40 height 22
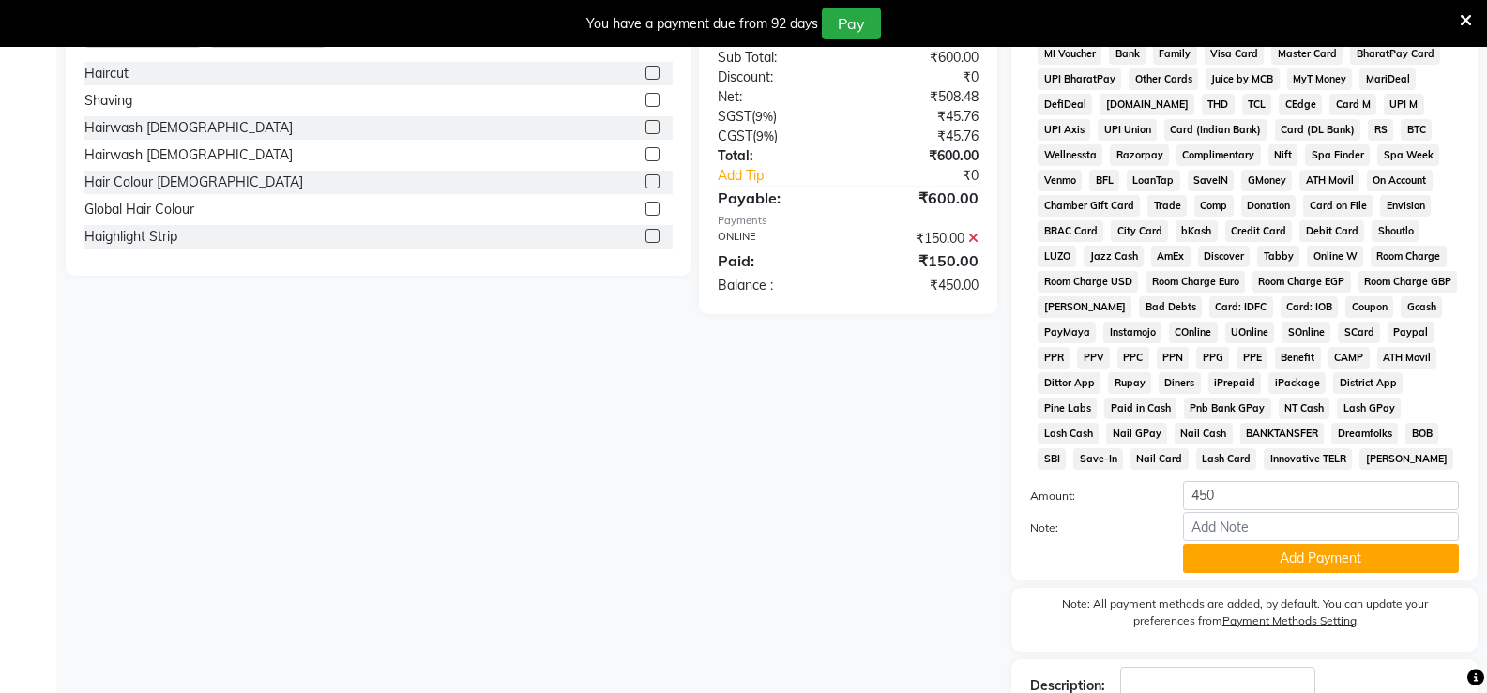
scroll to position [704, 0]
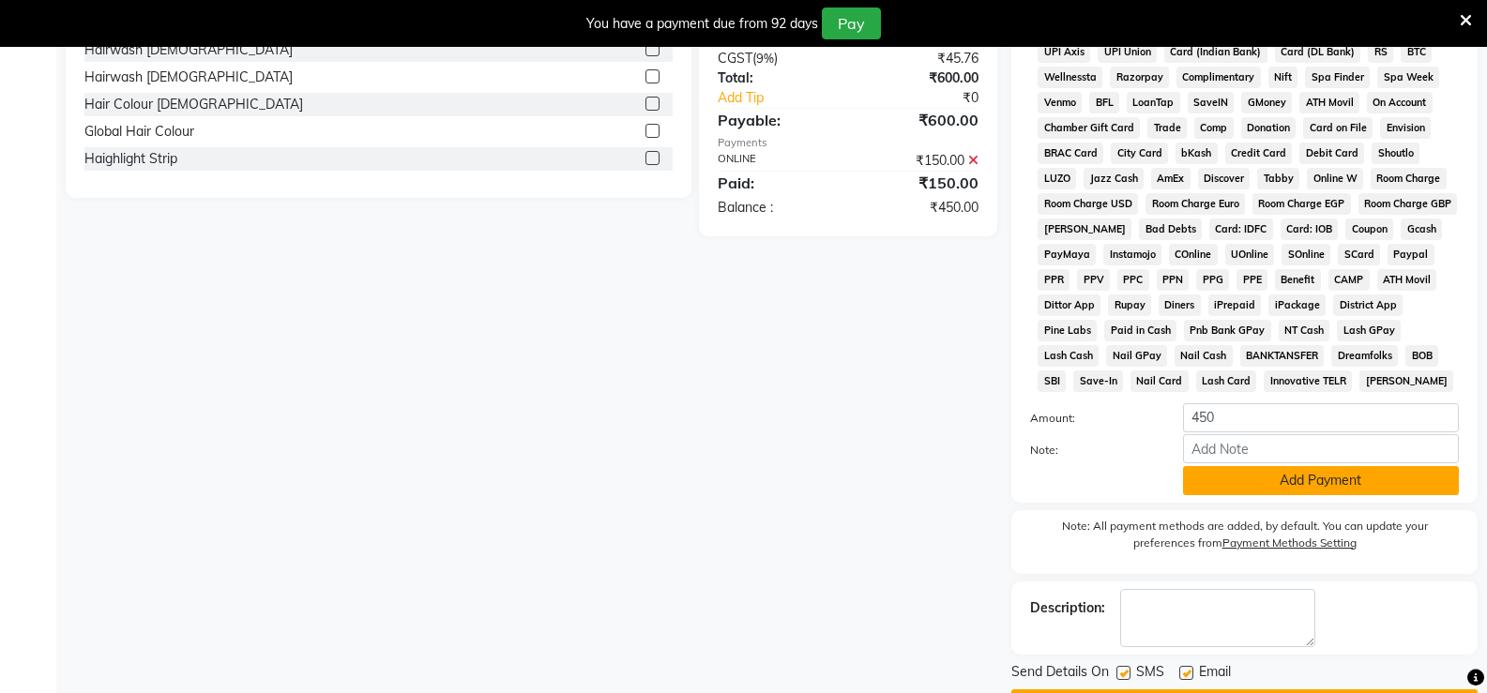
click at [1235, 483] on button "Add Payment" at bounding box center [1321, 480] width 276 height 29
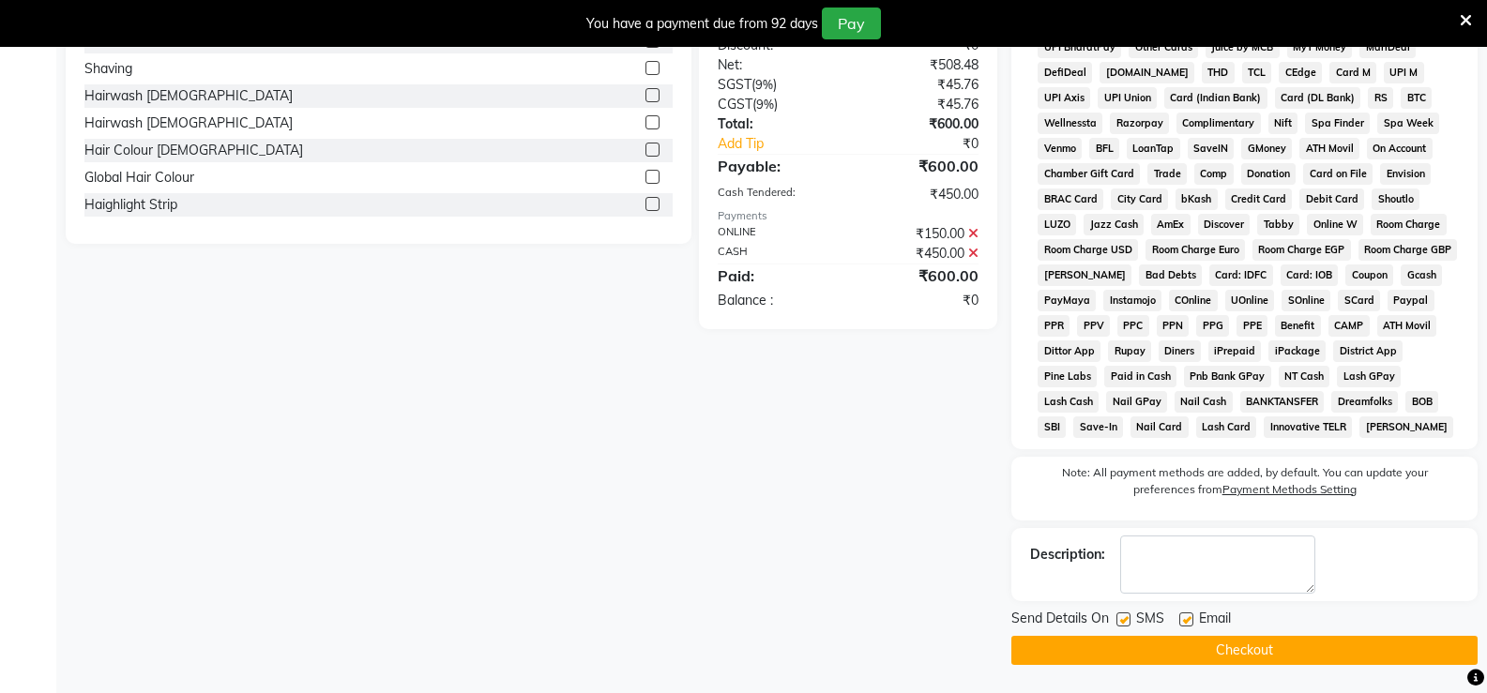
scroll to position [658, 0]
click at [1171, 648] on button "Checkout" at bounding box center [1245, 650] width 466 height 29
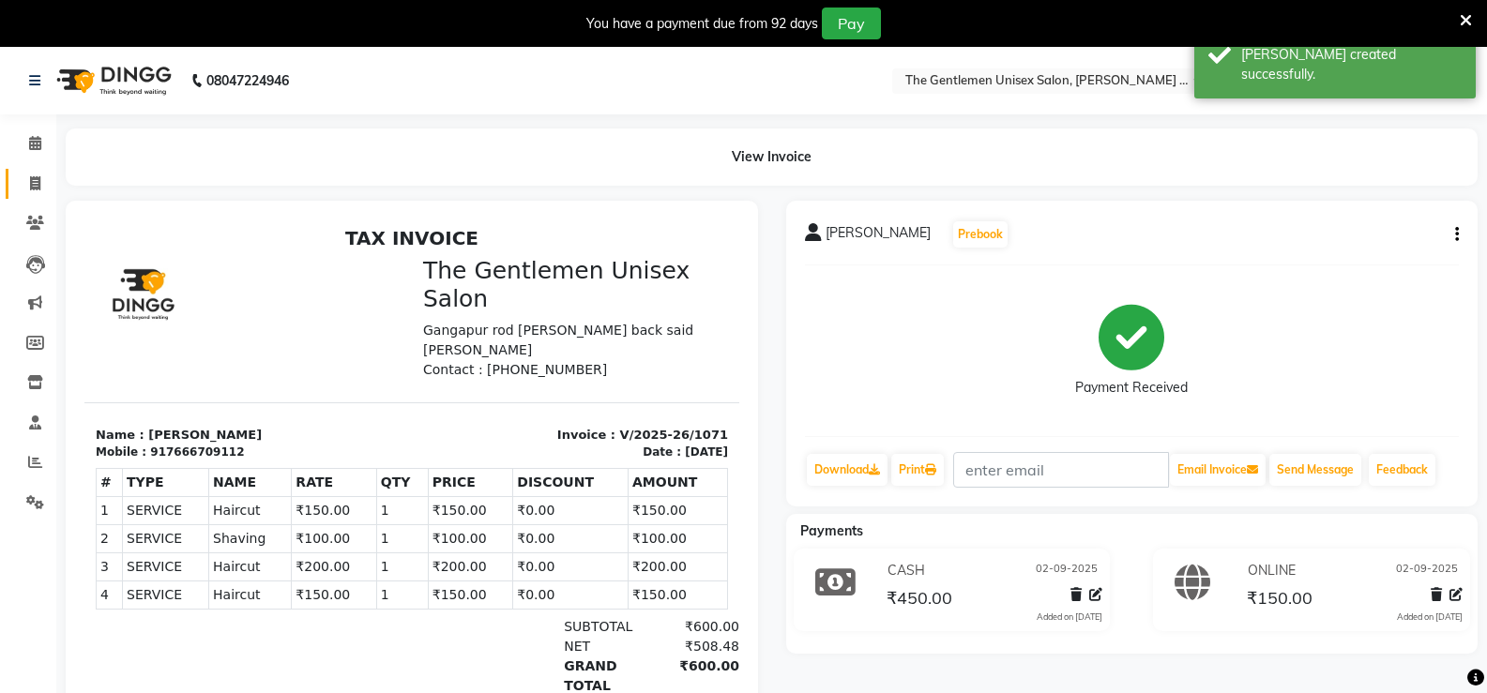
click at [31, 171] on link "Invoice" at bounding box center [28, 184] width 45 height 31
select select "service"
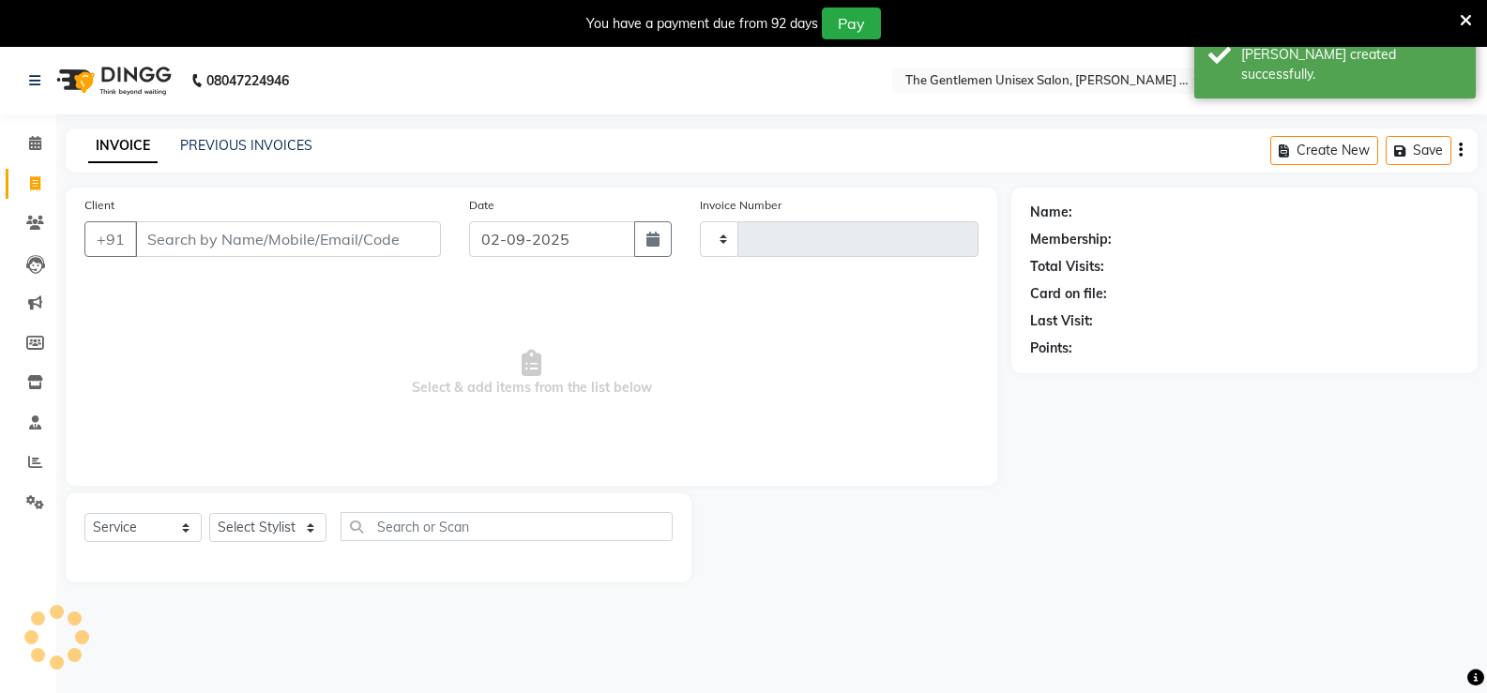
scroll to position [47, 0]
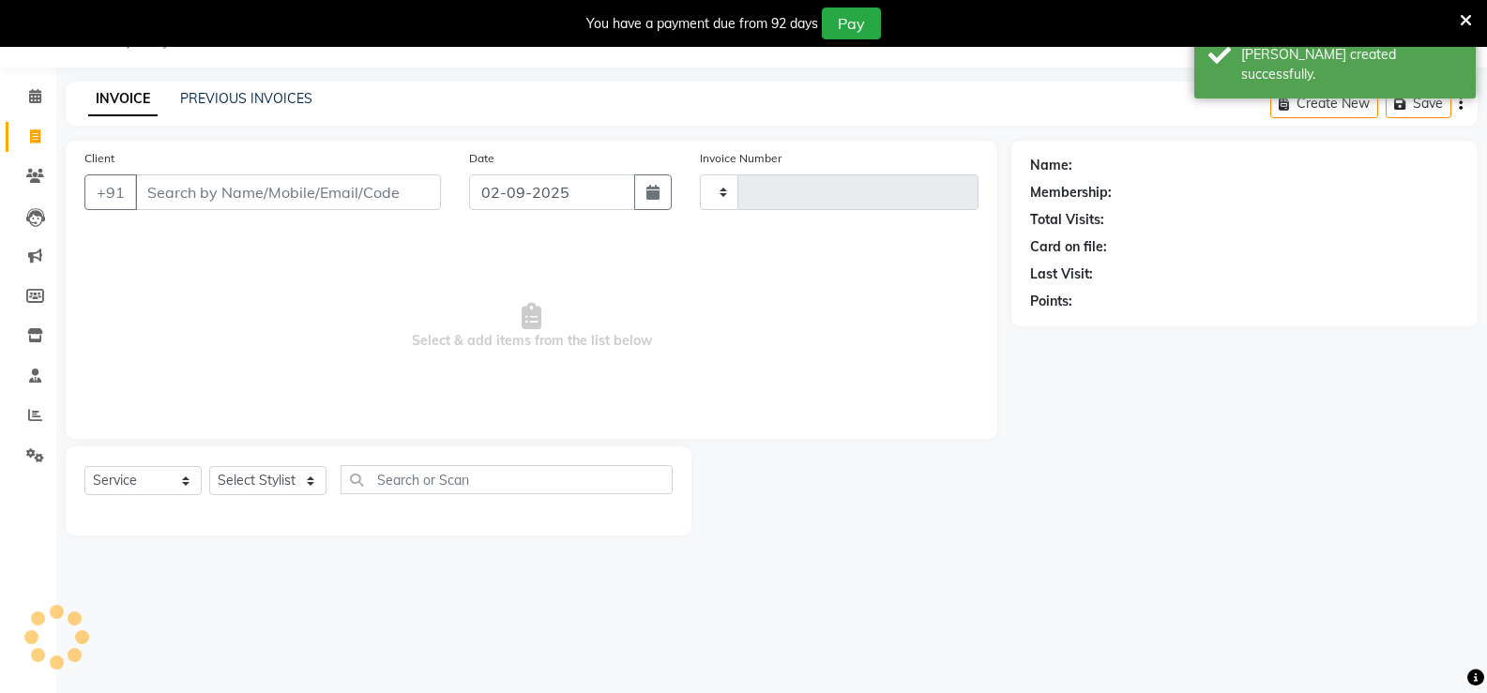
type input "1072"
select select "5552"
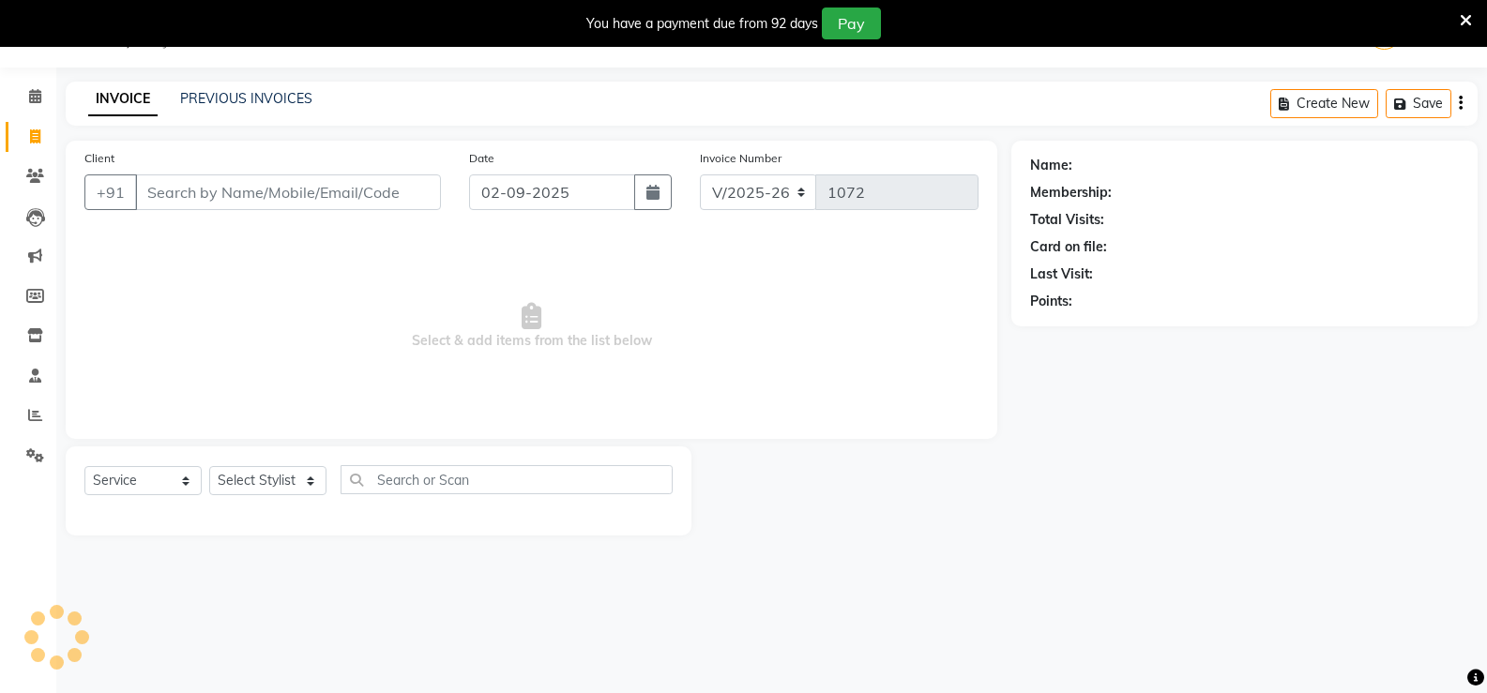
click at [216, 176] on input "Client" at bounding box center [288, 193] width 306 height 36
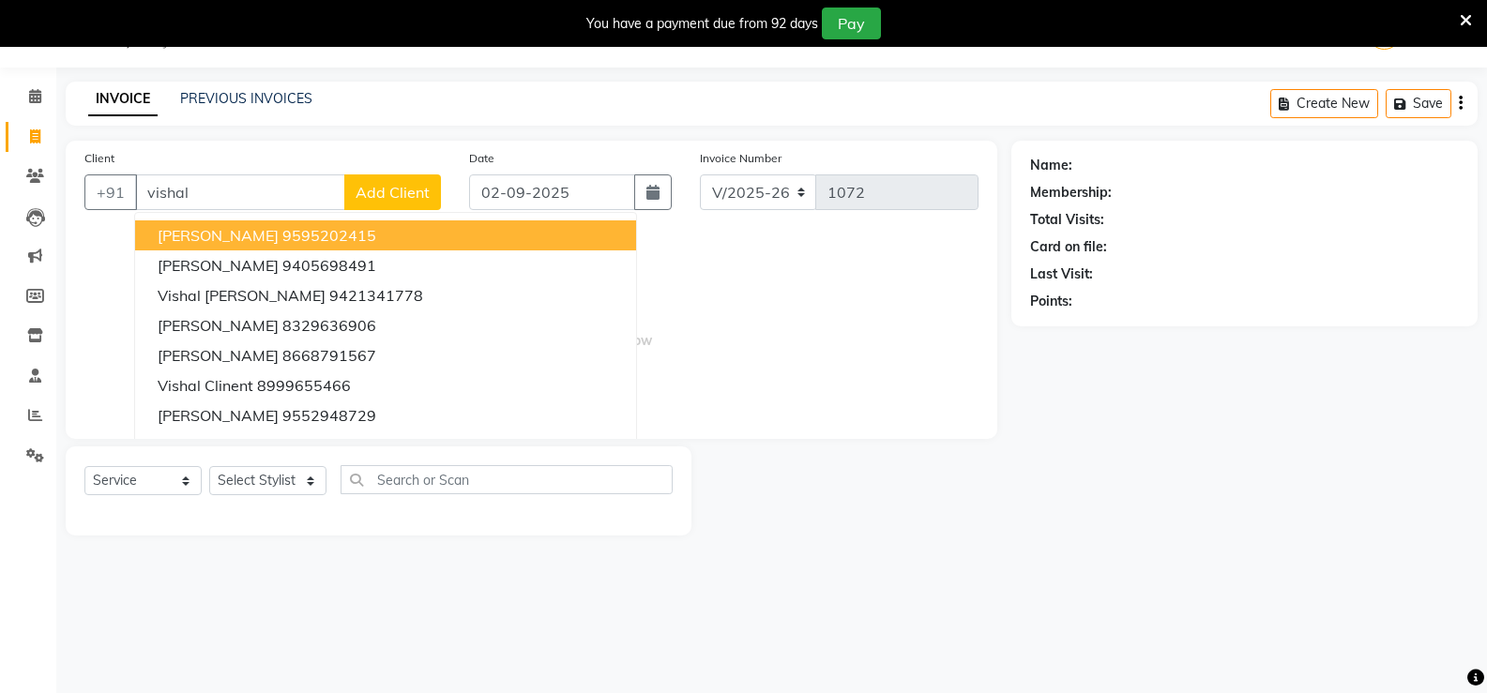
click at [216, 185] on input "vishal" at bounding box center [240, 193] width 210 height 36
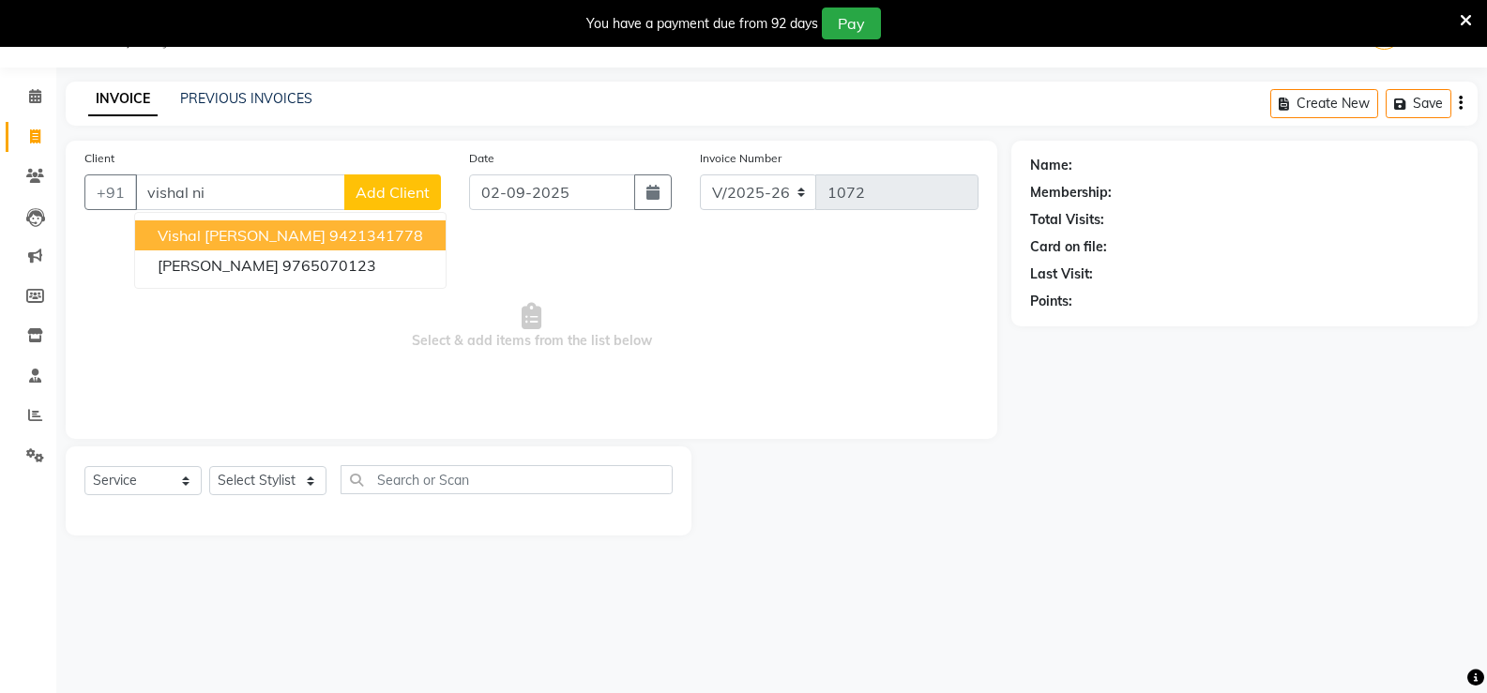
click at [184, 224] on button "Vishal [PERSON_NAME] 9421341778" at bounding box center [290, 236] width 311 height 30
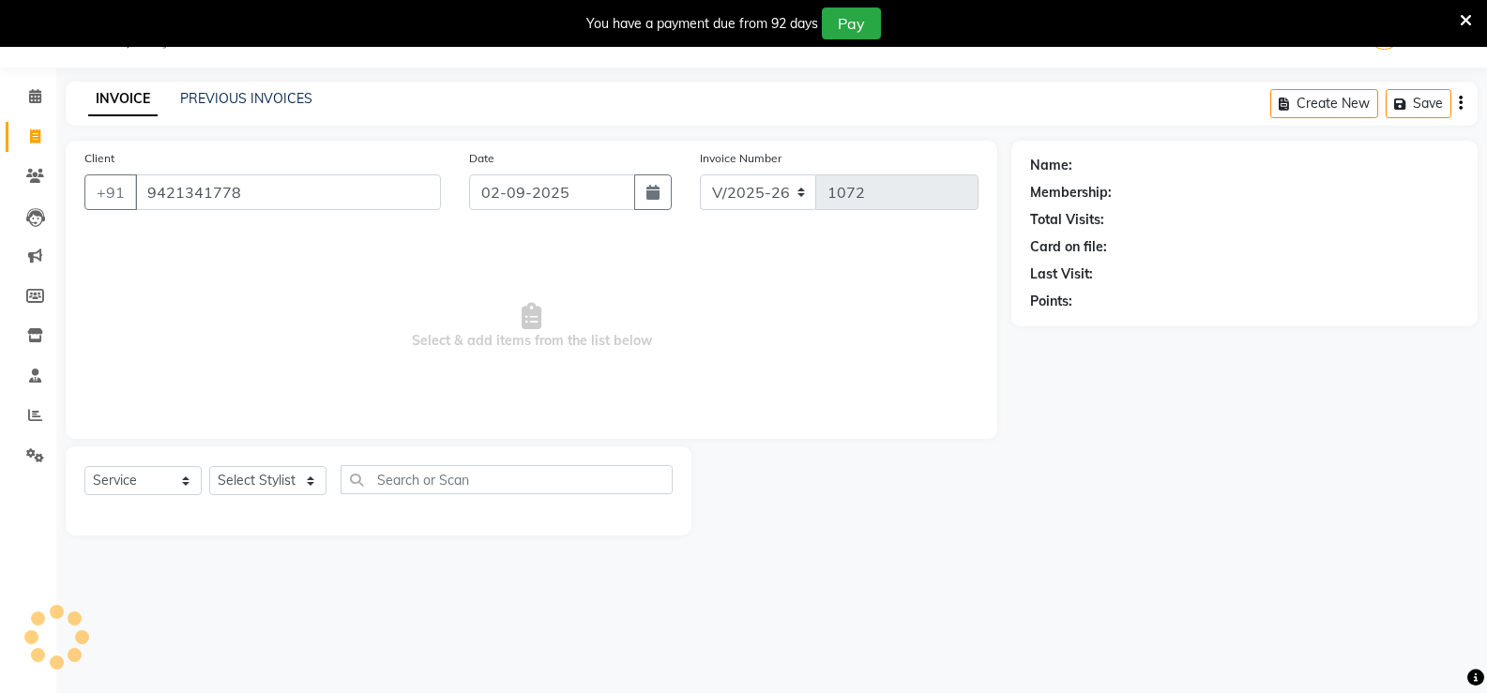
type input "9421341778"
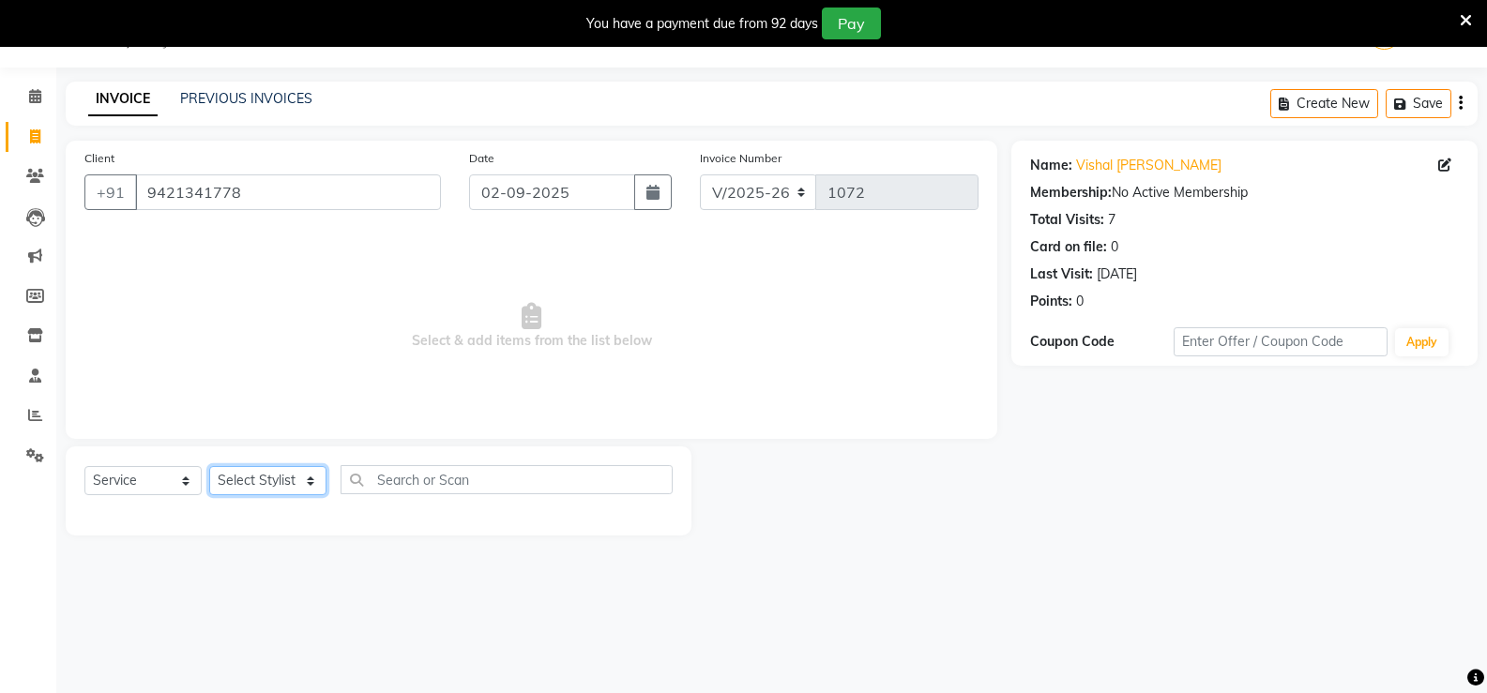
click at [248, 474] on select "Select Stylist [PERSON_NAME]" at bounding box center [267, 480] width 117 height 29
select select "37722"
click at [209, 466] on select "Select Stylist [PERSON_NAME]" at bounding box center [267, 480] width 117 height 29
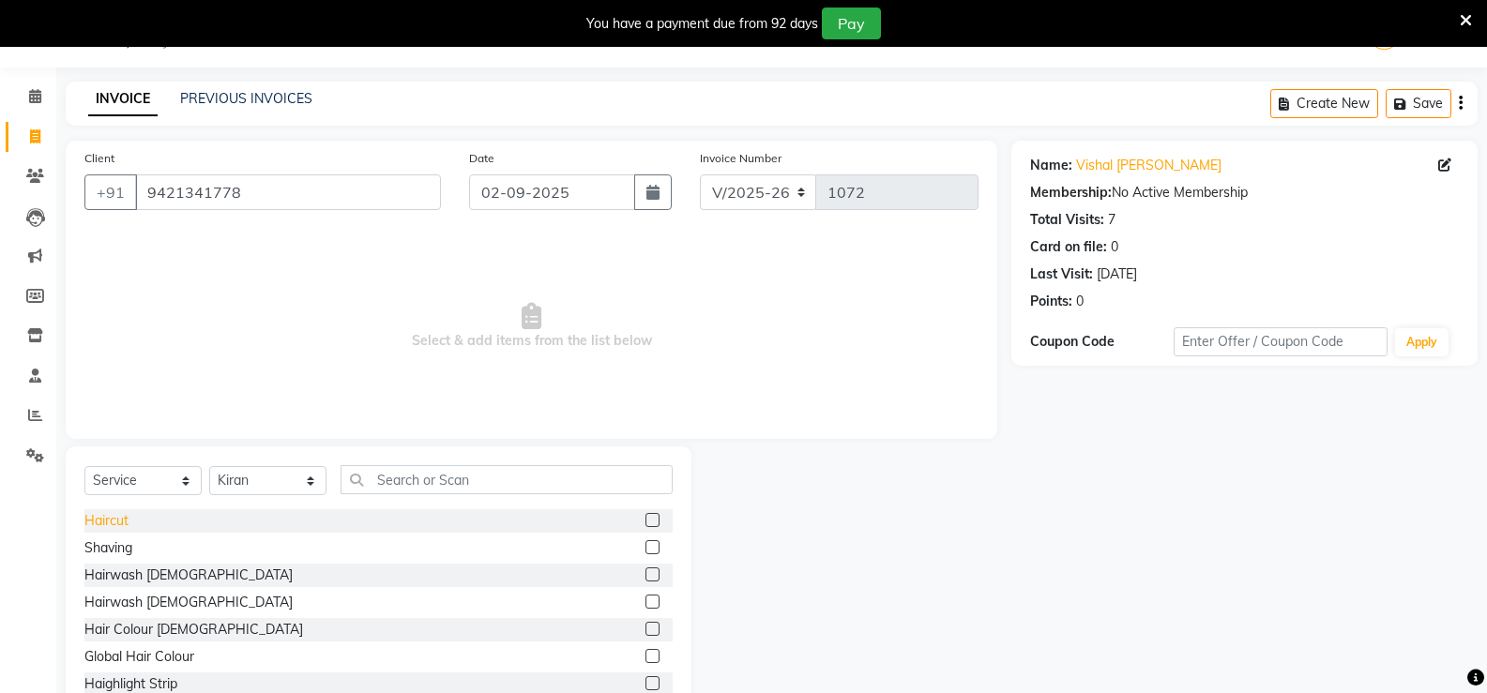
click at [116, 522] on div "Haircut" at bounding box center [106, 521] width 44 height 20
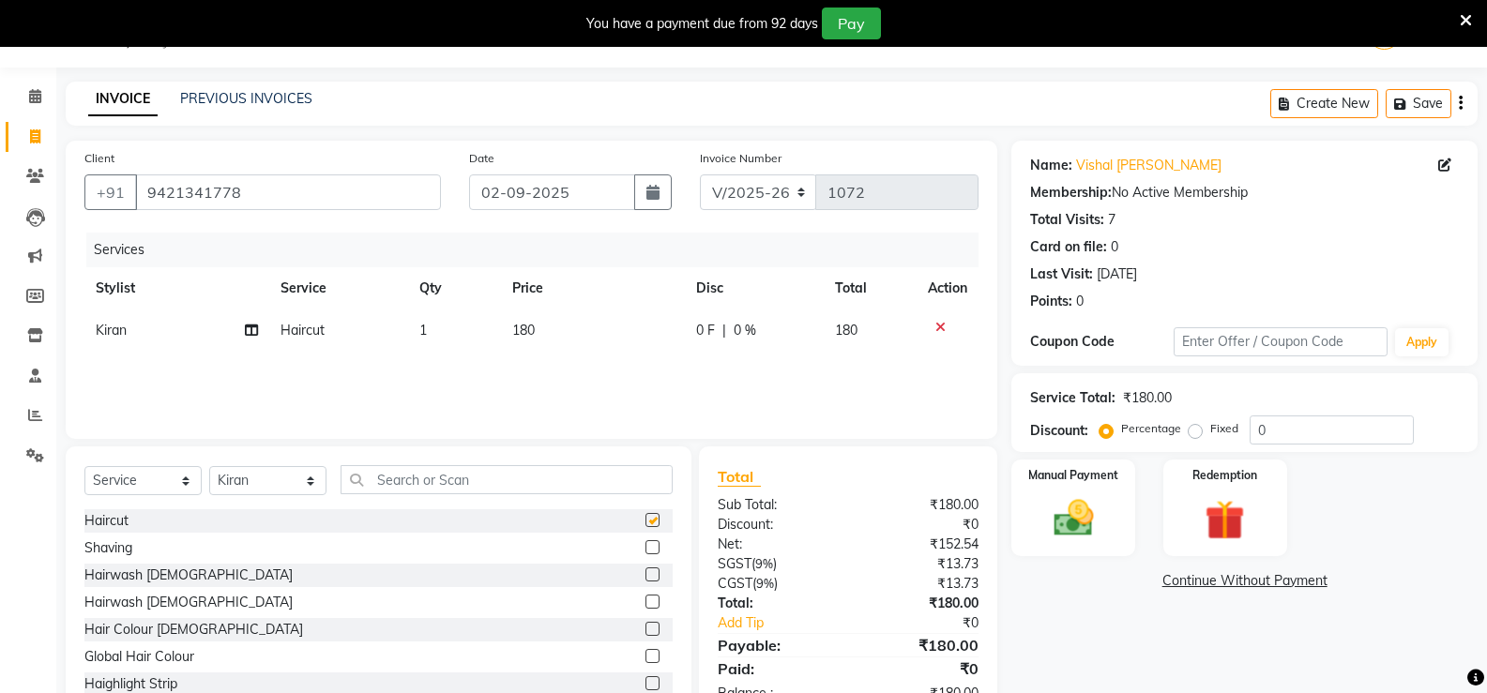
checkbox input "false"
click at [541, 320] on td "180" at bounding box center [593, 331] width 185 height 42
select select "37722"
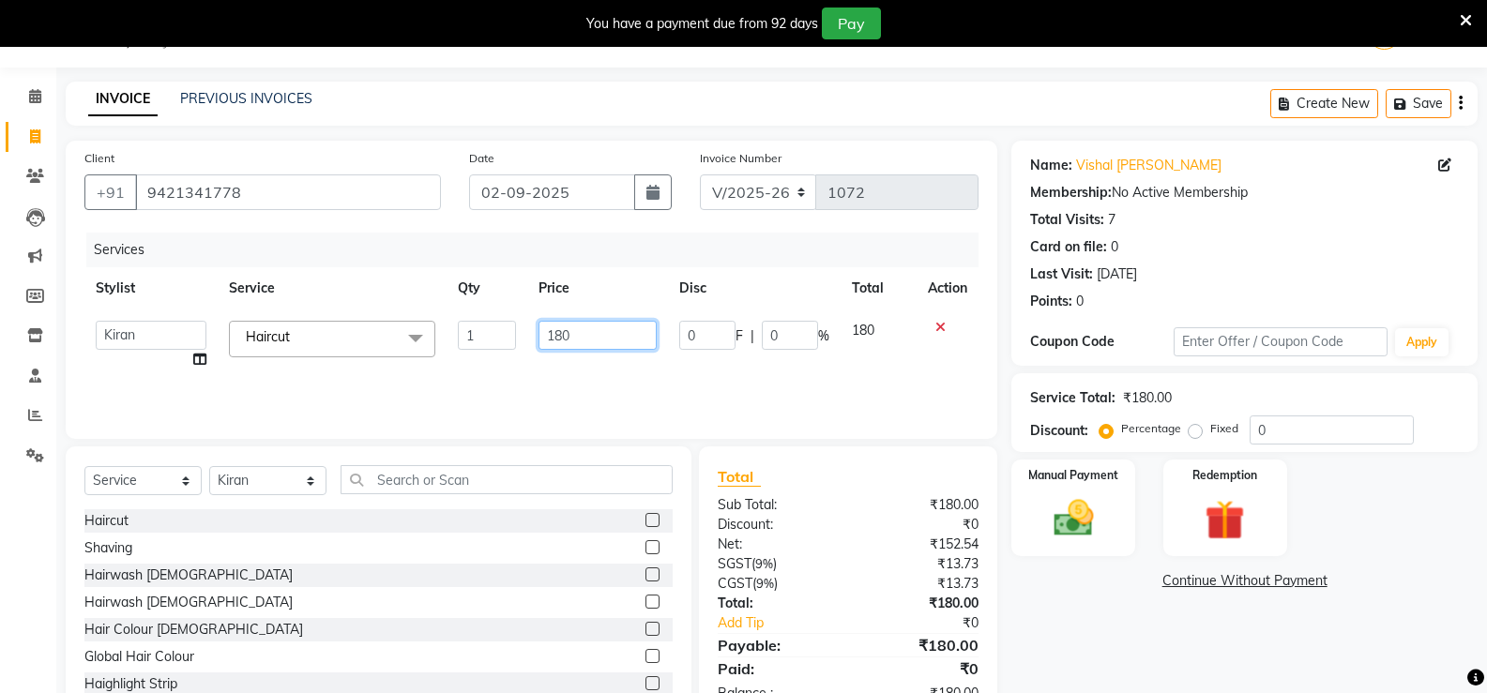
click at [605, 327] on input "180" at bounding box center [597, 335] width 117 height 29
type input "150"
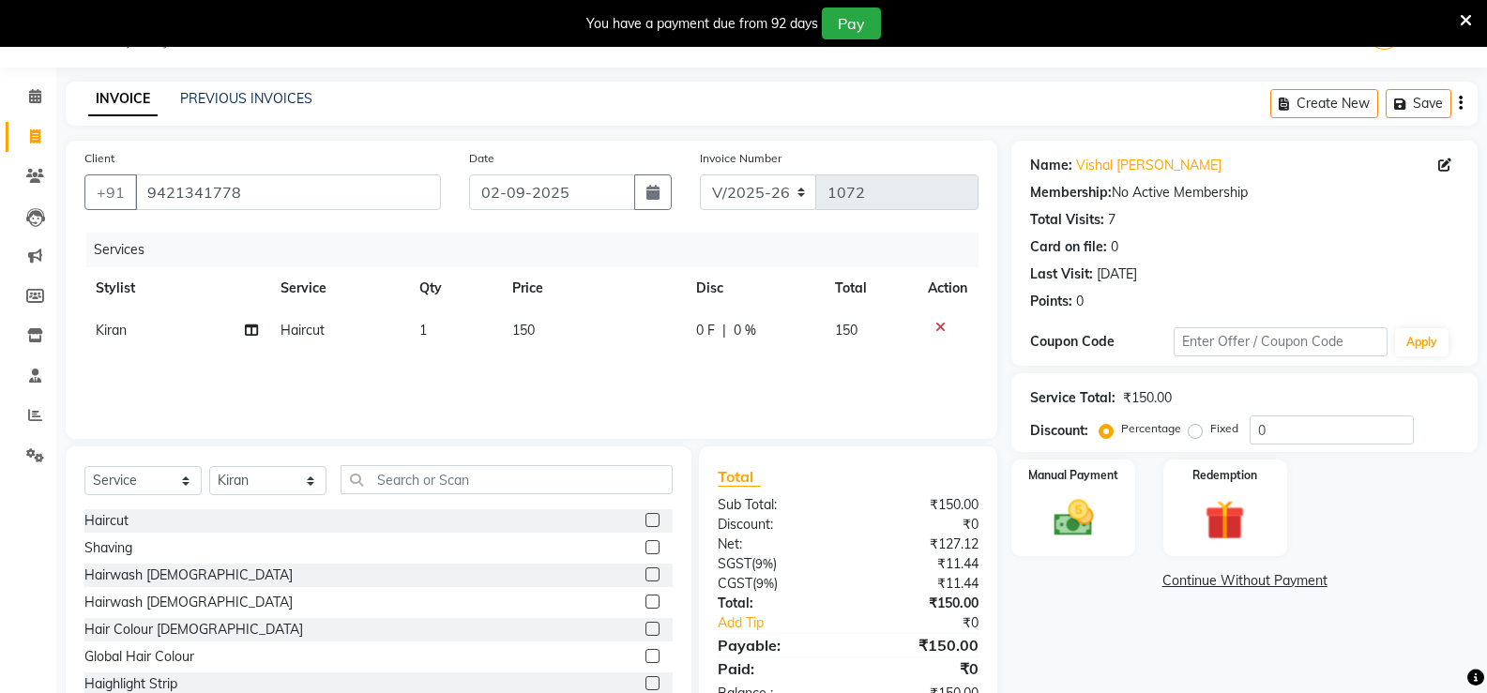
click at [379, 384] on div "Services Stylist Service Qty Price Disc Total Action Kiran Haircut 1 150 0 F | …" at bounding box center [531, 327] width 894 height 188
click at [427, 479] on input "text" at bounding box center [507, 479] width 332 height 29
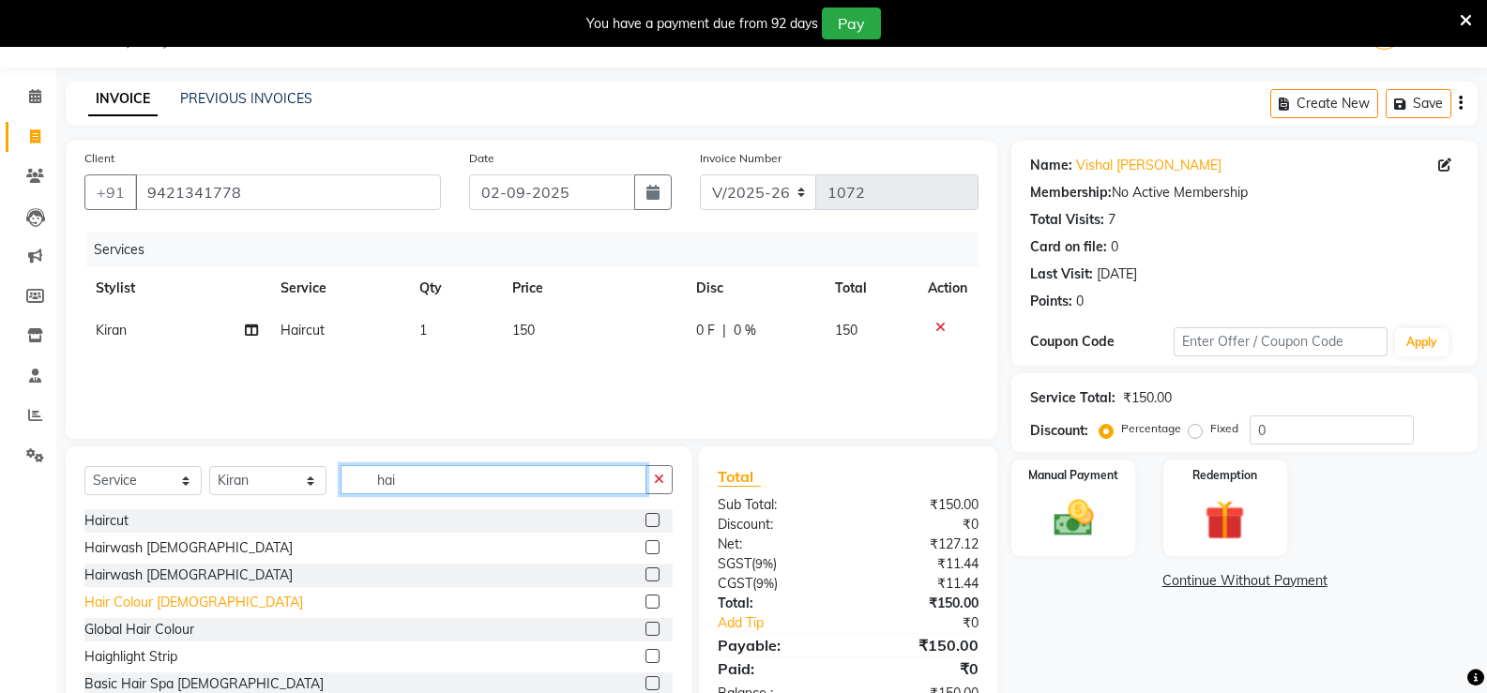
scroll to position [84, 0]
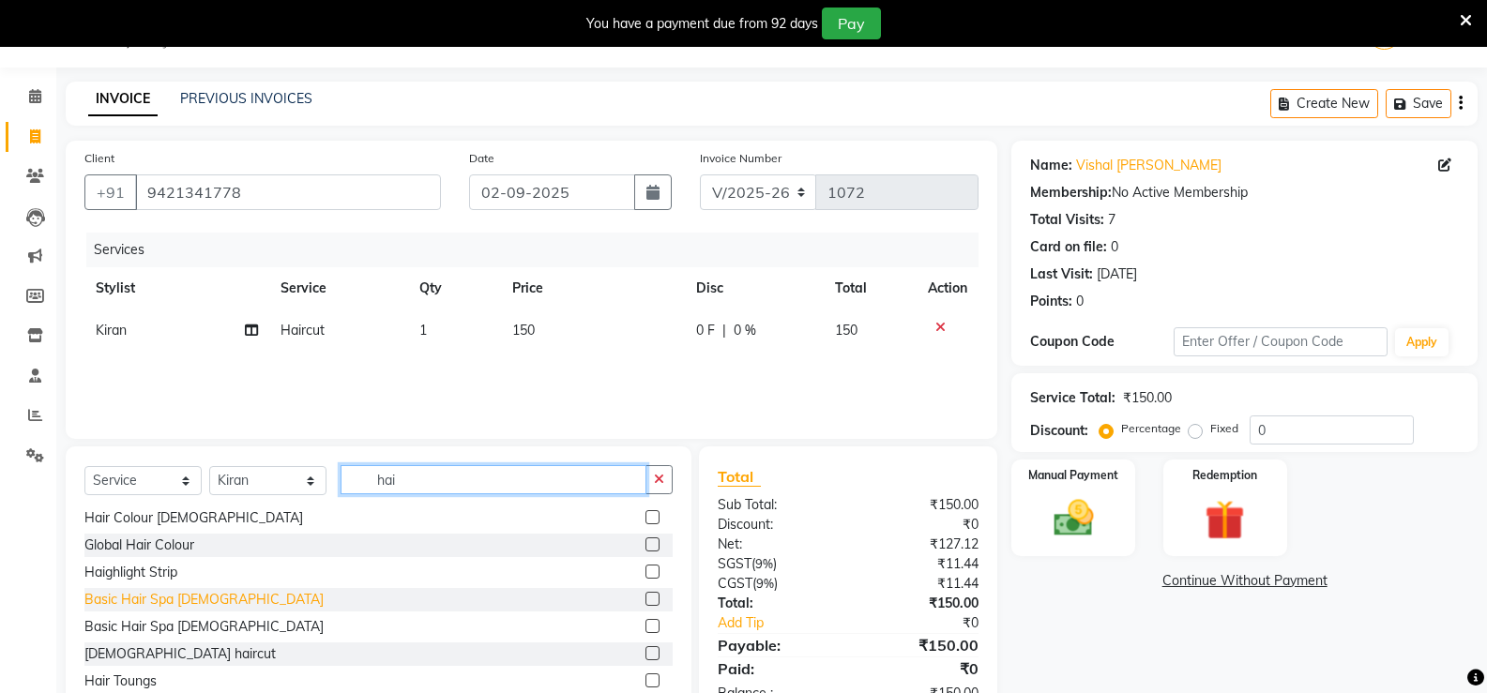
type input "hai"
click at [146, 601] on div "Basic Hair Spa [DEMOGRAPHIC_DATA]" at bounding box center [203, 600] width 239 height 20
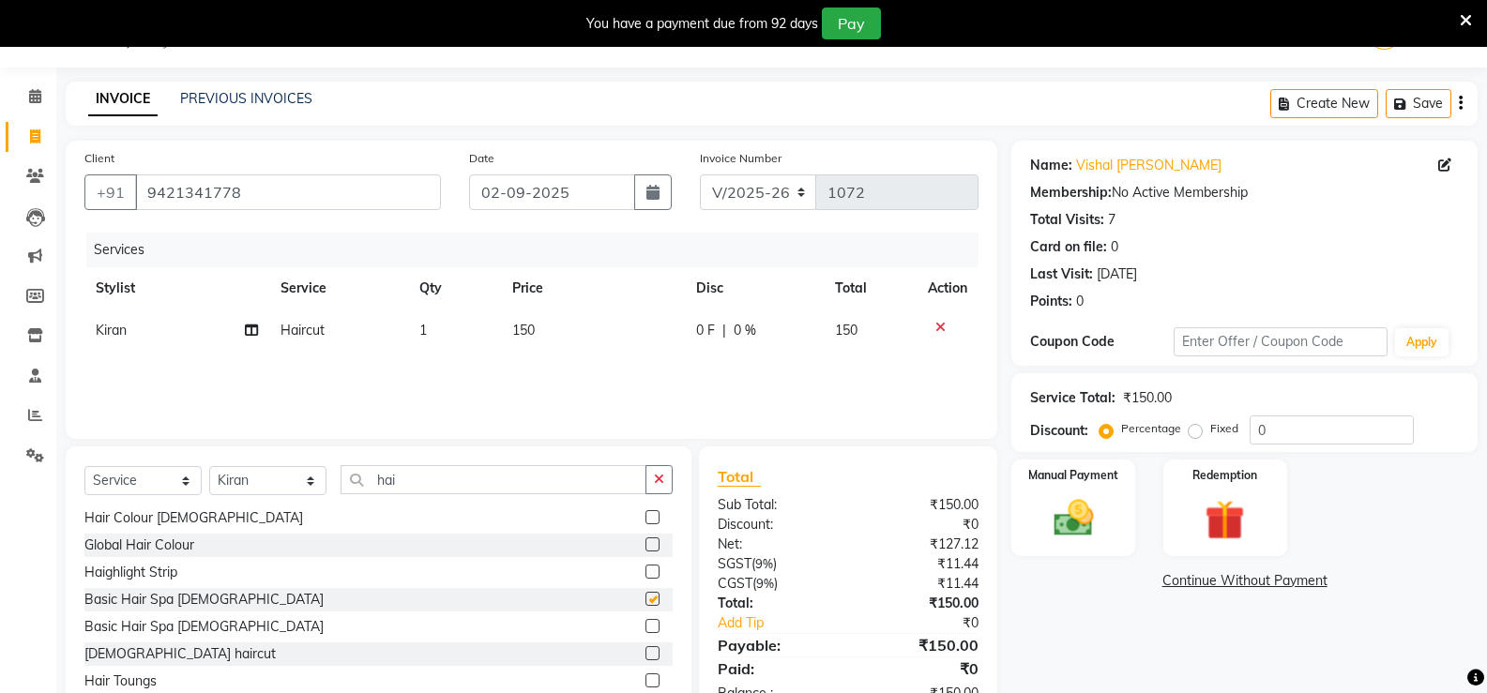
checkbox input "false"
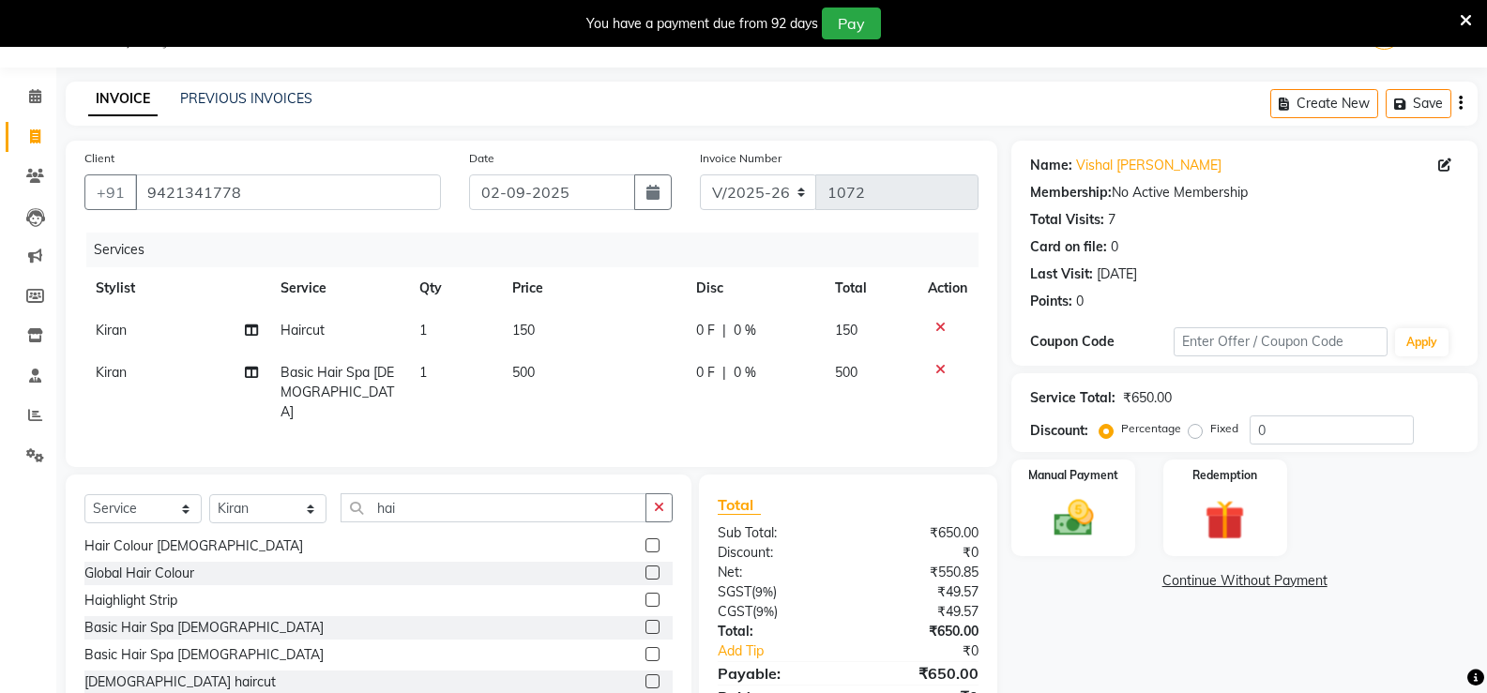
click at [568, 366] on td "500" at bounding box center [593, 393] width 185 height 82
select select "37722"
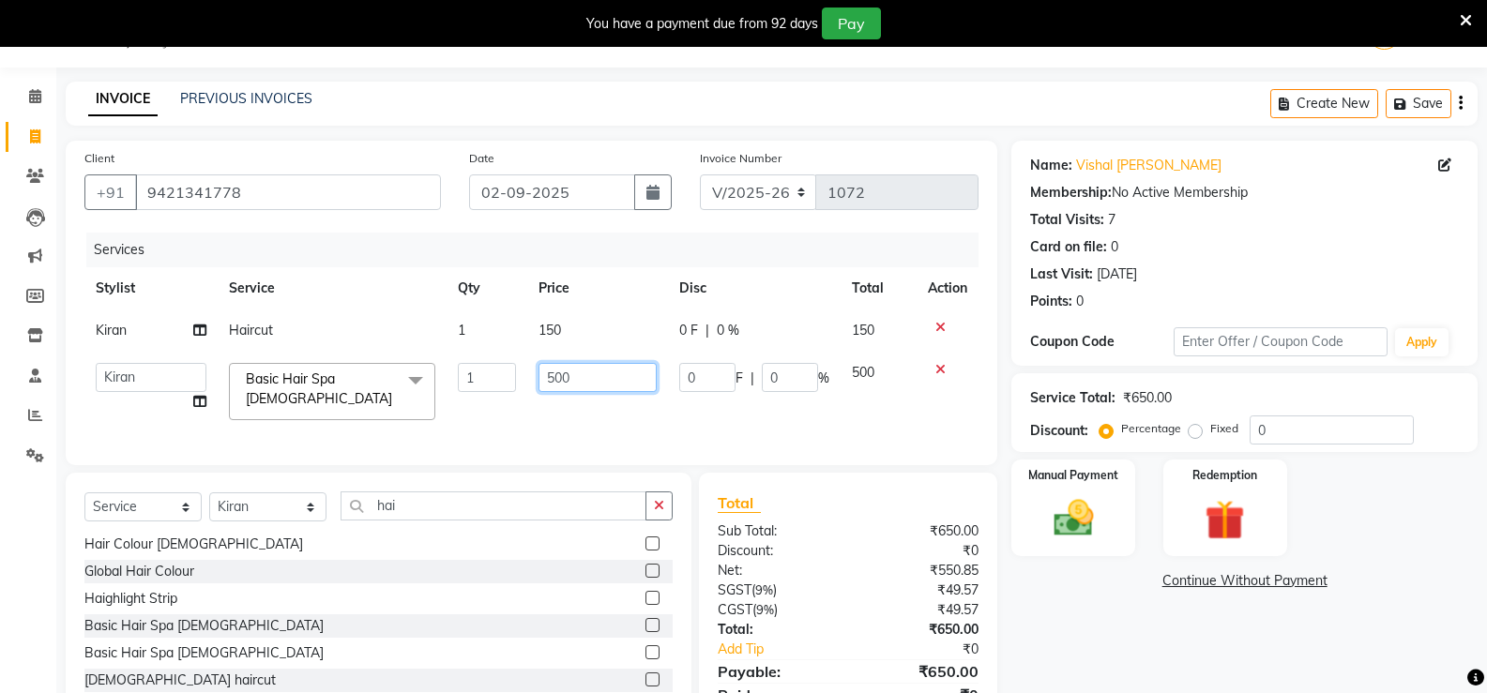
click at [568, 366] on input "500" at bounding box center [597, 377] width 117 height 29
type input "5"
type input "350"
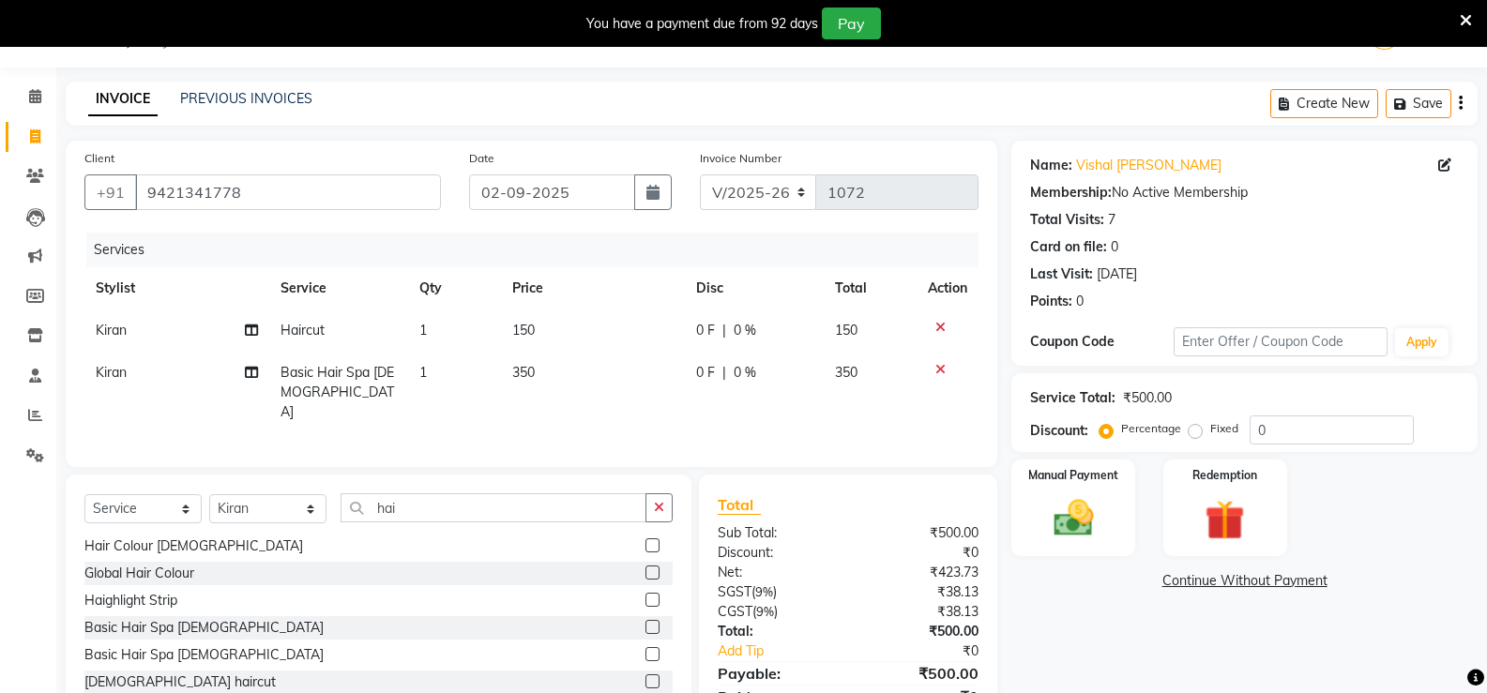
click at [497, 398] on td "1" at bounding box center [454, 393] width 93 height 82
select select "37722"
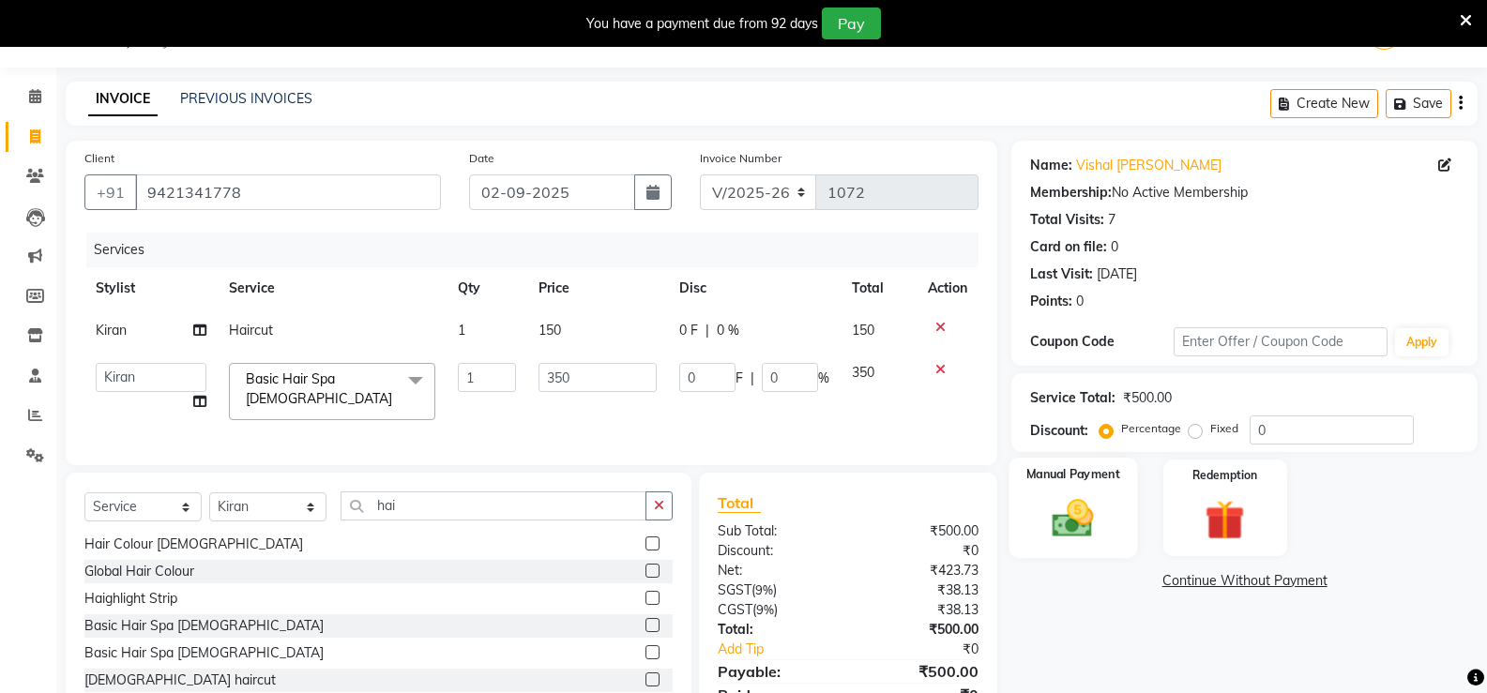
click at [1099, 516] on img at bounding box center [1073, 519] width 67 height 48
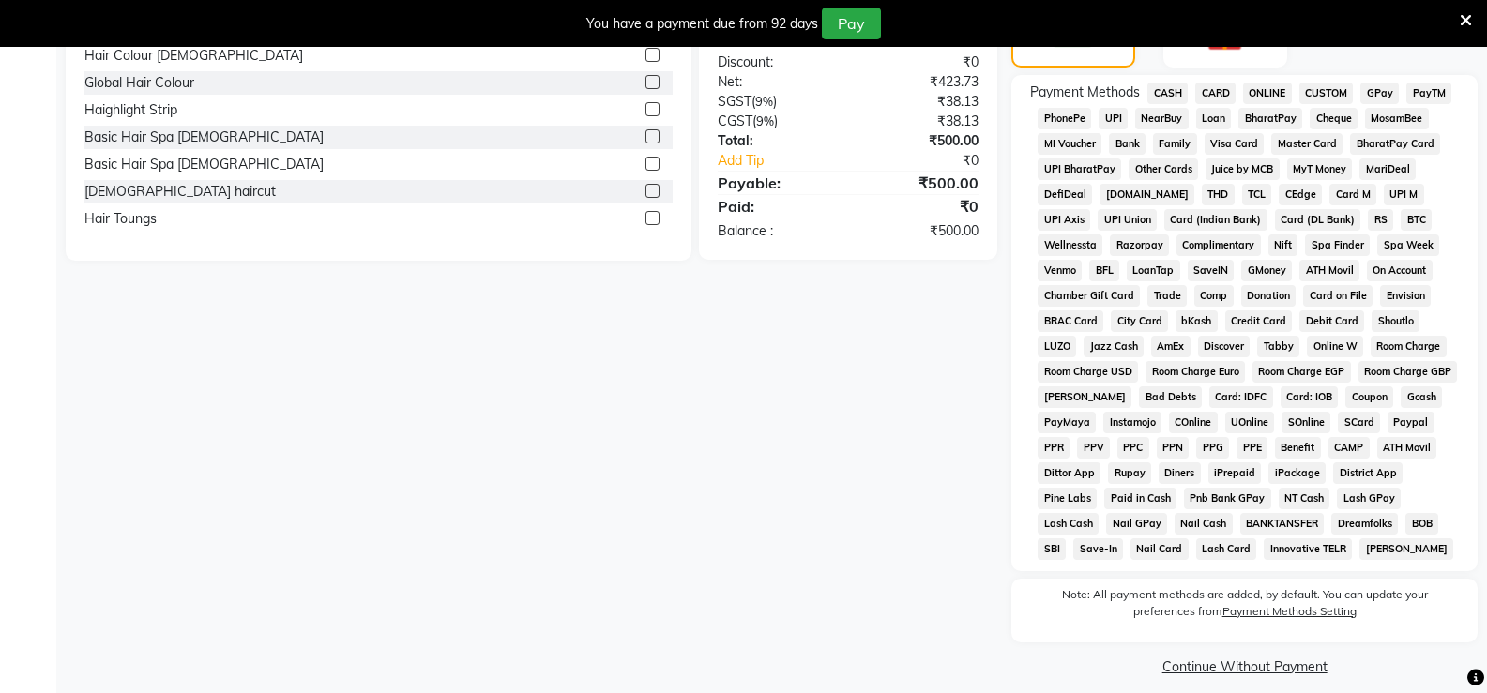
scroll to position [552, 0]
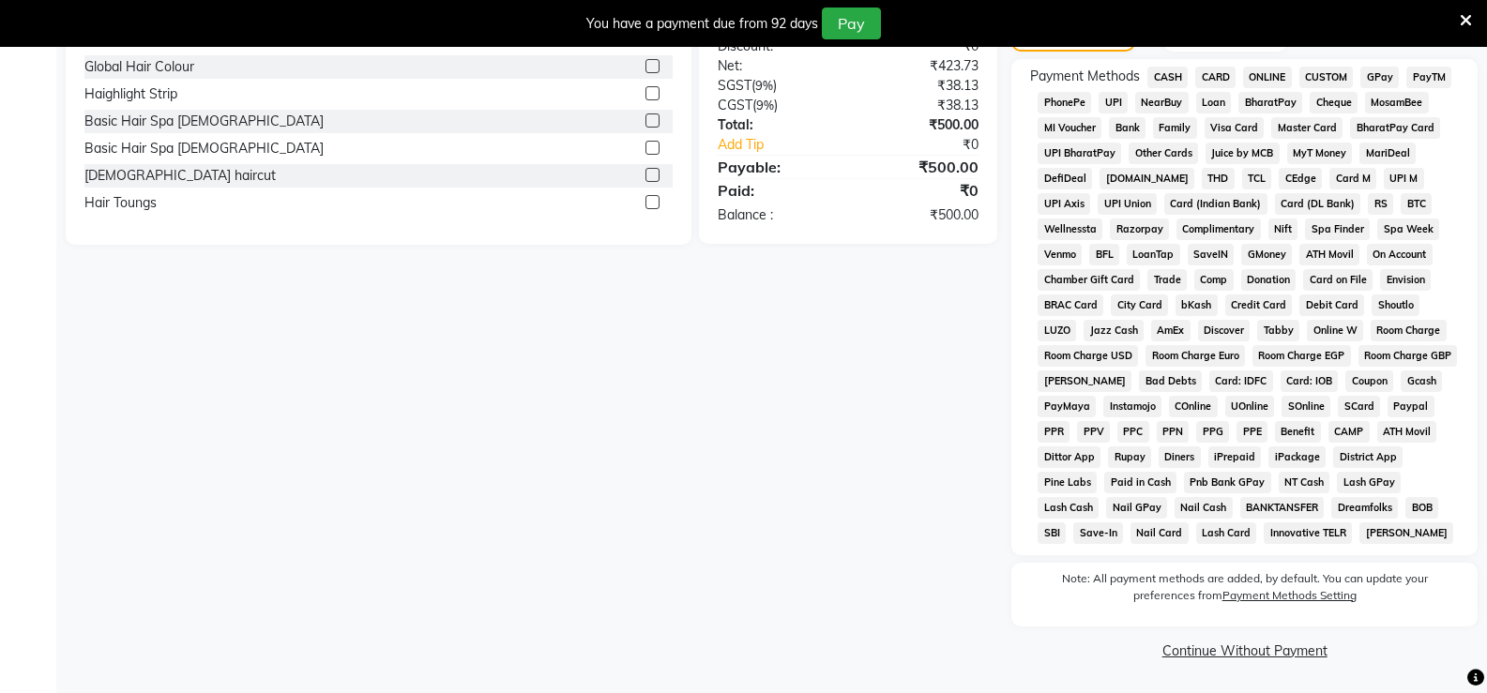
click at [1240, 647] on link "Continue Without Payment" at bounding box center [1244, 652] width 459 height 20
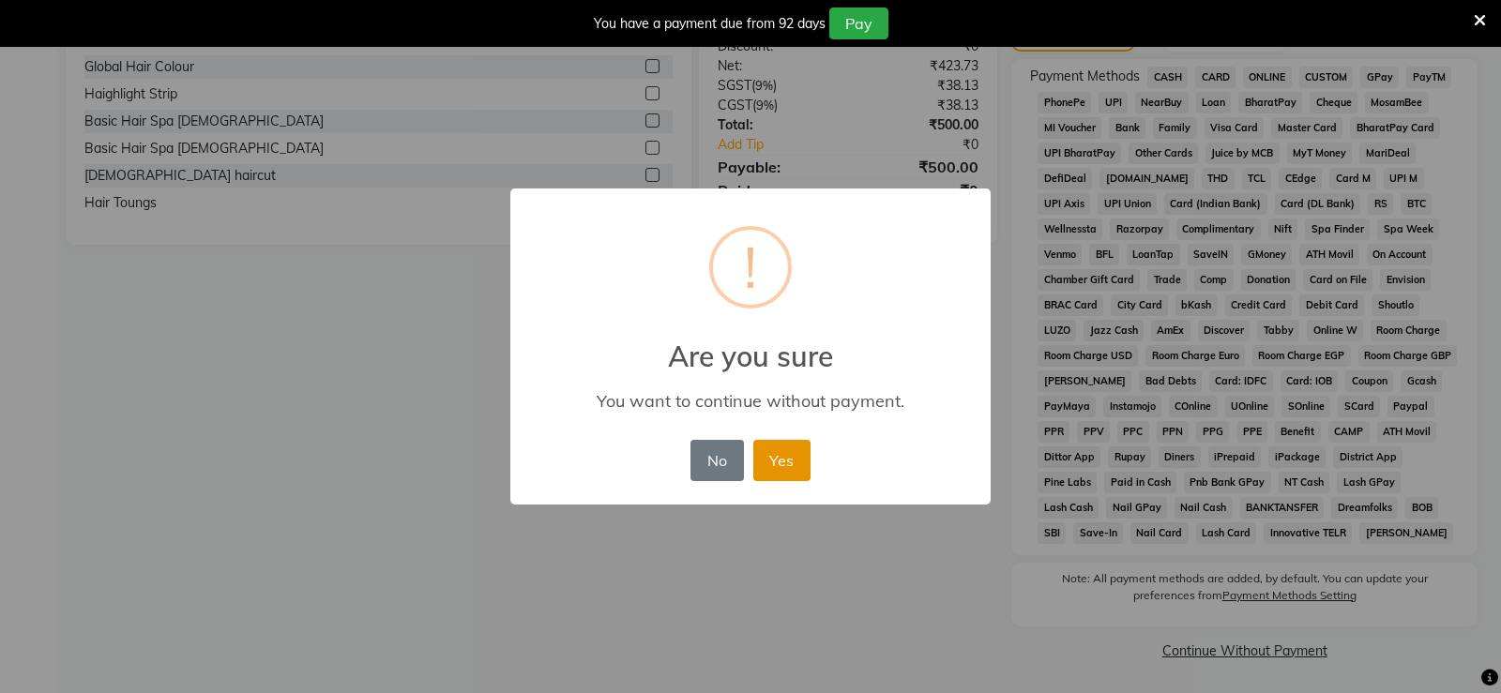
click at [785, 453] on button "Yes" at bounding box center [782, 460] width 57 height 41
